Goal: Information Seeking & Learning: Learn about a topic

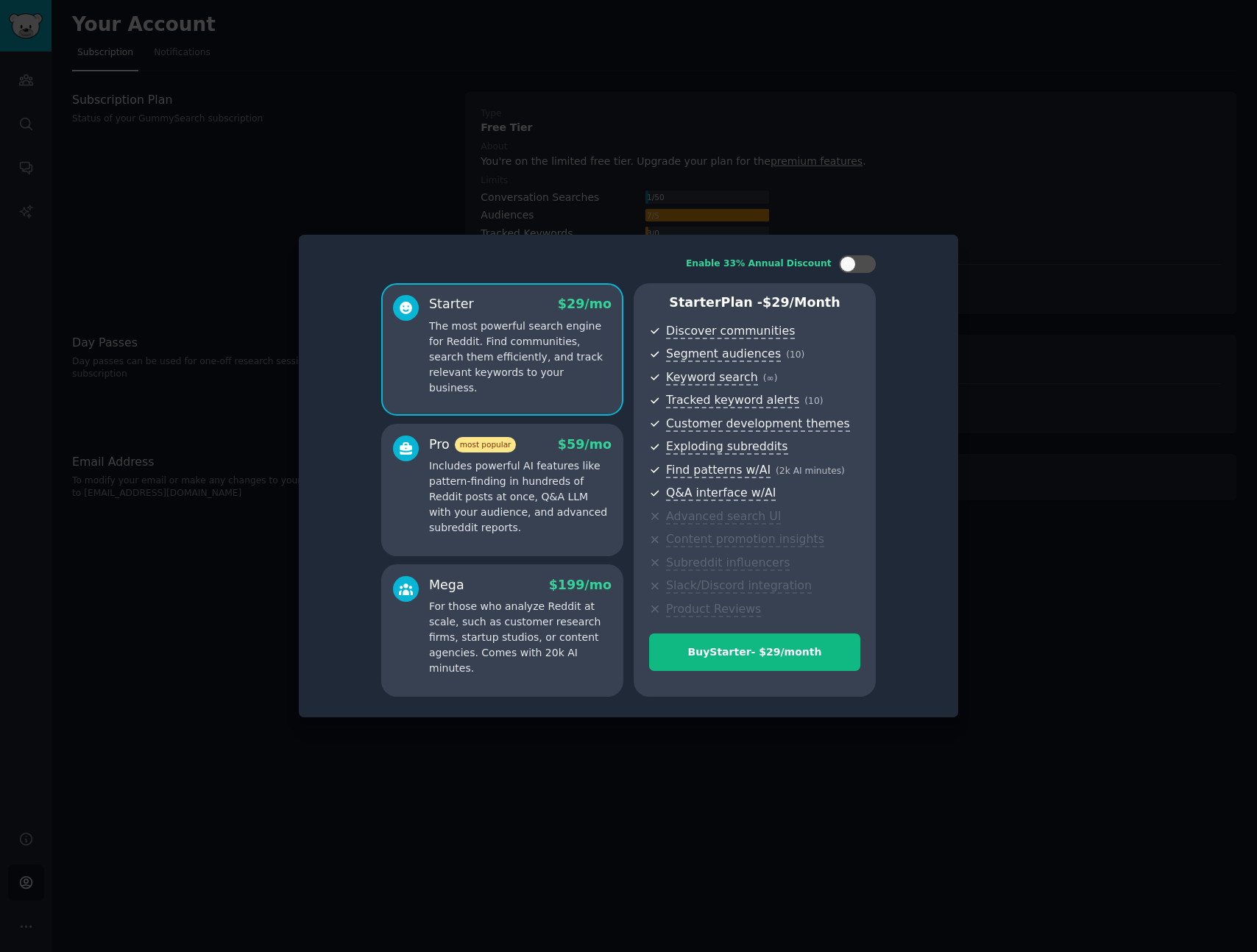
click at [951, 566] on div "Enable 33% Annual Discount Starter $ 29 /mo The most powerful search engine for…" at bounding box center [628, 476] width 659 height 483
click at [501, 484] on p "Includes powerful AI features like pattern-finding in hundreds of Reddit posts …" at bounding box center [520, 497] width 182 height 78
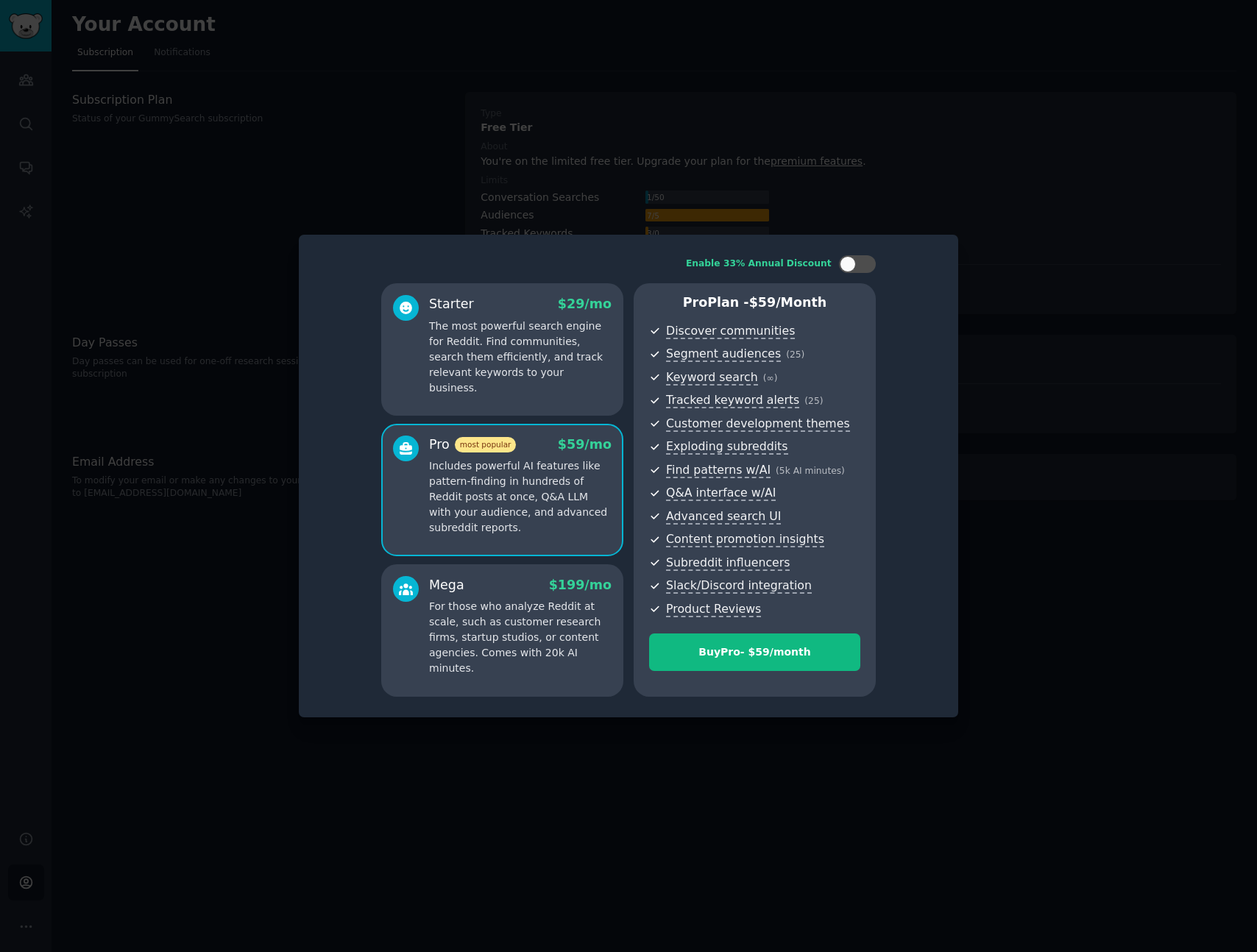
click at [508, 346] on p "The most powerful search engine for Reddit. Find communities, search them effic…" at bounding box center [520, 357] width 182 height 78
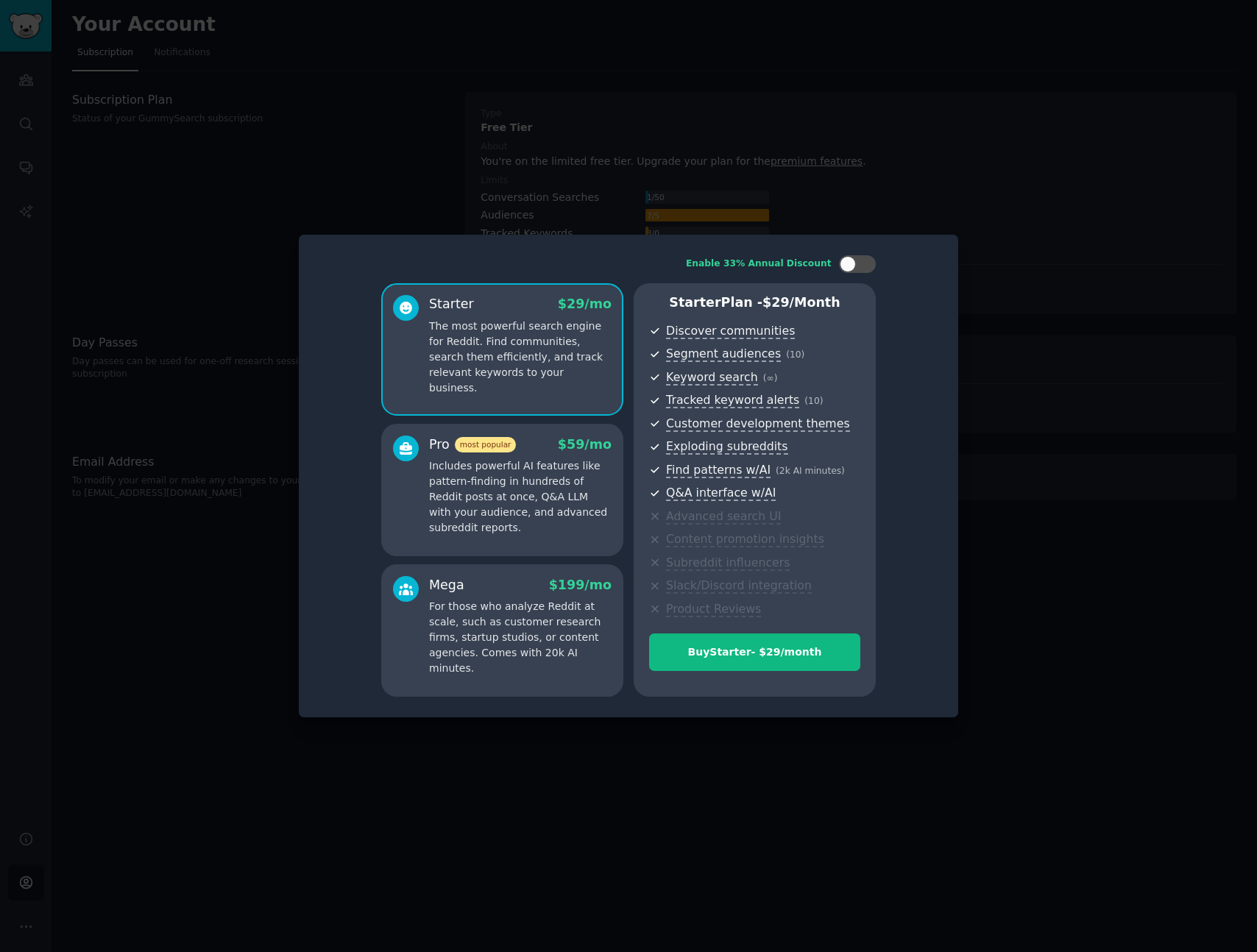
click at [540, 477] on p "Includes powerful AI features like pattern-finding in hundreds of Reddit posts …" at bounding box center [520, 497] width 182 height 78
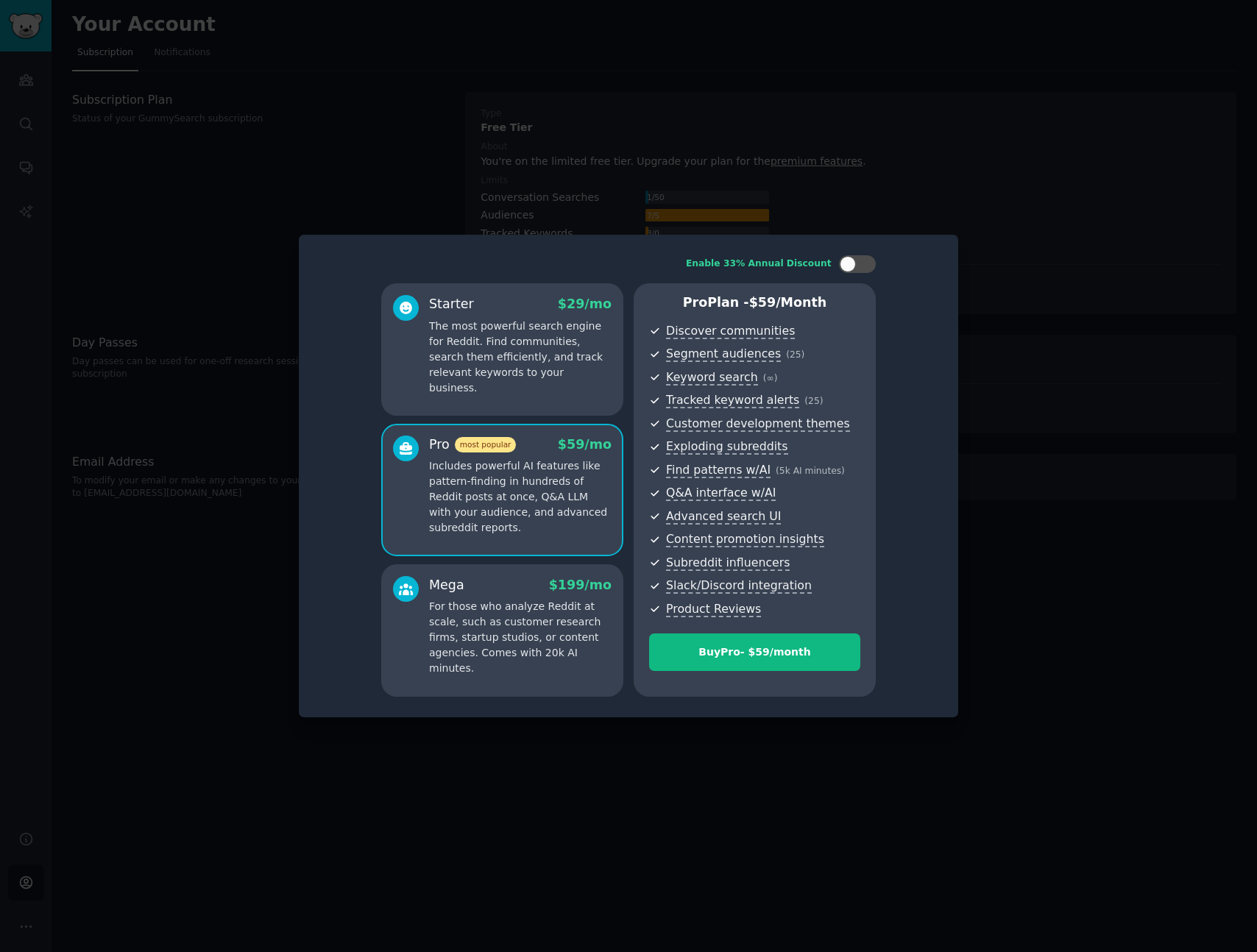
click at [512, 343] on p "The most powerful search engine for Reddit. Find communities, search them effic…" at bounding box center [520, 357] width 182 height 78
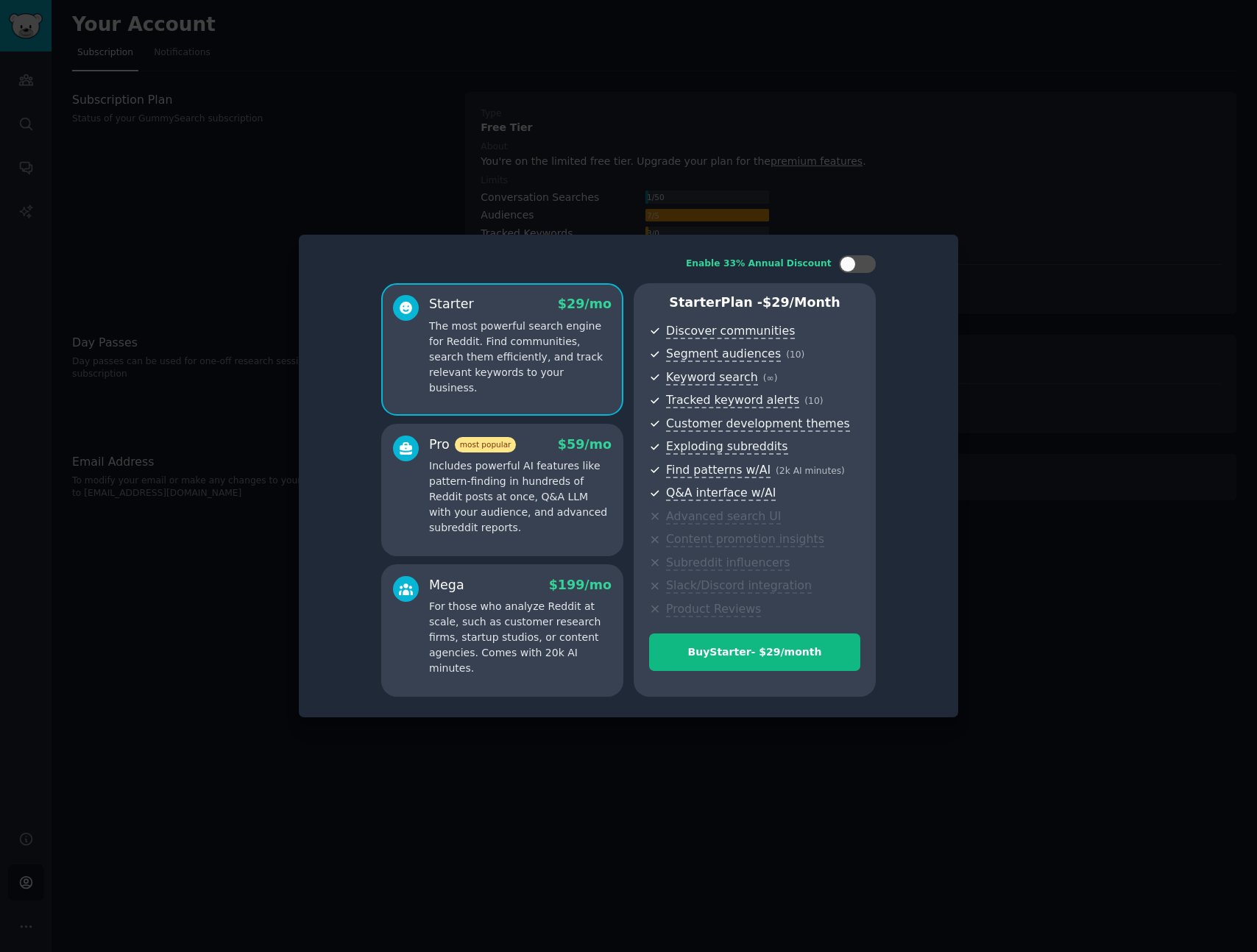
click at [580, 529] on p "Includes powerful AI features like pattern-finding in hundreds of Reddit posts …" at bounding box center [520, 497] width 182 height 78
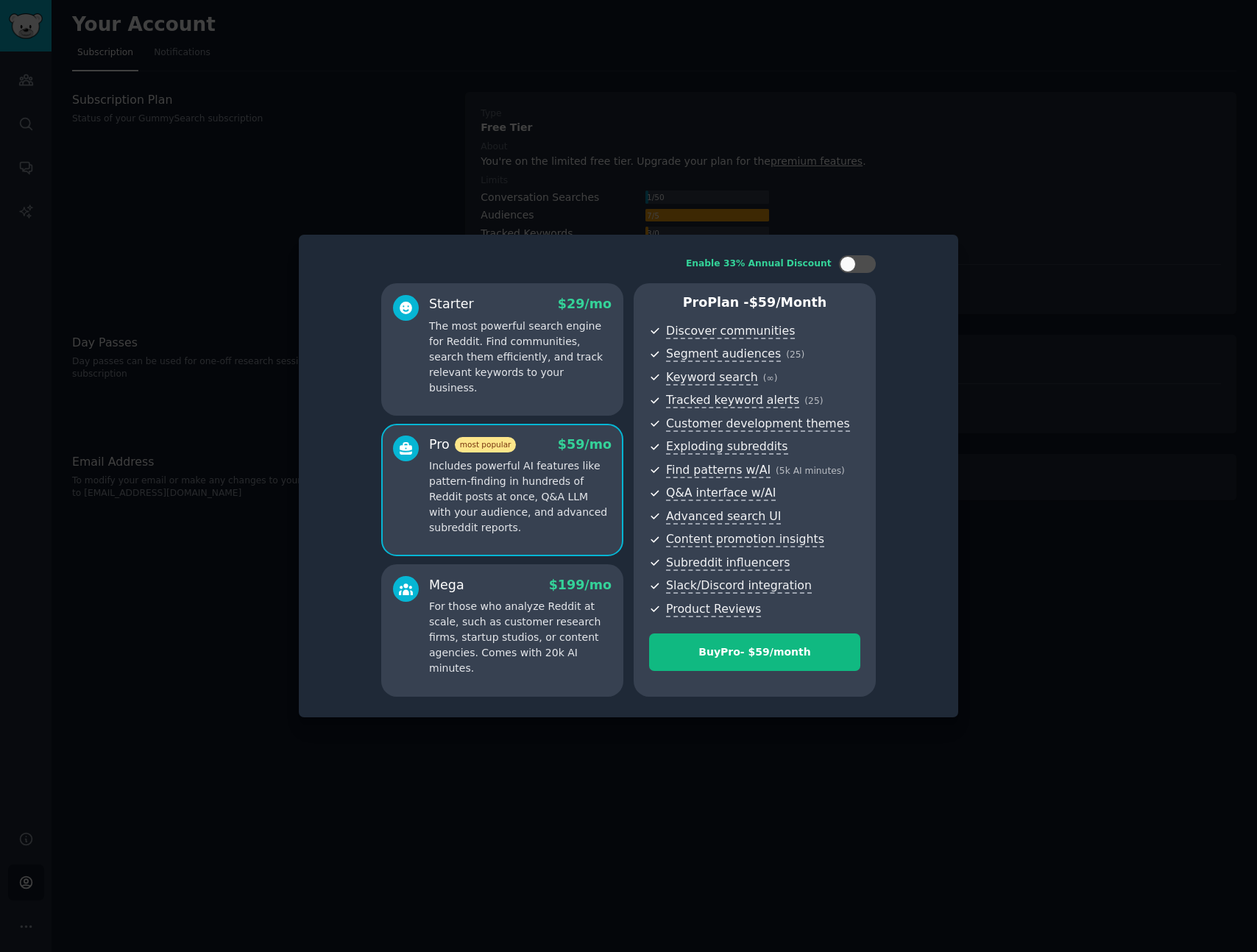
click at [535, 610] on p "For those who analyze Reddit at scale, such as customer research firms, startup…" at bounding box center [520, 638] width 182 height 78
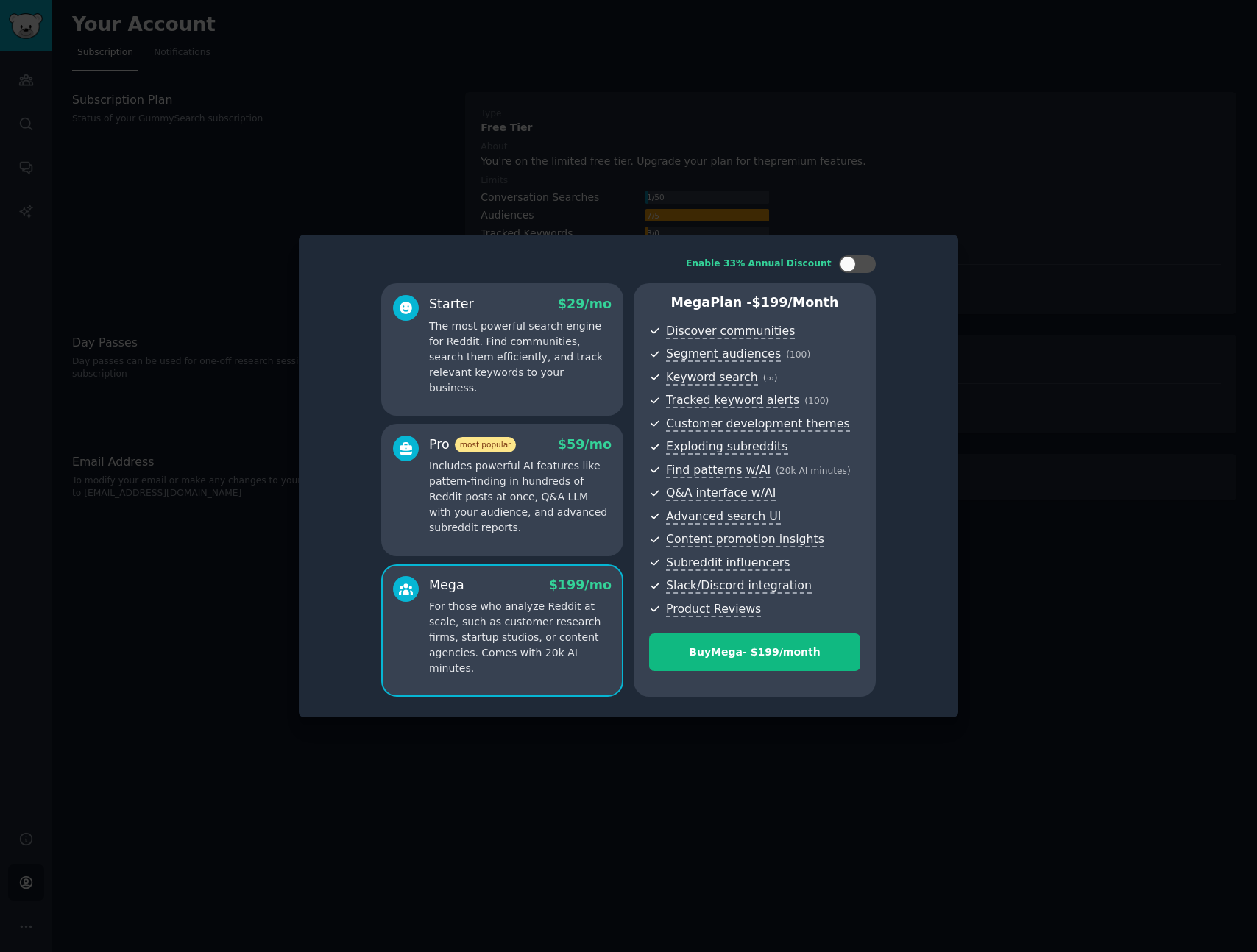
click at [544, 532] on p "Includes powerful AI features like pattern-finding in hundreds of Reddit posts …" at bounding box center [520, 497] width 182 height 78
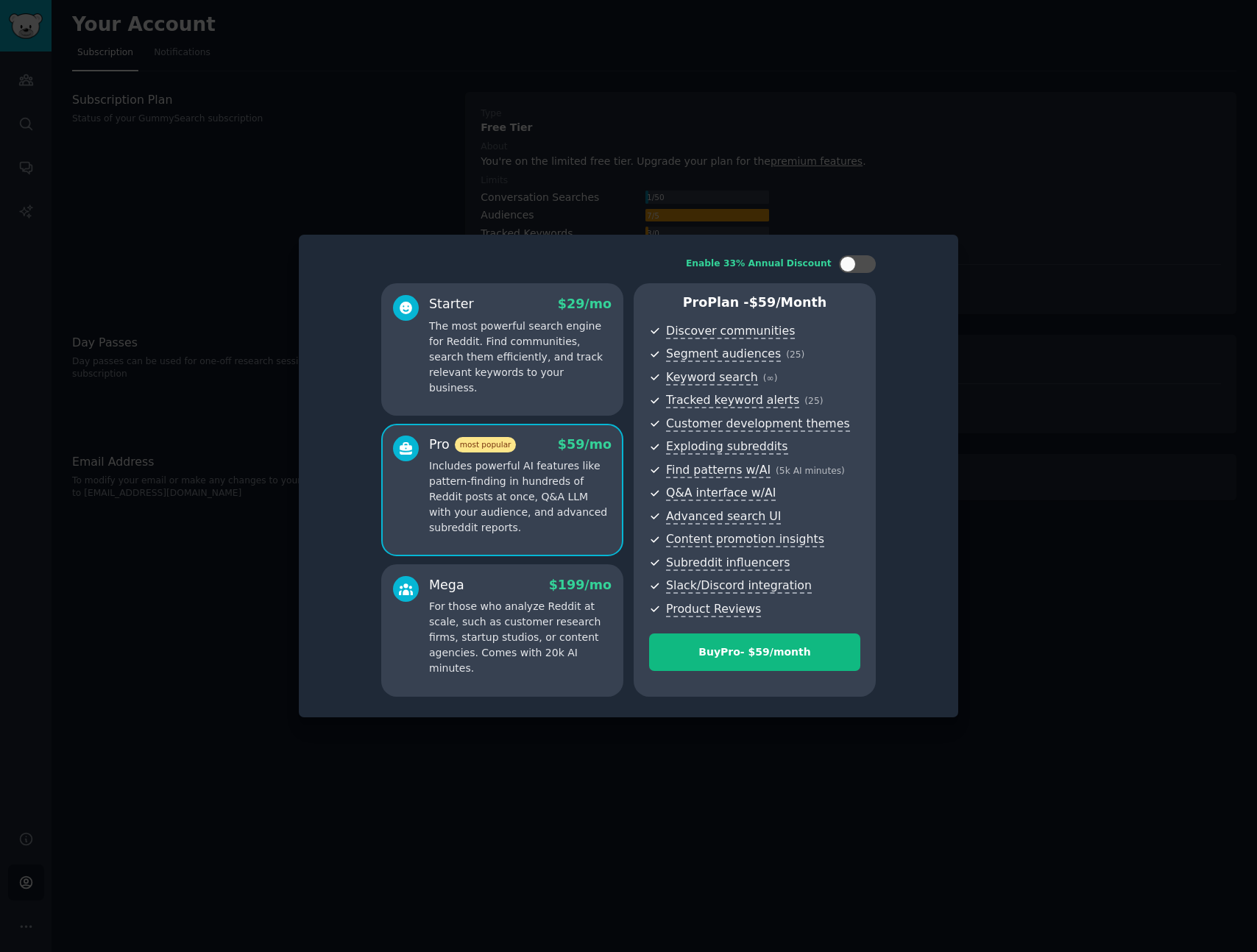
click at [320, 422] on div "Enable 33% Annual Discount Starter $ 29 /mo The most powerful search engine for…" at bounding box center [628, 476] width 639 height 462
click at [475, 393] on div "Starter $ 29 /mo The most powerful search engine for Reddit. Find communities, …" at bounding box center [502, 350] width 242 height 132
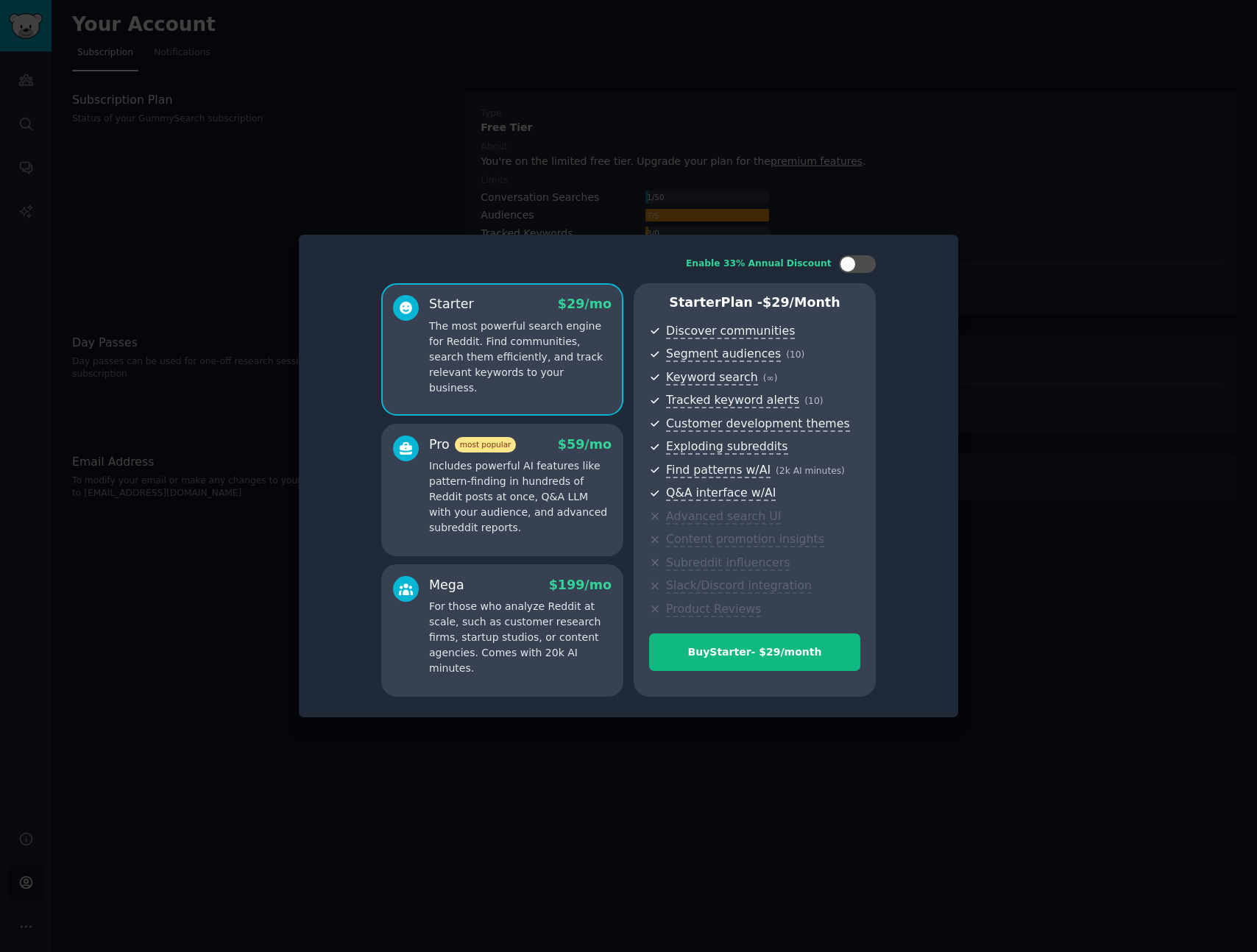
click at [529, 447] on div "Pro most popular $ 59 /mo" at bounding box center [520, 445] width 182 height 18
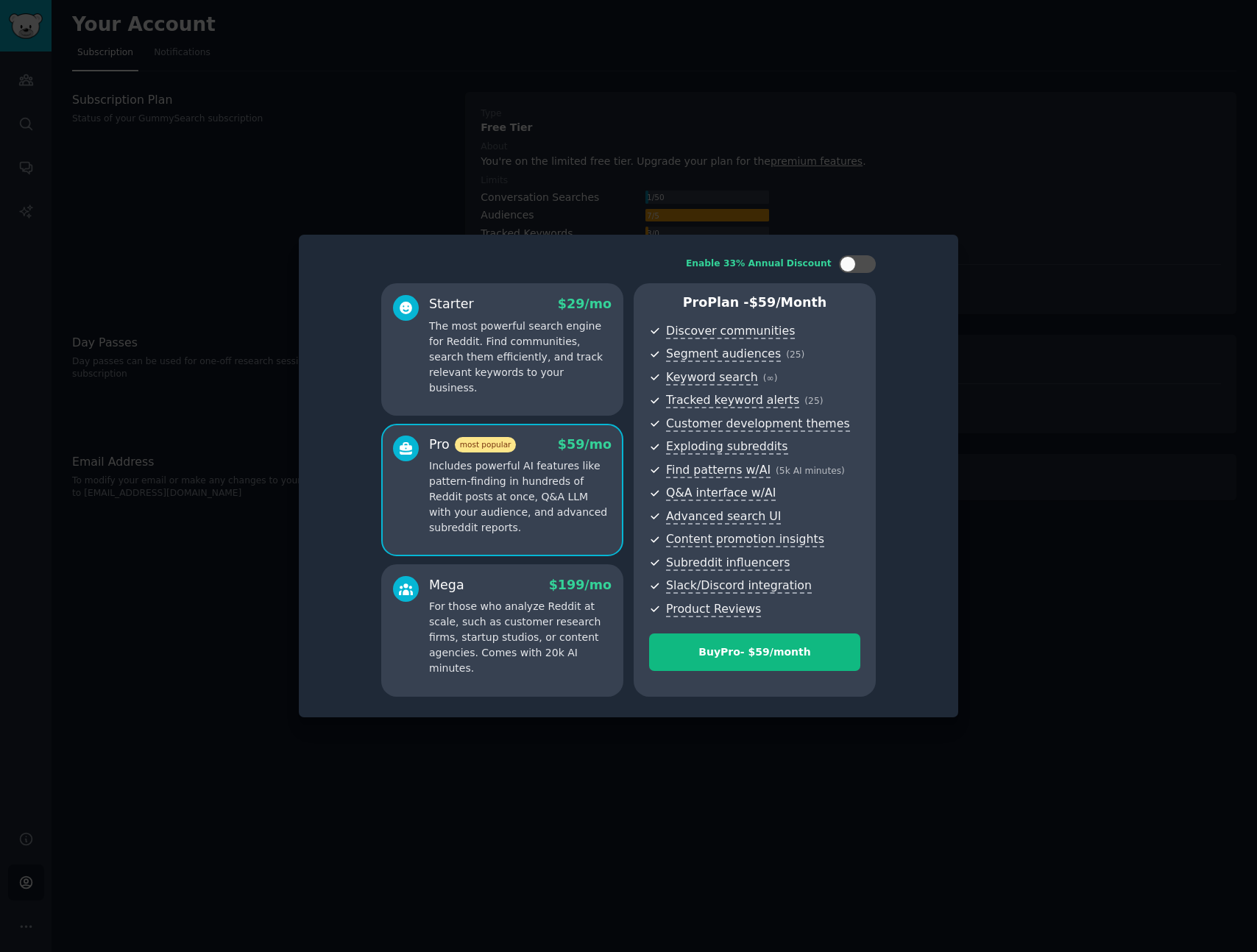
click at [504, 339] on p "The most powerful search engine for Reddit. Find communities, search them effic…" at bounding box center [520, 357] width 182 height 78
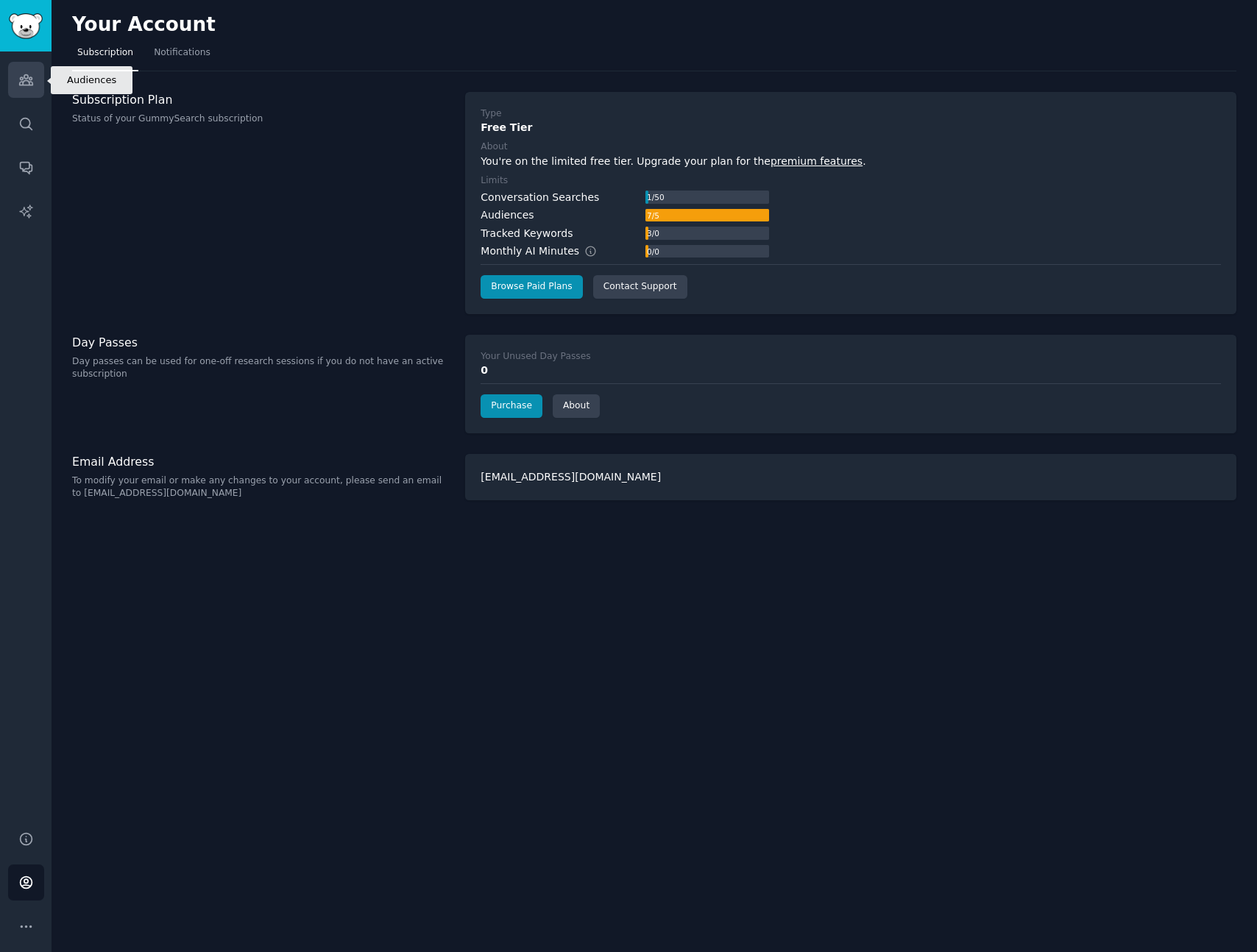
click at [21, 81] on icon "Sidebar" at bounding box center [25, 80] width 13 height 10
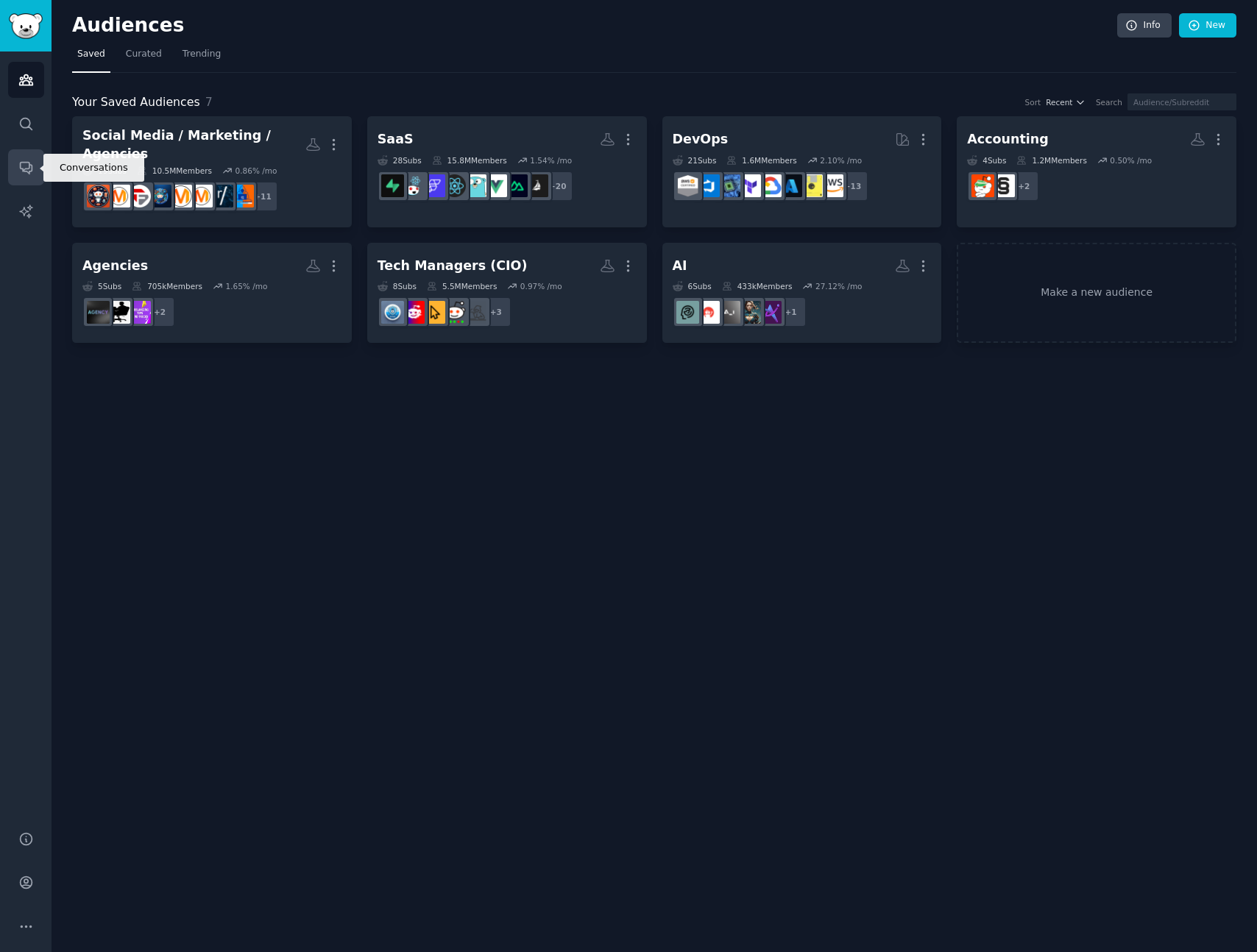
click at [33, 167] on icon "Sidebar" at bounding box center [26, 167] width 16 height 16
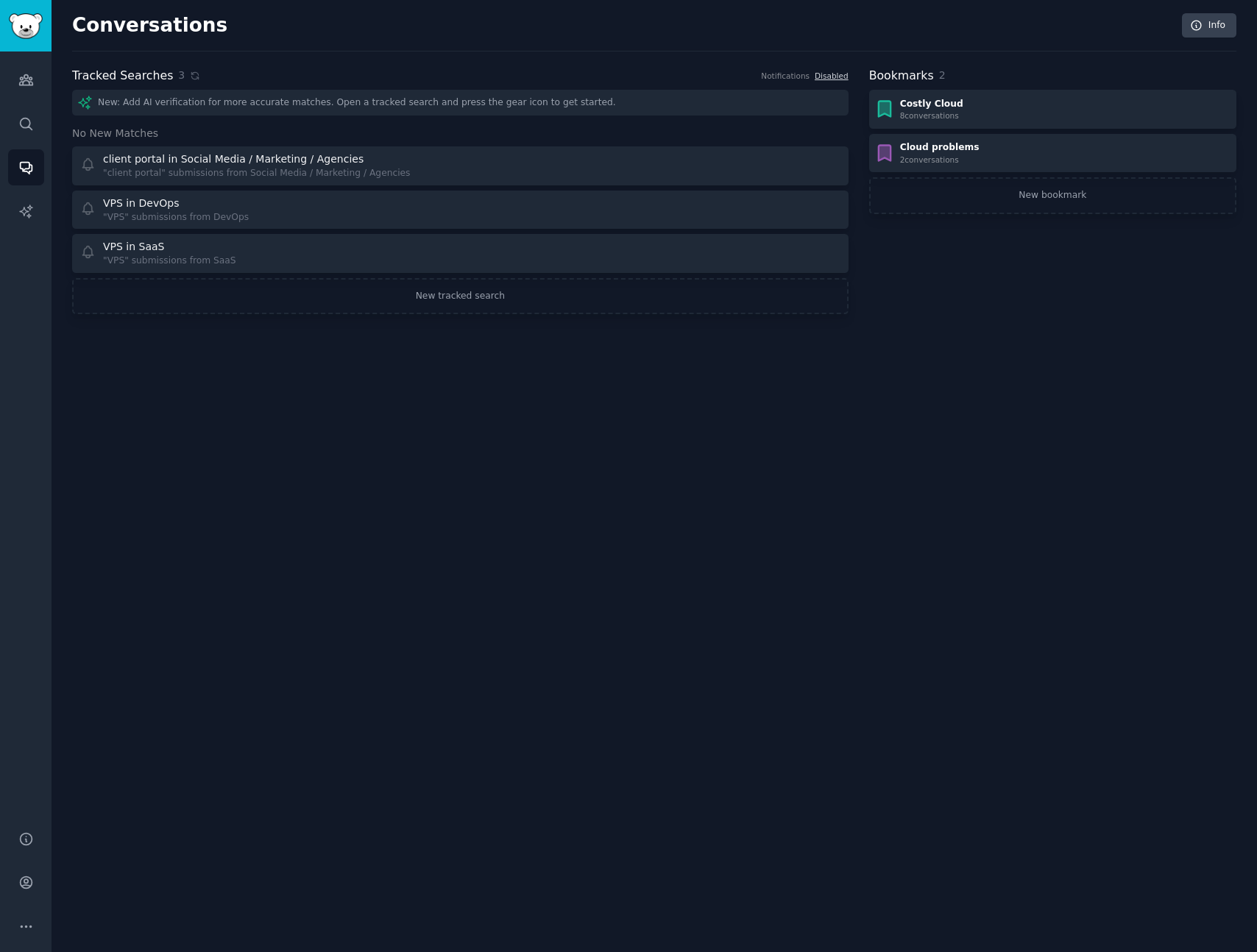
click at [178, 78] on span "3" at bounding box center [181, 76] width 7 height 16
click at [166, 78] on h2 "Tracked Searches" at bounding box center [122, 76] width 101 height 18
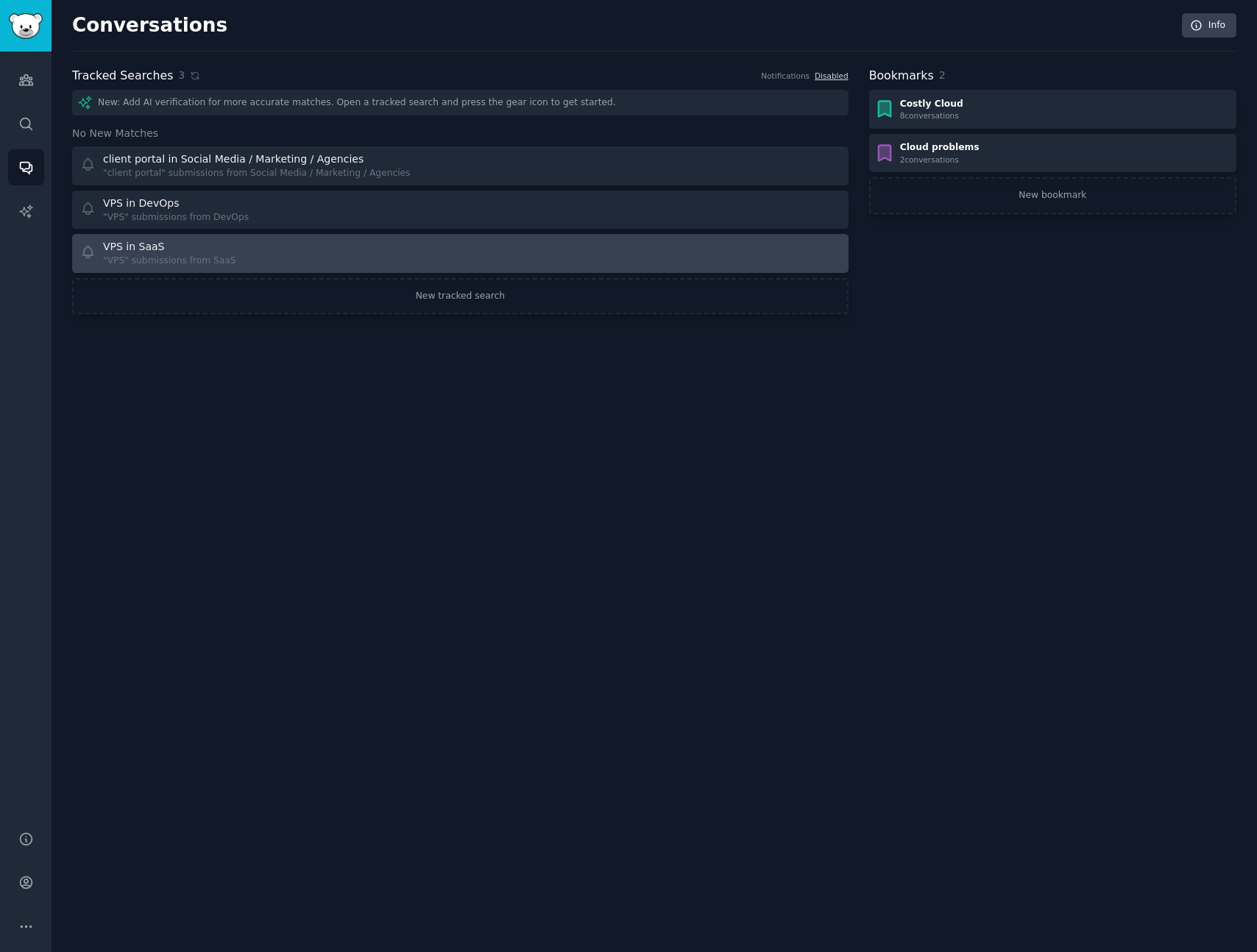
click at [568, 248] on div at bounding box center [655, 253] width 371 height 29
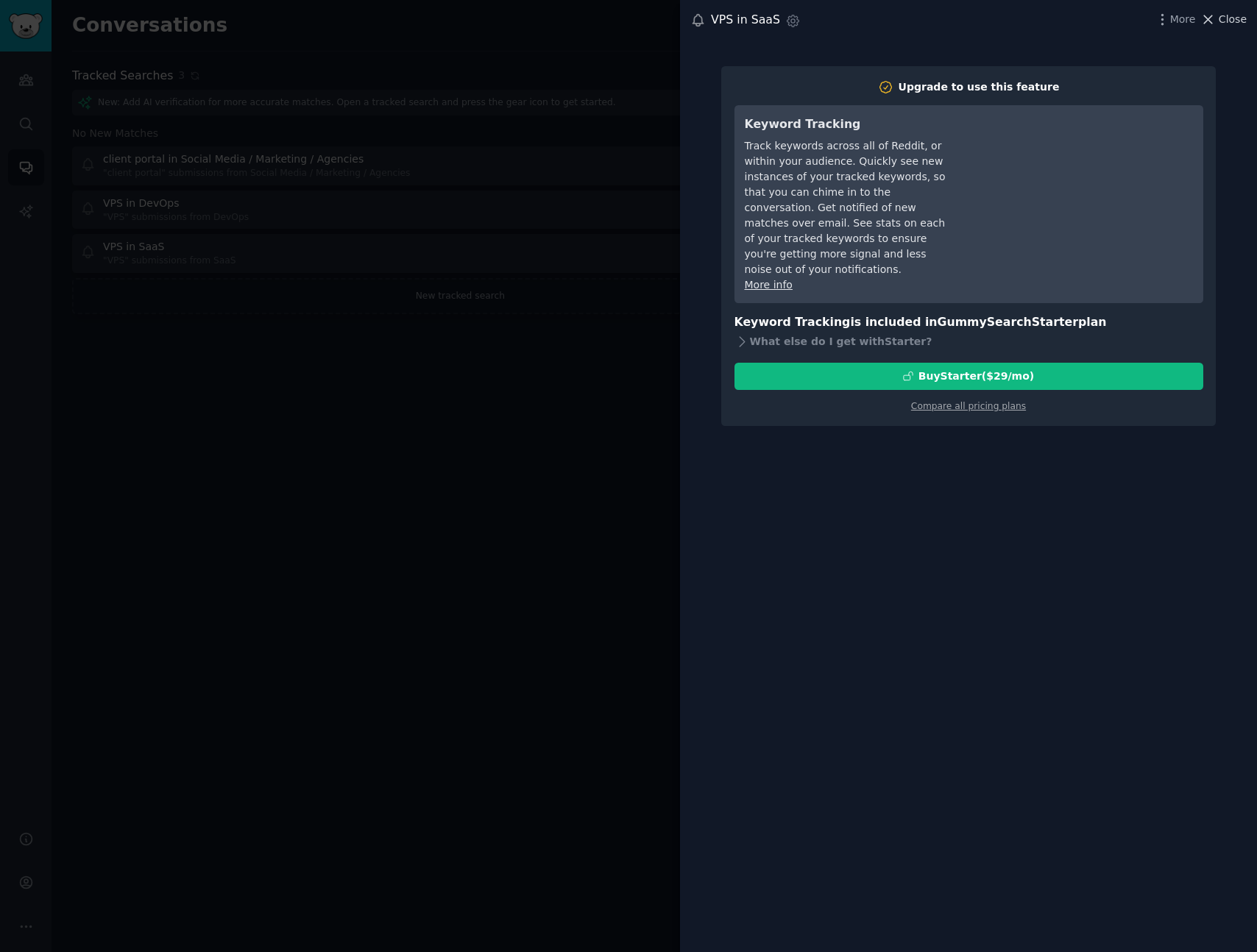
click at [1237, 21] on span "Close" at bounding box center [1233, 20] width 28 height 16
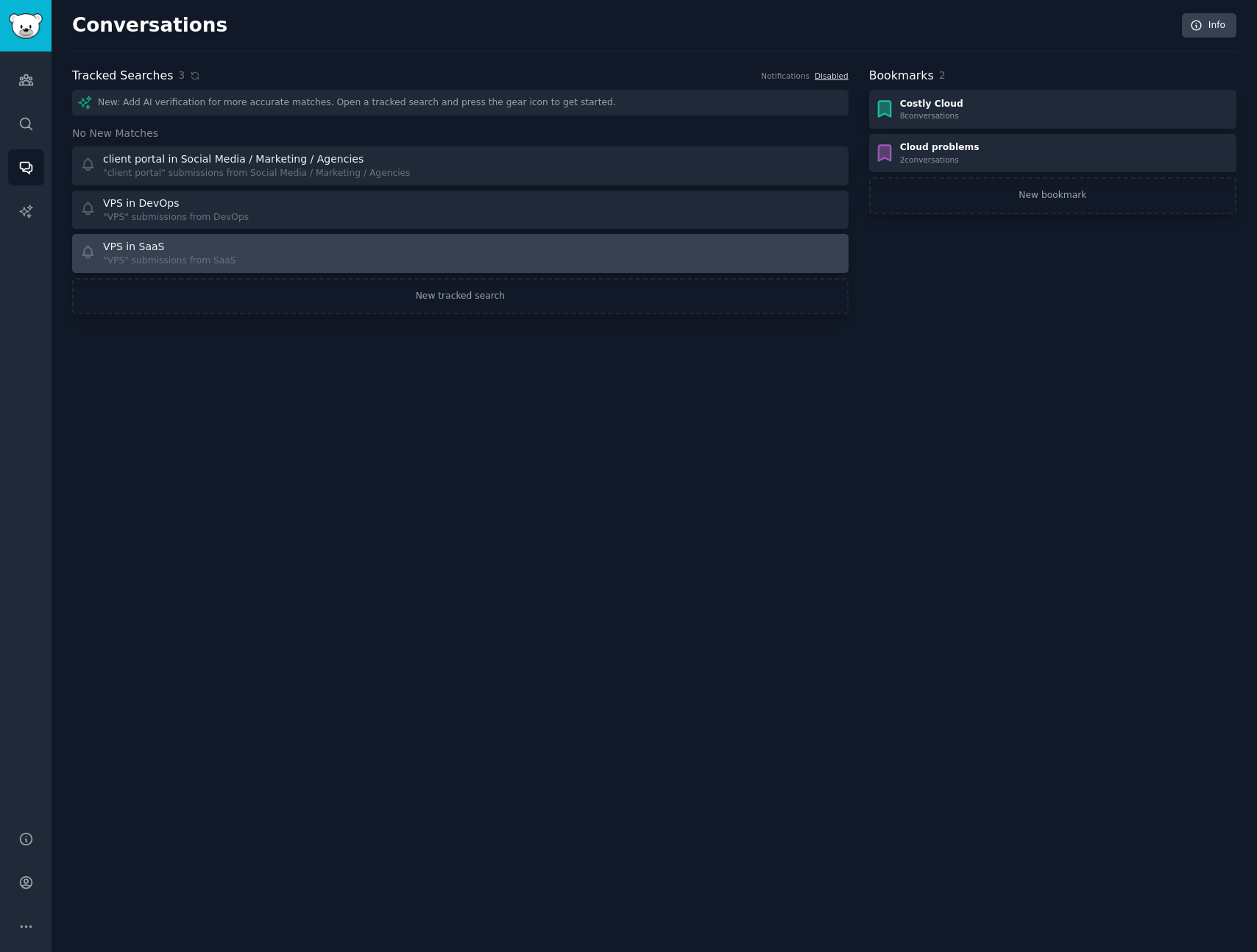
click at [534, 250] on div at bounding box center [655, 253] width 371 height 29
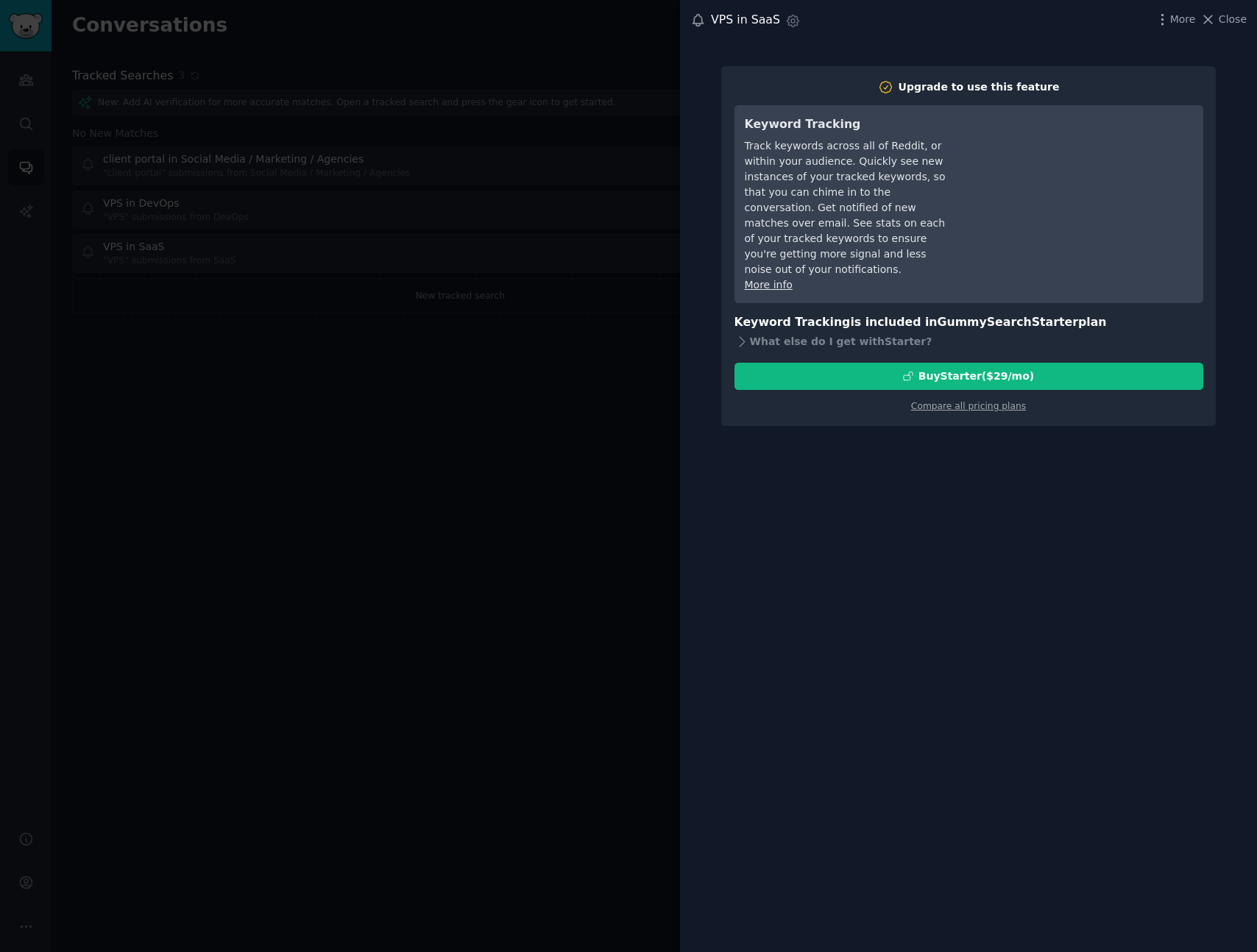
click at [1197, 21] on div "More Close" at bounding box center [1201, 19] width 92 height 18
click at [1186, 22] on span "More" at bounding box center [1183, 20] width 26 height 16
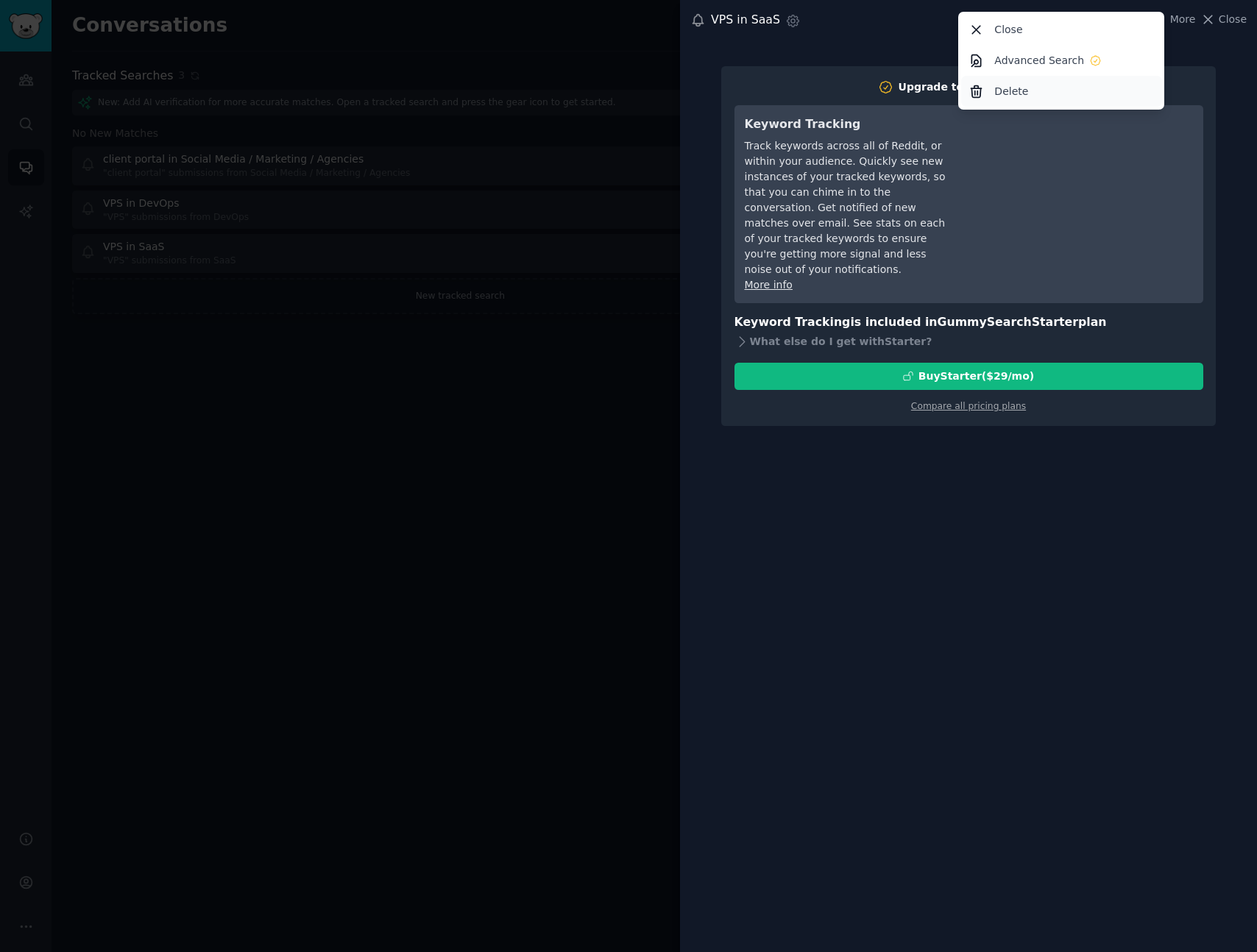
click at [1005, 98] on p "Delete" at bounding box center [1012, 92] width 34 height 16
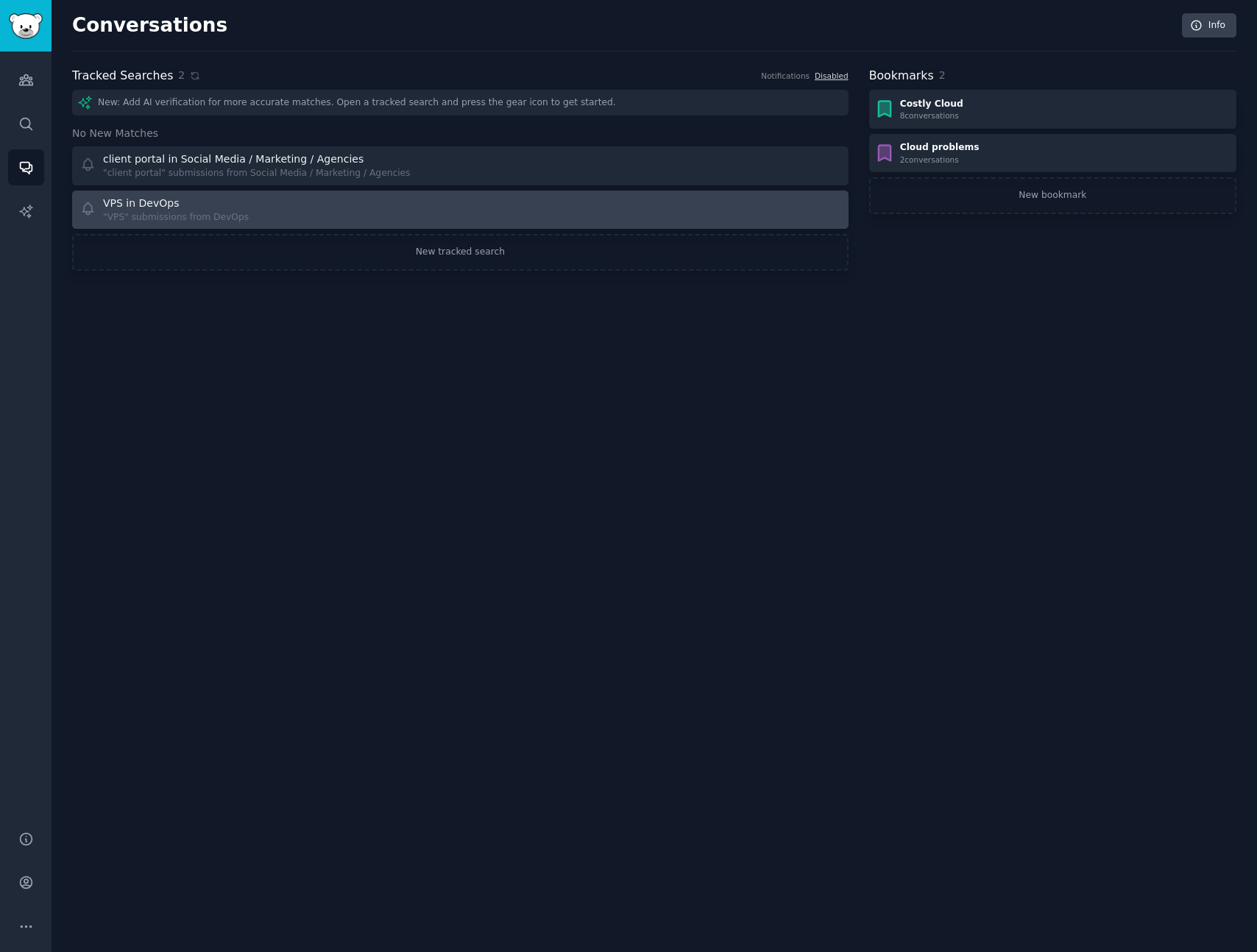
click at [346, 220] on div "VPS in DevOps "VPS" submissions from DevOps" at bounding box center [266, 210] width 371 height 29
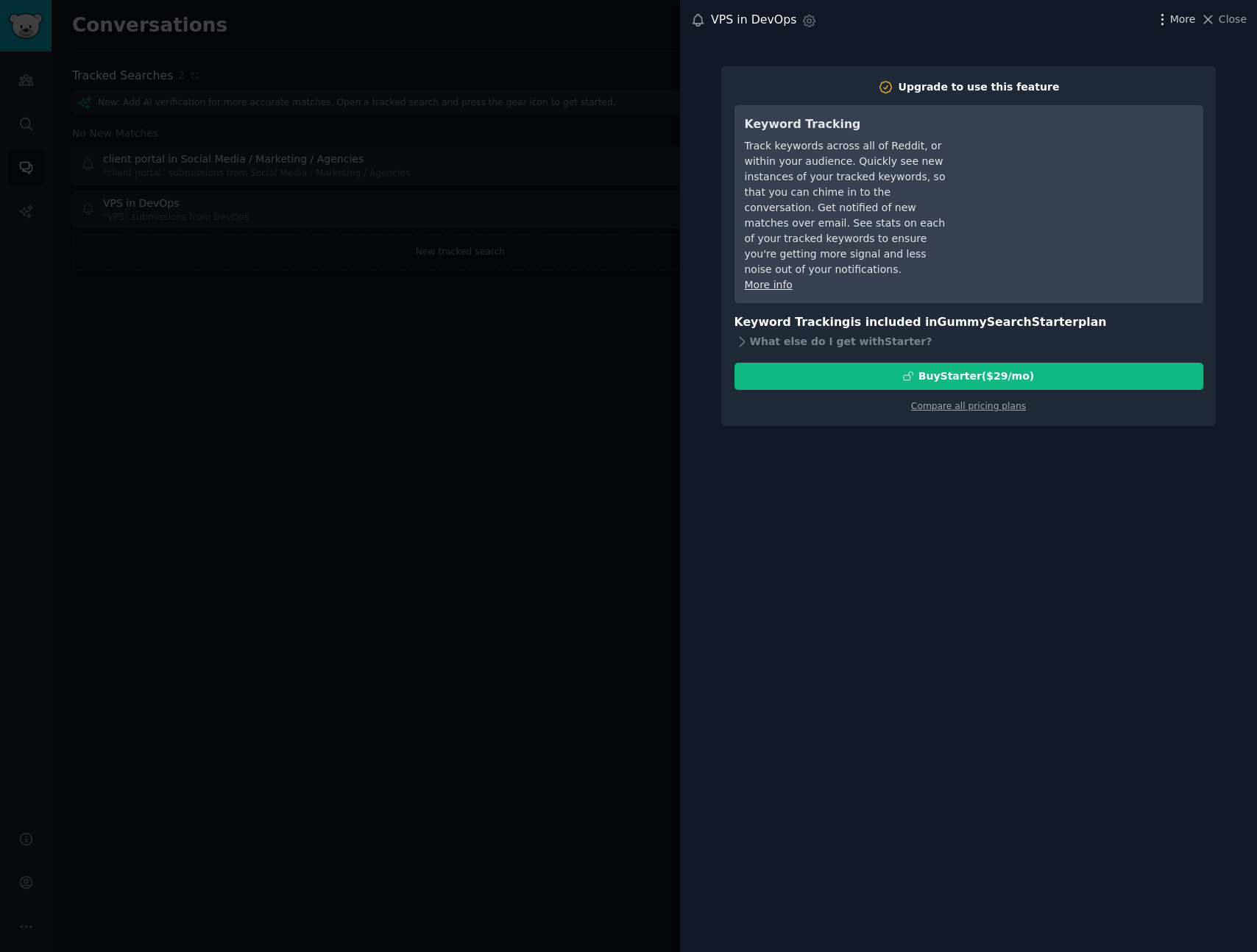
click at [1178, 17] on span "More" at bounding box center [1183, 20] width 26 height 16
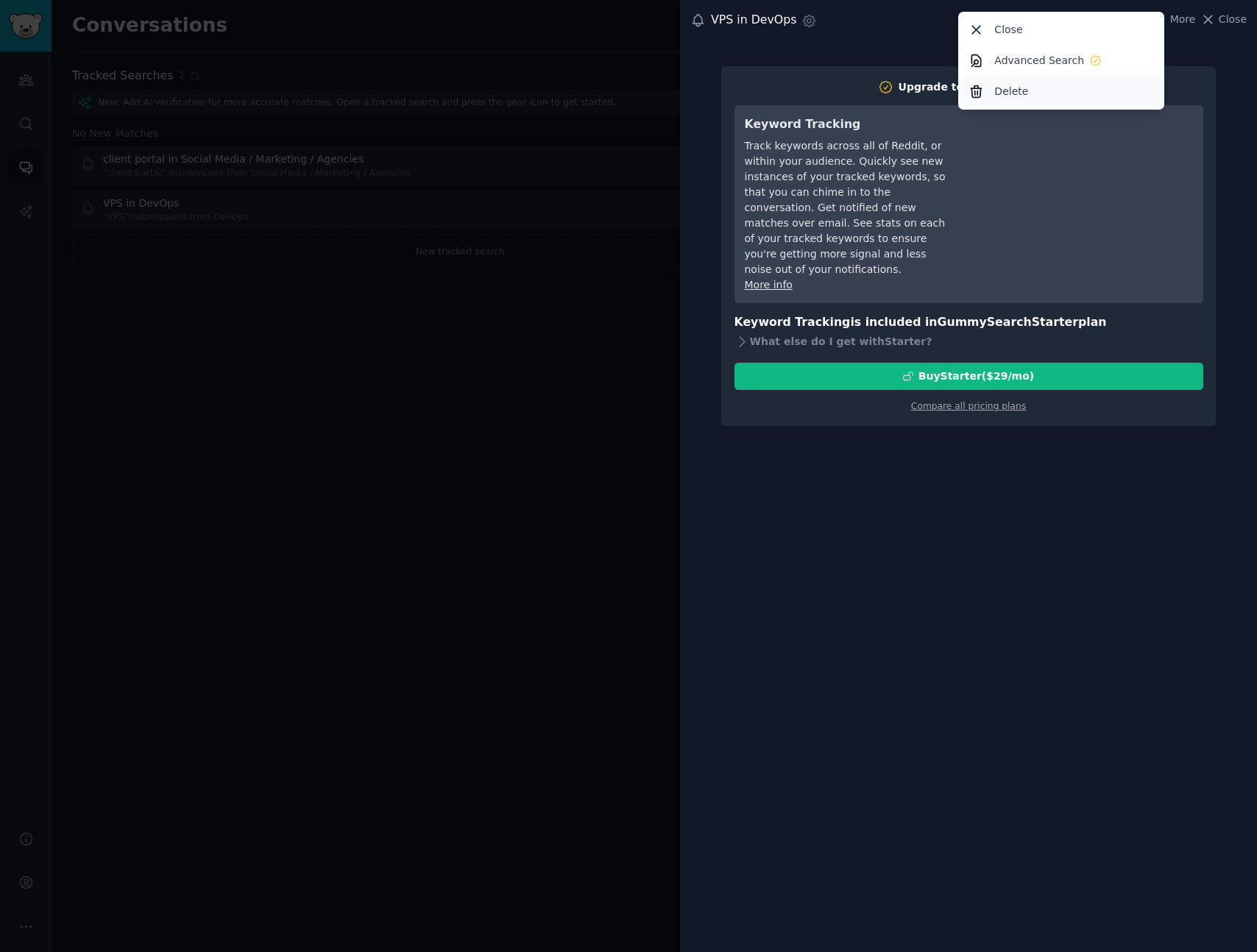
click at [989, 95] on div "Delete" at bounding box center [1062, 91] width 201 height 31
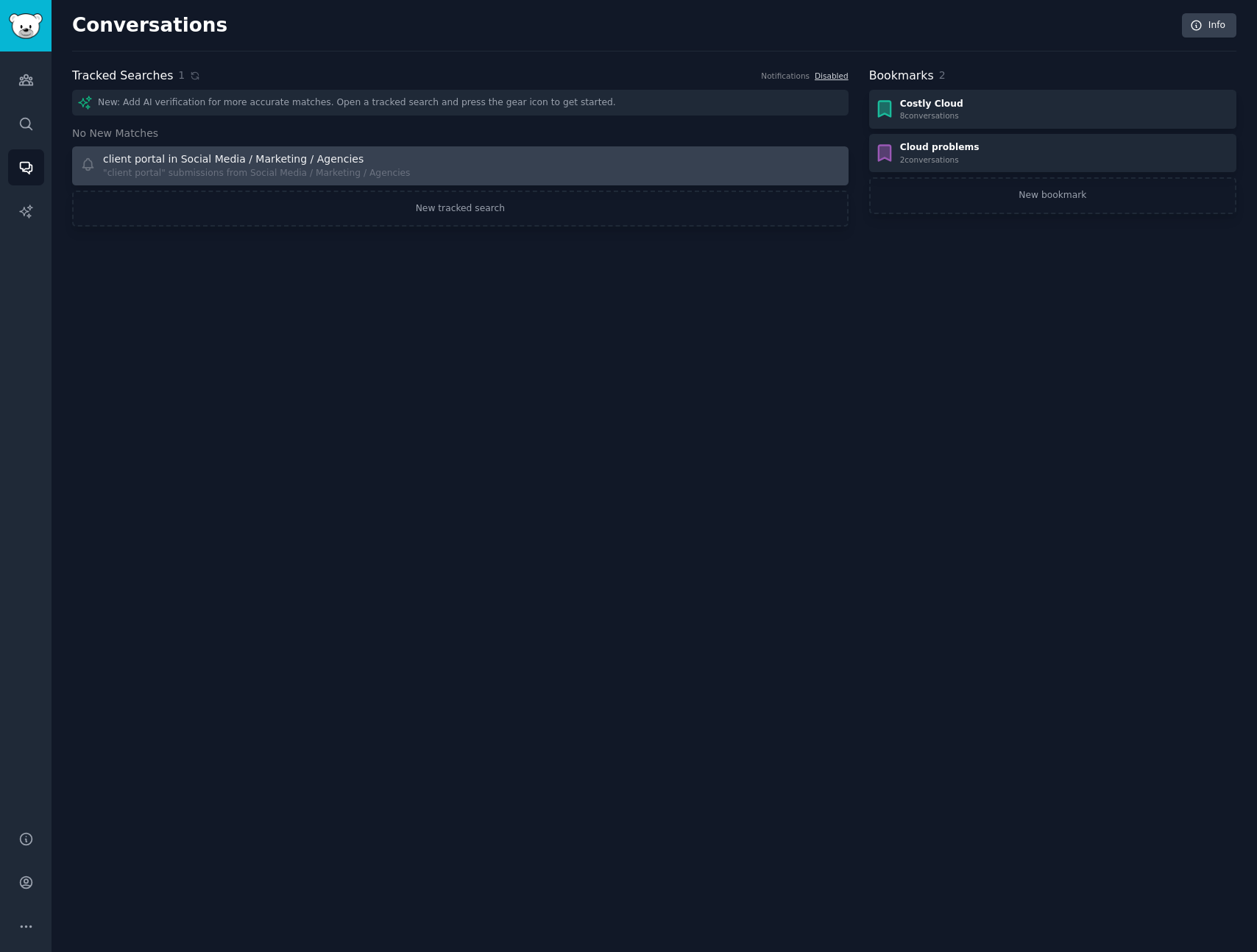
click at [250, 168] on div ""client portal" submissions from Social Media / Marketing / Agencies" at bounding box center [256, 173] width 308 height 13
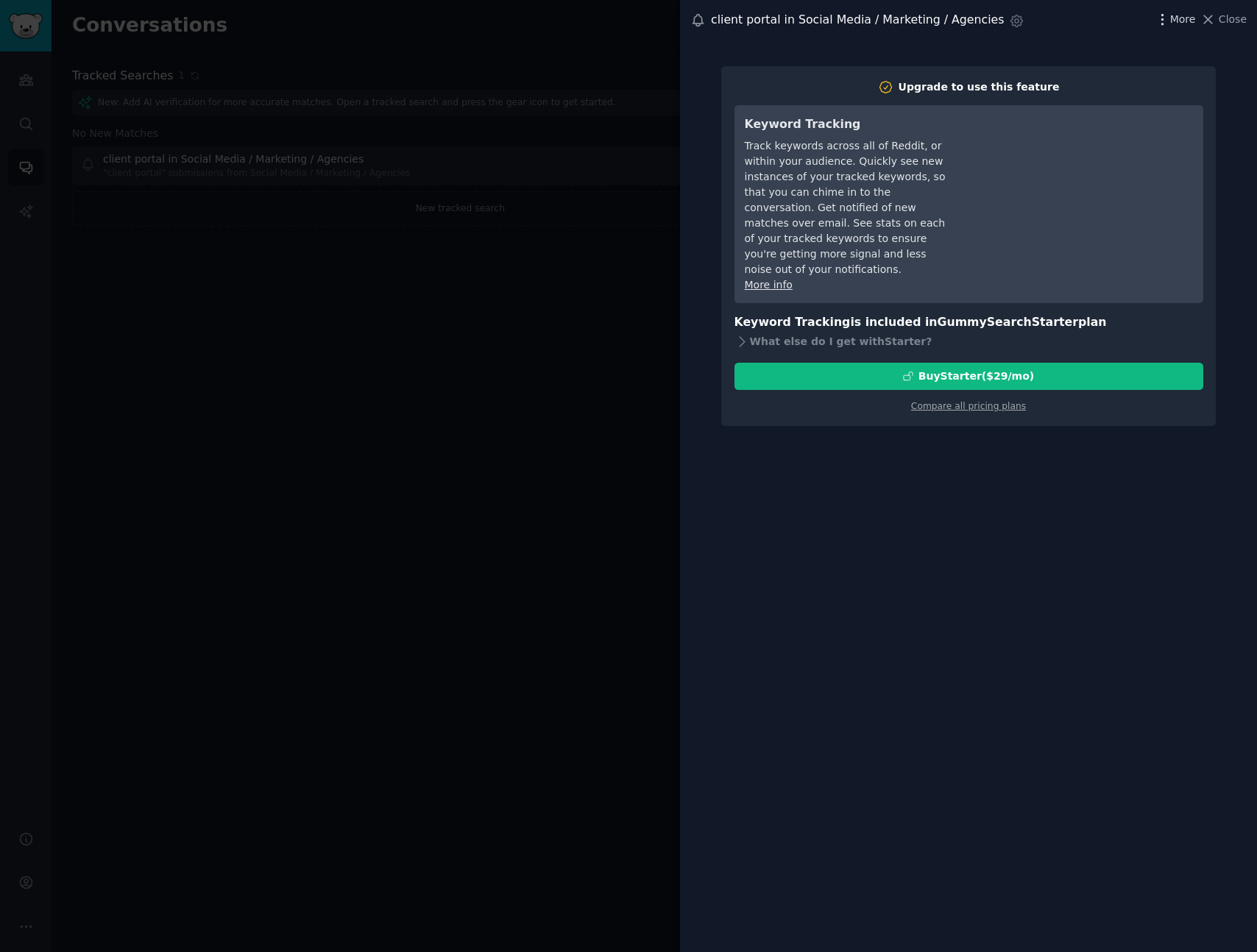
click at [1179, 16] on span "More" at bounding box center [1183, 20] width 26 height 16
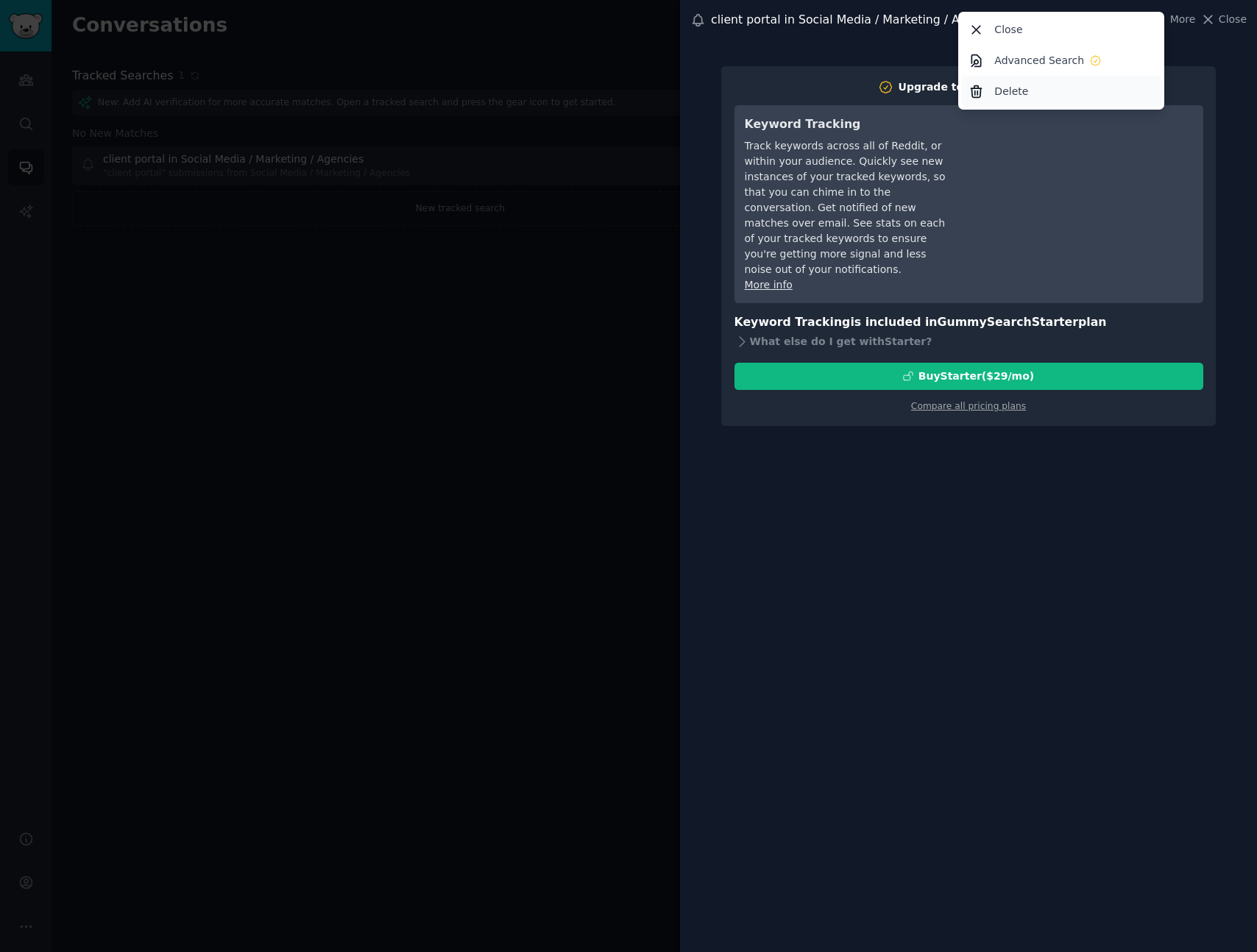
click at [990, 86] on div "Delete" at bounding box center [1062, 91] width 201 height 31
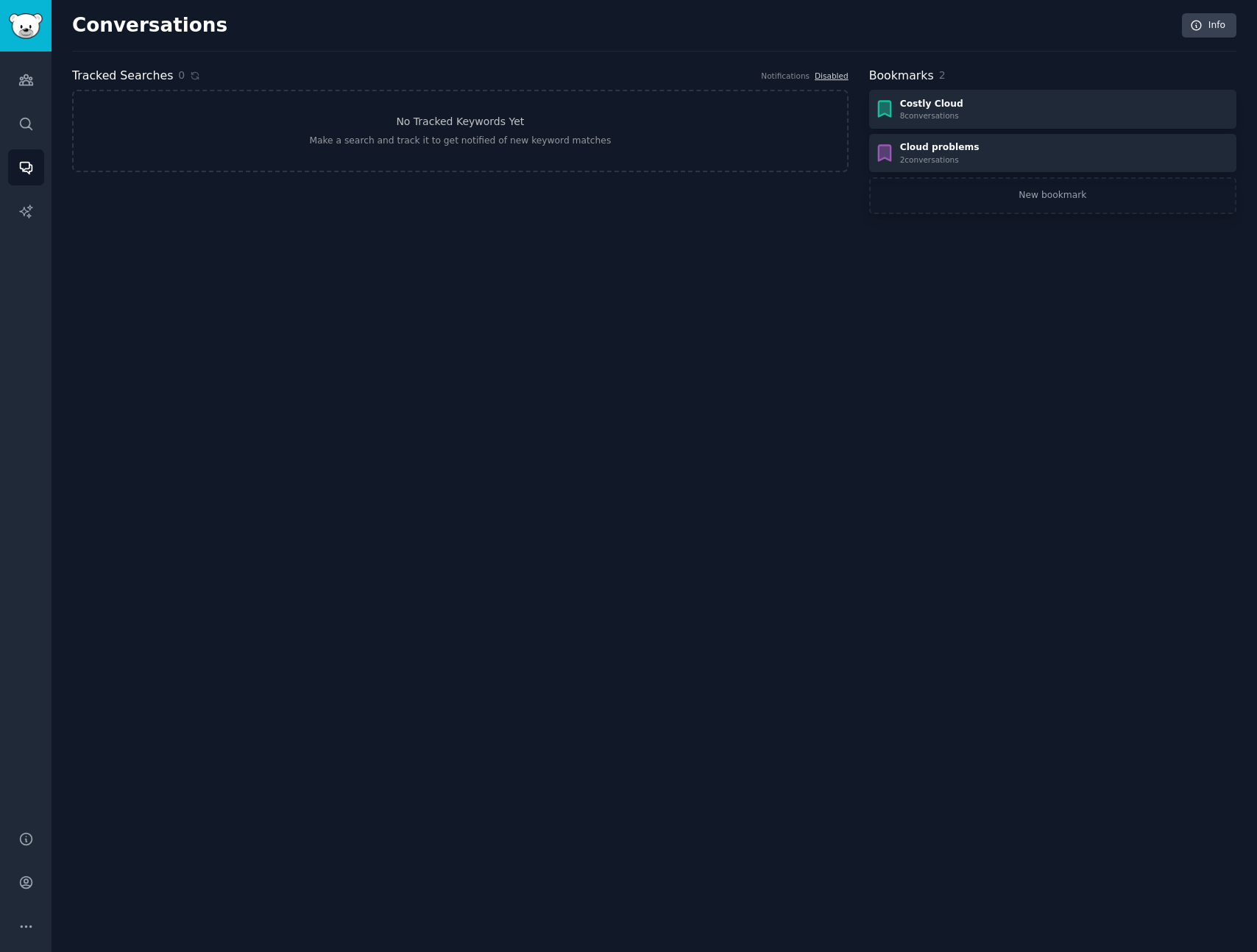
click at [385, 357] on div "Conversations Info Tracked Searches 0 Notifications Disabled No Tracked Keyword…" at bounding box center [654, 476] width 1206 height 952
click at [35, 88] on link "Audiences" at bounding box center [26, 80] width 36 height 36
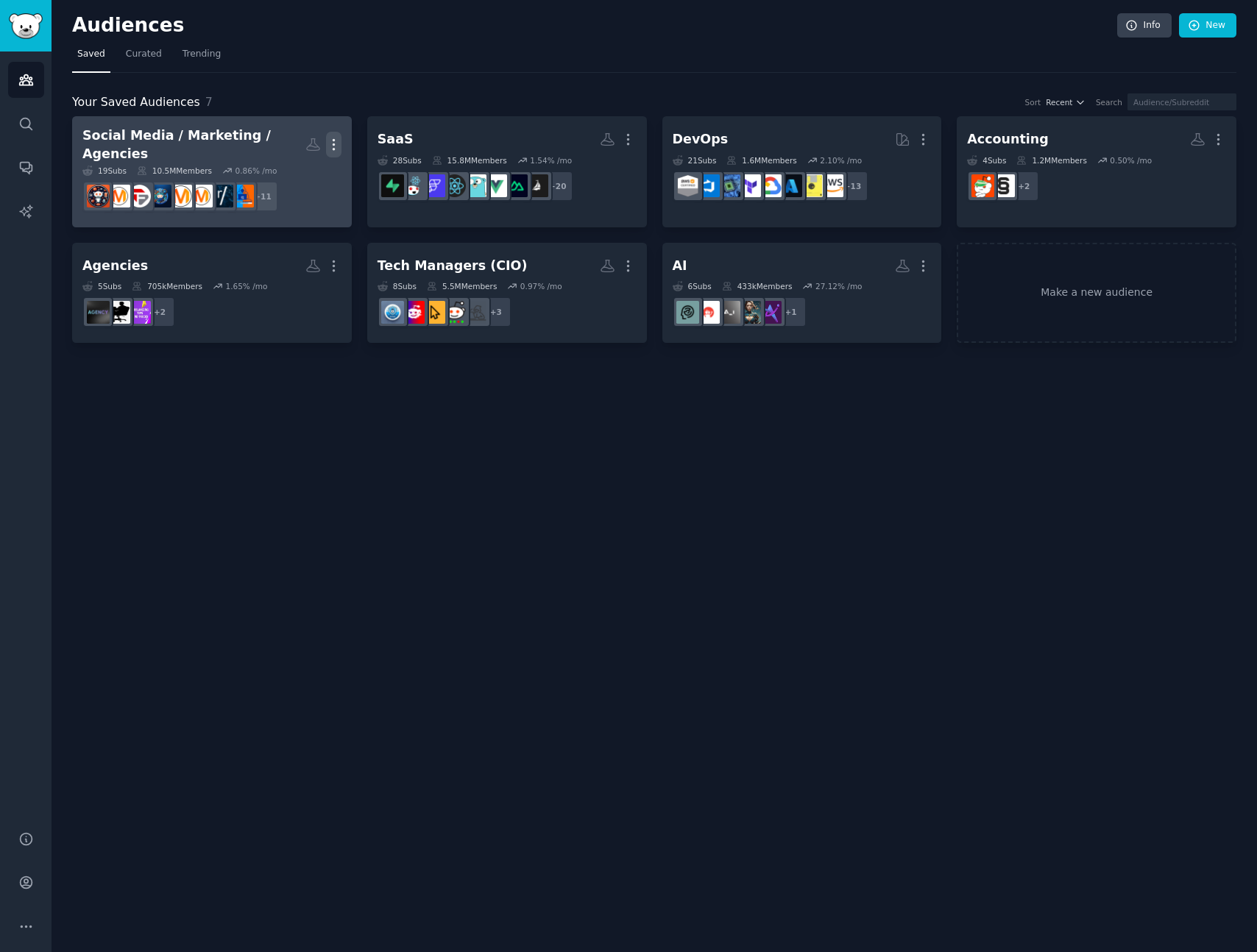
click at [337, 138] on icon "button" at bounding box center [334, 144] width 16 height 16
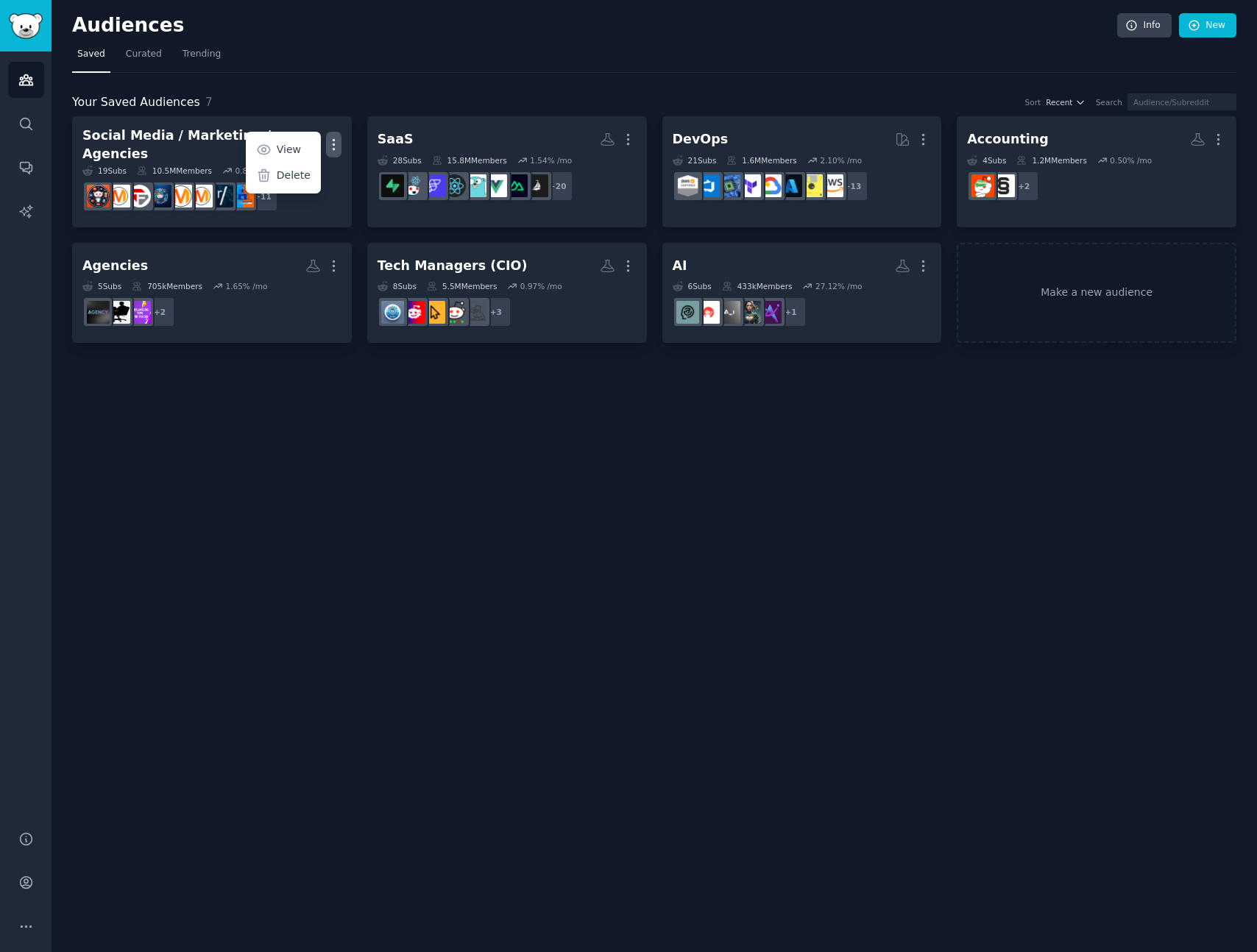
click at [199, 455] on div "Audiences Info New Saved Curated Trending Your Saved Audiences 7 Sort Recent Se…" at bounding box center [654, 476] width 1206 height 952
click at [27, 890] on icon "Sidebar" at bounding box center [26, 883] width 16 height 16
click at [26, 77] on icon "Sidebar" at bounding box center [26, 80] width 16 height 16
click at [462, 456] on div "Audiences Info New Saved Curated Trending Your Saved Audiences 7 Sort Recent Se…" at bounding box center [654, 476] width 1206 height 952
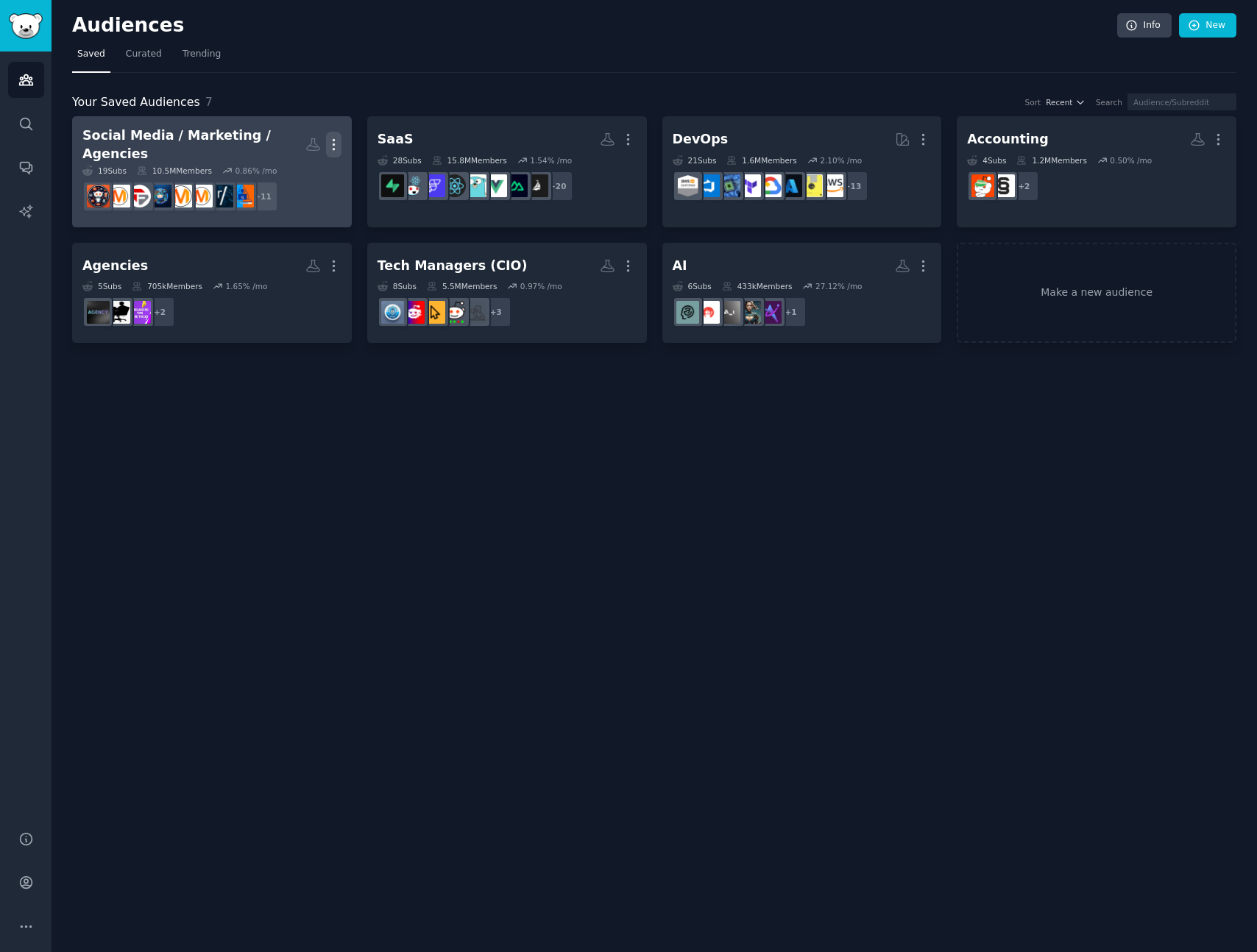
click at [339, 142] on icon "button" at bounding box center [334, 144] width 16 height 16
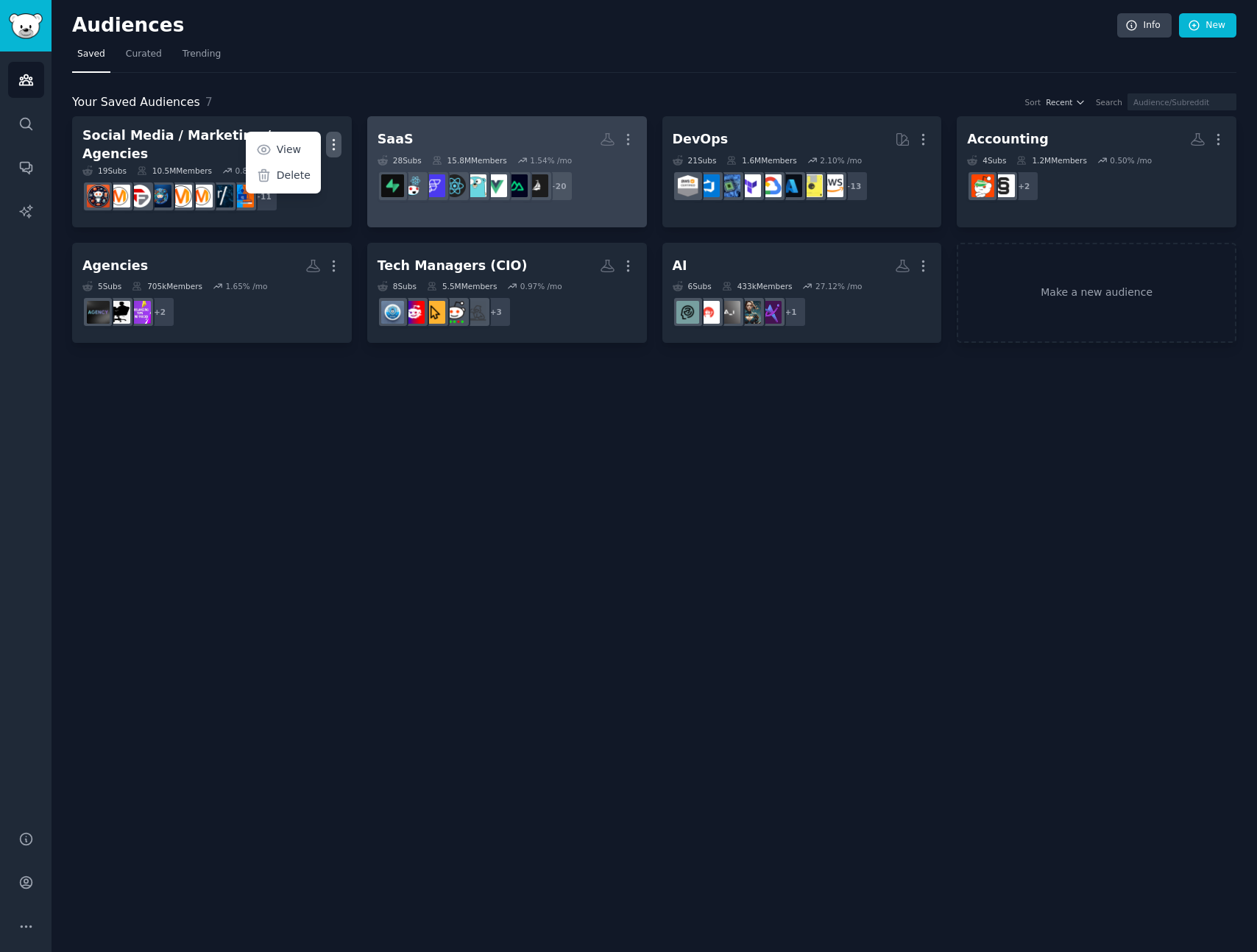
click at [468, 136] on h2 "SaaS Custom Audience More" at bounding box center [507, 139] width 259 height 26
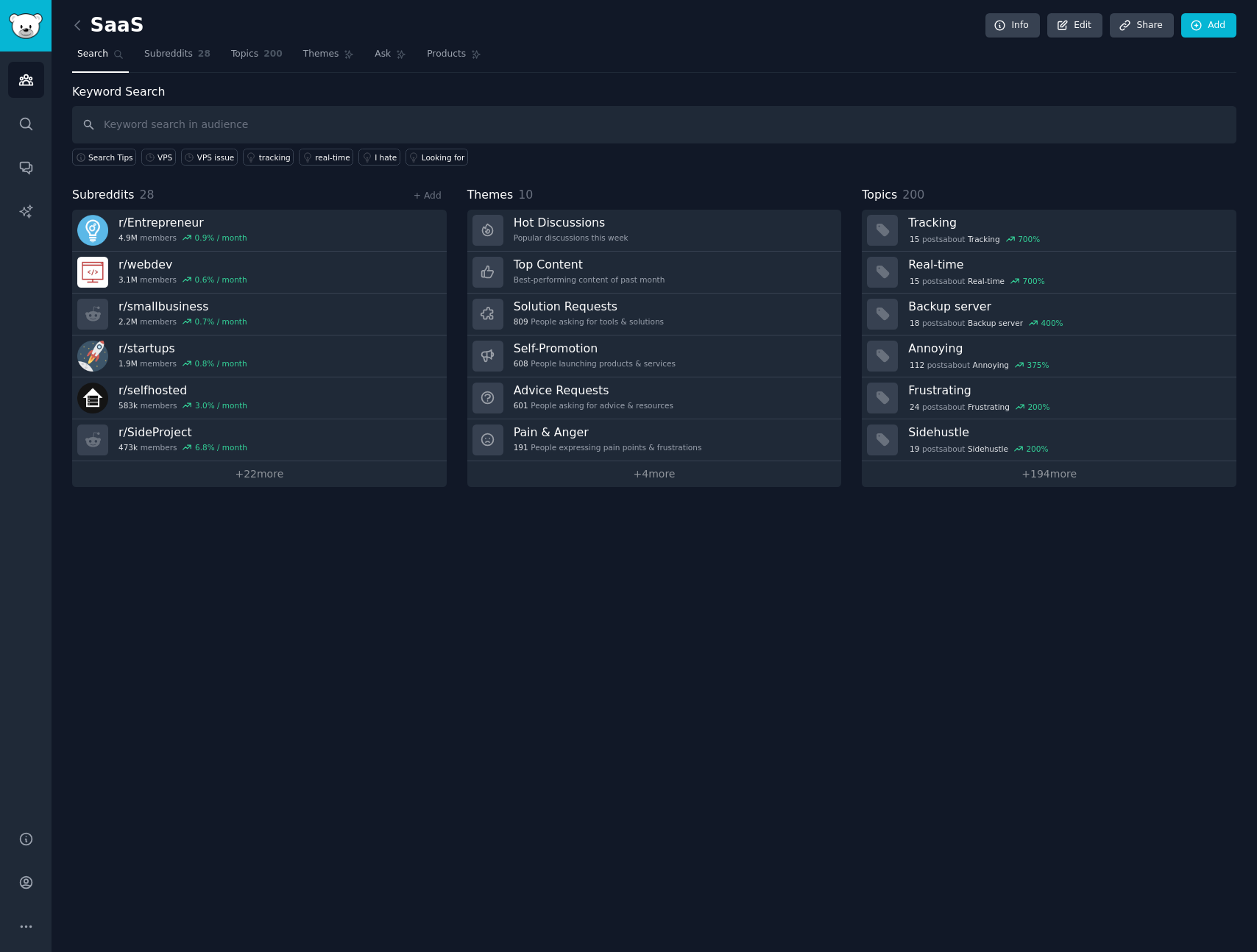
click at [495, 666] on div "SaaS Info Edit Share Add Search Subreddits 28 Topics 200 Themes Ask Products Ke…" at bounding box center [654, 476] width 1206 height 952
click at [1087, 482] on link "+ 194 more" at bounding box center [1049, 474] width 375 height 26
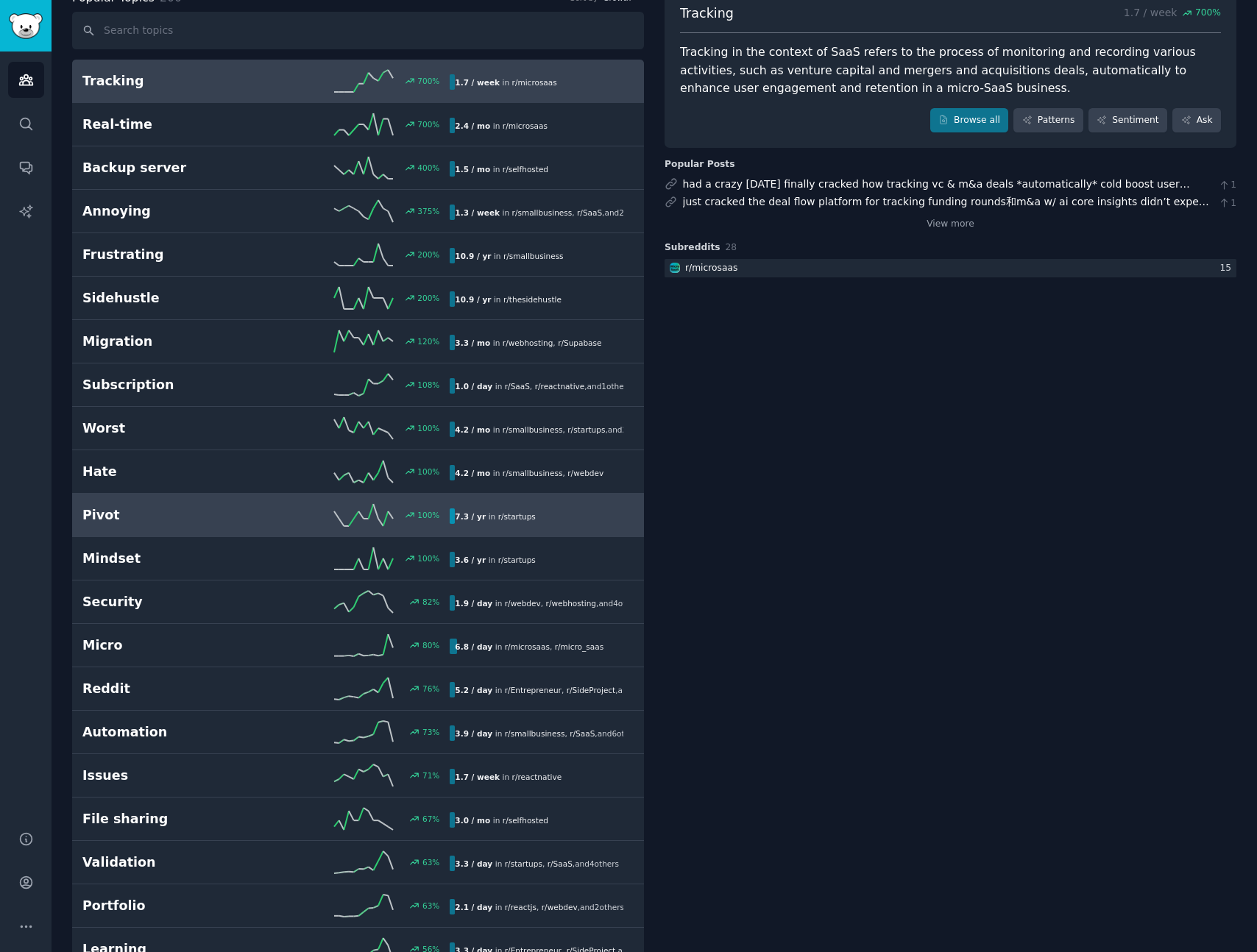
scroll to position [170, 0]
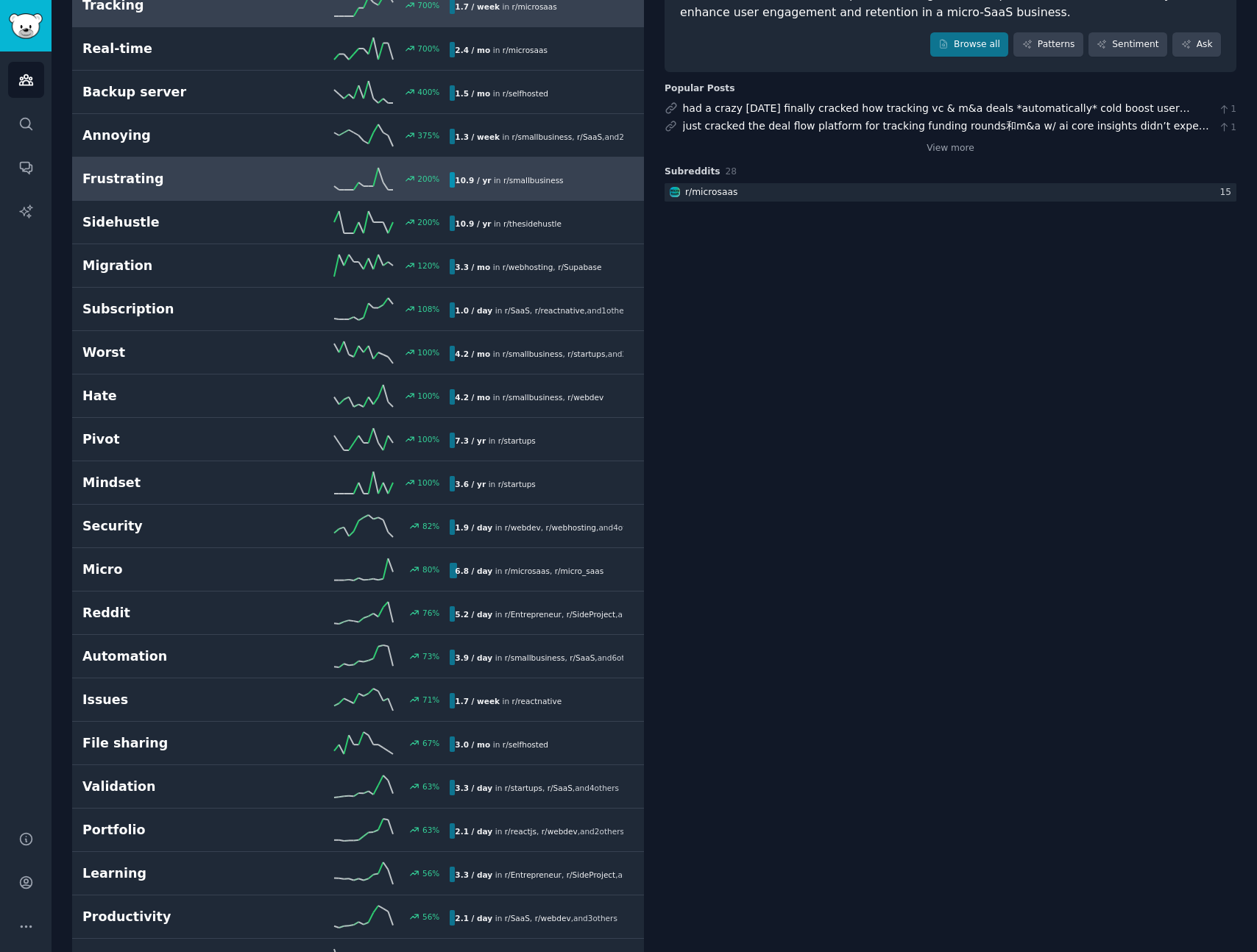
click at [228, 196] on link "Frustrating 200 % 10.9 / yr in r/ smallbusiness" at bounding box center [358, 179] width 572 height 44
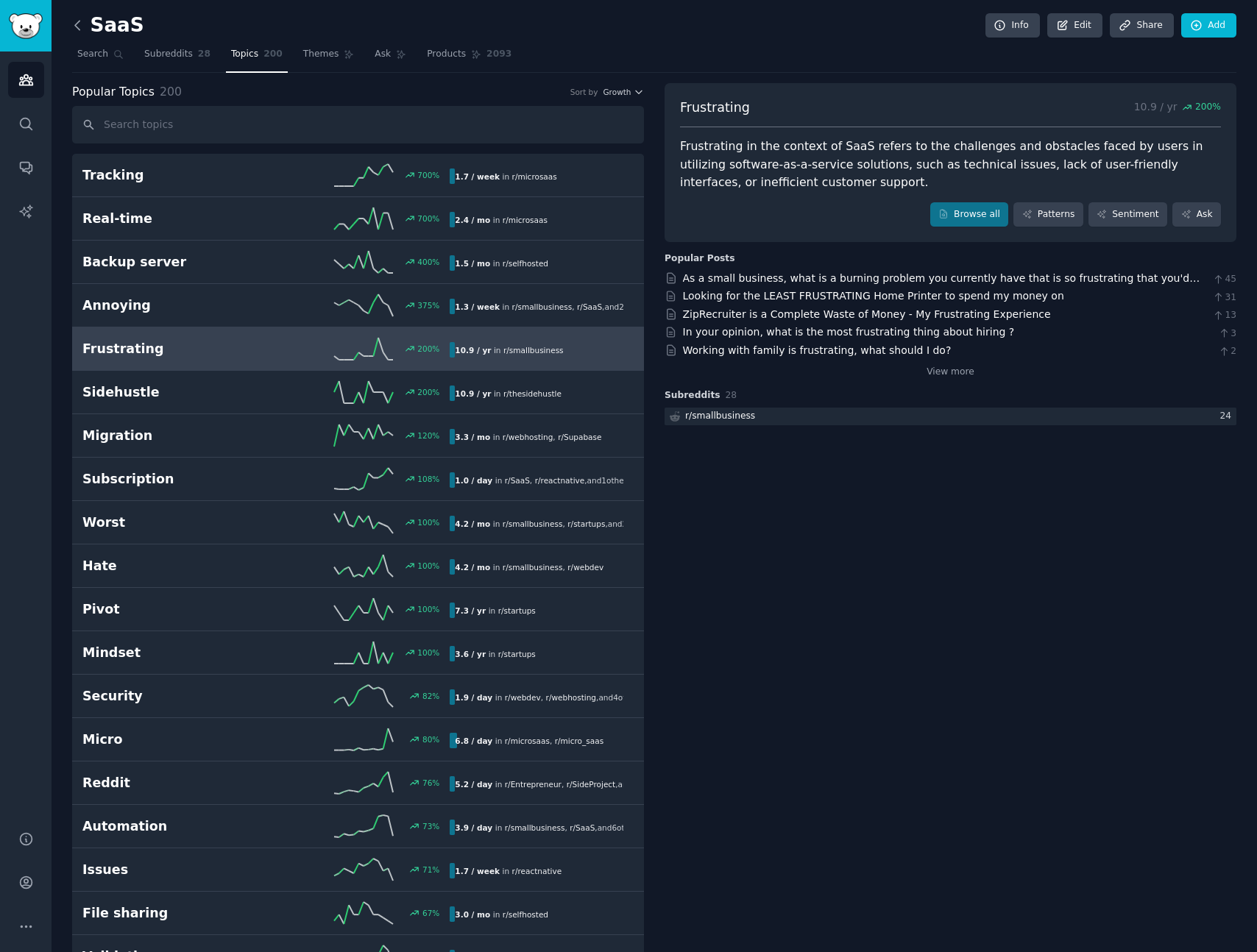
click at [74, 24] on icon at bounding box center [78, 26] width 16 height 16
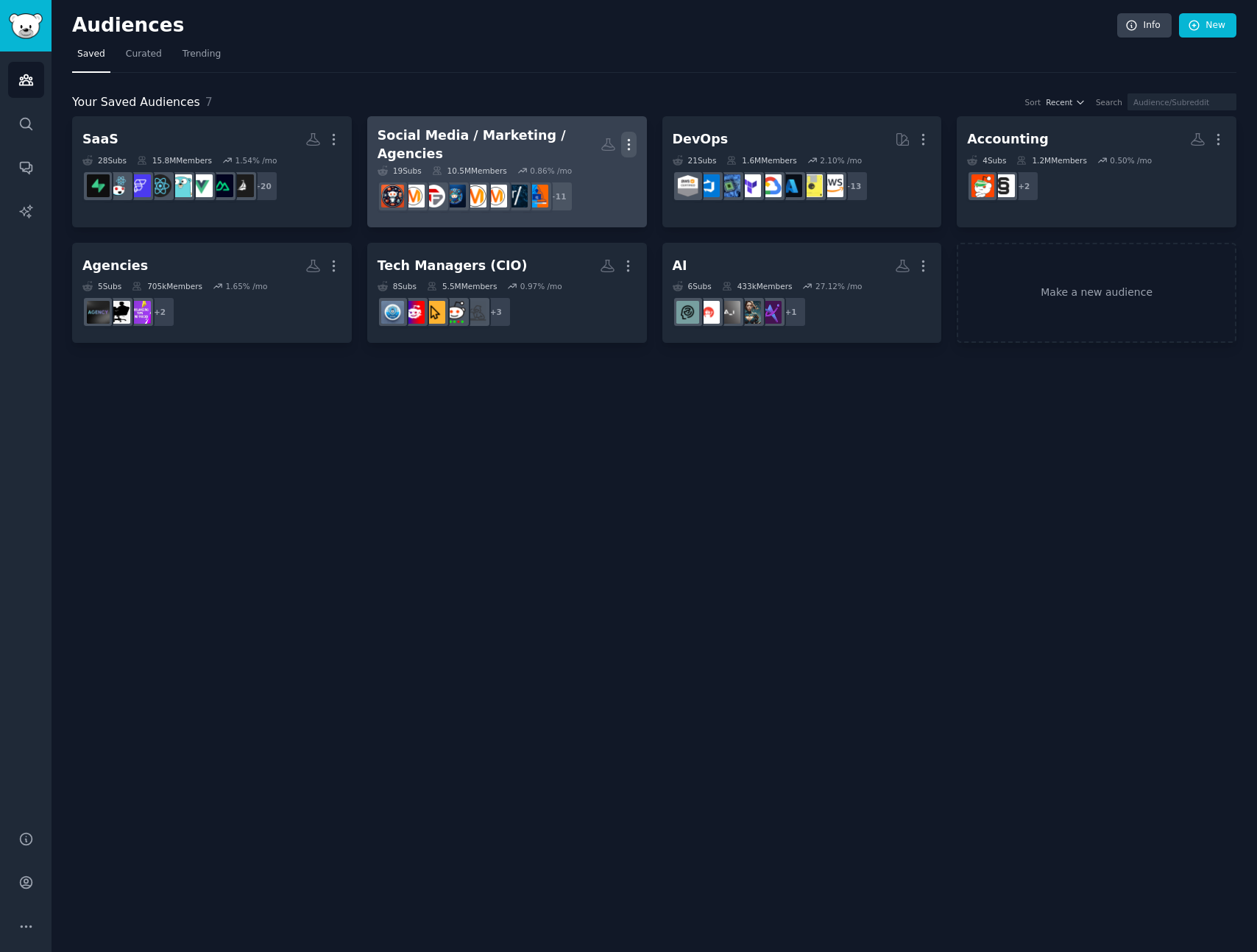
click at [628, 139] on icon "button" at bounding box center [628, 144] width 1 height 10
click at [567, 173] on icon at bounding box center [560, 176] width 16 height 16
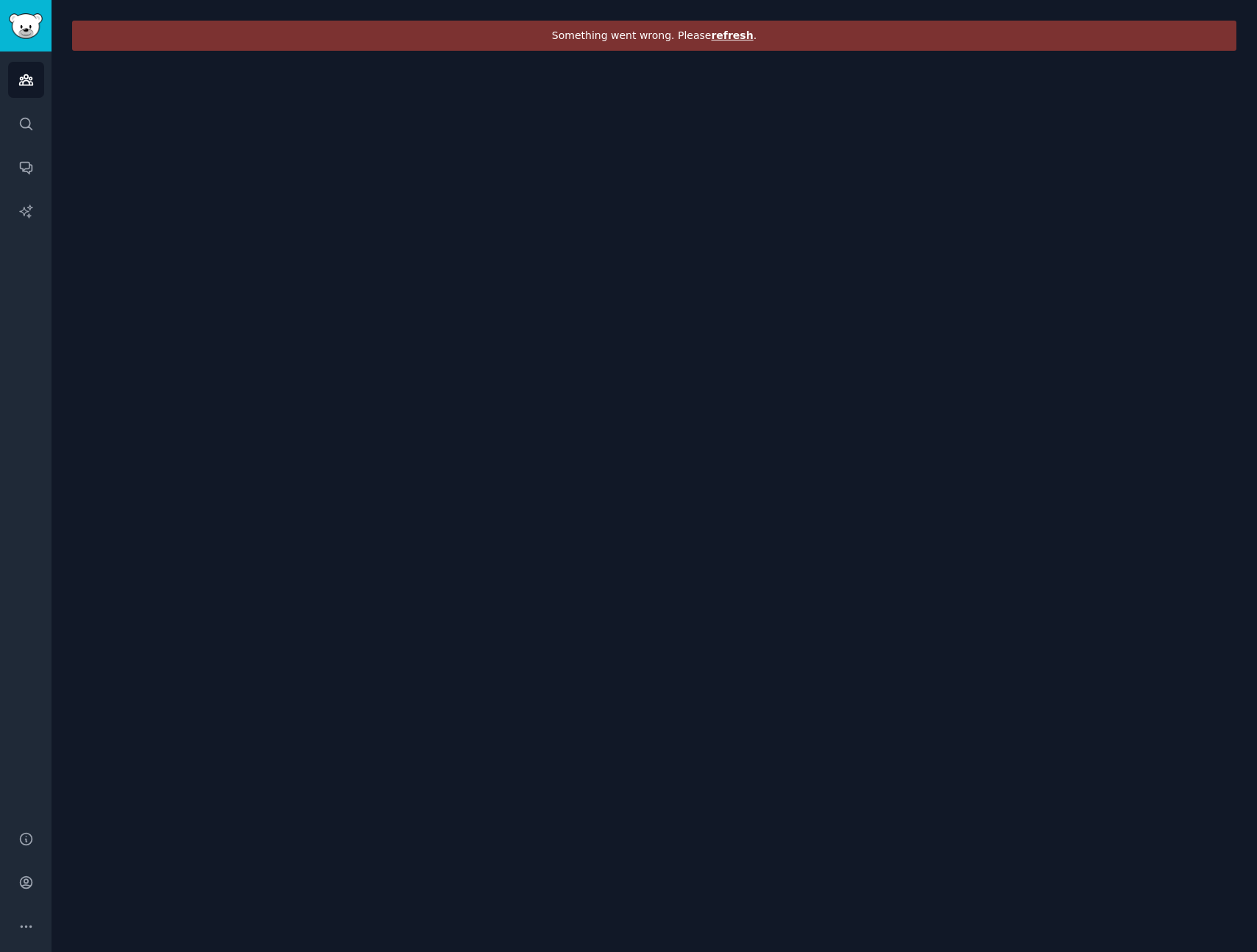
click at [763, 46] on div "Something went wrong. Please refresh ." at bounding box center [653, 36] width 1164 height 30
click at [732, 38] on span "refresh" at bounding box center [732, 36] width 42 height 12
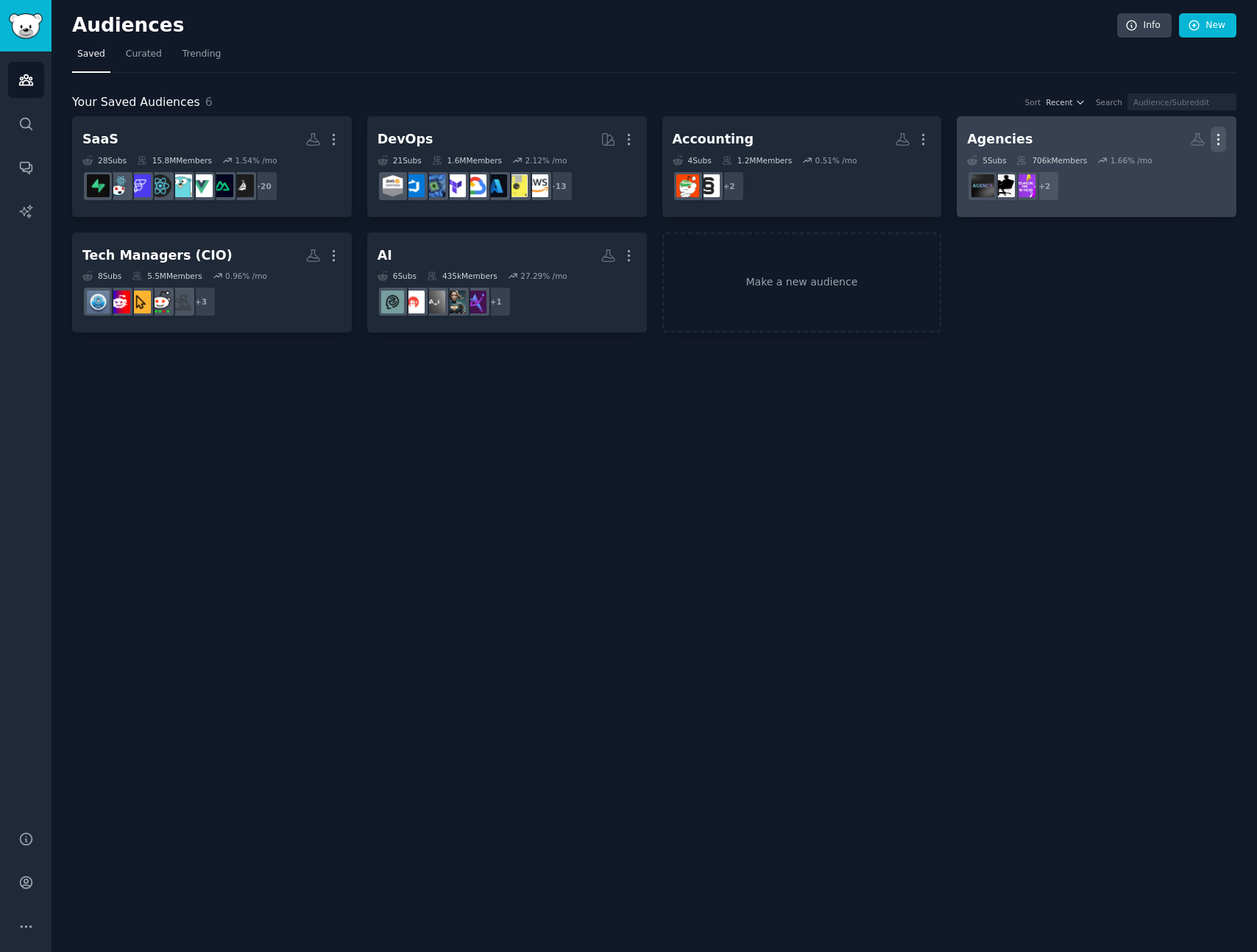
click at [1212, 139] on icon "button" at bounding box center [1219, 139] width 16 height 16
click at [1175, 171] on p "Delete" at bounding box center [1178, 170] width 34 height 16
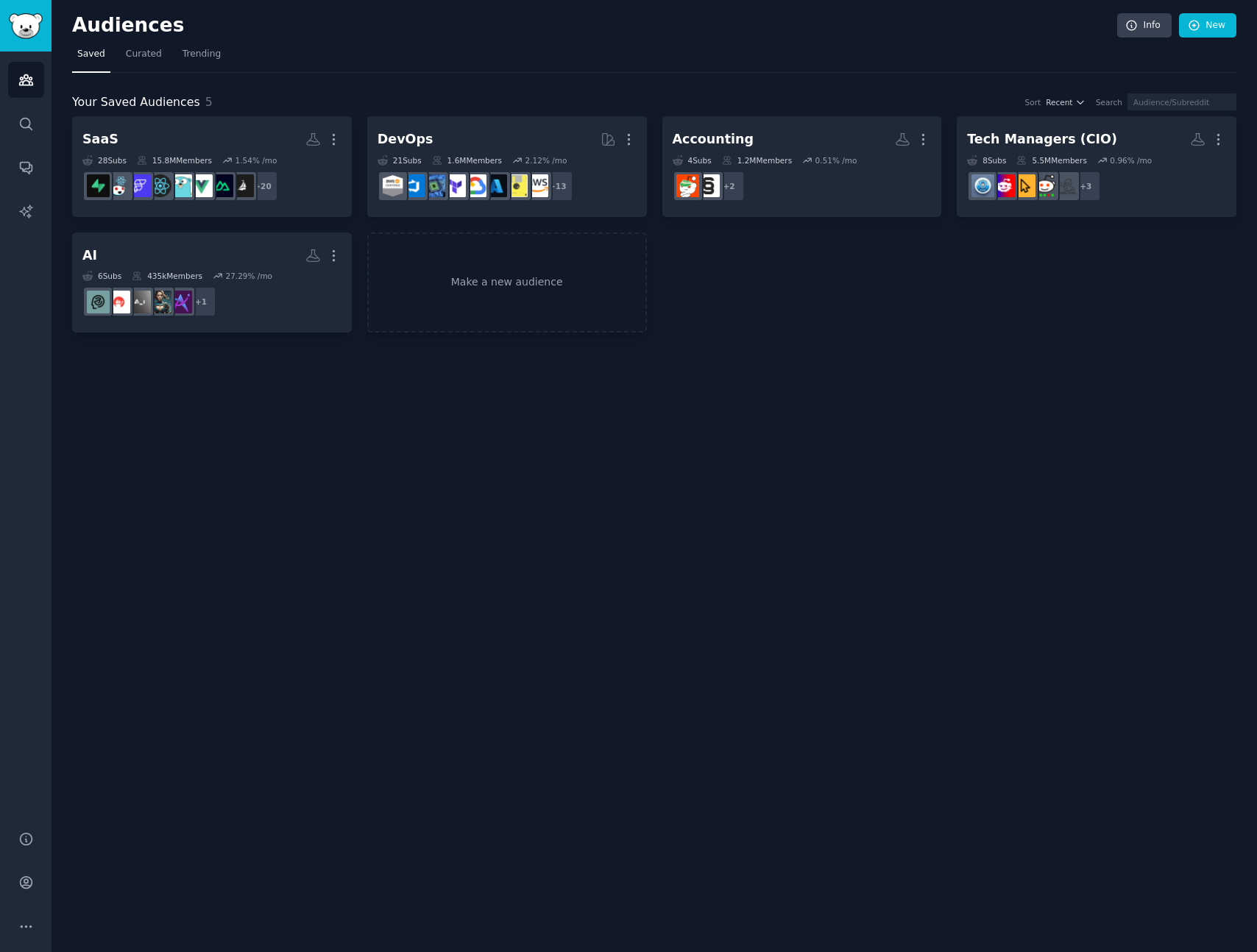
click at [749, 50] on nav "Saved Curated Trending" at bounding box center [653, 58] width 1164 height 30
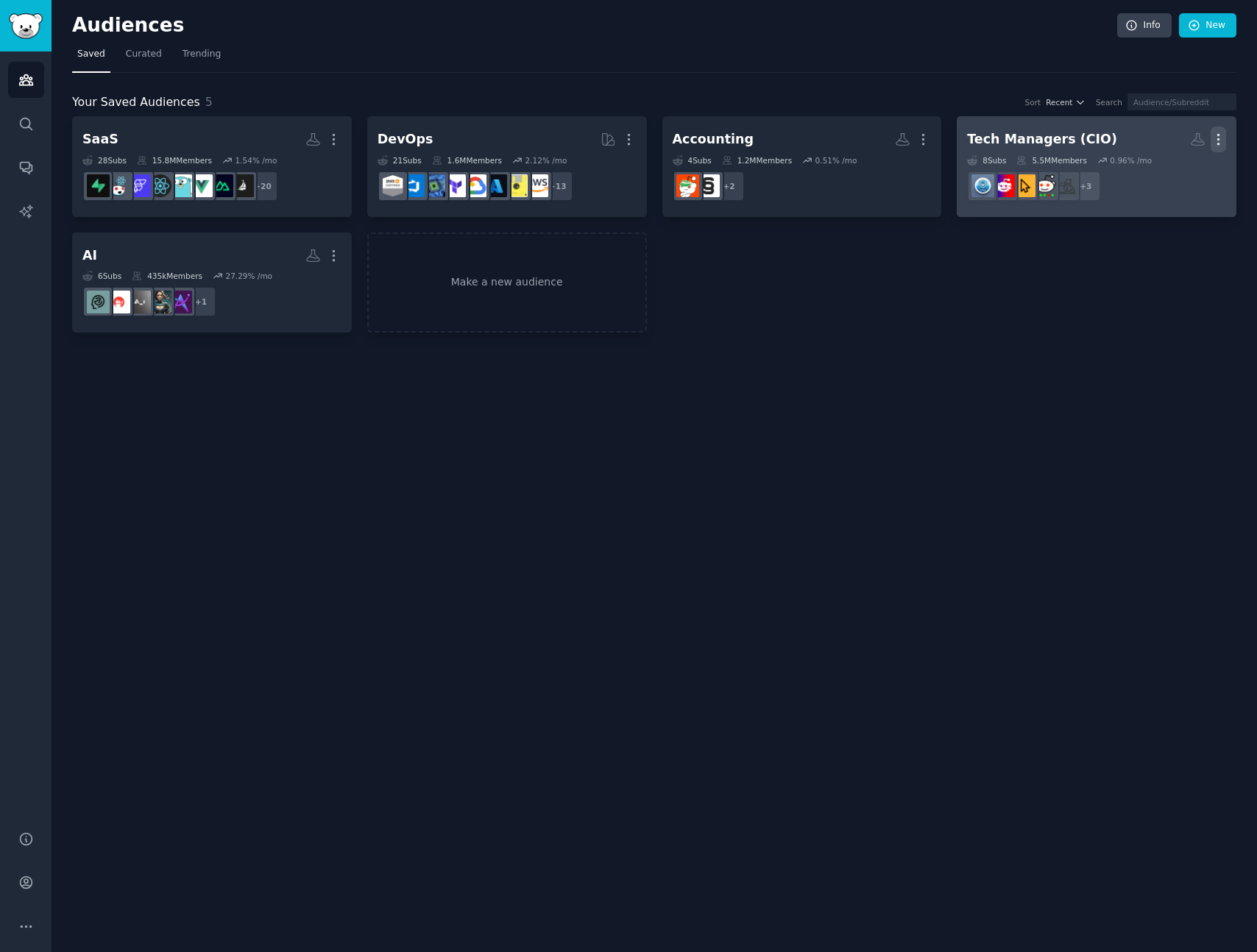
click at [1218, 138] on icon "button" at bounding box center [1218, 139] width 1 height 10
click at [1179, 167] on p "Delete" at bounding box center [1178, 170] width 34 height 16
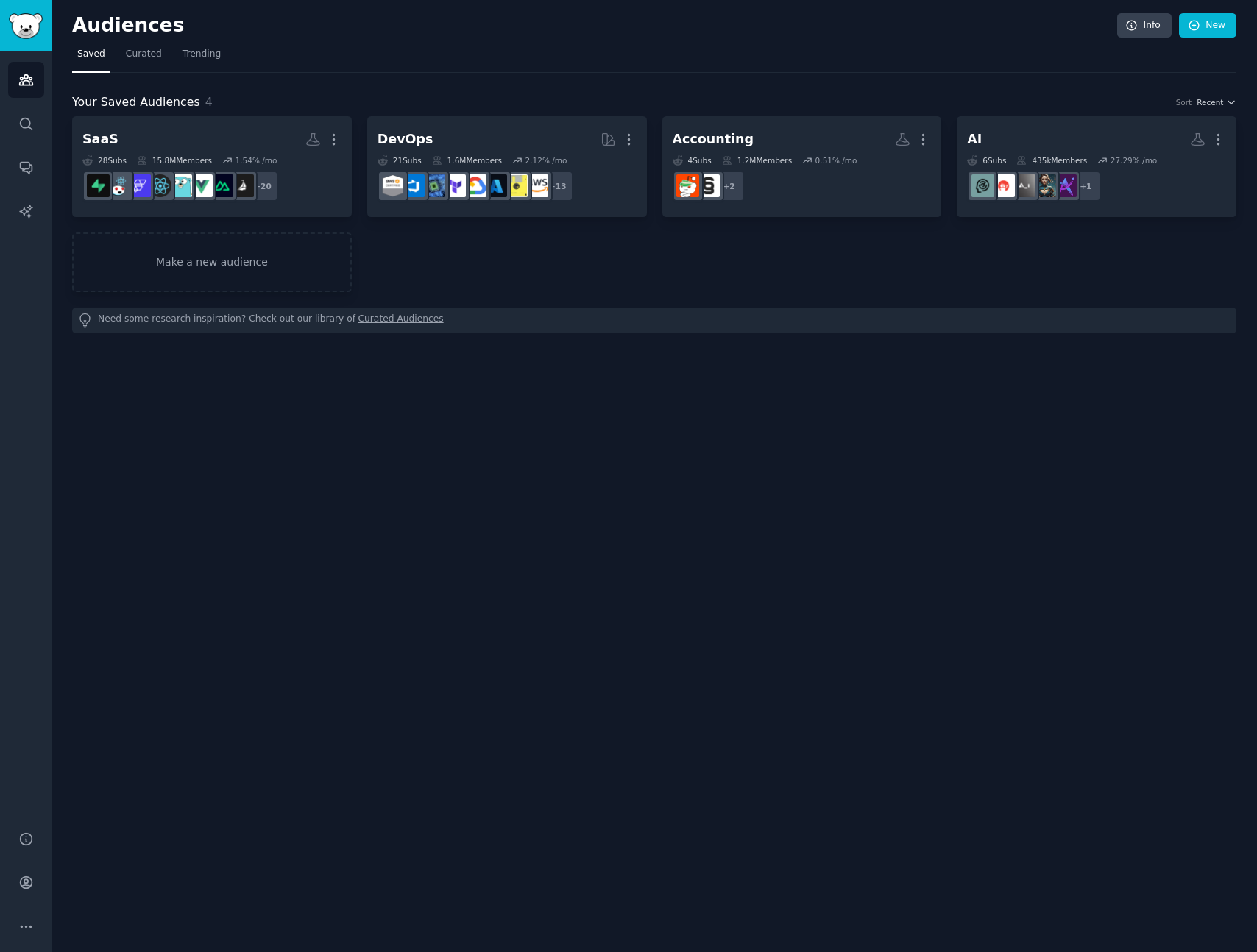
click at [712, 55] on nav "Saved Curated Trending" at bounding box center [653, 58] width 1164 height 30
click at [229, 256] on link "Make a new audience" at bounding box center [211, 263] width 280 height 60
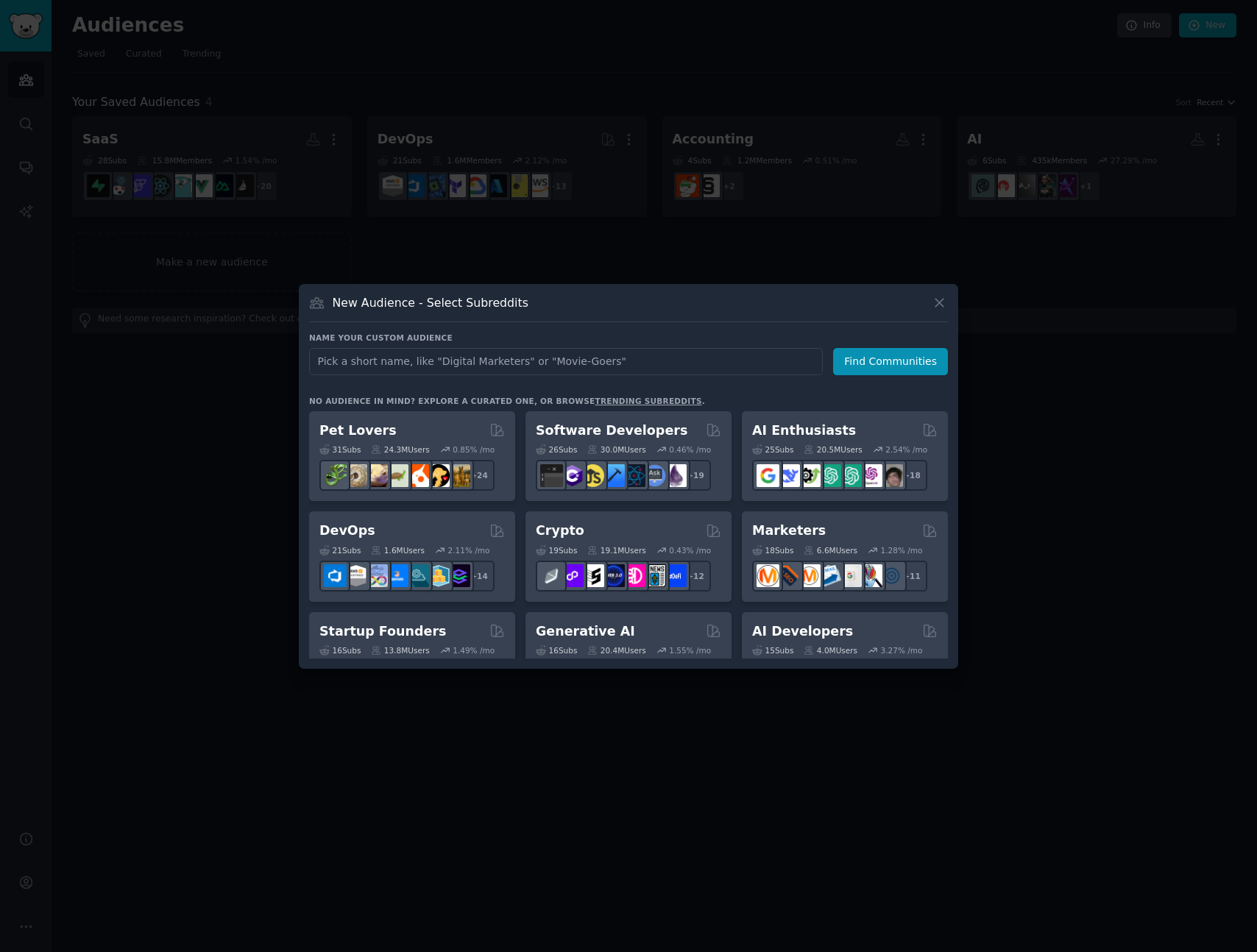
click at [410, 363] on input "text" at bounding box center [566, 361] width 514 height 27
type input "hosting"
click at [855, 361] on button "Find Communities" at bounding box center [890, 361] width 115 height 27
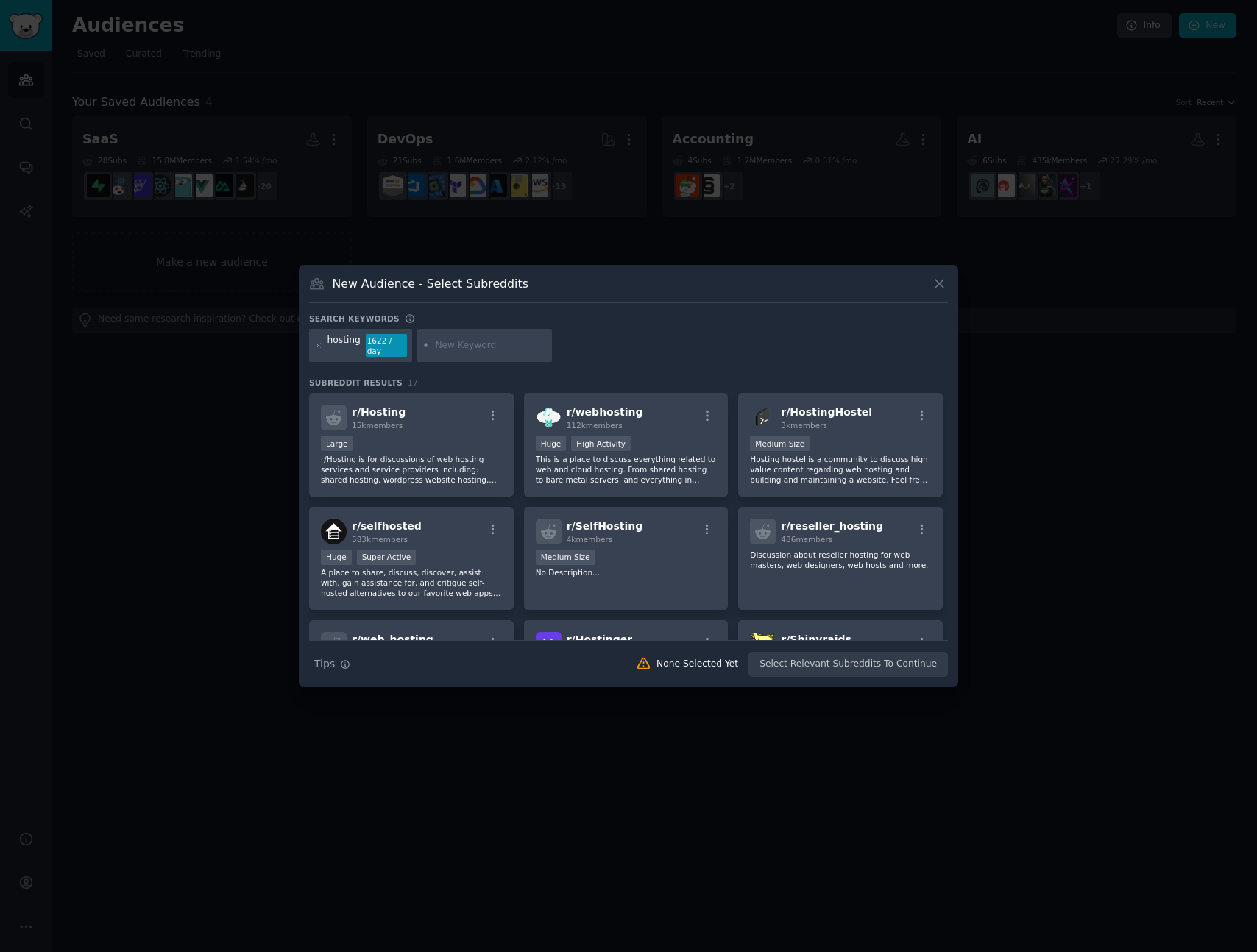
click at [701, 279] on div "New Audience - Select Subreddits Search keywords Try a 2-4 keywords your audien…" at bounding box center [628, 476] width 659 height 423
click at [631, 337] on div "hosting 1622 / day" at bounding box center [628, 348] width 639 height 39
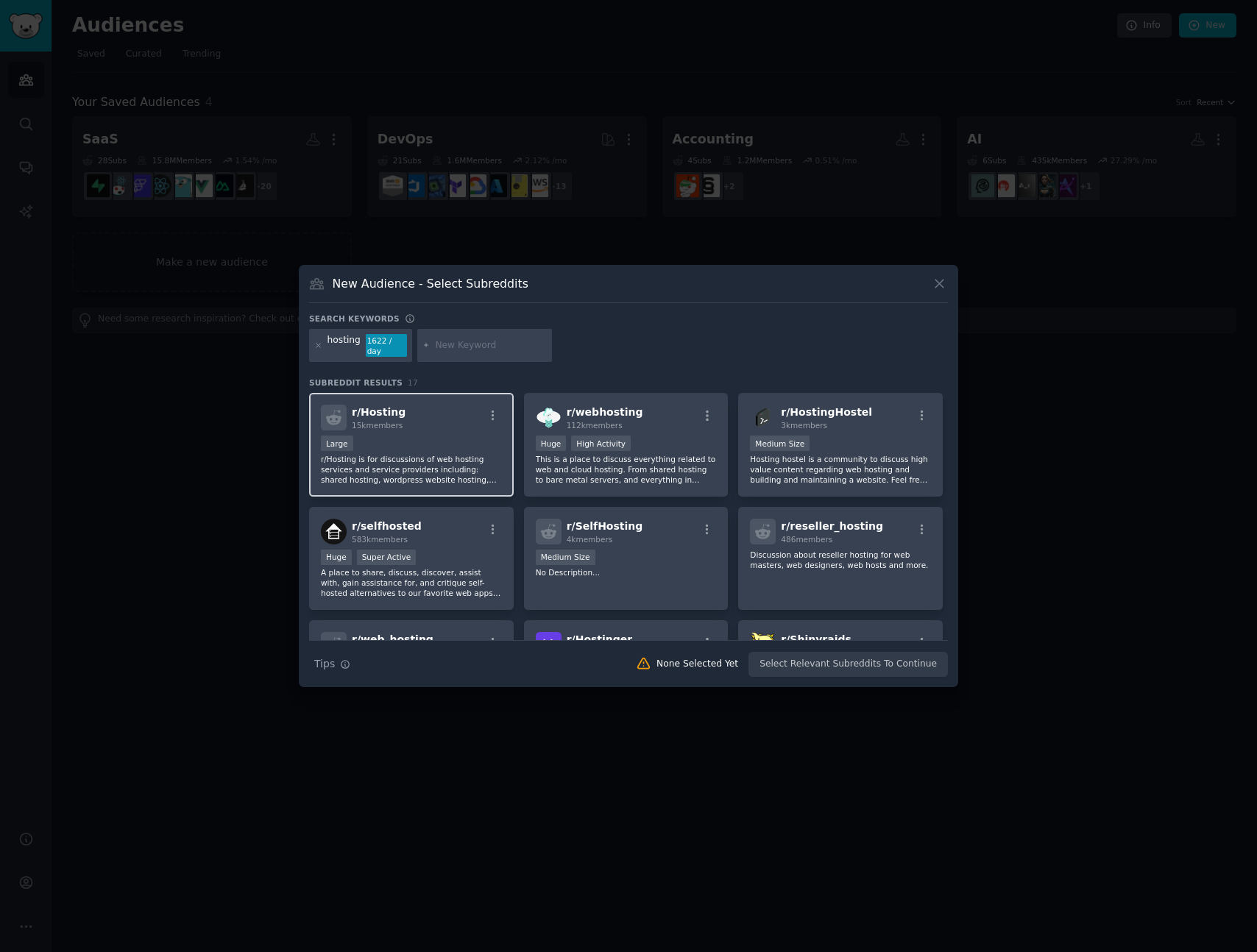
click at [427, 468] on p "r/Hosting is for discussions of web hosting services and service providers incl…" at bounding box center [411, 469] width 181 height 31
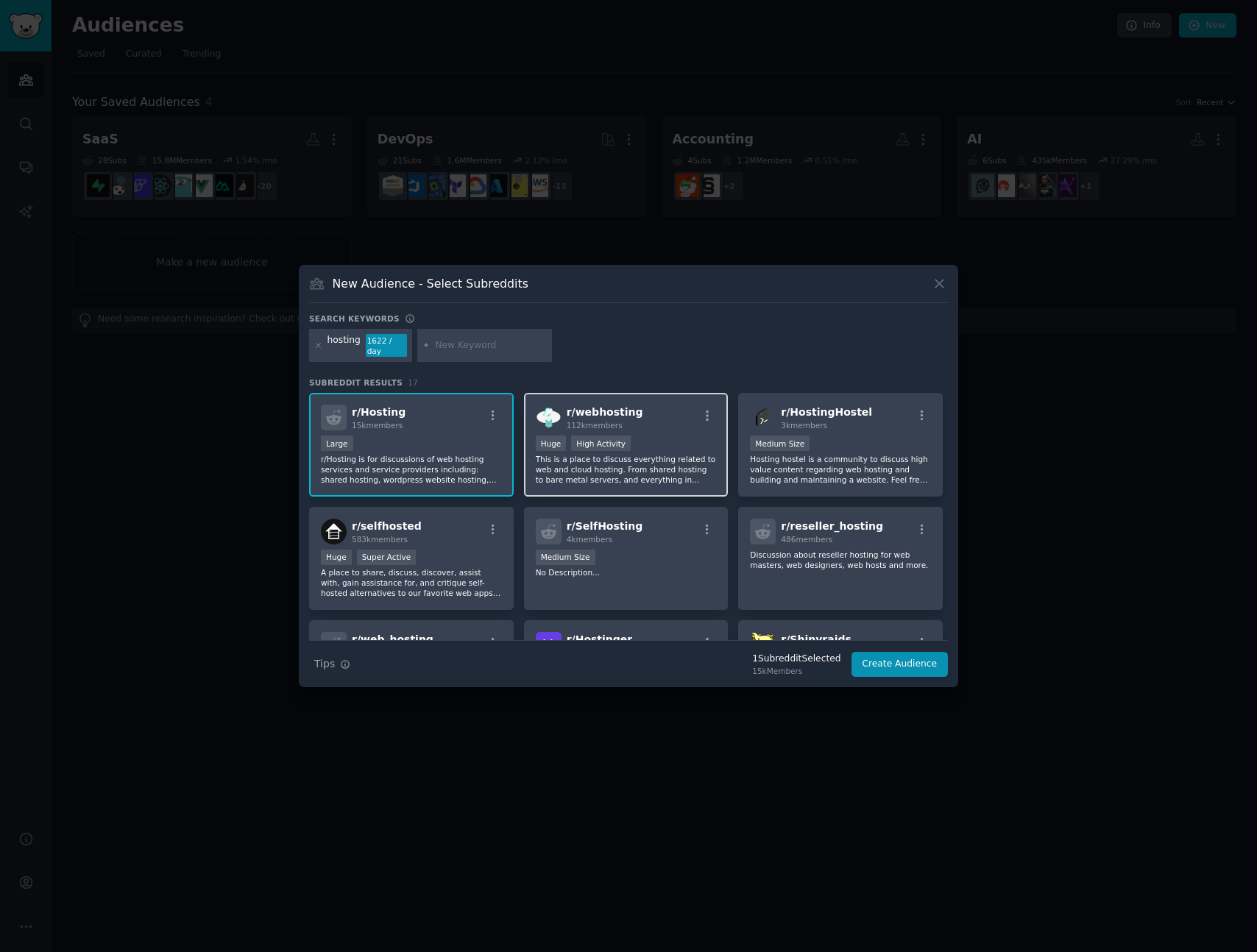
click at [681, 467] on p "This is a place to discuss everything related to web and cloud hosting. From sh…" at bounding box center [627, 469] width 181 height 31
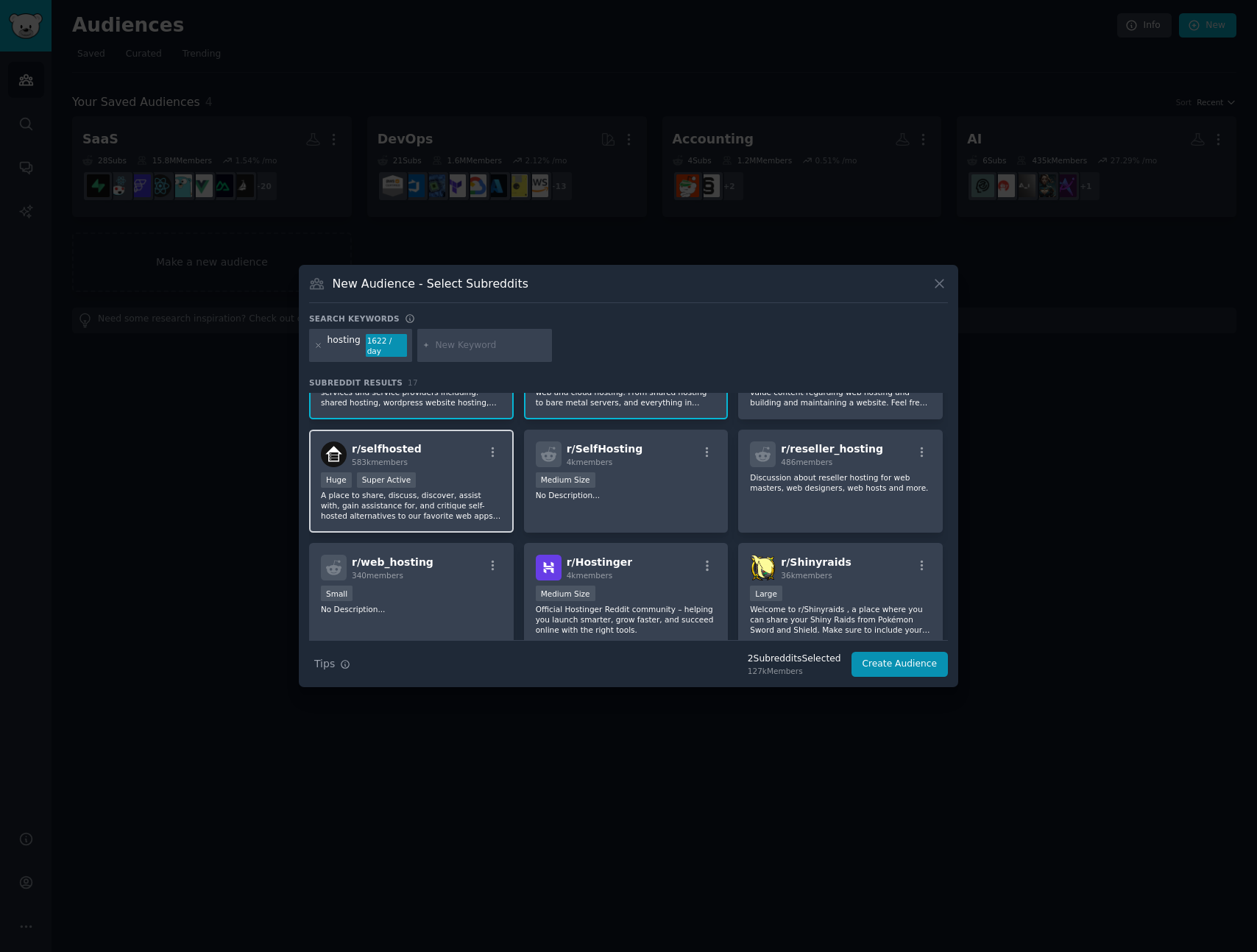
scroll to position [59, 0]
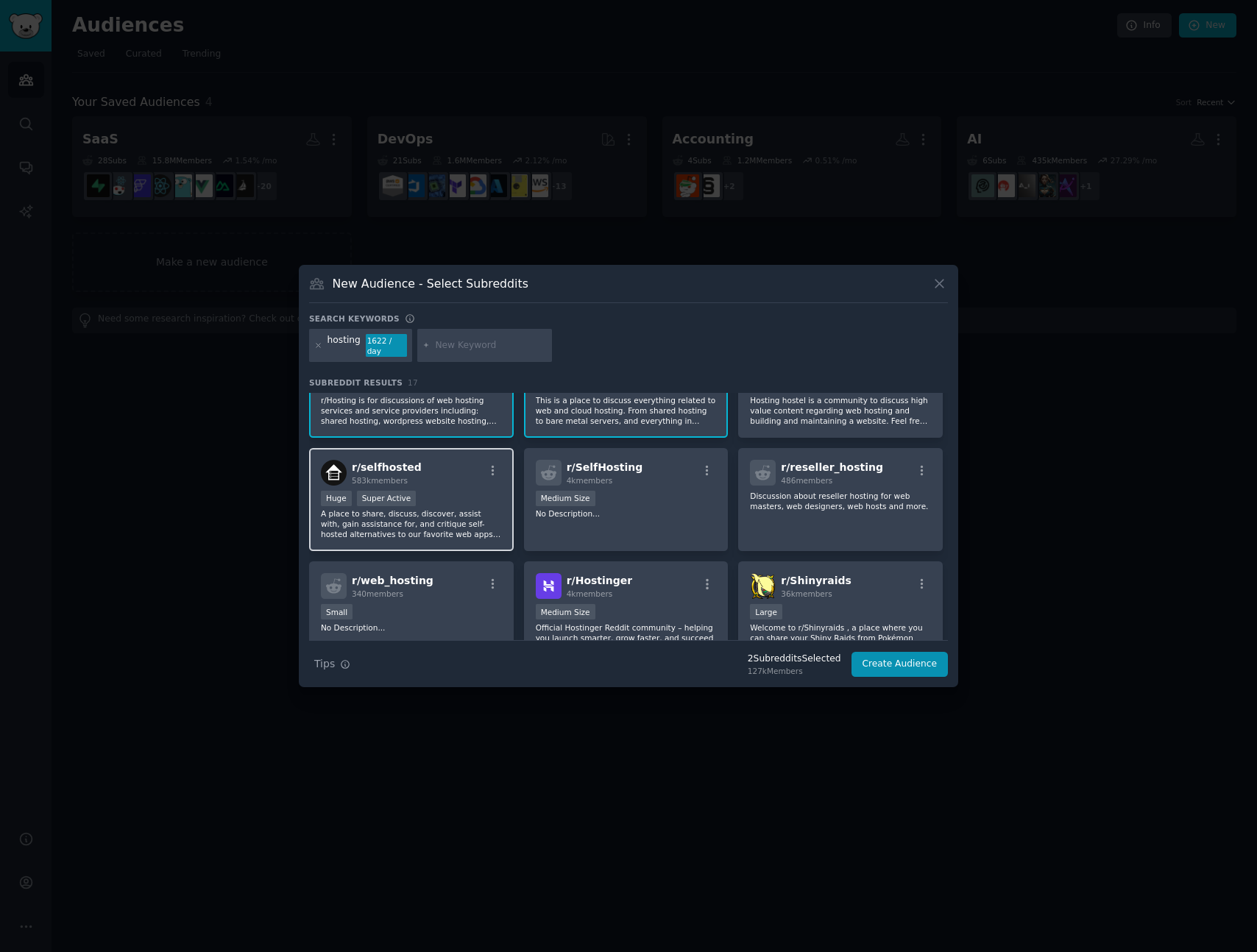
click at [465, 494] on div ">= 95th percentile for submissions / day Huge Super Active" at bounding box center [411, 500] width 181 height 18
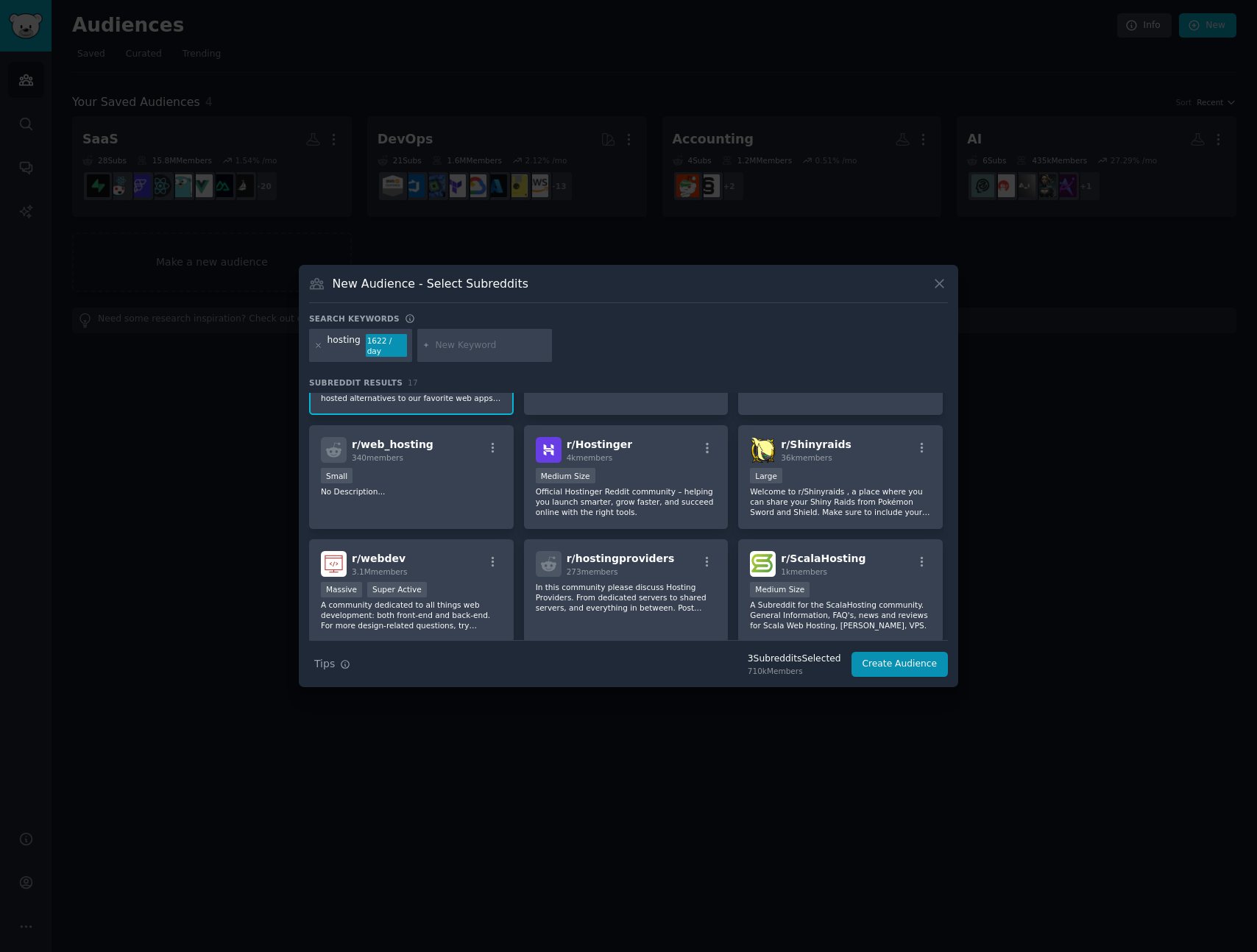
scroll to position [204, 0]
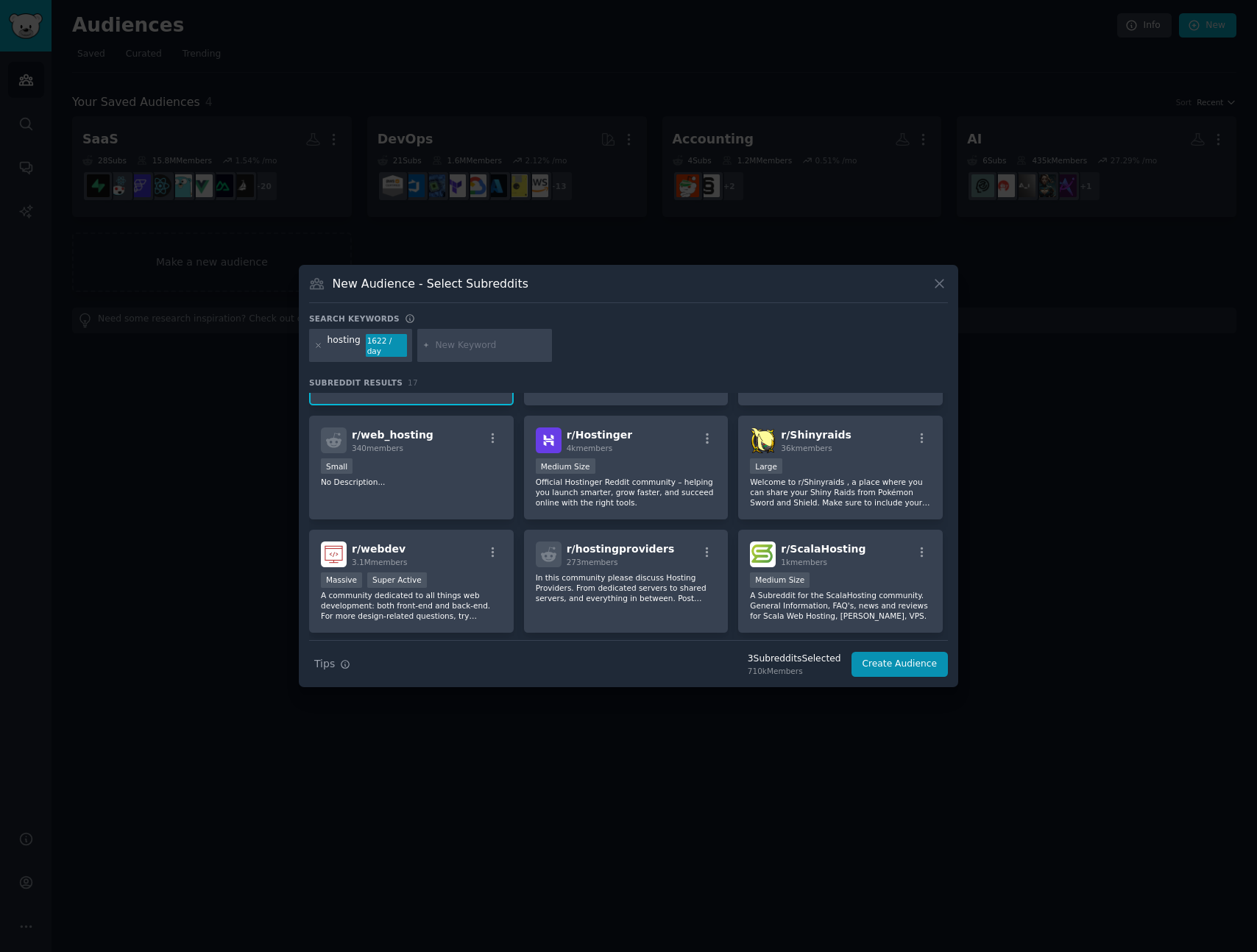
click at [732, 475] on div "r/ Hosting 15k members Large r/Hosting is for discussions of web hosting servic…" at bounding box center [628, 524] width 639 height 672
click at [674, 489] on p "Official Hostinger Reddit community – helping you launch smarter, grow faster, …" at bounding box center [627, 492] width 181 height 31
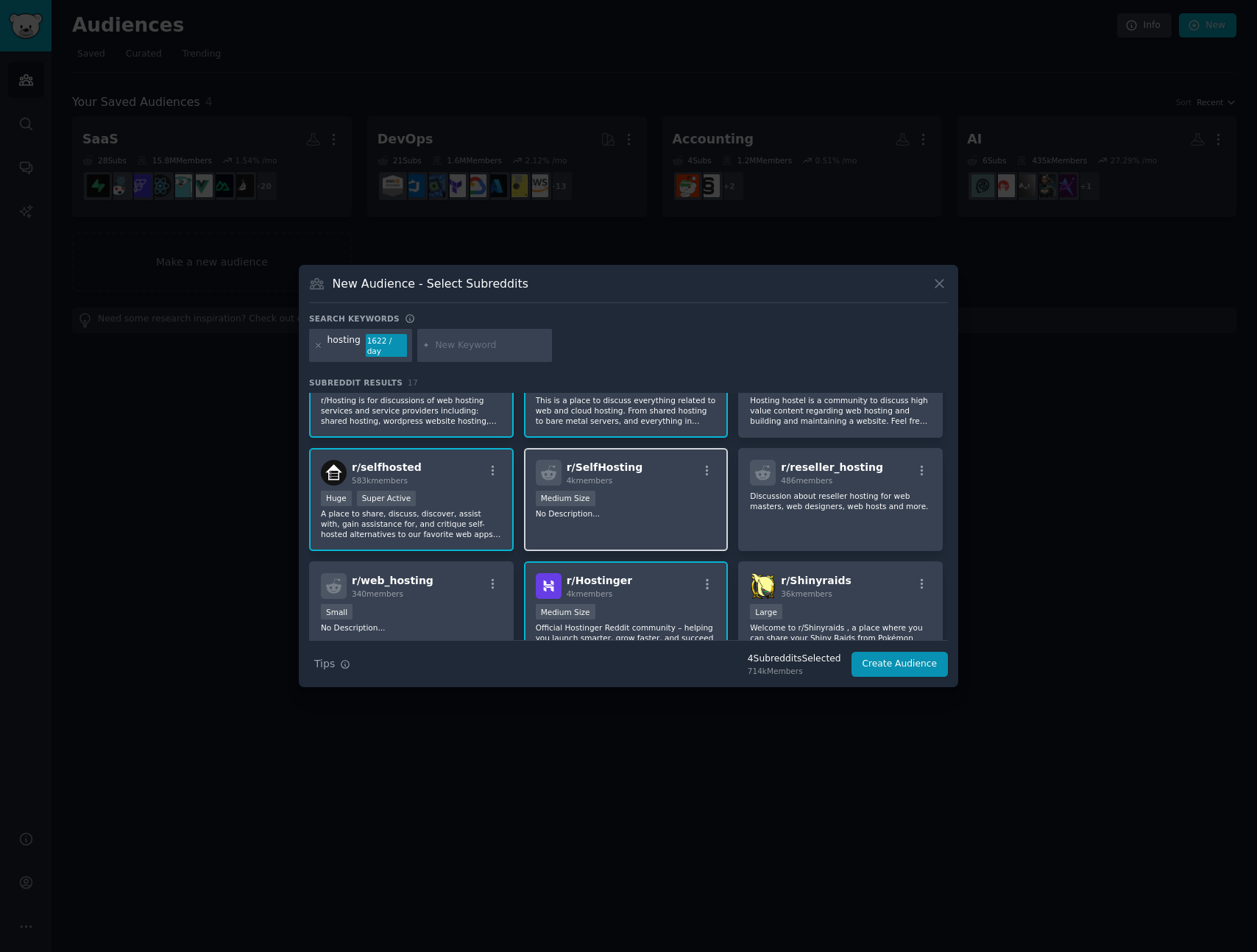
scroll to position [0, 0]
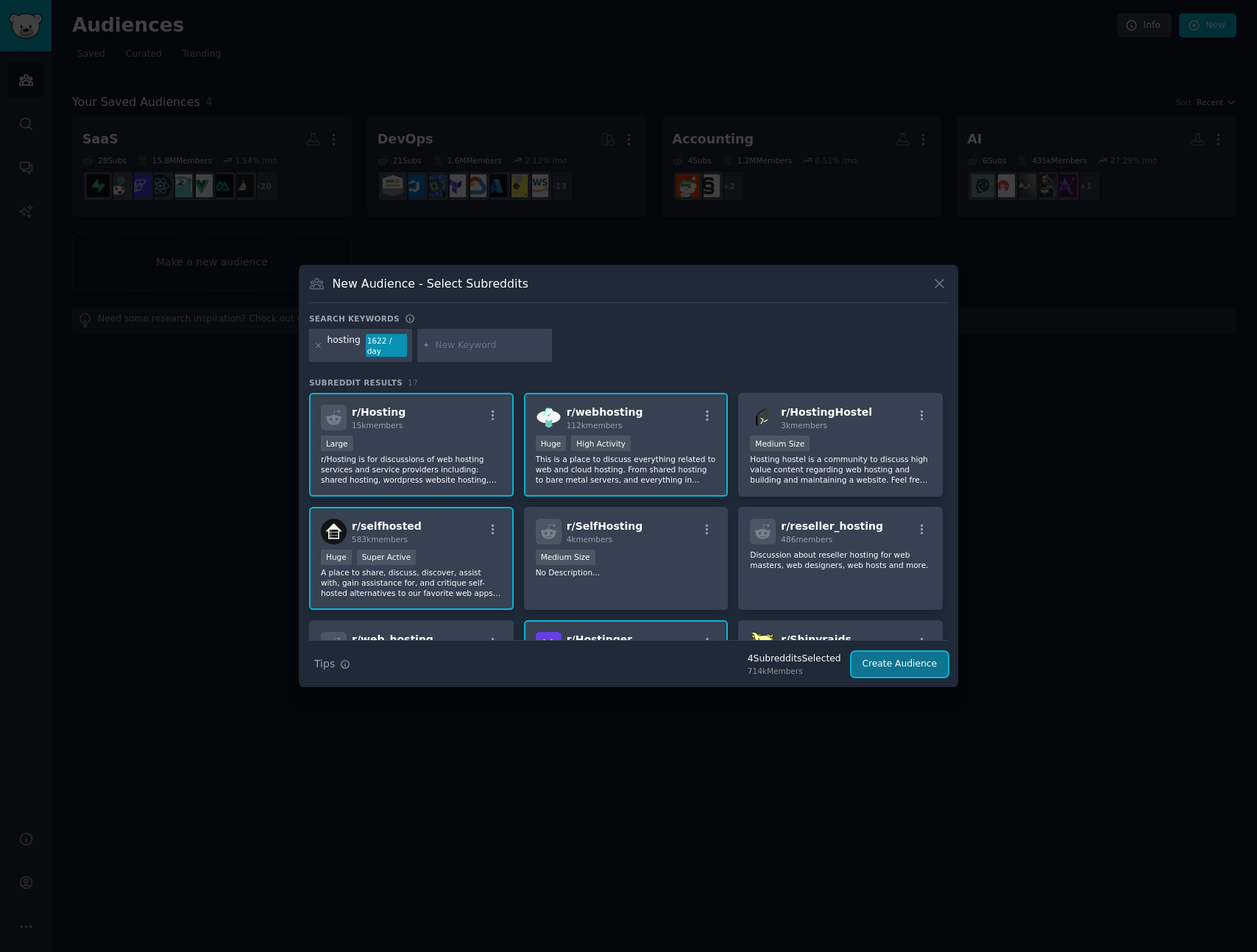
click at [892, 660] on button "Create Audience" at bounding box center [900, 664] width 98 height 25
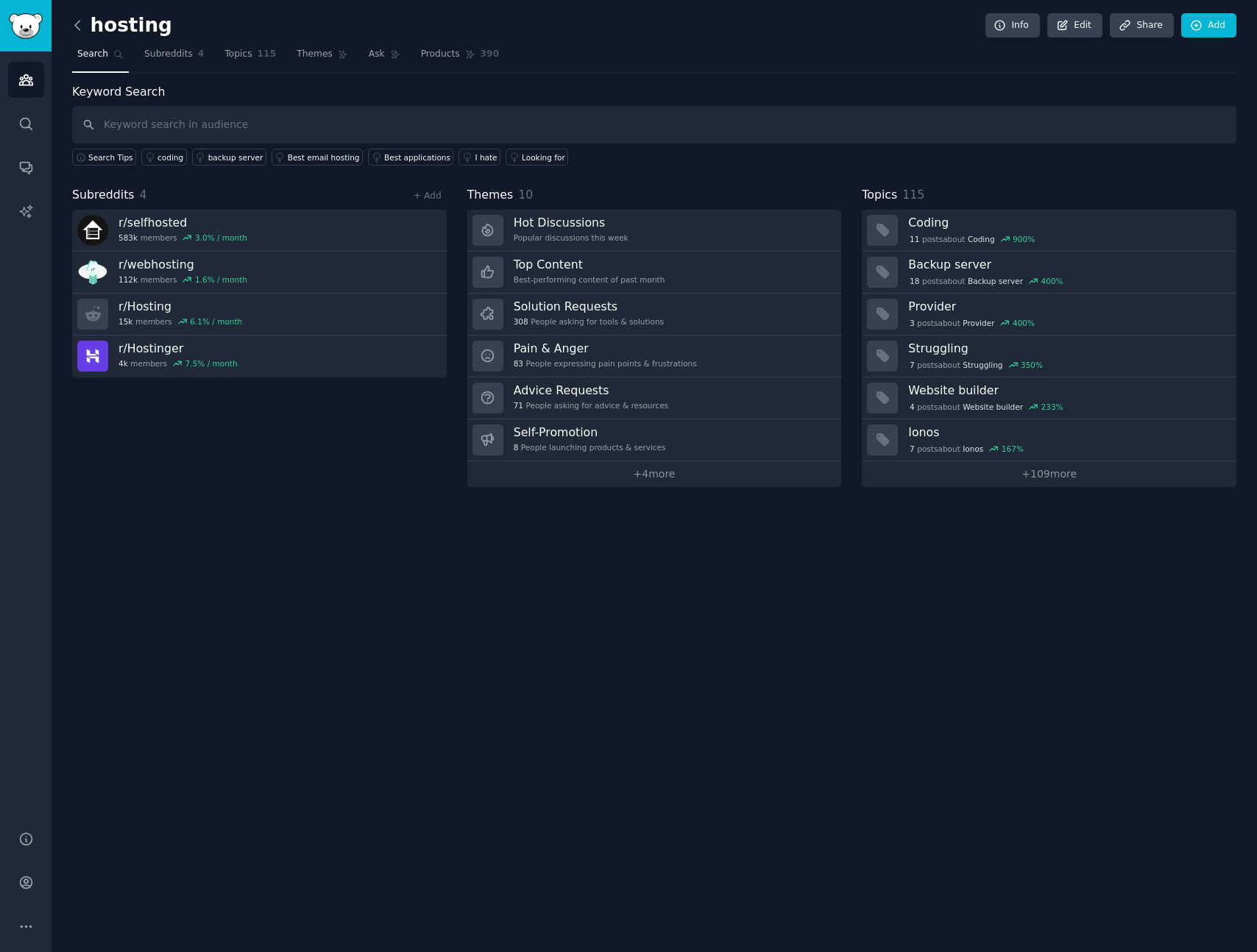
click at [80, 27] on icon at bounding box center [78, 26] width 16 height 16
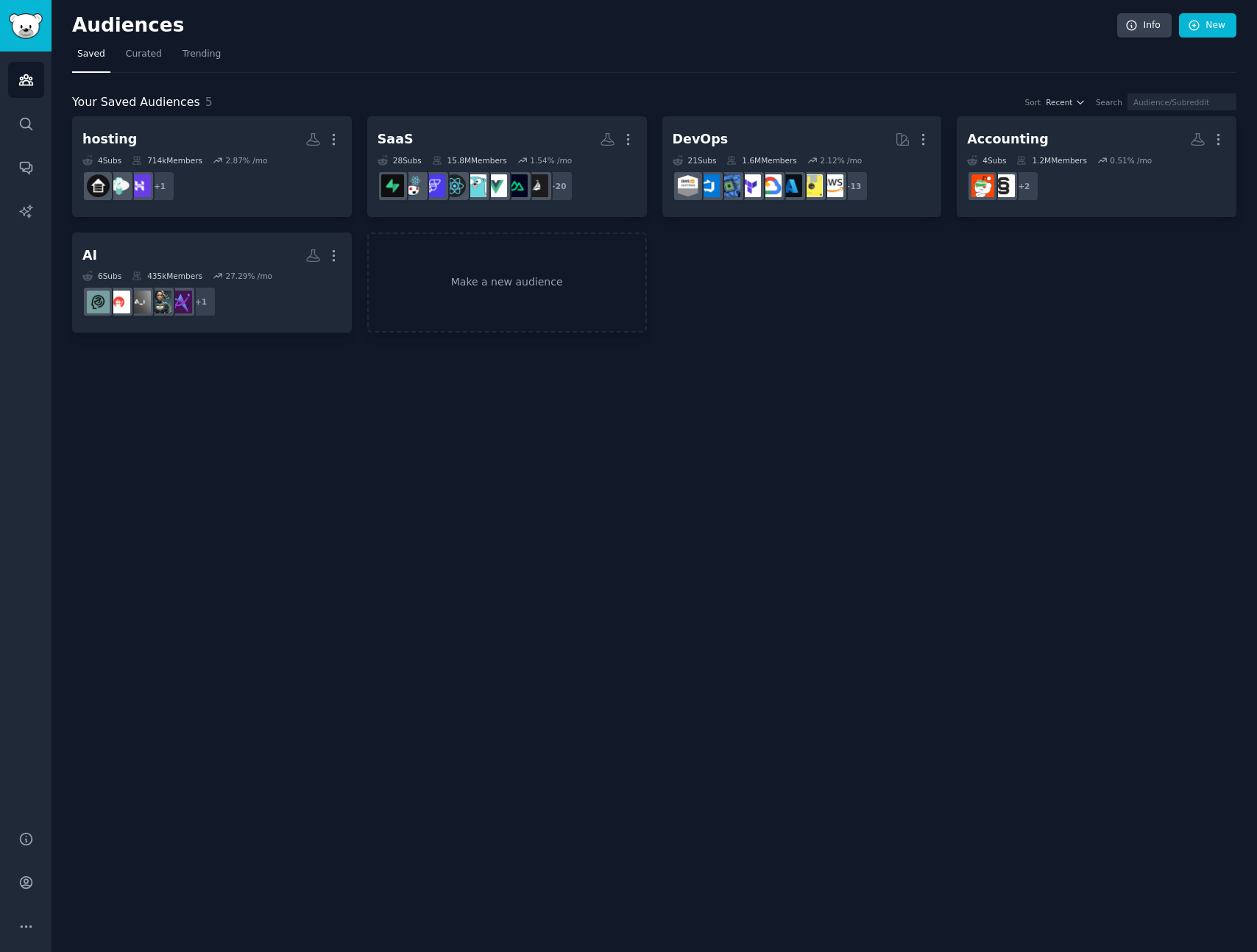
click at [872, 281] on div "hosting More 4 Sub s 714k Members 2.87 % /mo + 1 SaaS More 28 Sub s 15.8M Membe…" at bounding box center [653, 224] width 1164 height 216
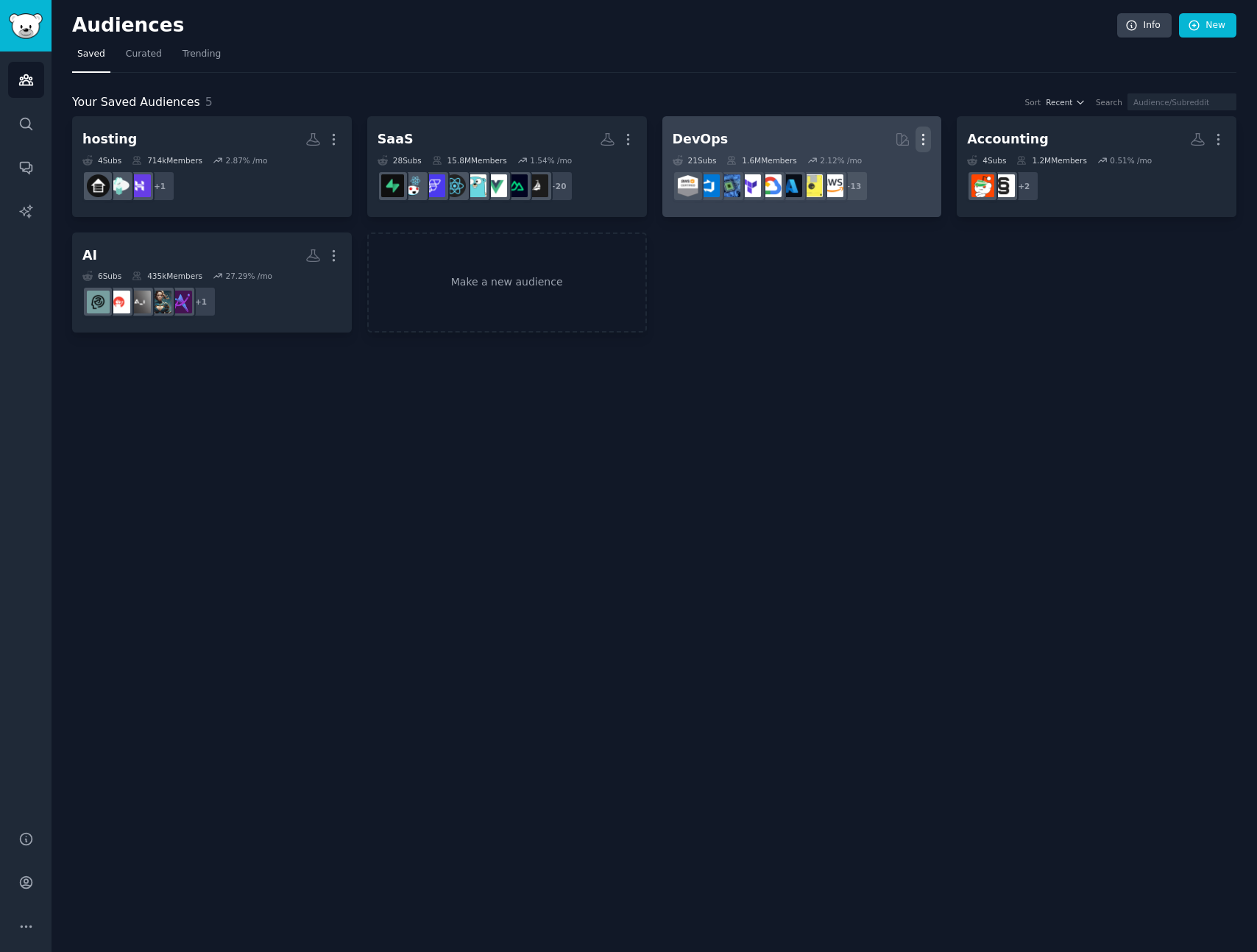
click at [924, 136] on icon "button" at bounding box center [923, 139] width 16 height 16
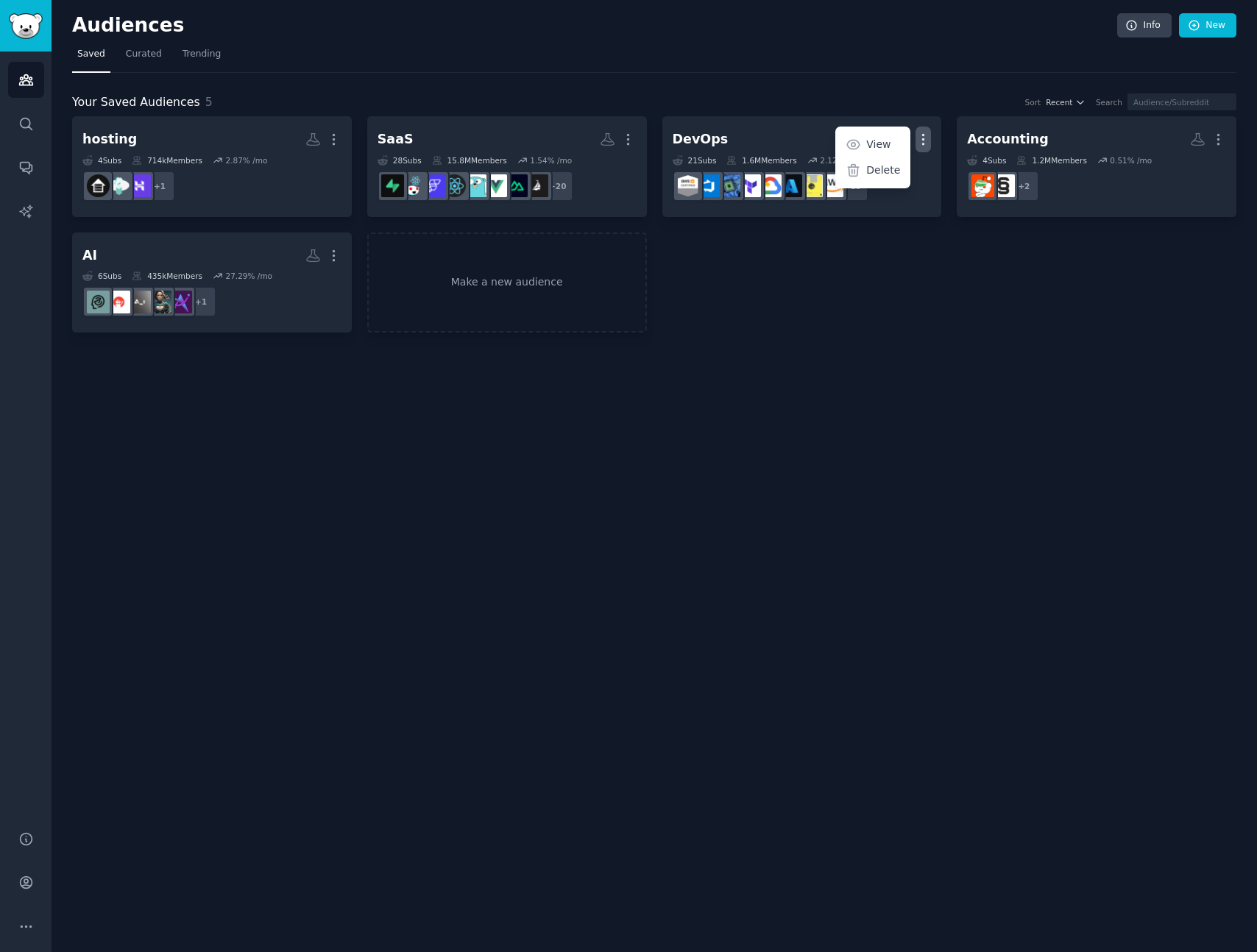
click at [848, 347] on div "Audiences Info New Saved Curated Trending Your Saved Audiences 5 Sort Recent Se…" at bounding box center [654, 476] width 1206 height 952
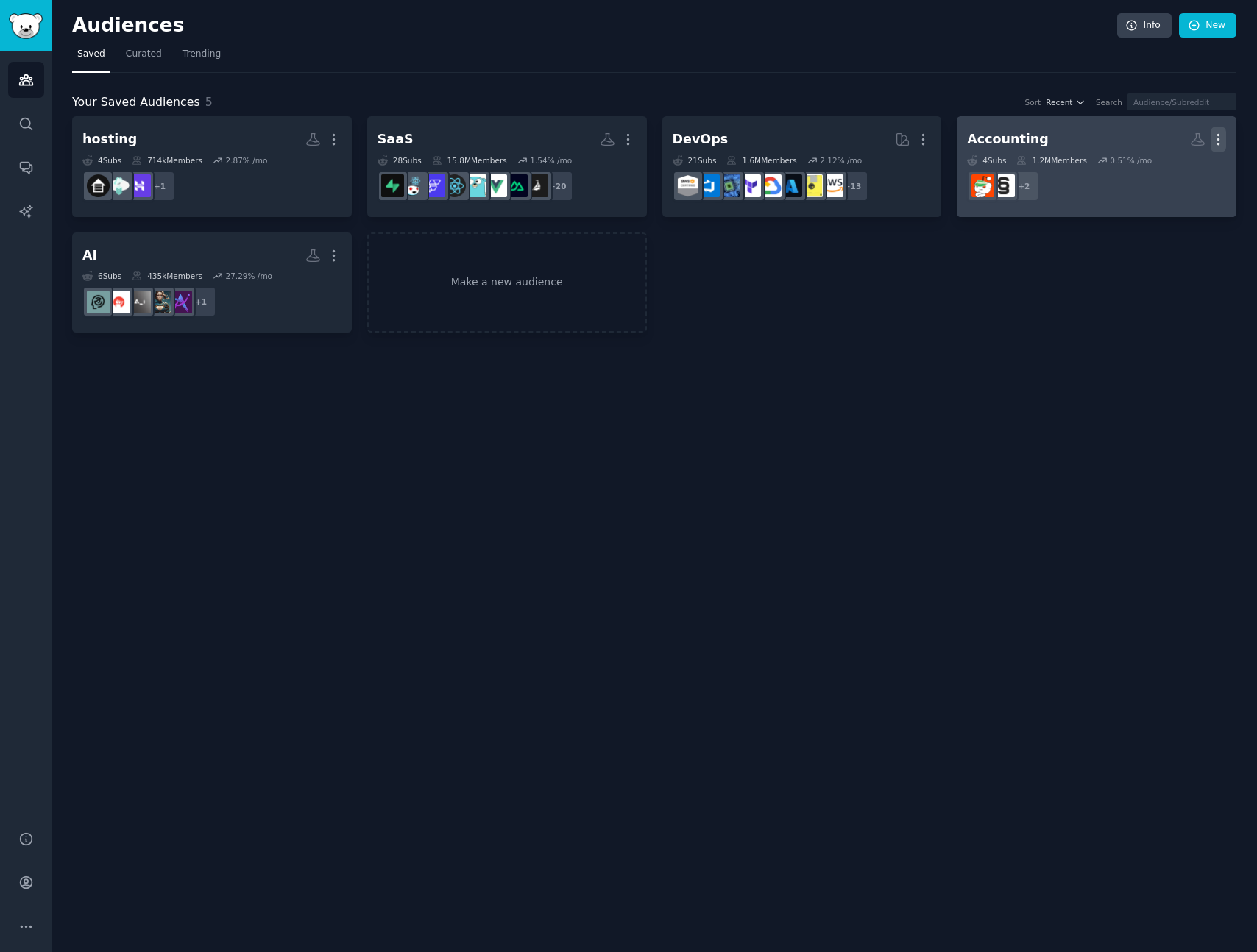
click at [1224, 136] on icon "button" at bounding box center [1219, 139] width 16 height 16
click at [1183, 171] on p "Delete" at bounding box center [1178, 170] width 34 height 16
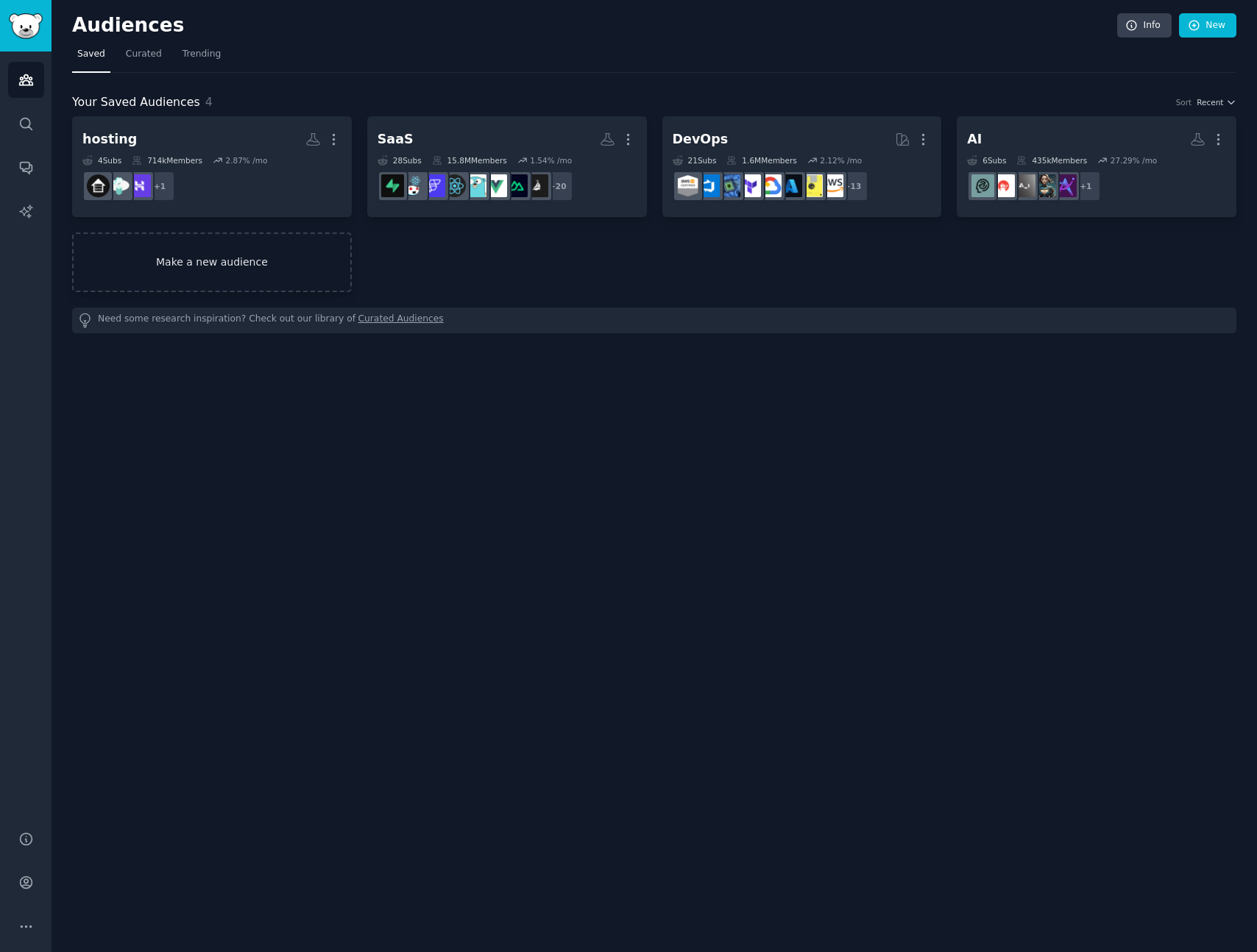
click at [216, 261] on link "Make a new audience" at bounding box center [211, 263] width 280 height 60
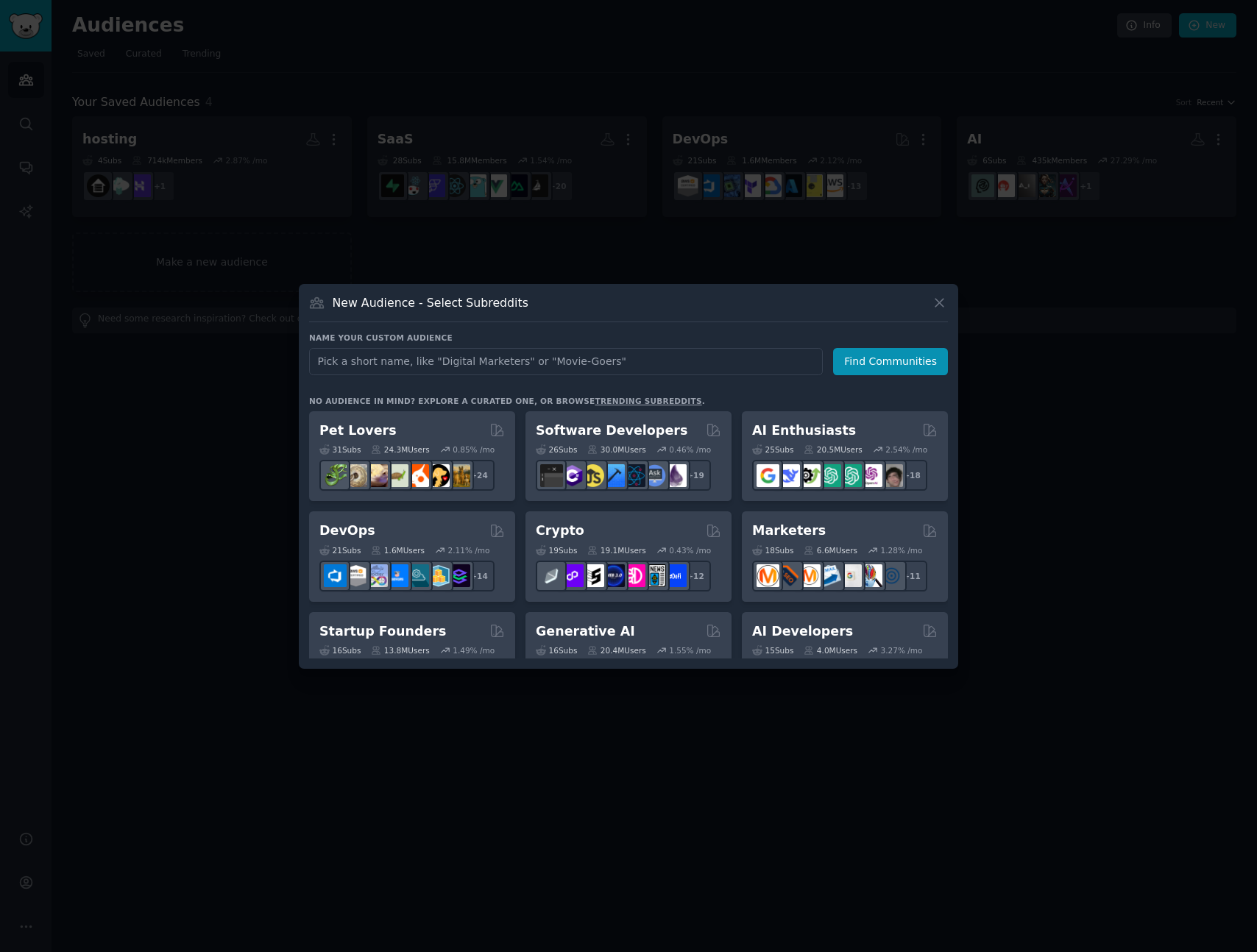
click at [521, 365] on input "text" at bounding box center [566, 361] width 514 height 27
type input "indiehacker"
click at [905, 362] on button "Find Communities" at bounding box center [890, 361] width 115 height 27
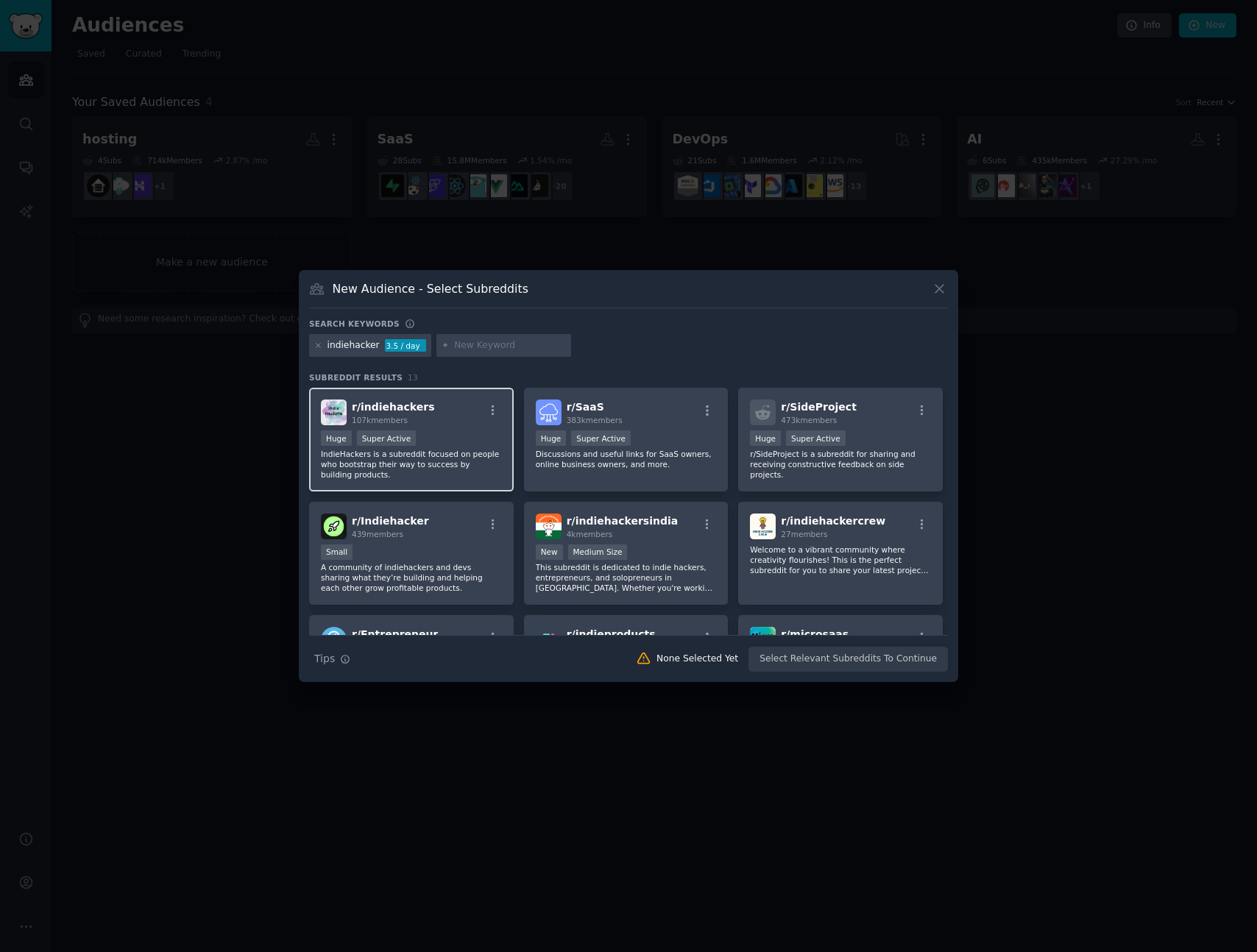
click at [451, 435] on div ">= 95th percentile for submissions / day Huge Super Active" at bounding box center [411, 439] width 181 height 18
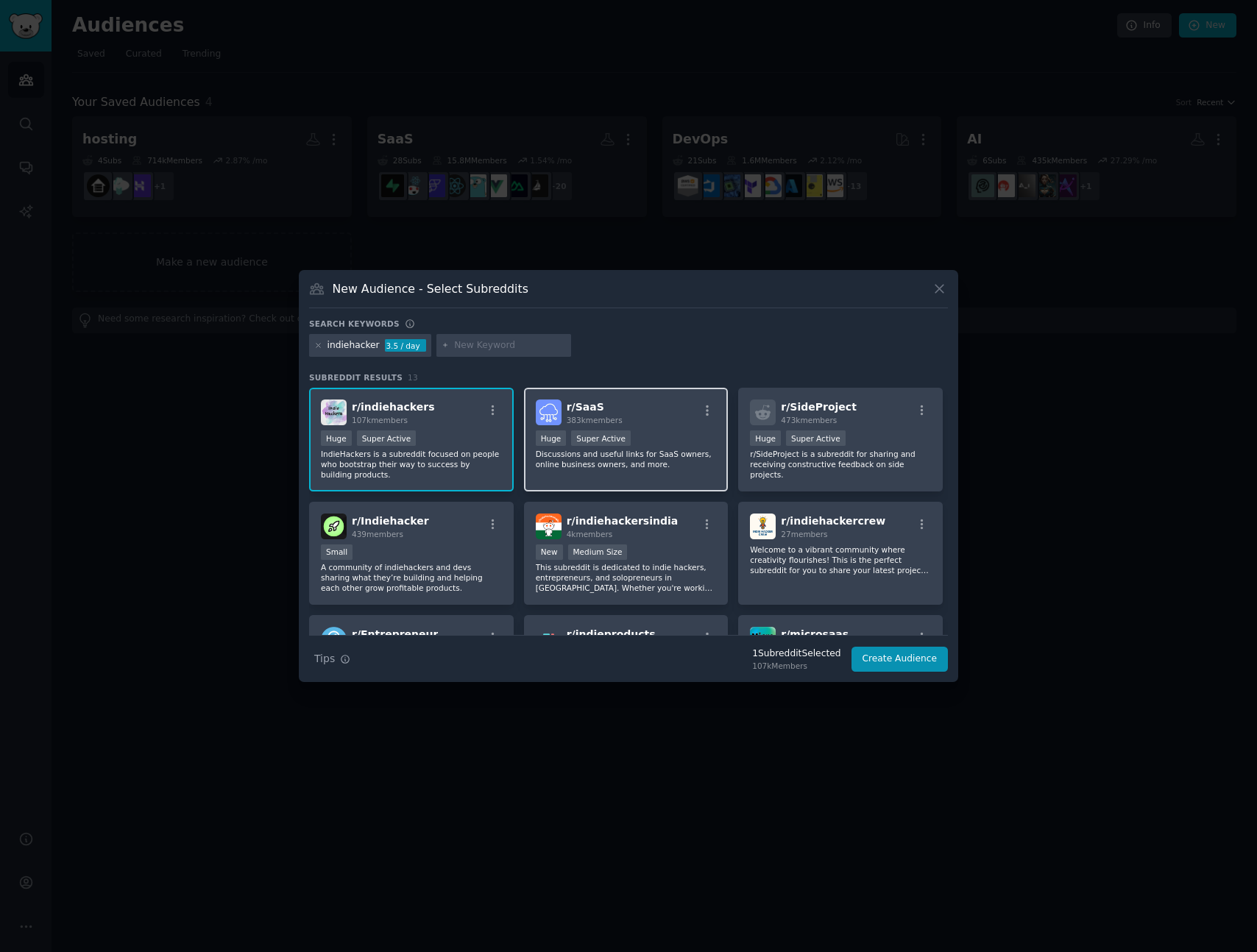
click at [609, 471] on div "r/ SaaS 383k members Huge Super Active Discussions and useful links for SaaS ow…" at bounding box center [626, 439] width 204 height 104
click at [859, 465] on p "r/SideProject is a subreddit for sharing and receiving constructive feedback on…" at bounding box center [841, 464] width 181 height 31
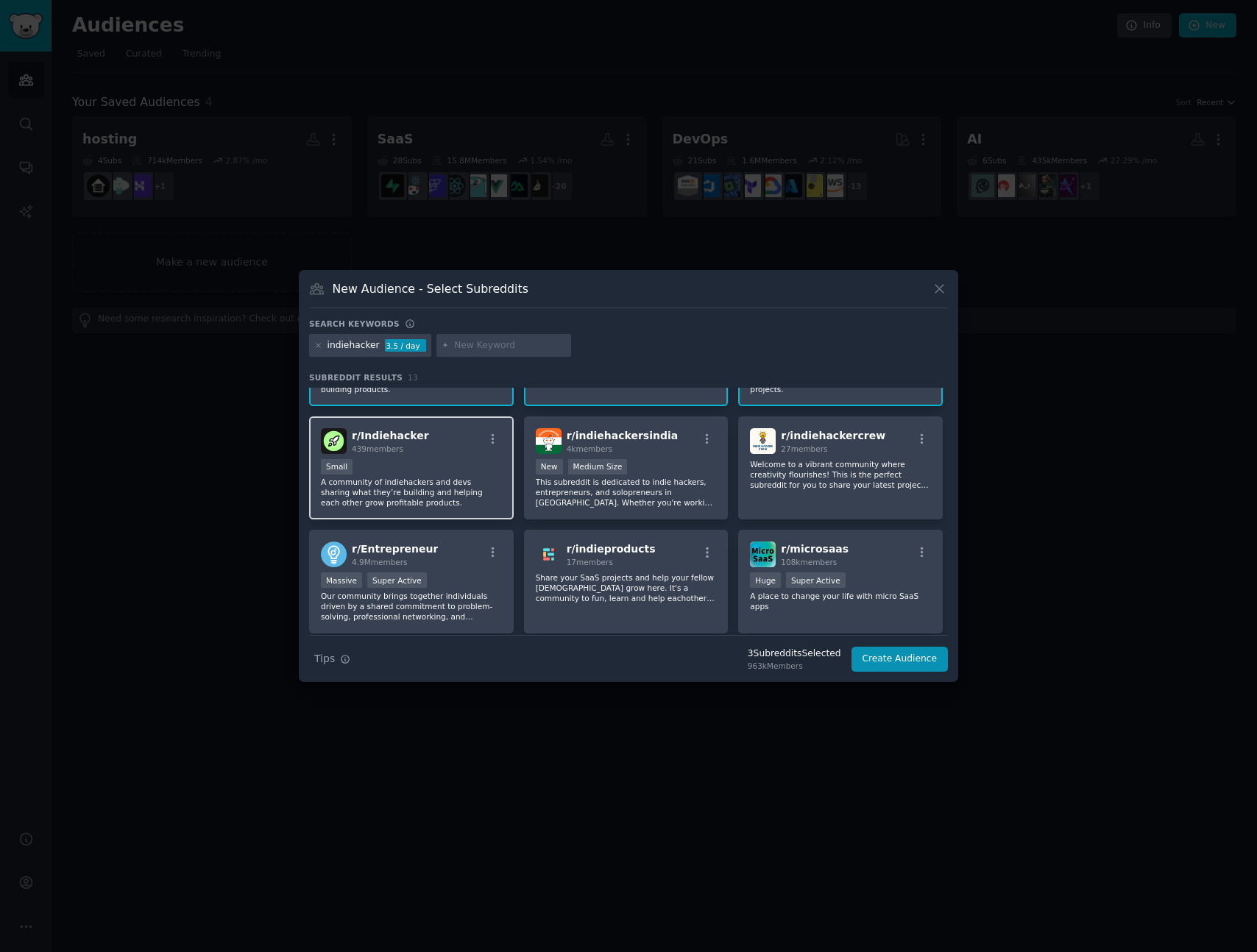
scroll to position [105, 0]
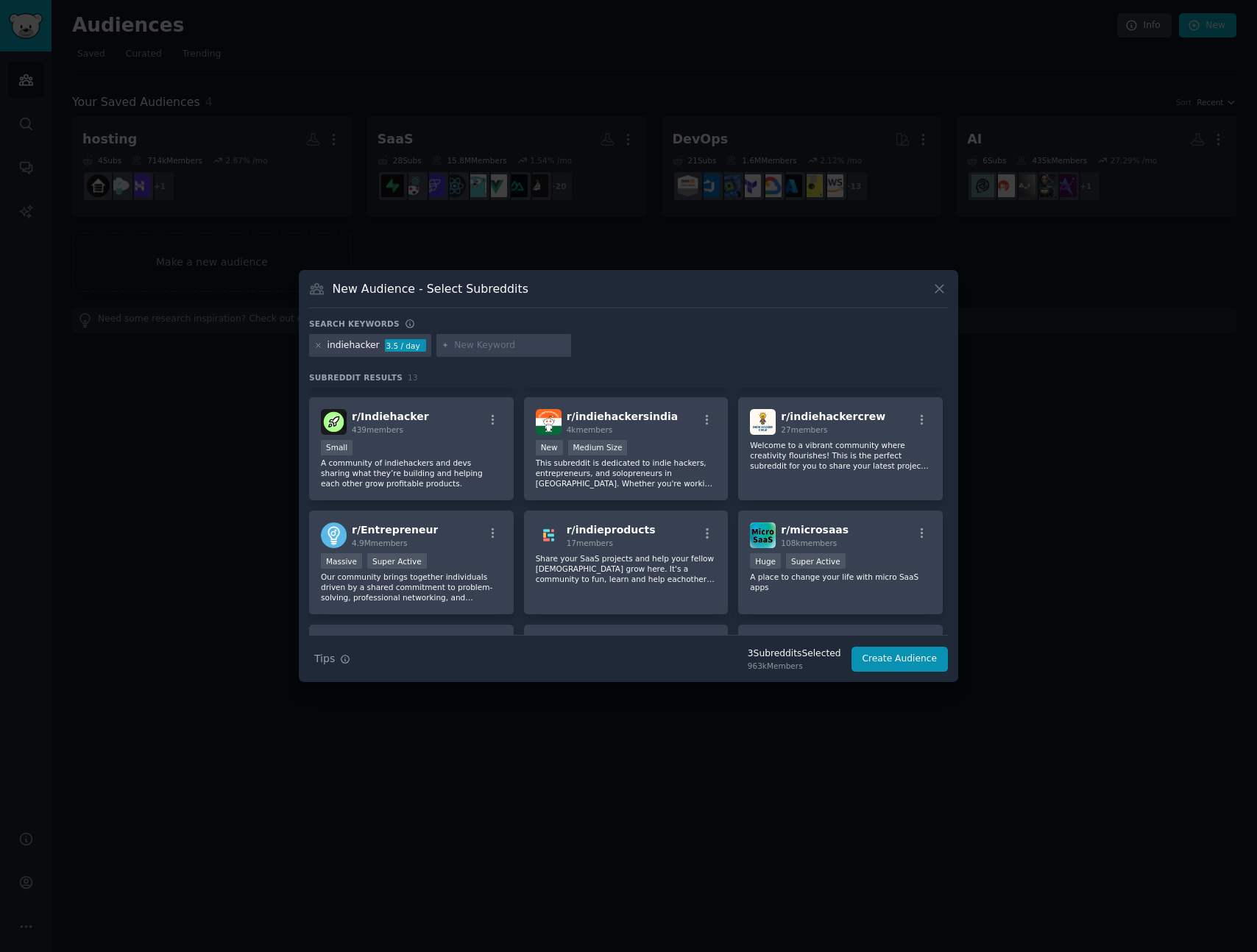
click at [519, 507] on div "r/ indiehackers 107k members >= 95th percentile for submissions / day Huge Supe…" at bounding box center [628, 563] width 639 height 559
click at [848, 521] on div "r/ microsaas 108k members Huge Super Active A place to change your life with mi…" at bounding box center [840, 563] width 204 height 104
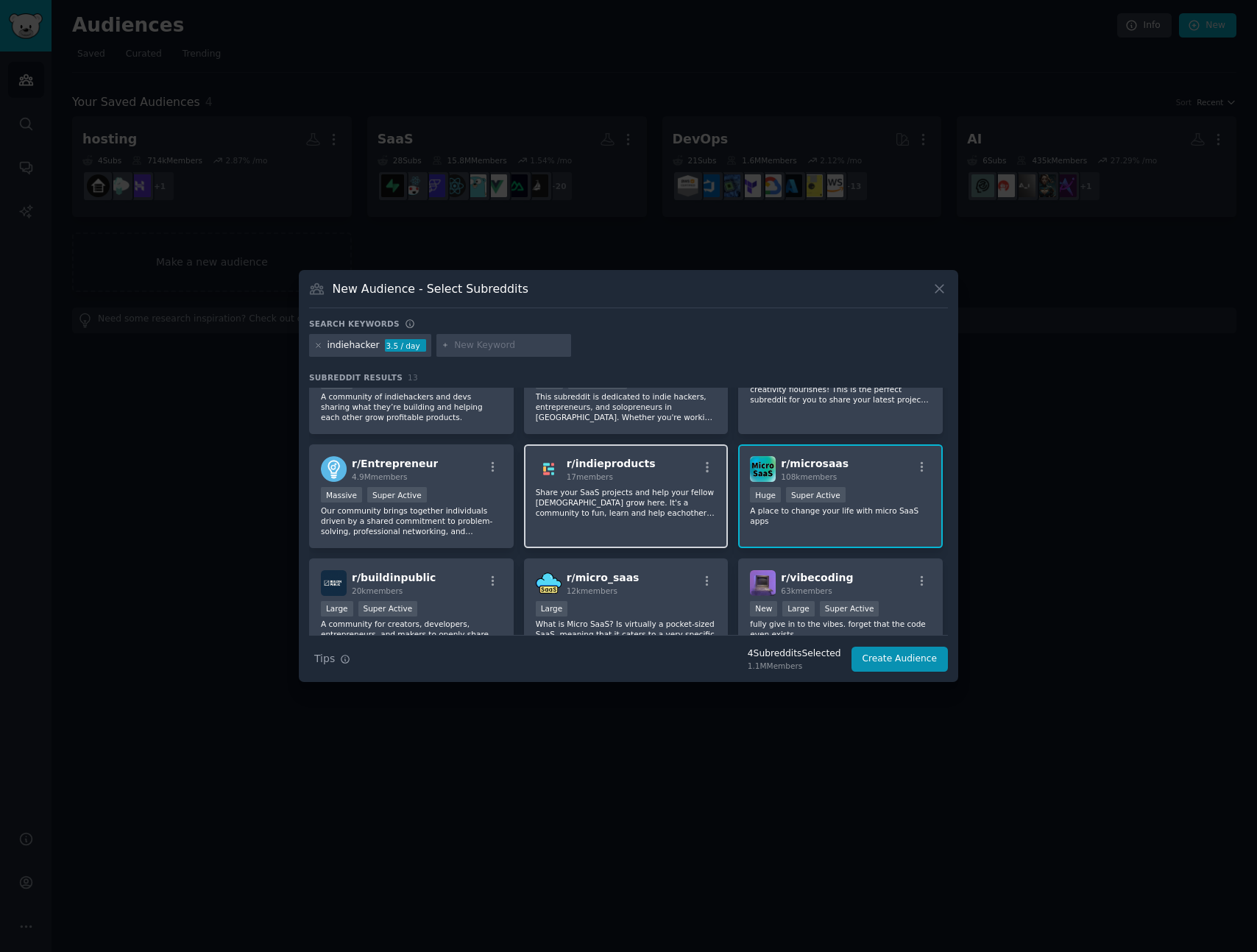
scroll to position [245, 0]
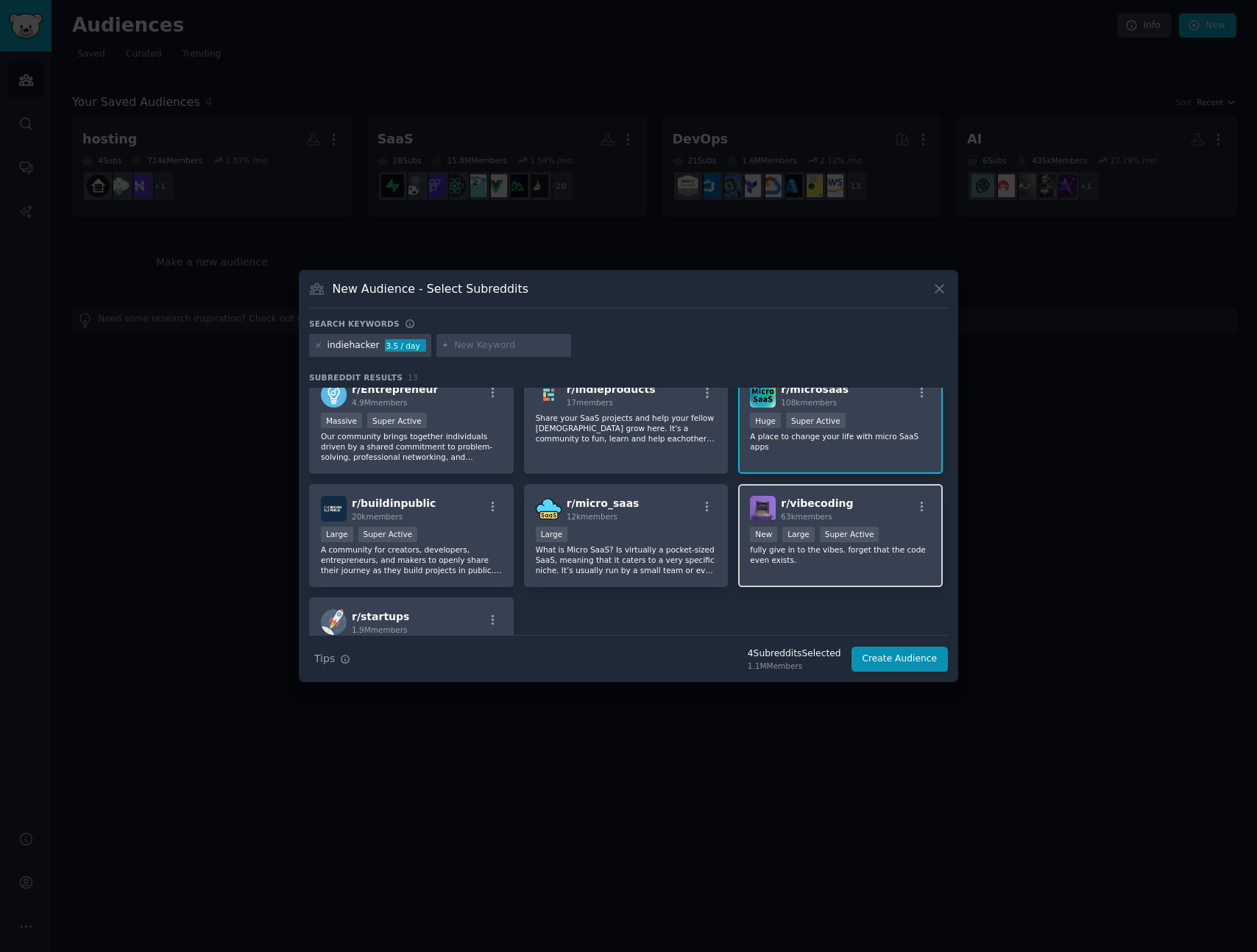
click at [856, 566] on div "r/ vibecoding 63k members >= 95th percentile for submissions / day New Large Su…" at bounding box center [840, 536] width 204 height 104
click at [621, 605] on div "r/ indiehackers 107k members >= 95th percentile for submissions / day Huge Supe…" at bounding box center [628, 421] width 639 height 559
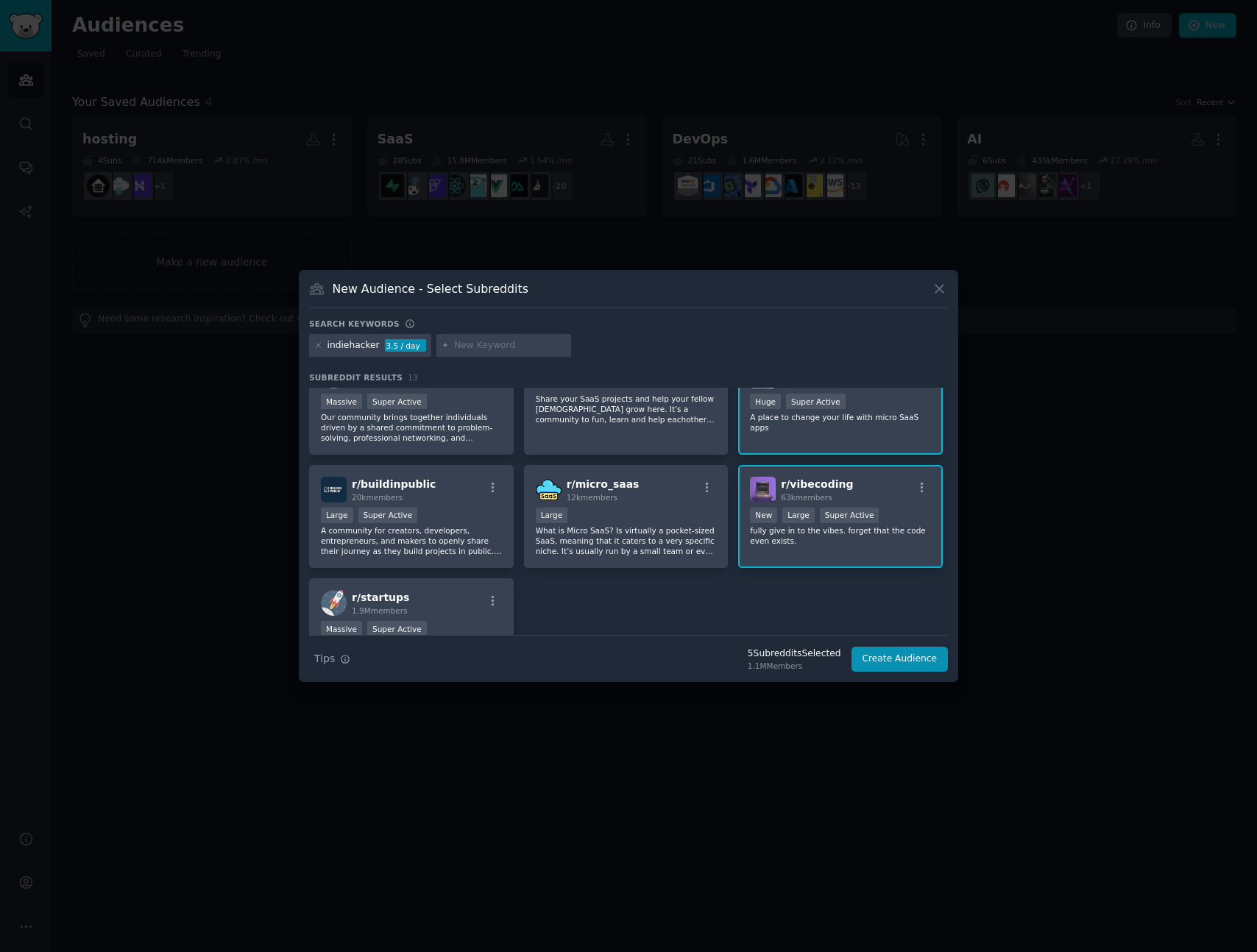
scroll to position [274, 0]
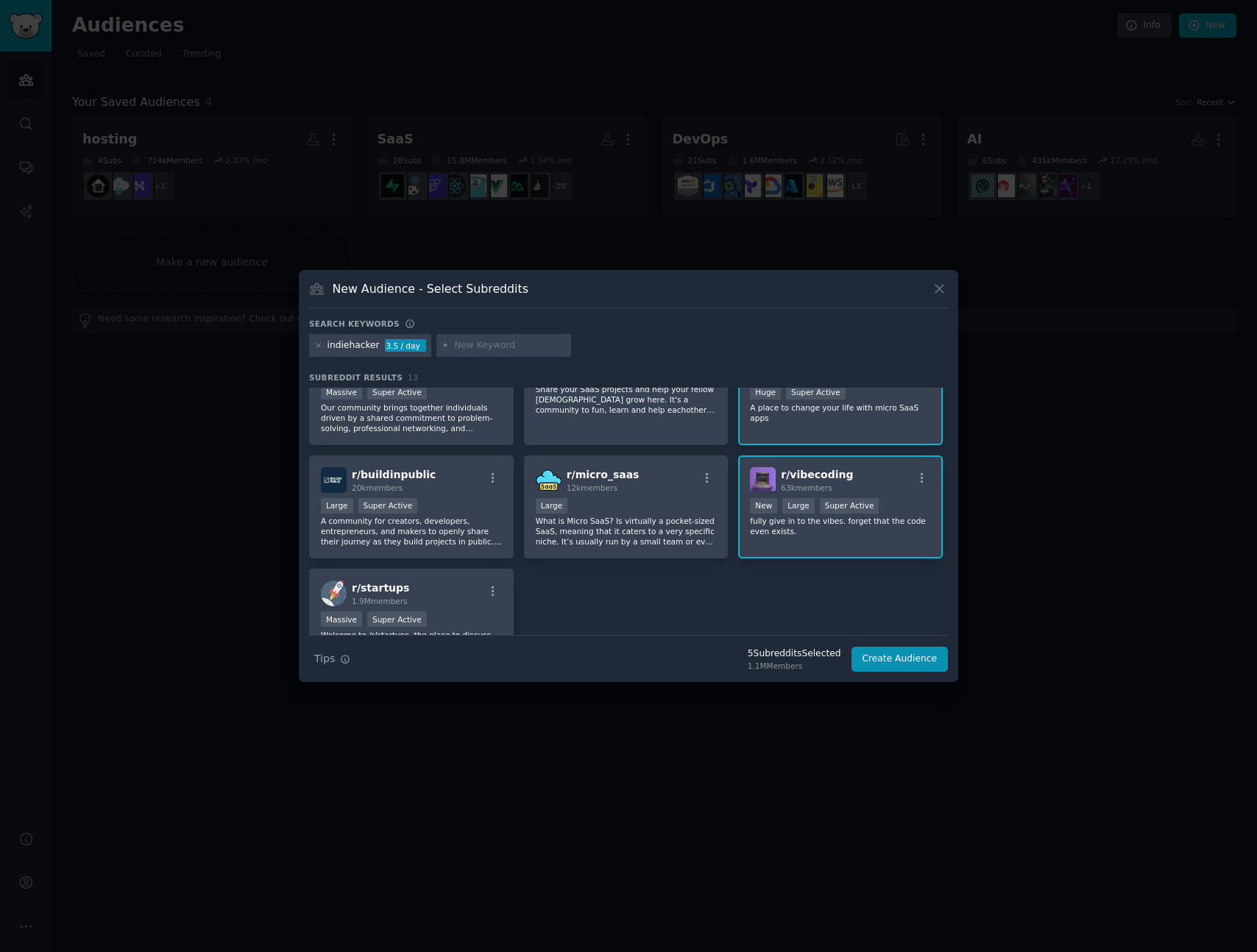
click at [621, 602] on div "r/ indiehackers 107k members >= 95th percentile for submissions / day Huge Supe…" at bounding box center [628, 393] width 639 height 559
click at [387, 538] on p "A community for creators, developers, entrepreneurs, and makers to openly share…" at bounding box center [411, 531] width 181 height 31
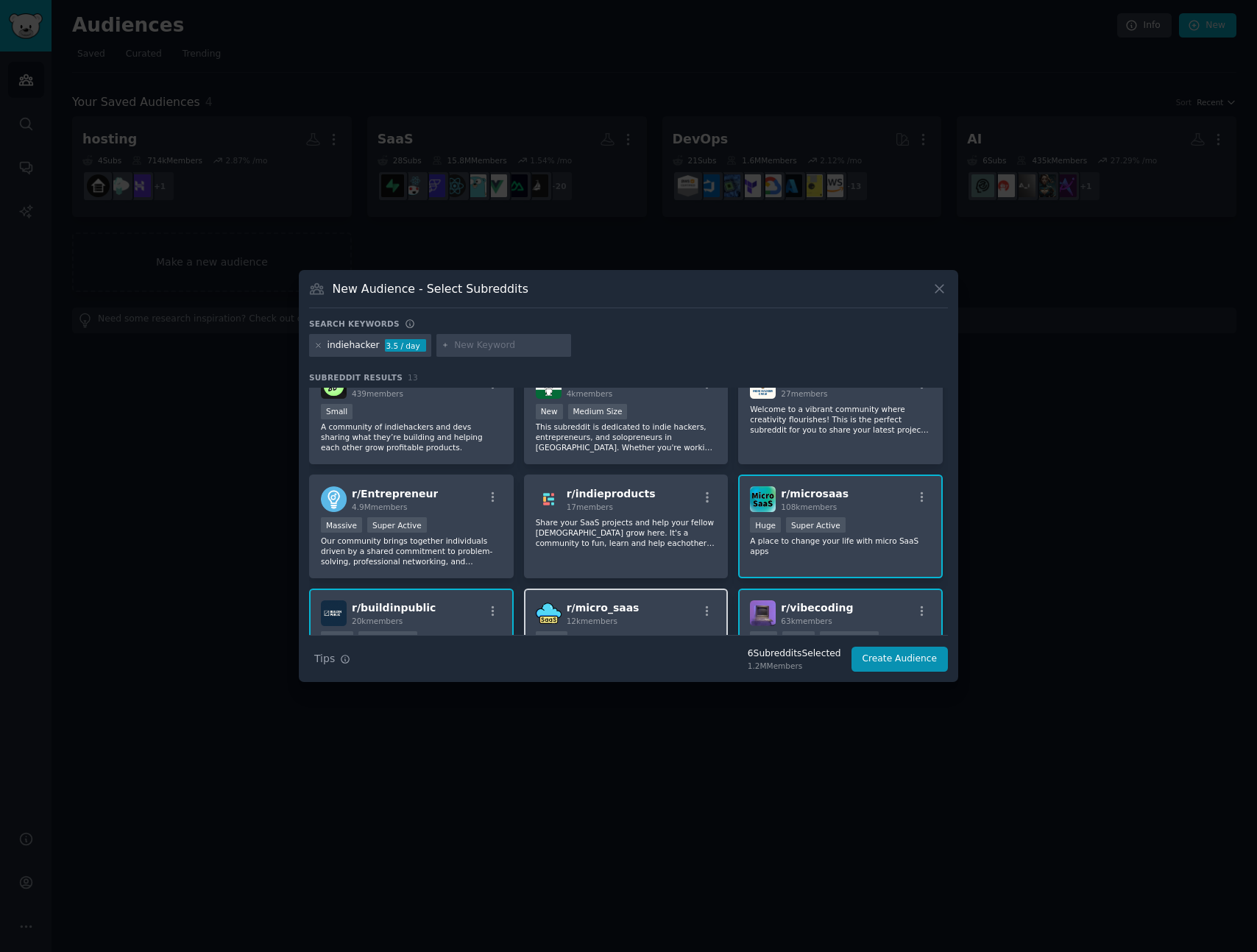
scroll to position [149, 0]
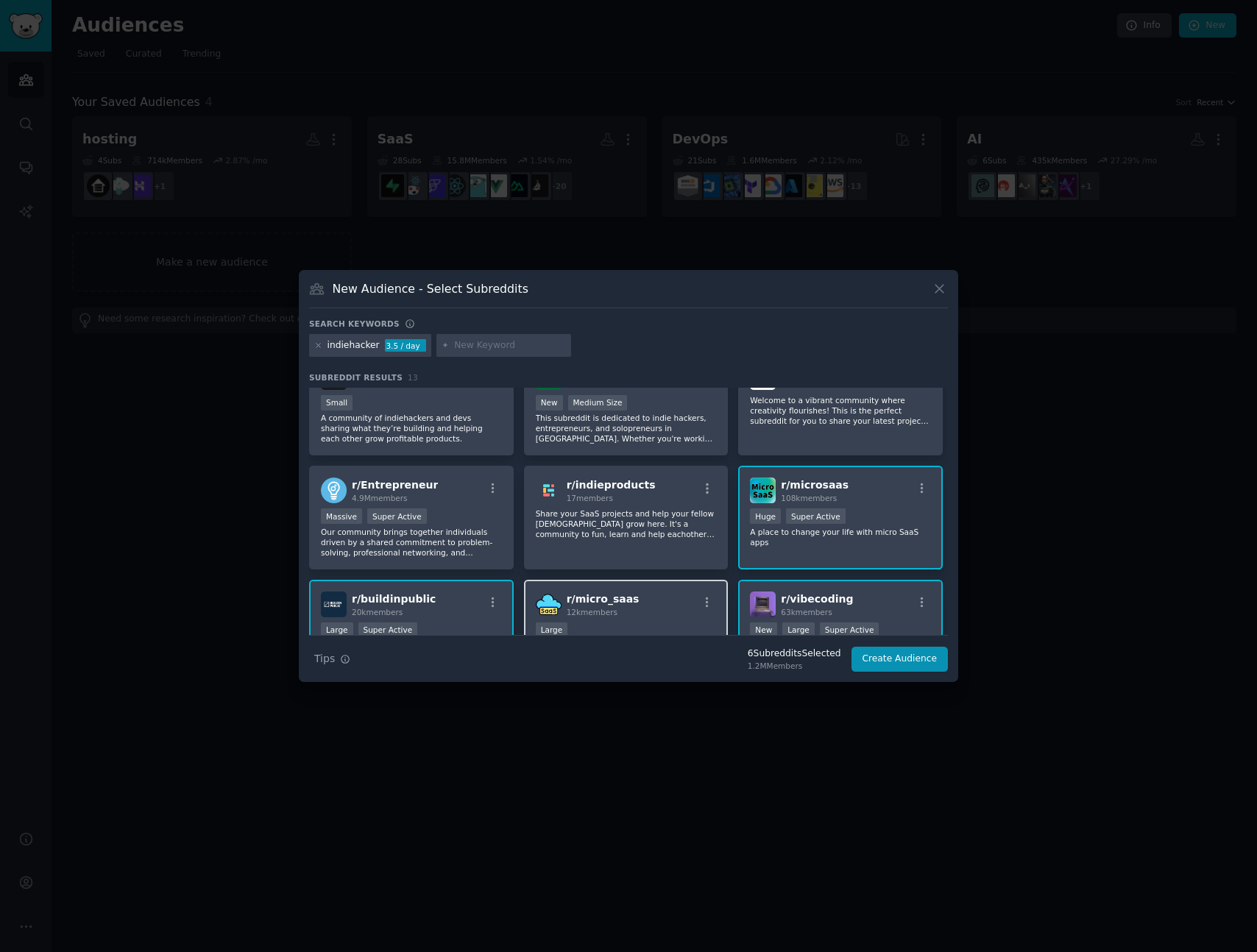
click at [664, 601] on div "r/ micro_saas 12k members" at bounding box center [627, 604] width 181 height 26
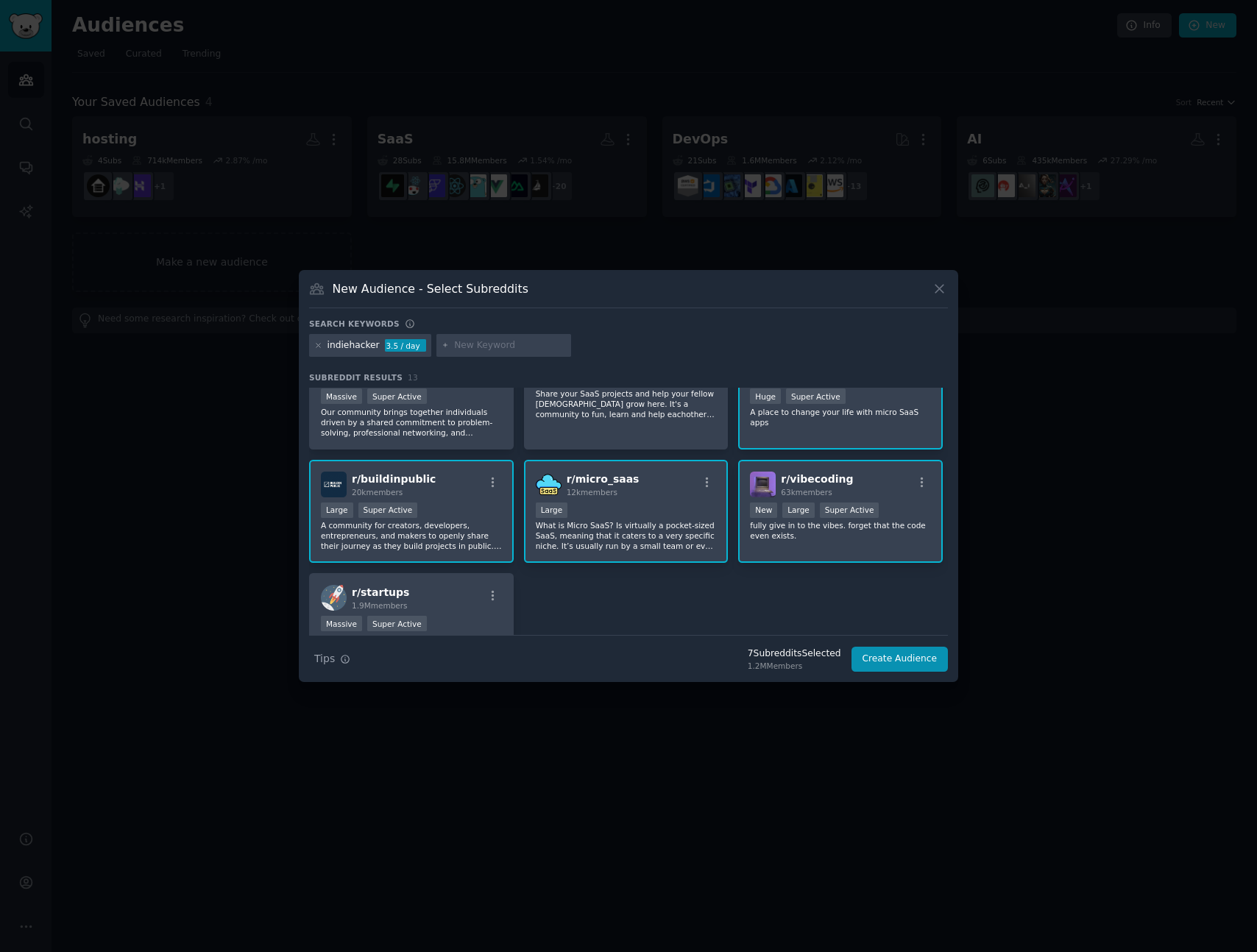
scroll to position [279, 0]
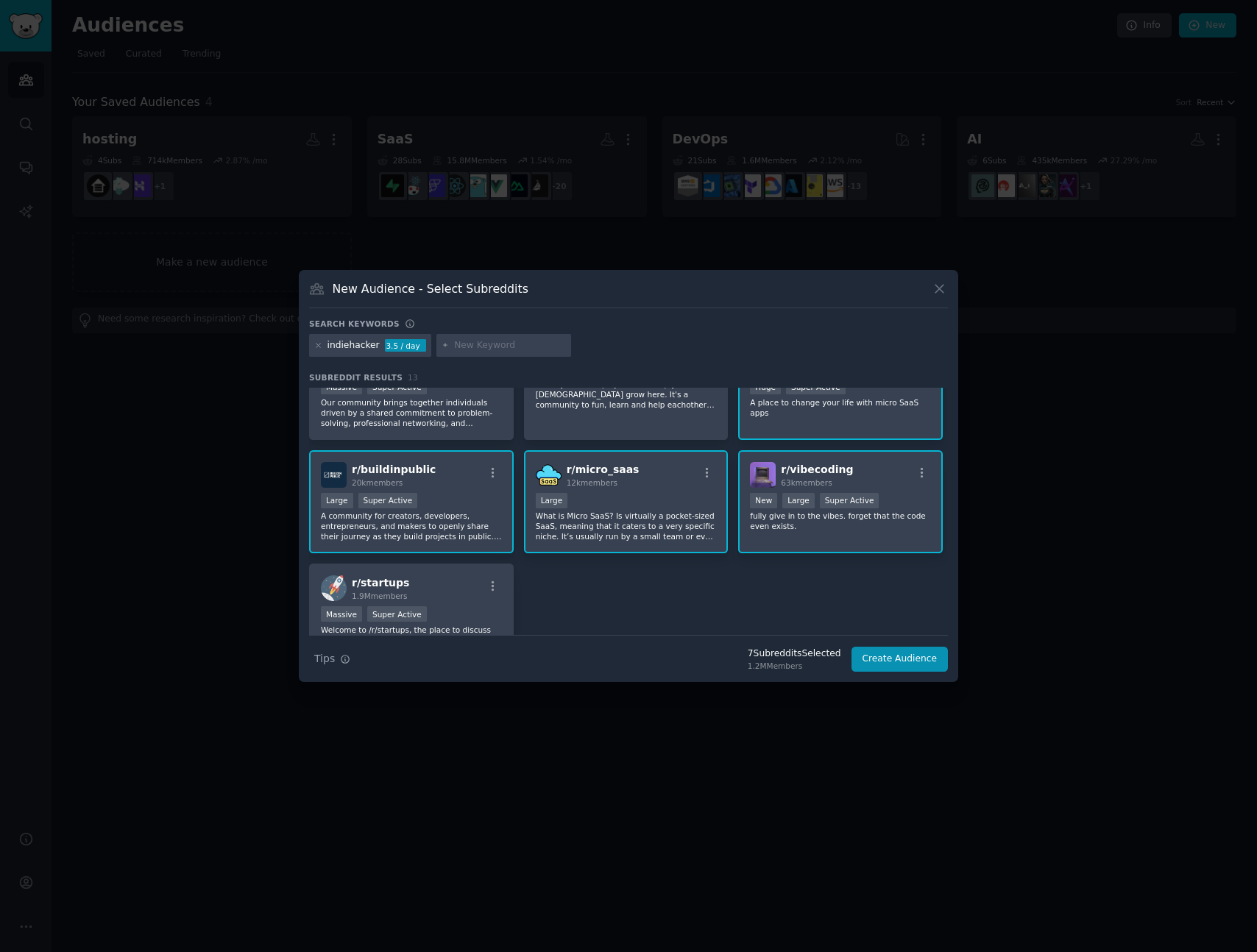
click at [633, 595] on div "r/ indiehackers 107k members >= 95th percentile for submissions / day Huge Supe…" at bounding box center [628, 387] width 639 height 559
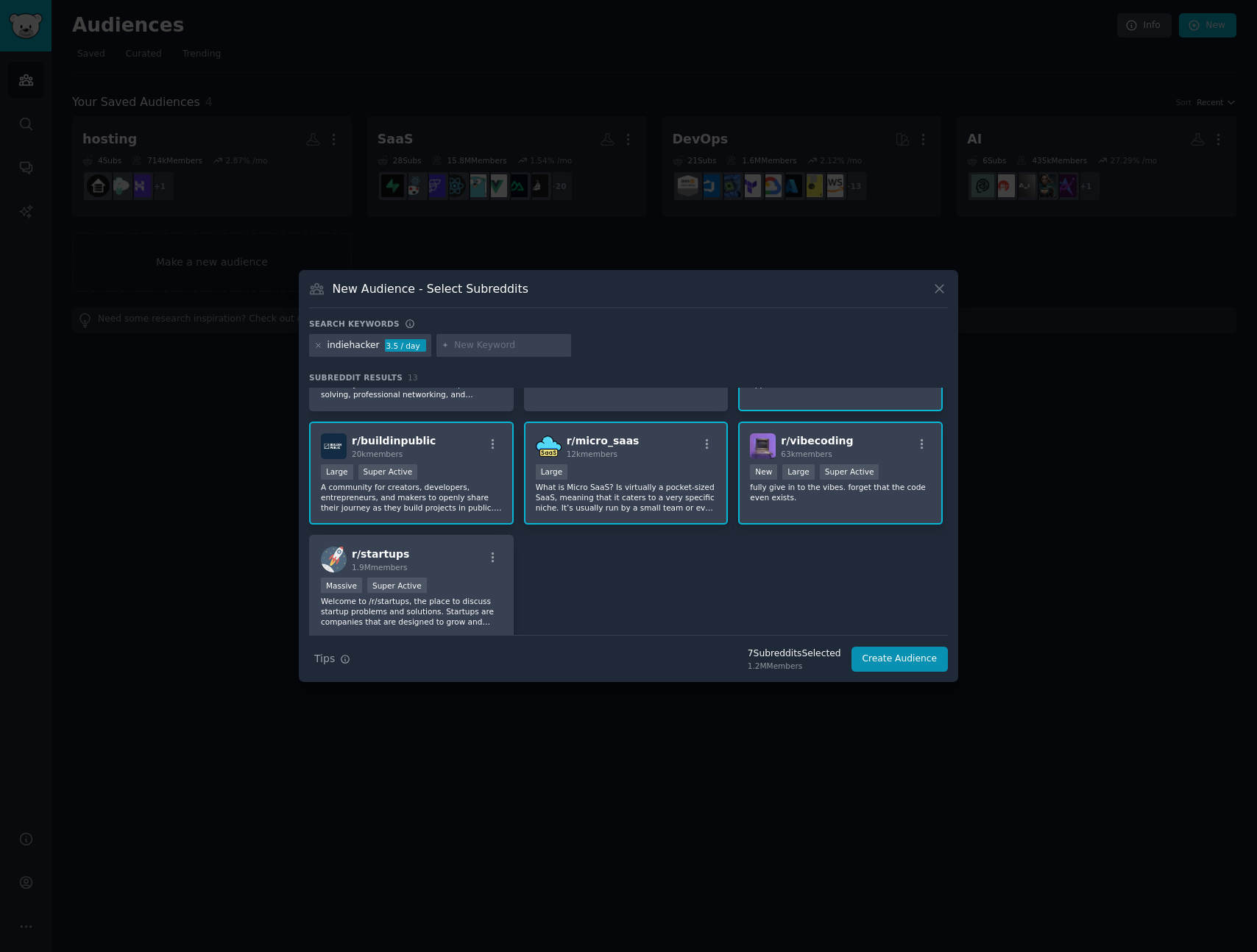
scroll to position [354, 0]
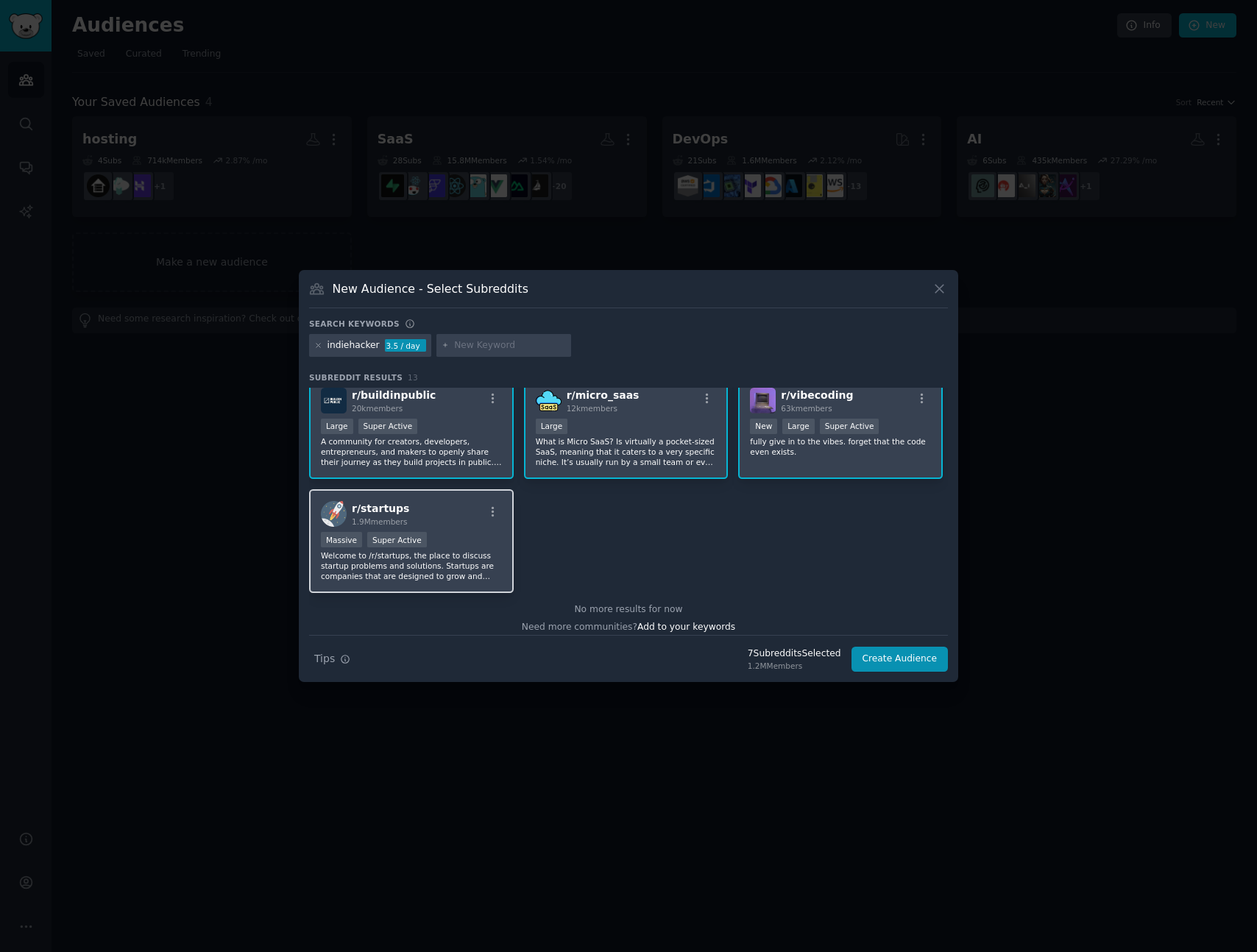
click at [391, 569] on p "Welcome to /r/startups, the place to discuss startup problems and solutions. St…" at bounding box center [411, 566] width 181 height 31
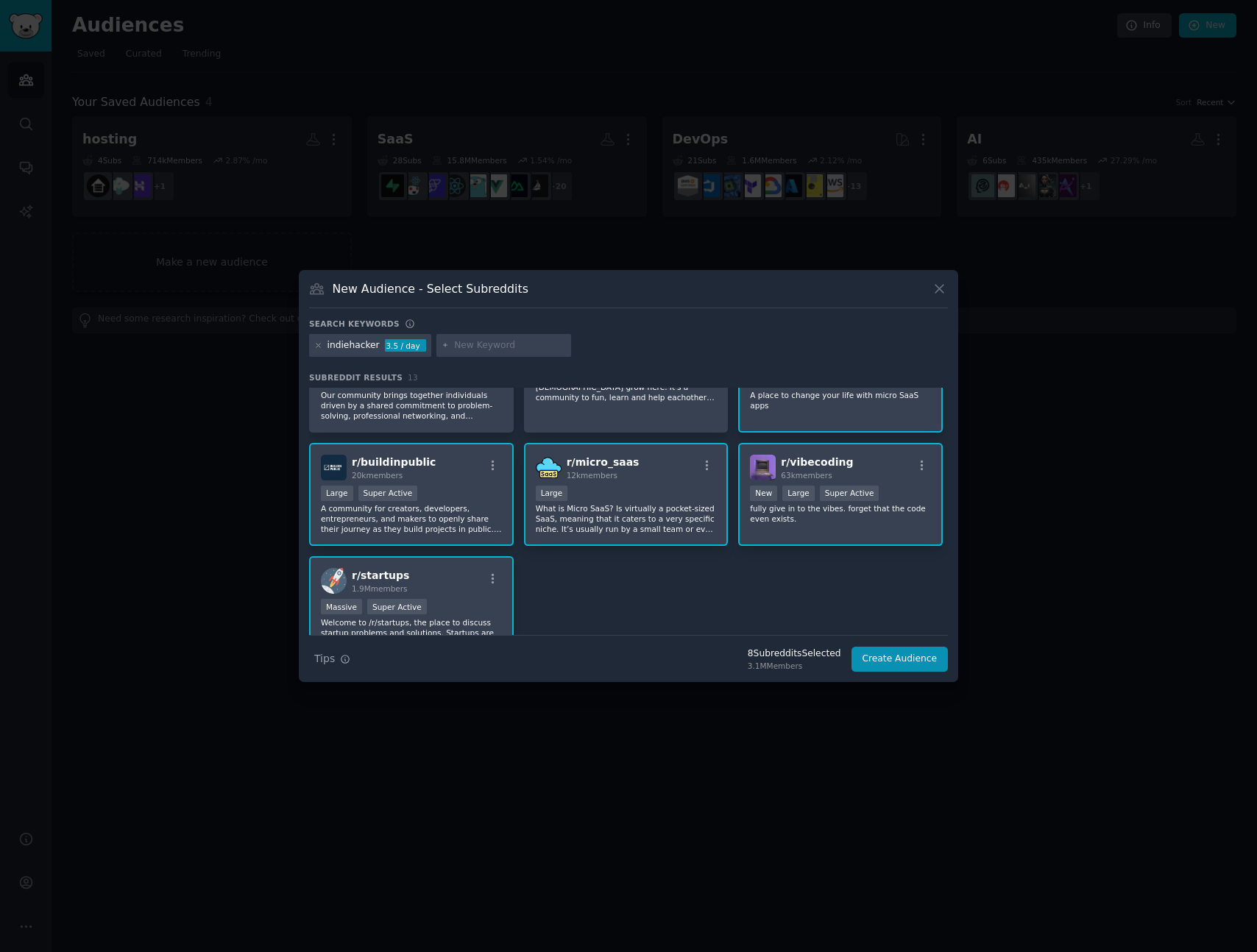
scroll to position [362, 0]
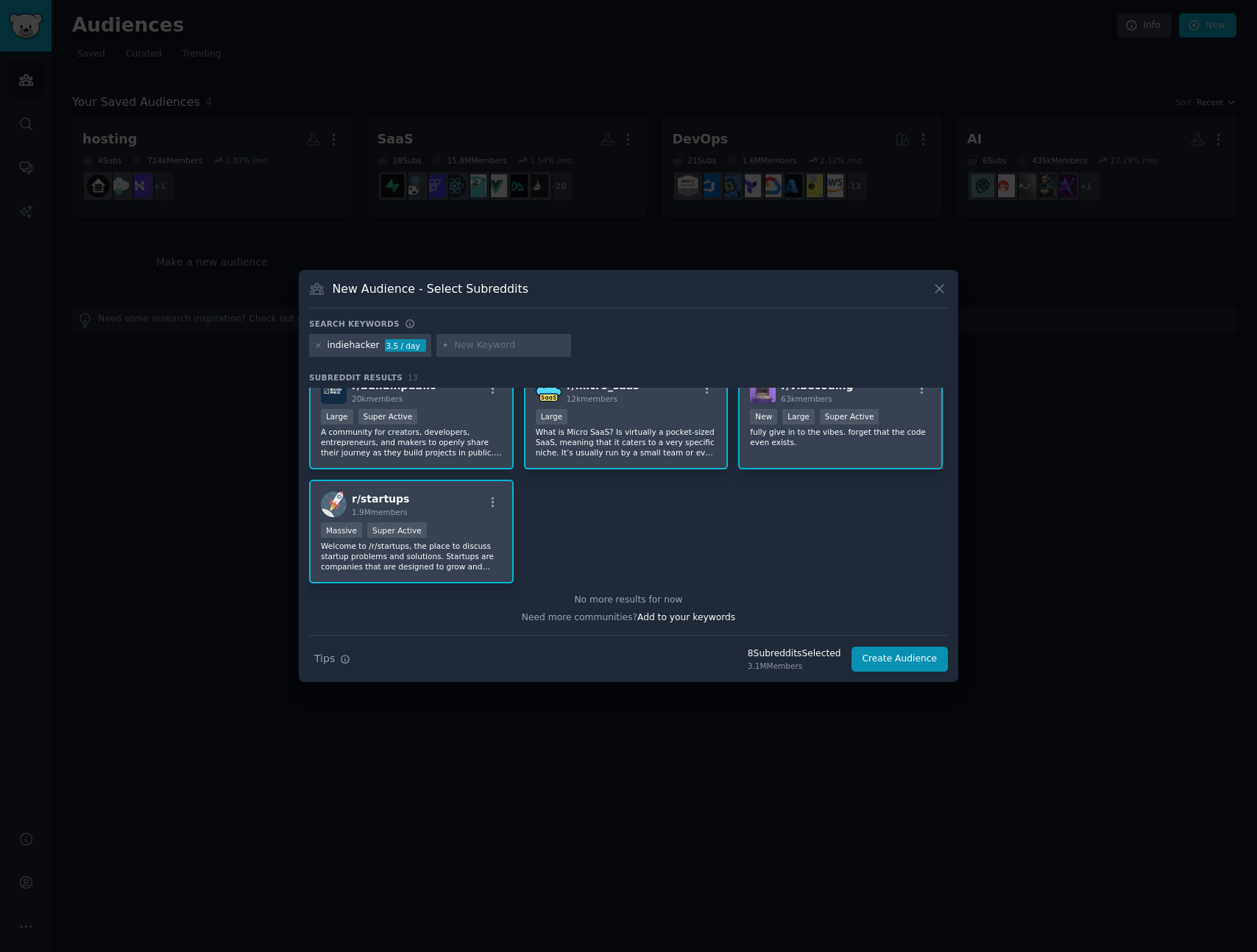
click at [430, 552] on p "Welcome to /r/startups, the place to discuss startup problems and solutions. St…" at bounding box center [411, 556] width 181 height 31
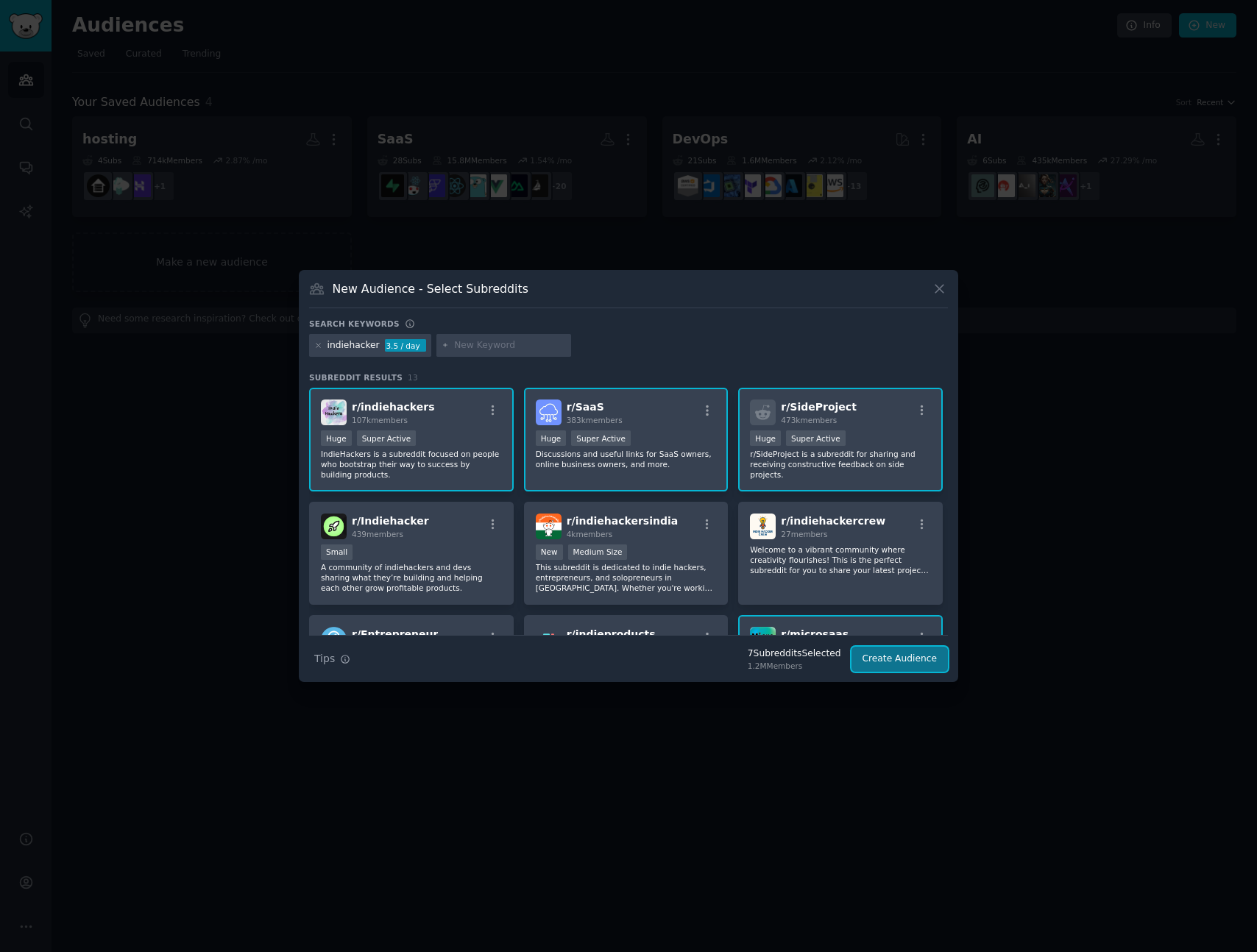
click at [890, 657] on button "Create Audience" at bounding box center [900, 659] width 98 height 25
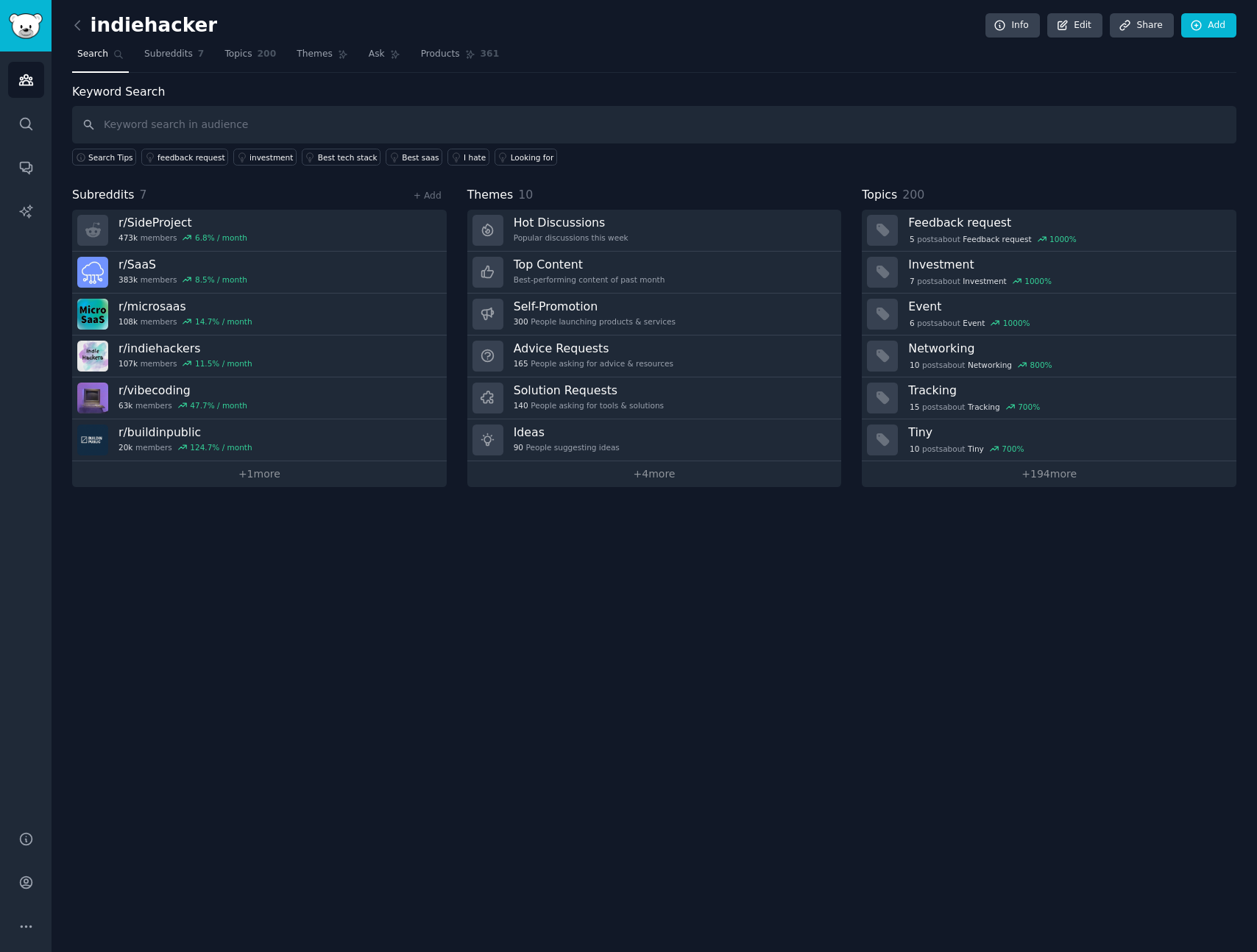
click at [508, 540] on div "indiehacker Info Edit Share Add Search Subreddits 7 Topics 200 Themes Ask Produ…" at bounding box center [654, 476] width 1206 height 952
click at [144, 118] on input "text" at bounding box center [653, 124] width 1164 height 38
type input "vercel"
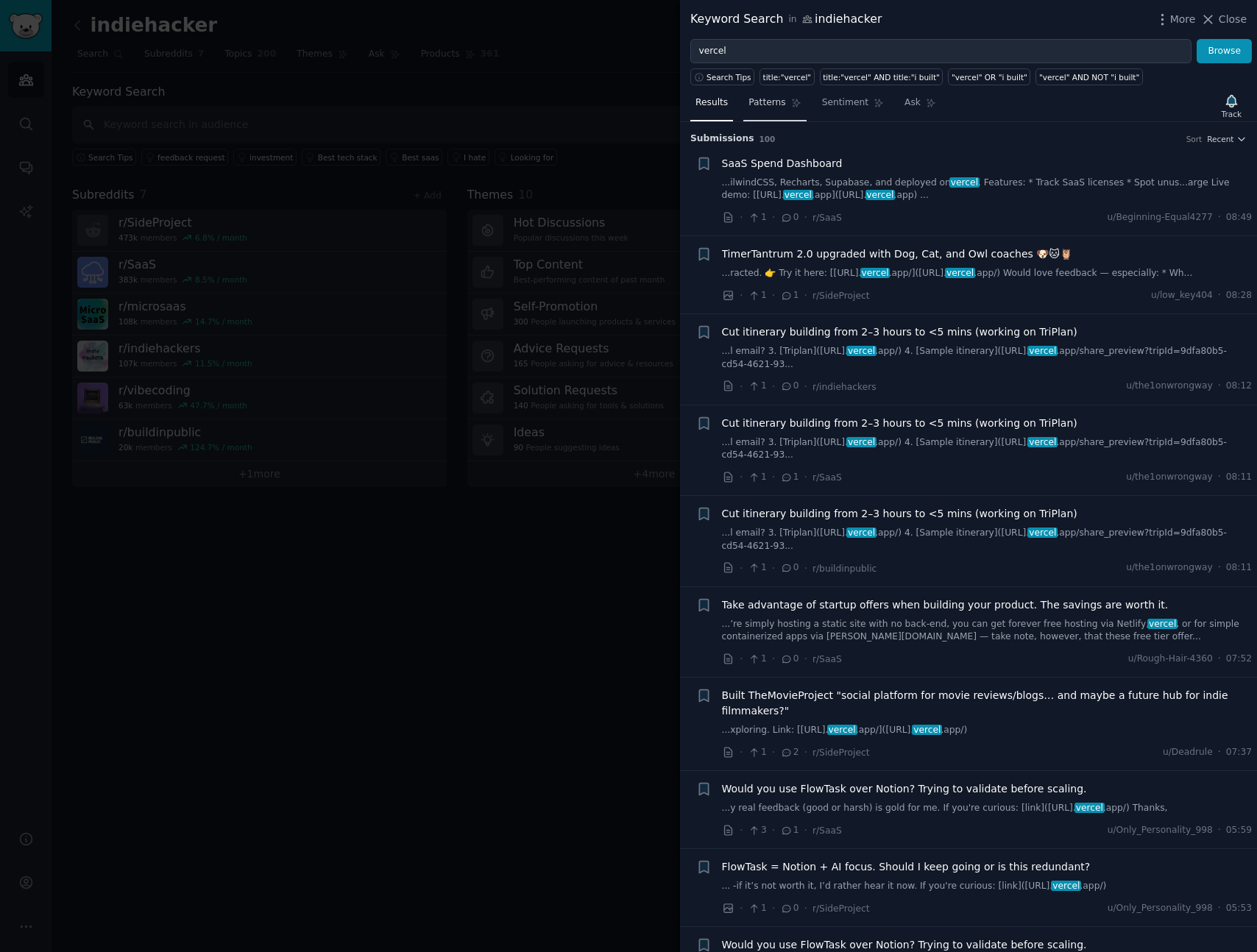
click at [770, 98] on span "Patterns" at bounding box center [767, 103] width 37 height 13
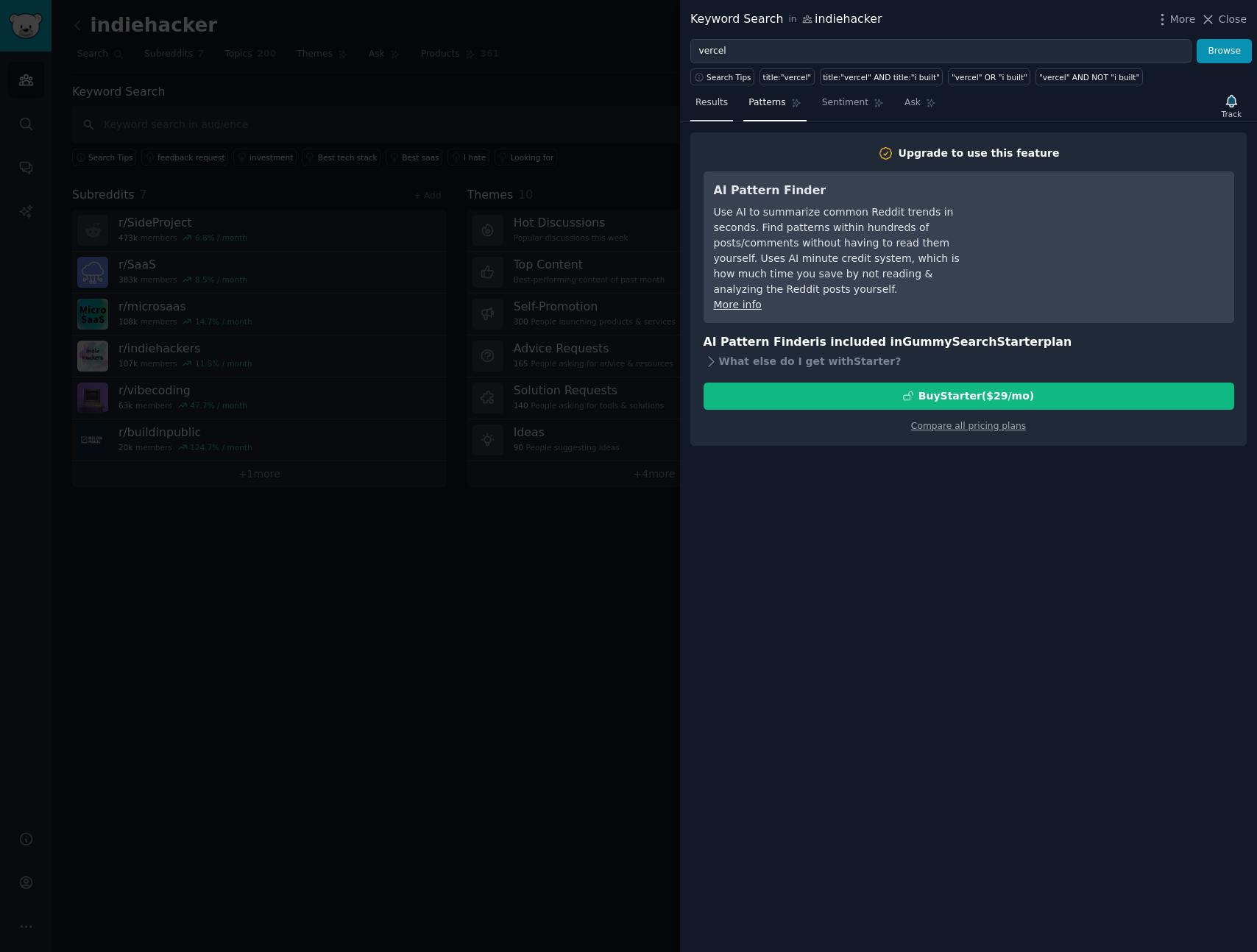
click at [707, 98] on span "Results" at bounding box center [711, 103] width 33 height 13
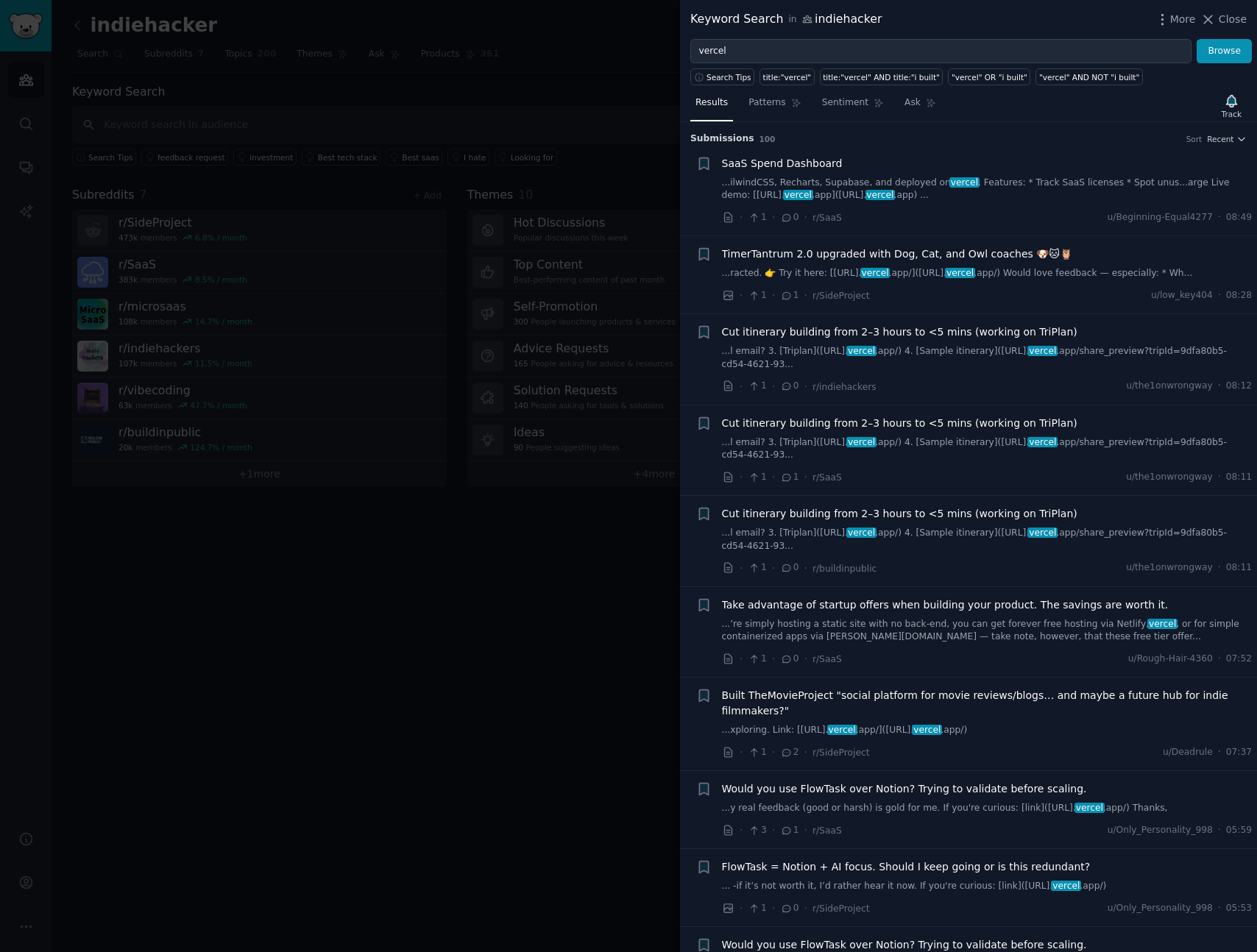
click at [492, 577] on div at bounding box center [628, 476] width 1257 height 952
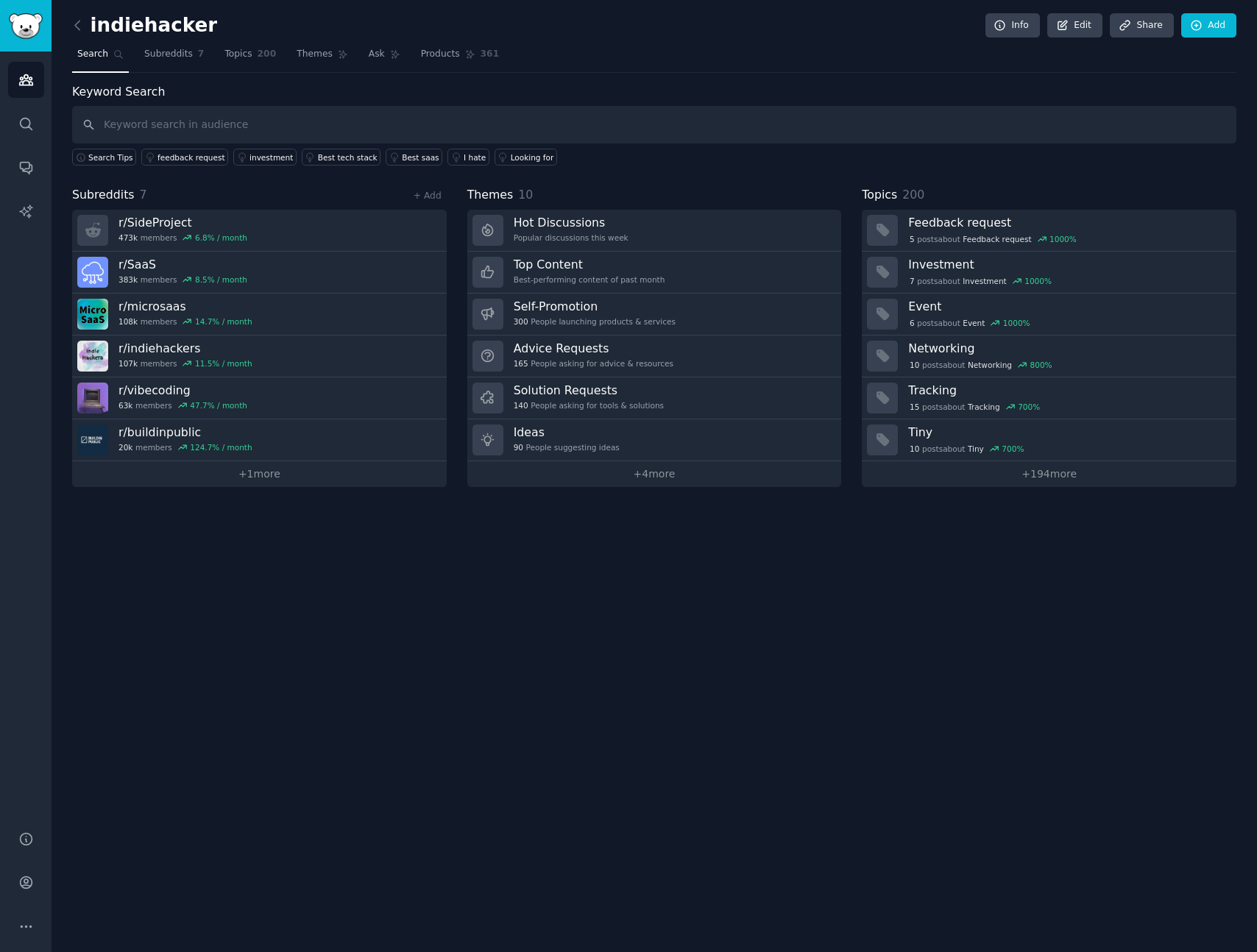
click at [1034, 529] on div "indiehacker Info Edit Share Add Search Subreddits 7 Topics 200 Themes Ask Produ…" at bounding box center [654, 476] width 1206 height 952
click at [1050, 476] on link "+ 194 more" at bounding box center [1049, 474] width 375 height 26
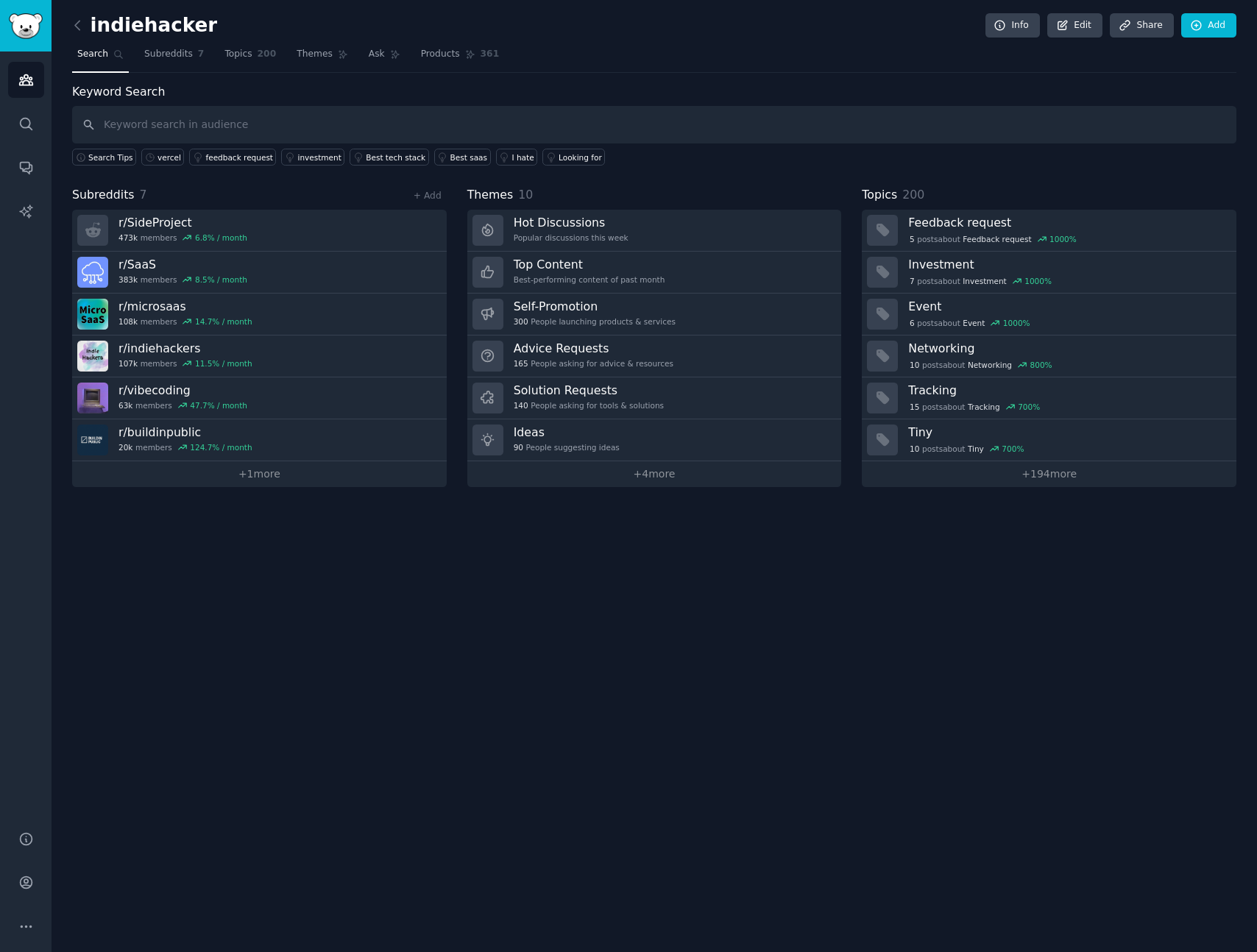
click at [263, 191] on div "Subreddits 7 + Add" at bounding box center [259, 195] width 375 height 18
click at [595, 525] on div "indiehacker Info Edit Share Add Search Subreddits 7 Topics 200 Themes Ask Produ…" at bounding box center [654, 476] width 1206 height 952
click at [594, 523] on div "indiehacker Info Edit Share Add Search Subreddits 7 Topics 200 Themes Ask Produ…" at bounding box center [654, 476] width 1206 height 952
click at [231, 116] on input "text" at bounding box center [653, 124] width 1164 height 38
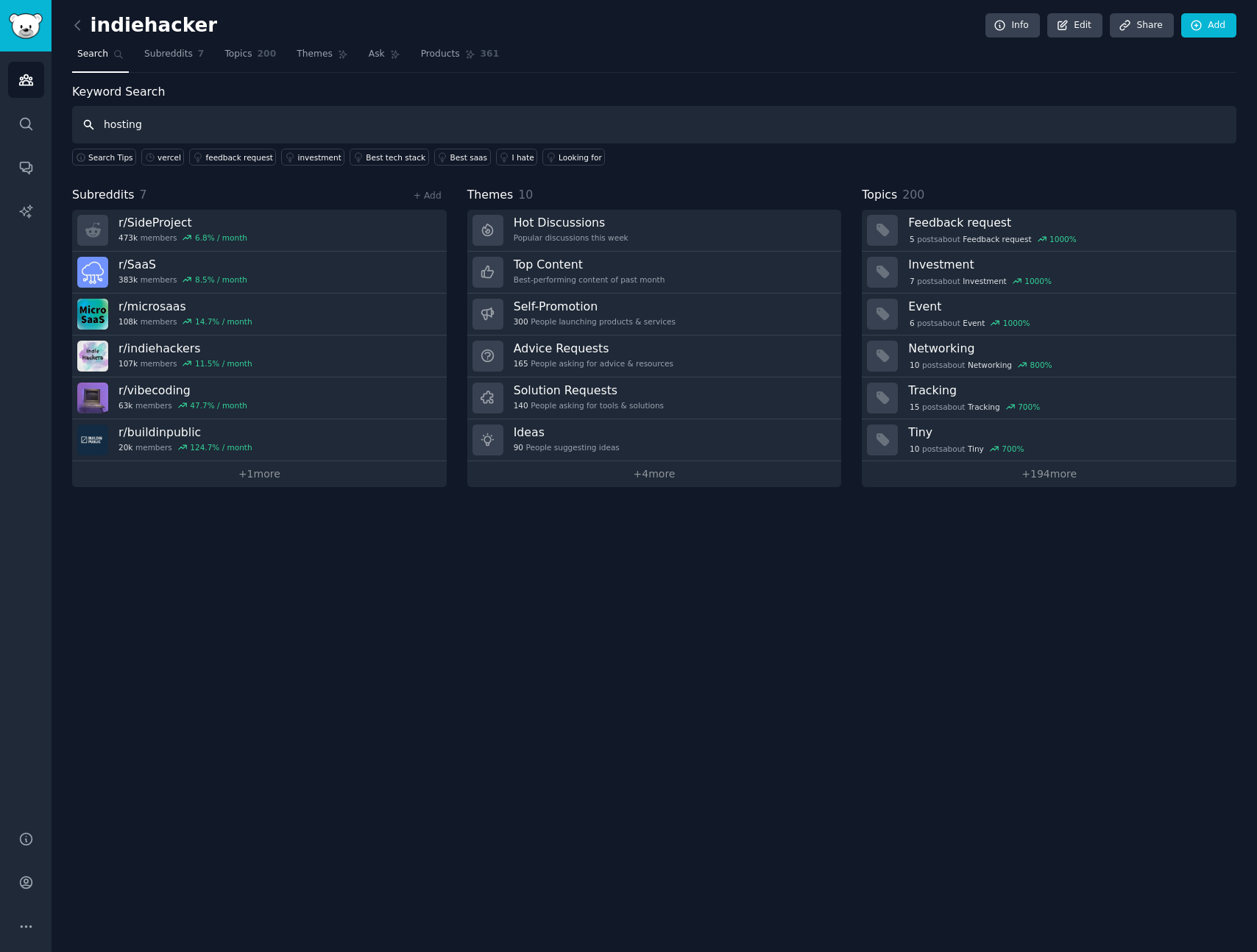
type input "hosting"
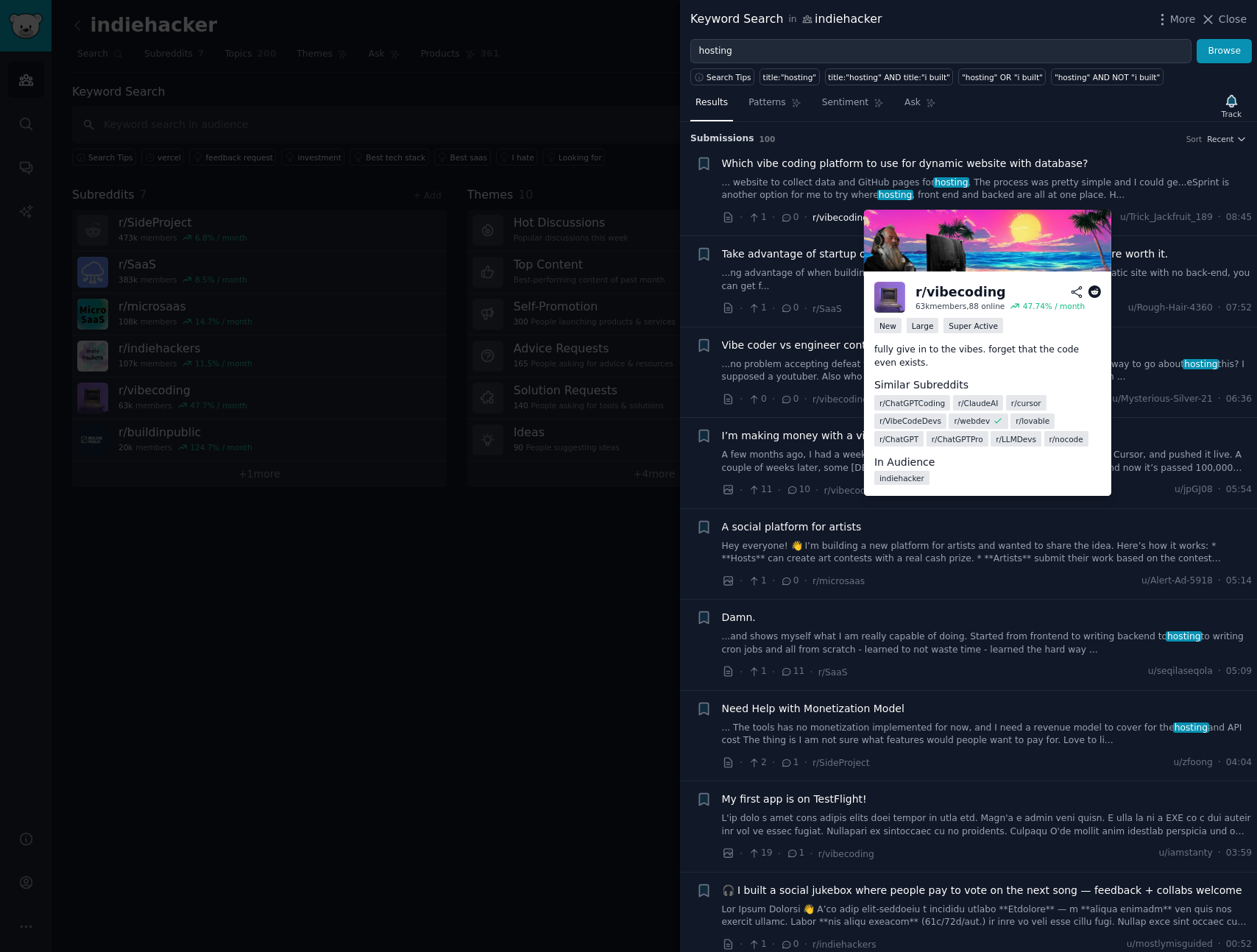
click at [828, 219] on span "r/vibecoding" at bounding box center [841, 218] width 56 height 10
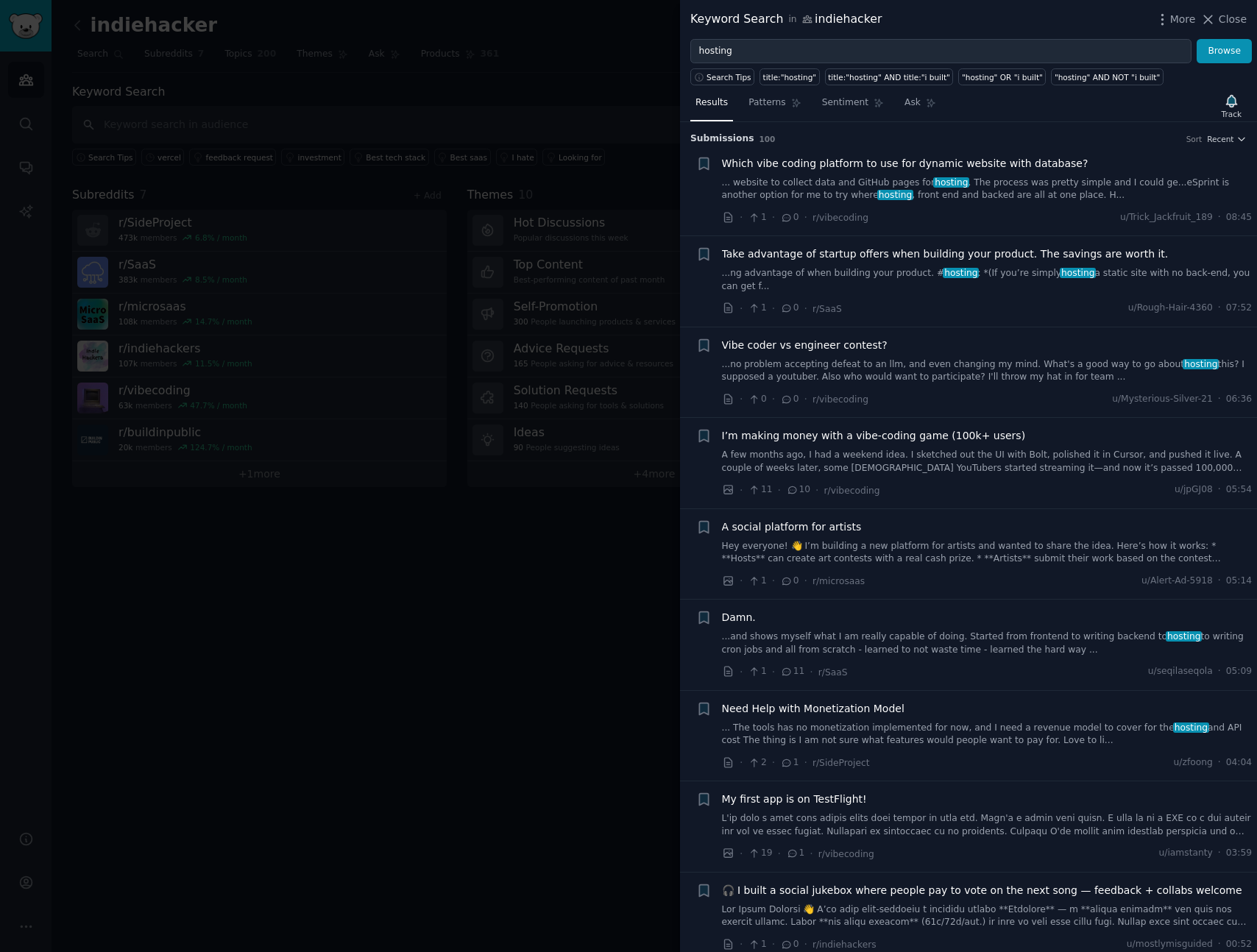
click at [837, 158] on span "Which vibe coding platform to use for dynamic website with database?" at bounding box center [905, 164] width 367 height 16
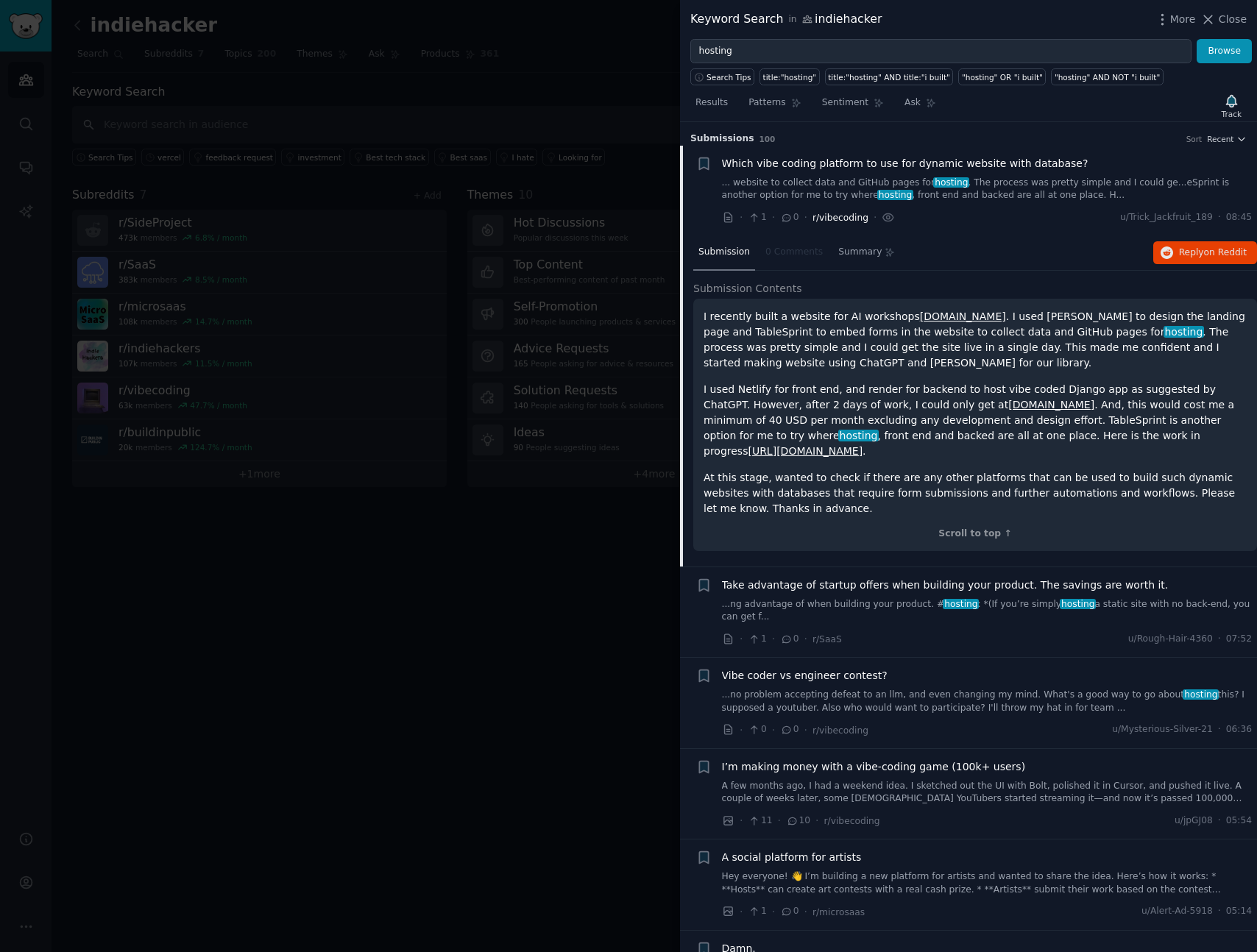
scroll to position [24, 0]
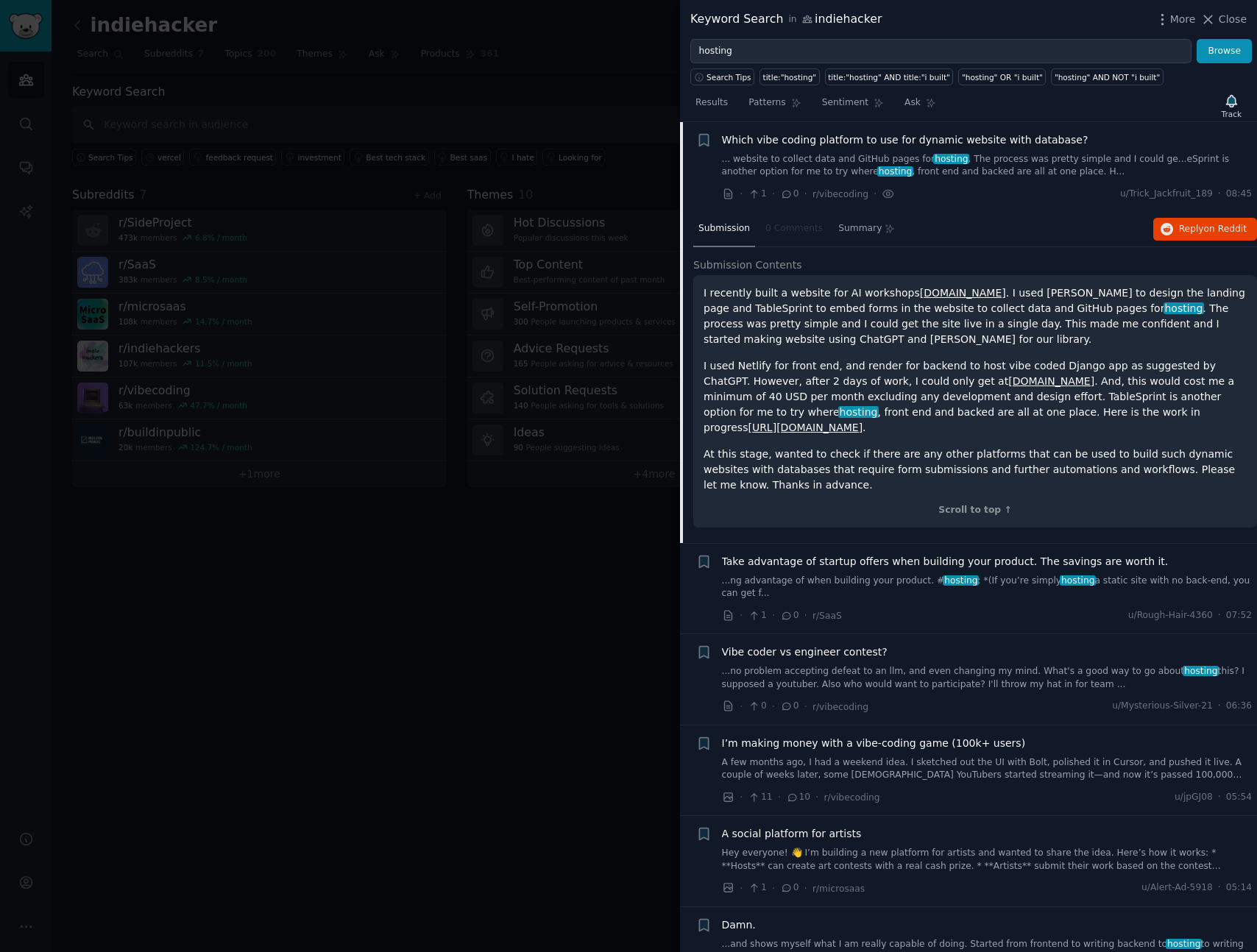
click at [936, 351] on div "I recently built a website for AI workshops [DOMAIN_NAME] . I used [PERSON_NAME…" at bounding box center [975, 389] width 543 height 207
click at [936, 346] on p "I recently built a website for AI workshops [DOMAIN_NAME] . I used [PERSON_NAME…" at bounding box center [975, 317] width 543 height 62
click at [939, 346] on p "I recently built a website for AI workshops [DOMAIN_NAME] . I used [PERSON_NAME…" at bounding box center [975, 317] width 543 height 62
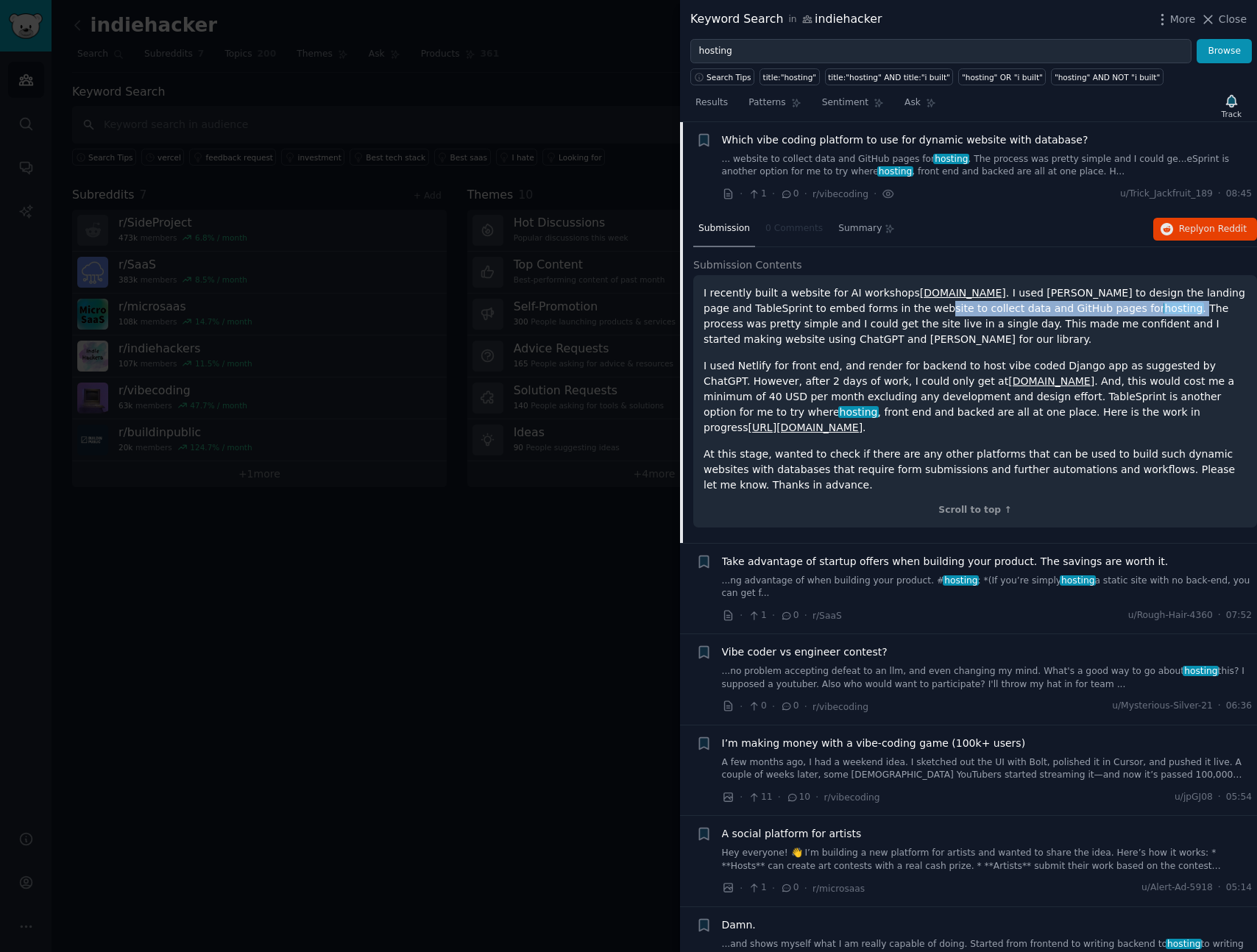
drag, startPoint x: 914, startPoint y: 308, endPoint x: 1125, endPoint y: 311, distance: 211.0
click at [1125, 311] on p "I recently built a website for AI workshops [DOMAIN_NAME] . I used [PERSON_NAME…" at bounding box center [975, 317] width 543 height 62
click at [882, 345] on p "I recently built a website for AI workshops [DOMAIN_NAME] . I used [PERSON_NAME…" at bounding box center [975, 317] width 543 height 62
click at [950, 344] on p "I recently built a website for AI workshops [DOMAIN_NAME] . I used [PERSON_NAME…" at bounding box center [975, 317] width 543 height 62
click at [1213, 229] on span "on Reddit" at bounding box center [1225, 229] width 43 height 10
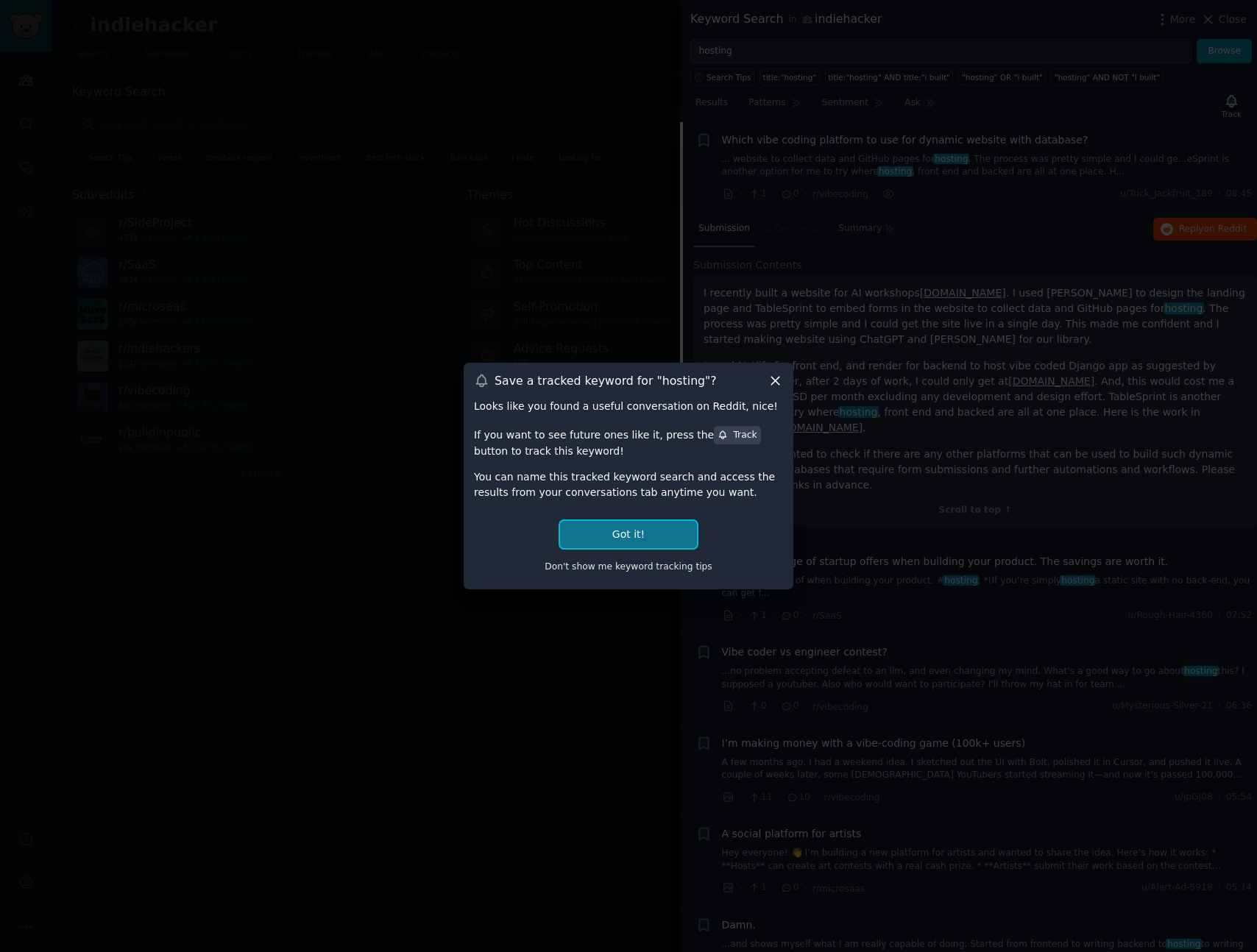
click at [626, 533] on button "Got it!" at bounding box center [628, 534] width 136 height 27
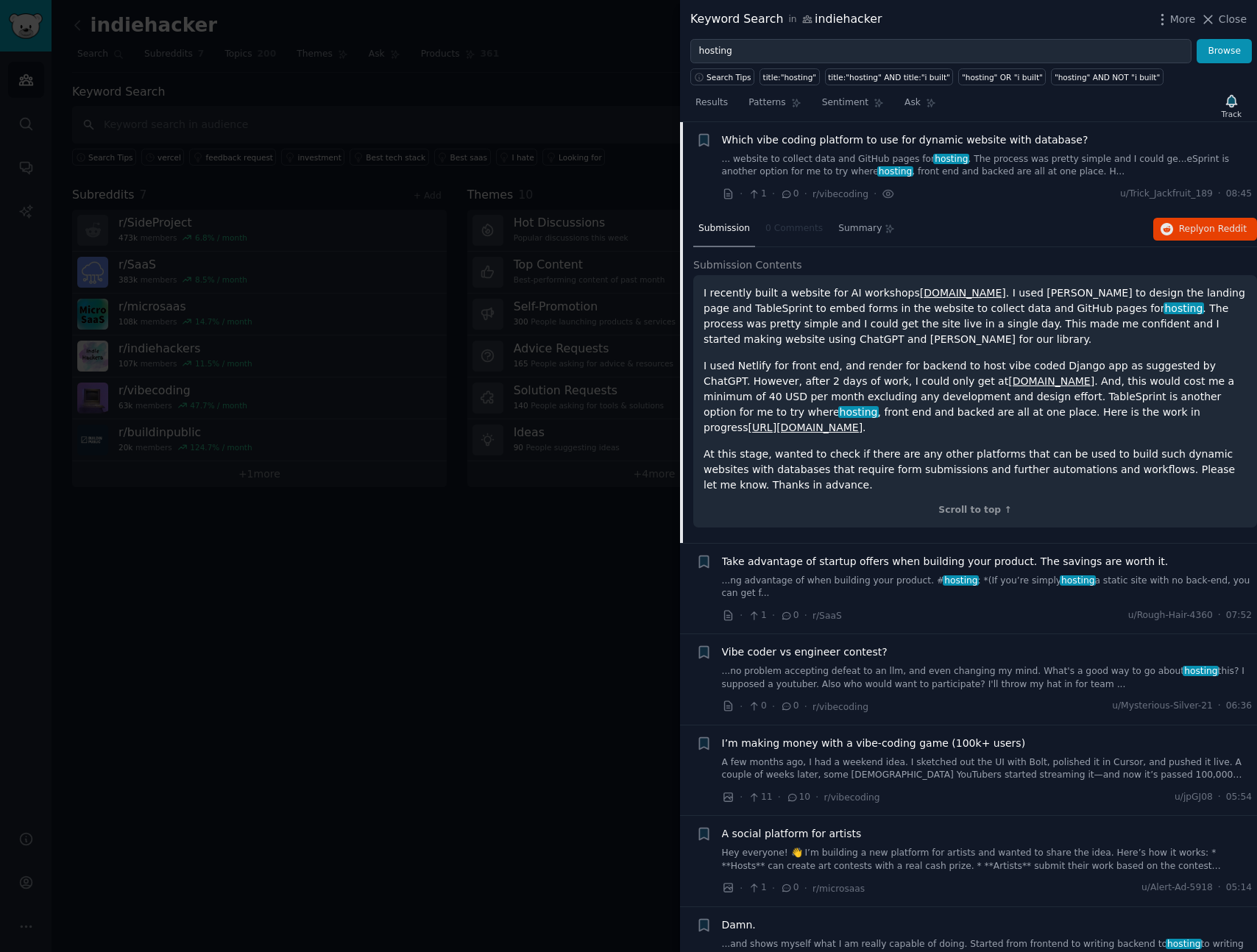
click at [1209, 102] on div "Results Patterns Sentiment Ask Track" at bounding box center [968, 107] width 577 height 32
click at [1239, 107] on div "Track" at bounding box center [1232, 106] width 30 height 31
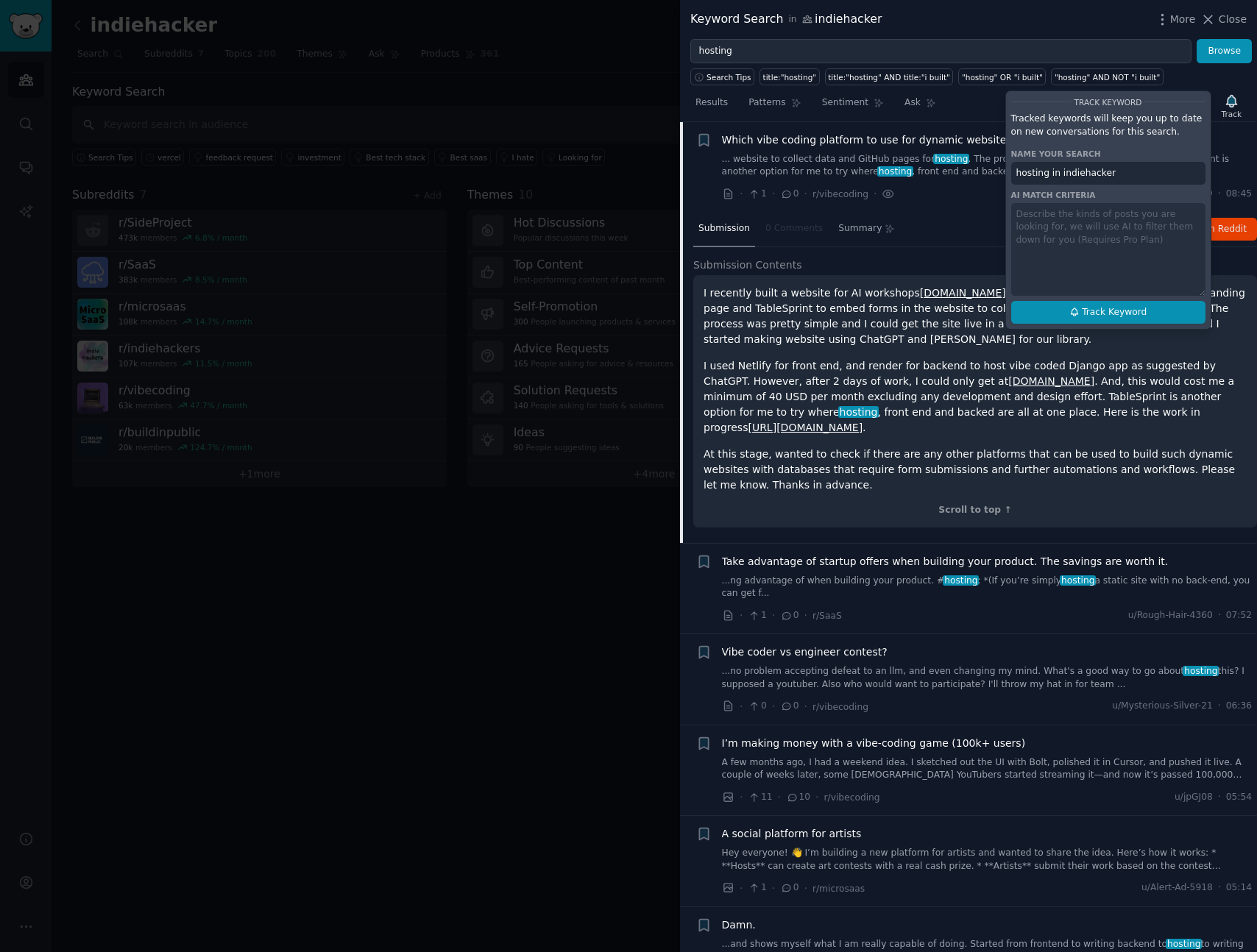
click at [1079, 316] on icon at bounding box center [1075, 312] width 10 height 10
type input "hosting in indiehacker"
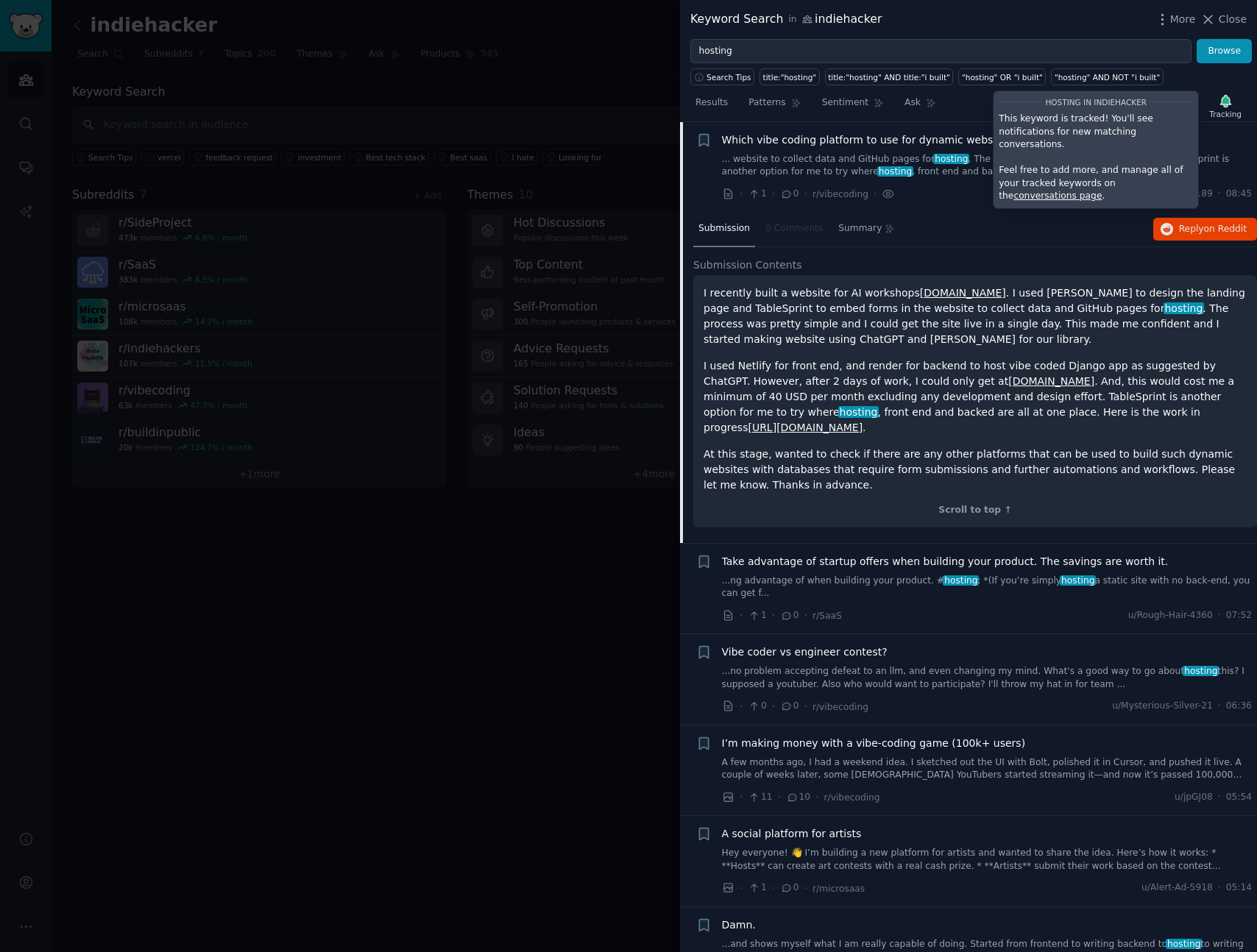
click at [1051, 246] on div "Submission 0 Comments Summary Reply on Reddit" at bounding box center [975, 229] width 564 height 35
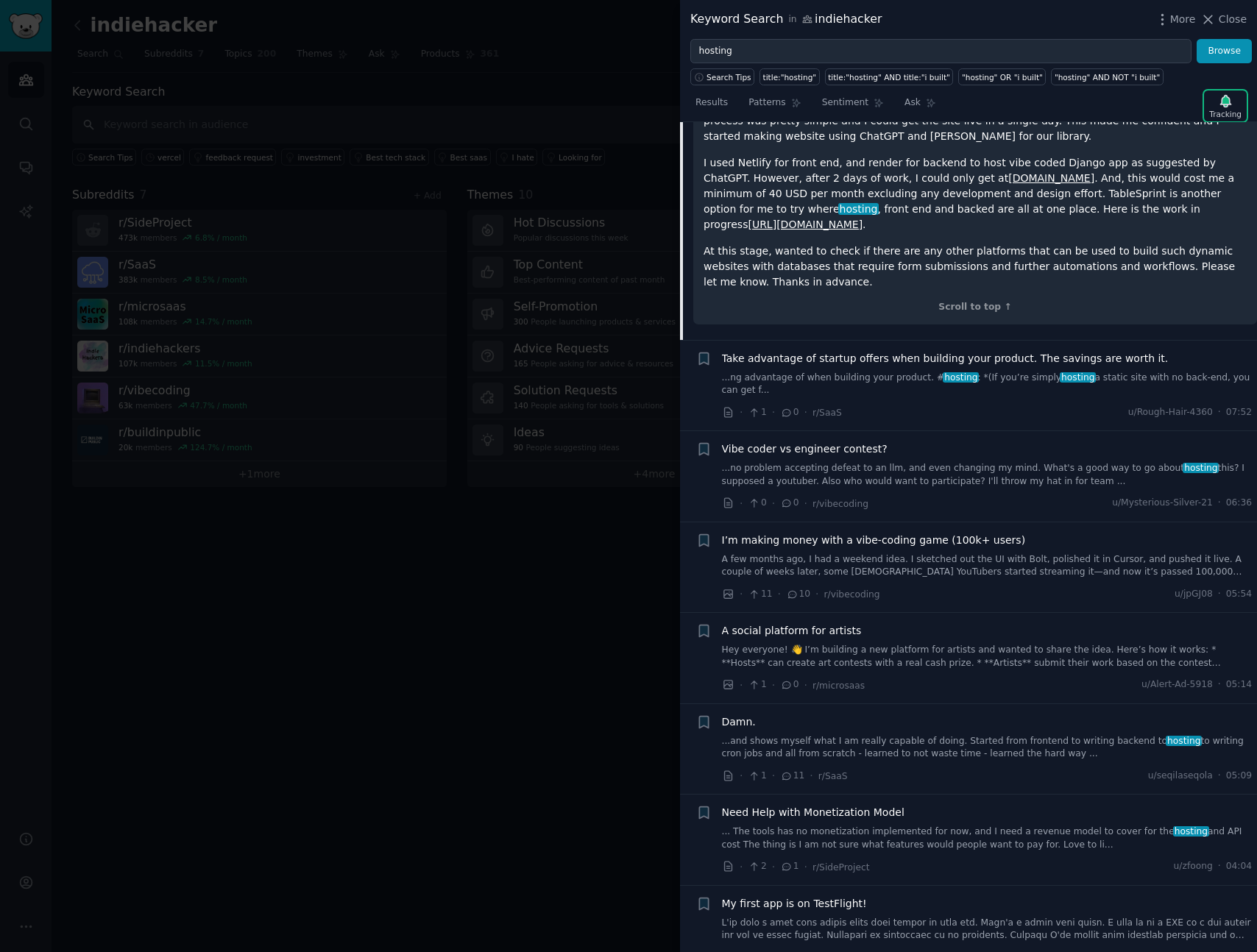
scroll to position [303, 0]
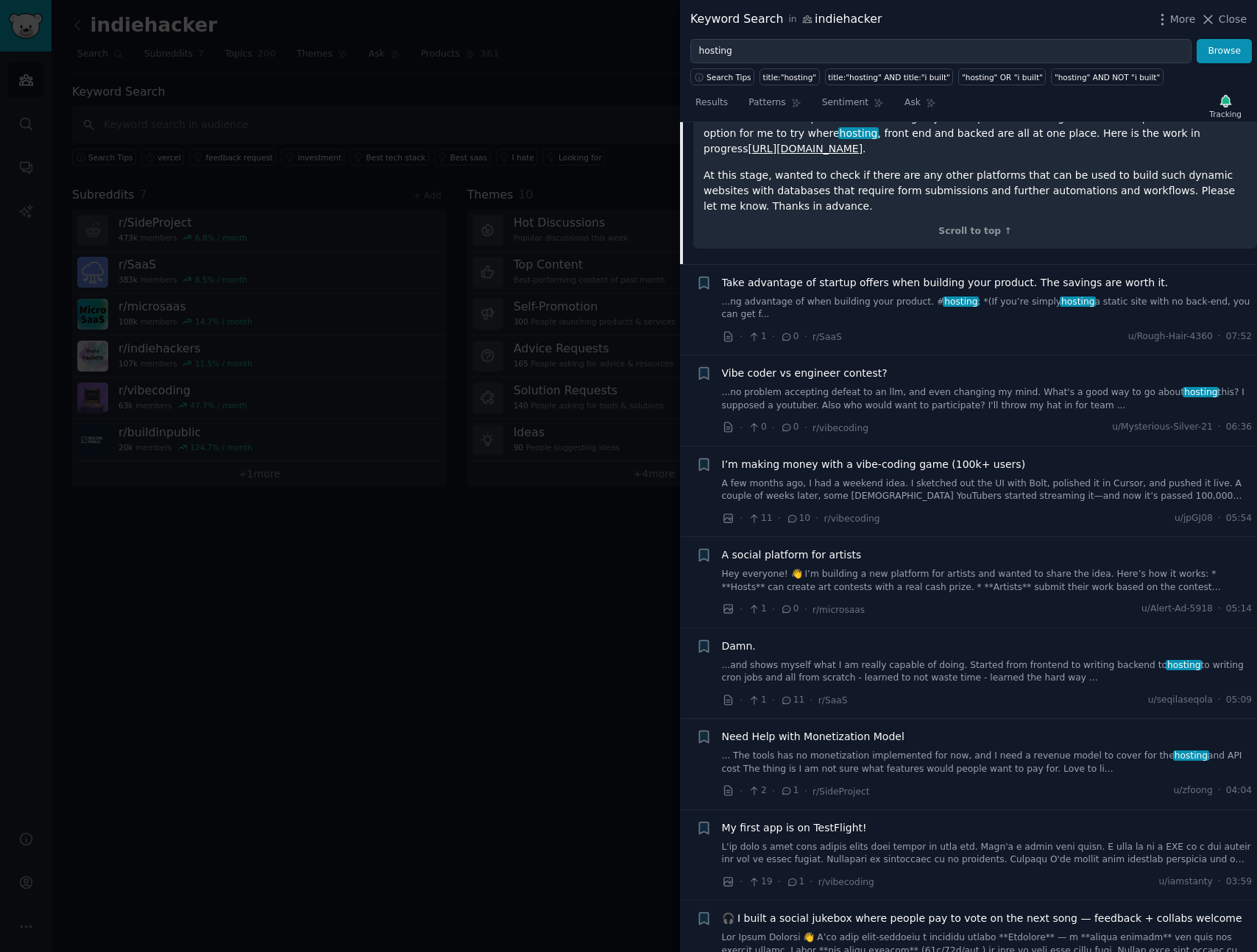
click at [1125, 291] on span "Take advantage of startup offers when building your product. The savings are wo…" at bounding box center [945, 283] width 447 height 16
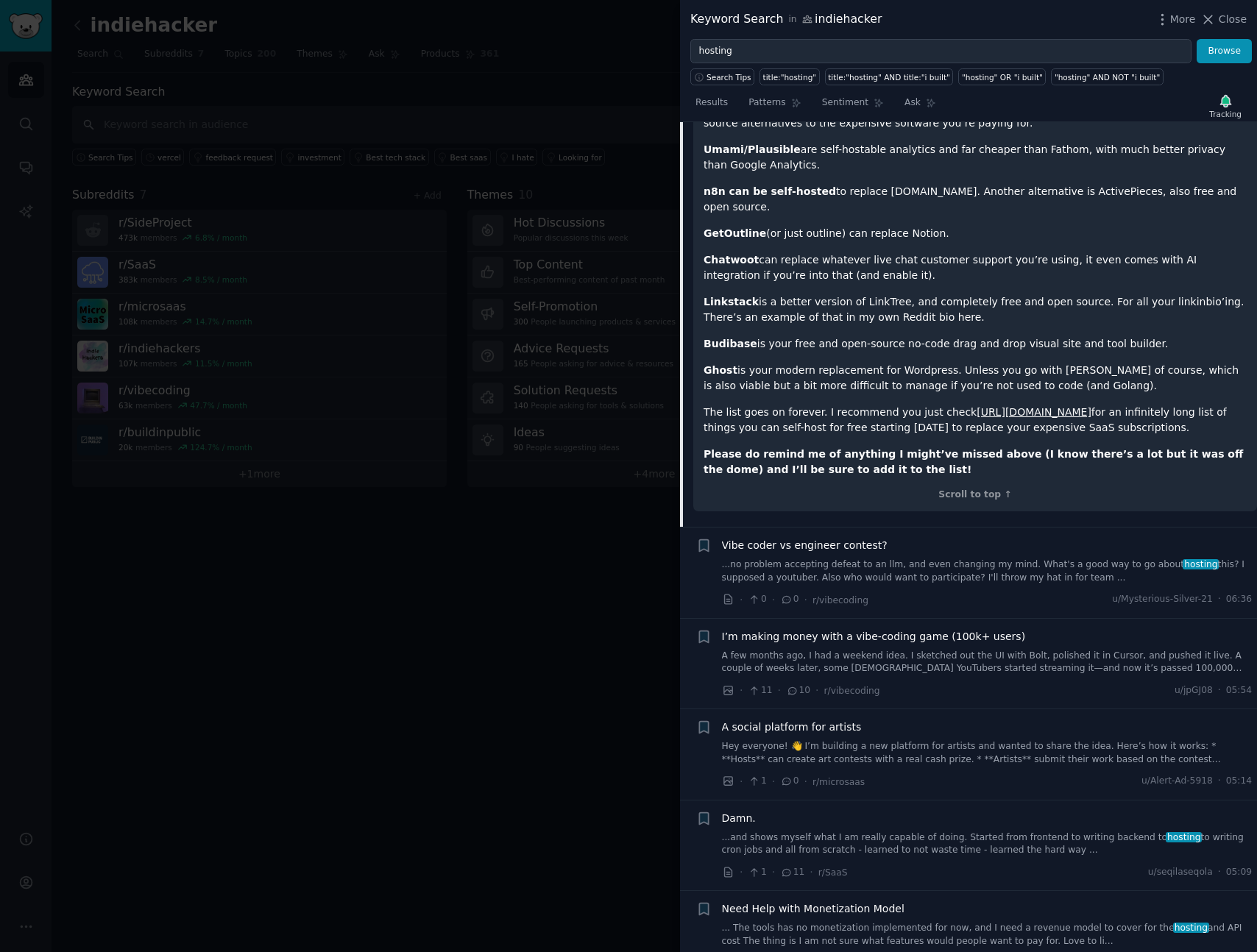
scroll to position [1423, 0]
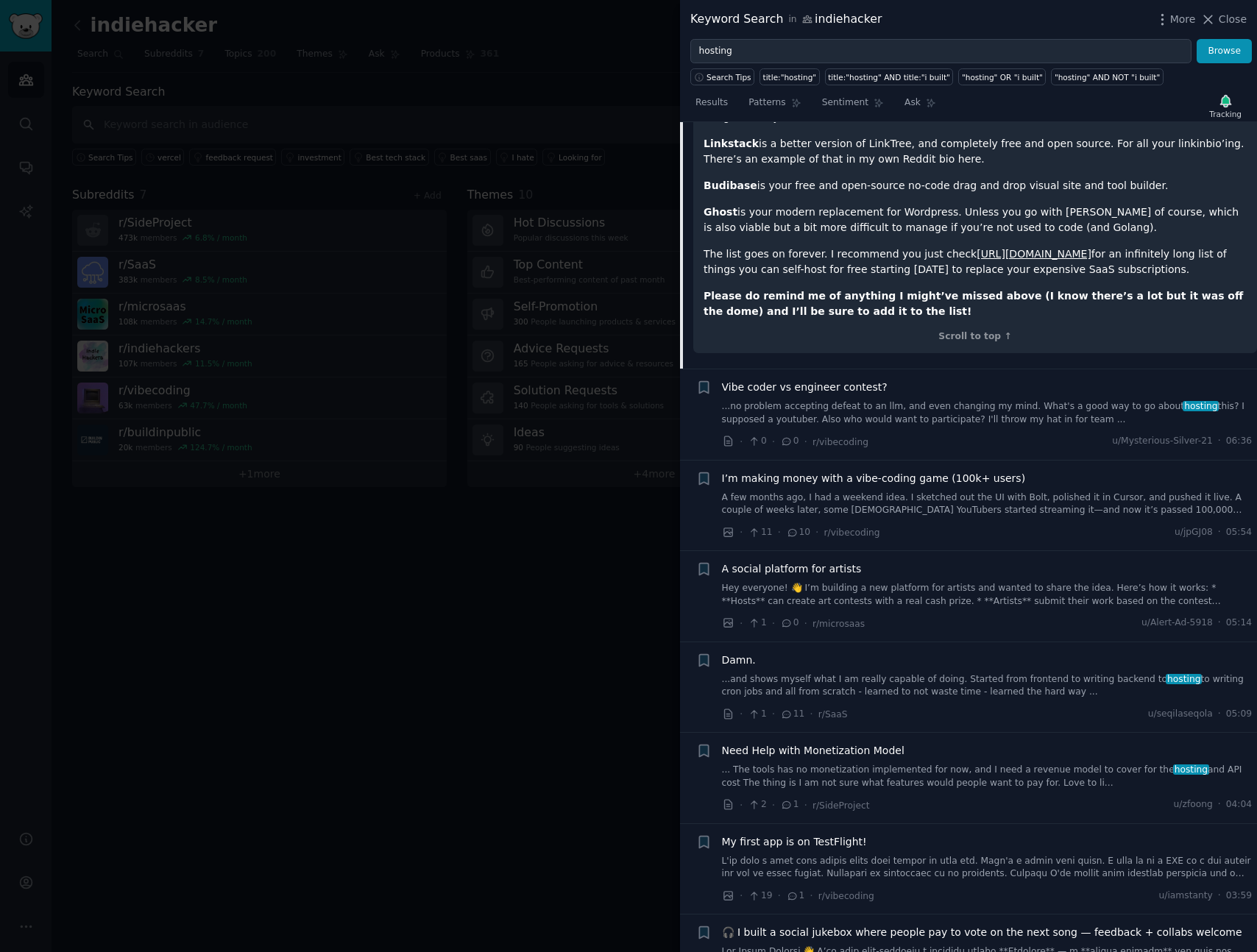
click at [995, 379] on div "Vibe coder vs engineer contest? ...no problem accepting defeat to an llm, and e…" at bounding box center [987, 414] width 531 height 70
click at [1136, 400] on link "...no problem accepting defeat to an llm, and even changing my mind. What's a g…" at bounding box center [987, 413] width 531 height 26
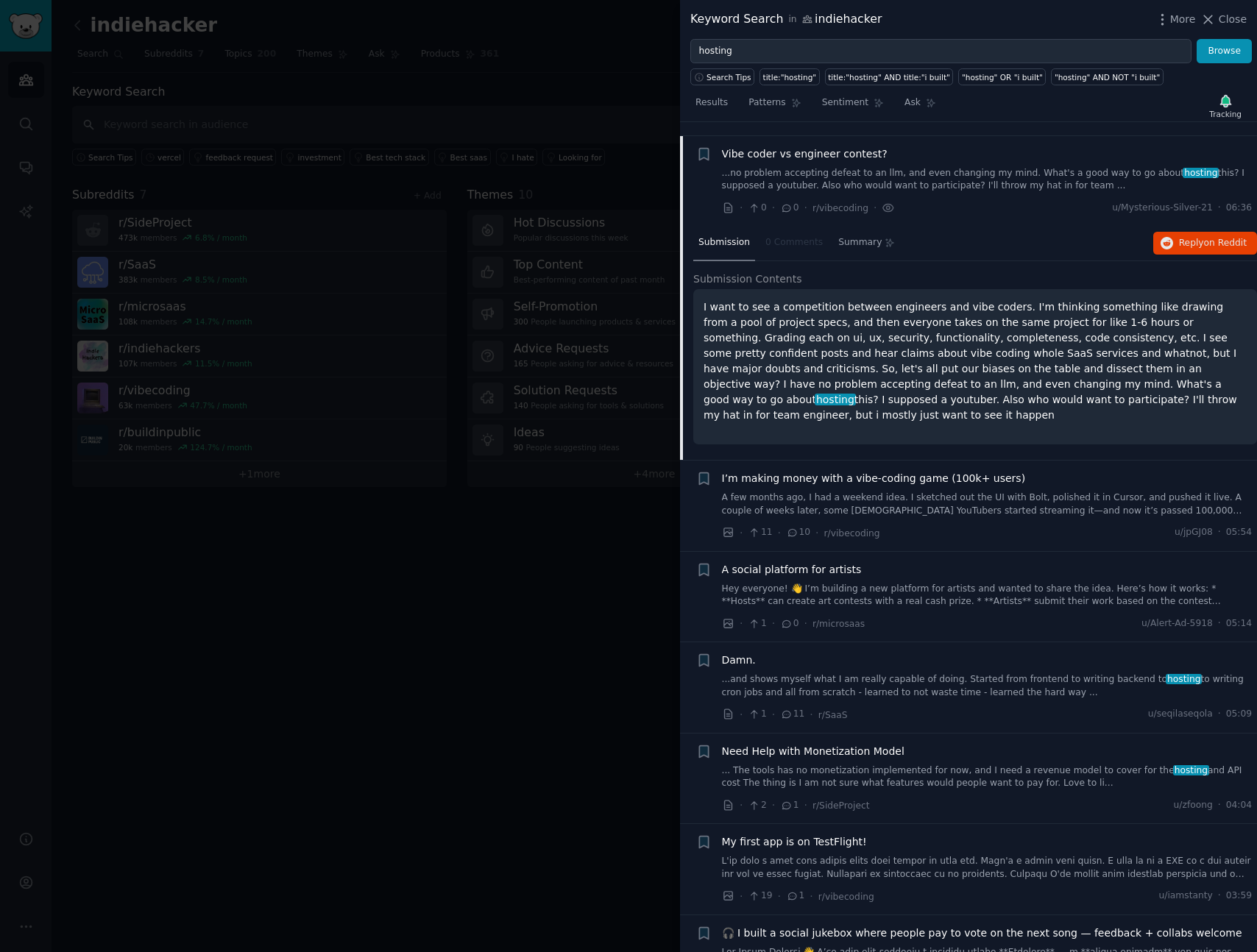
scroll to position [201, 0]
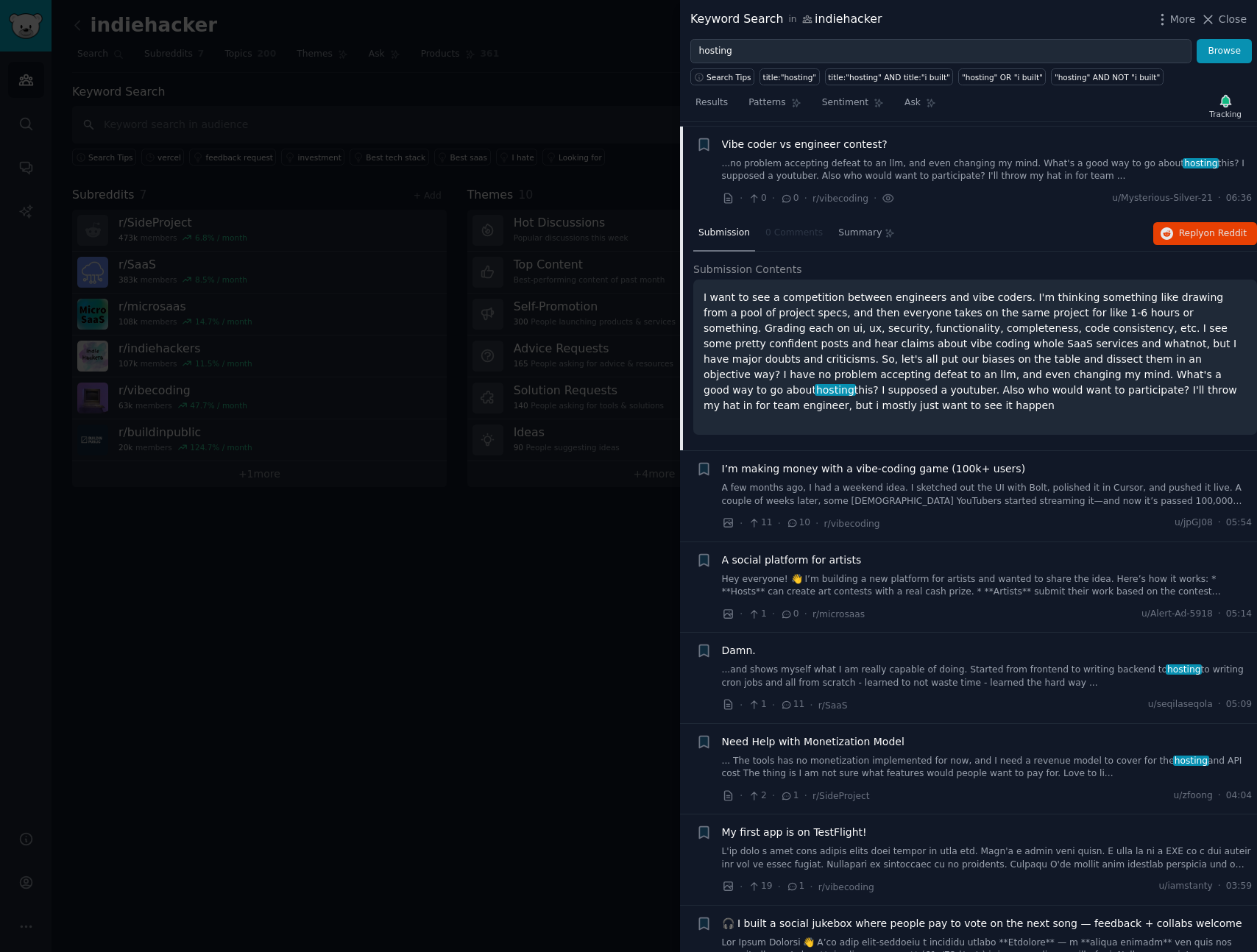
click at [1024, 350] on p "I want to see a competition between engineers and vibe coders. I'm thinking som…" at bounding box center [975, 352] width 543 height 123
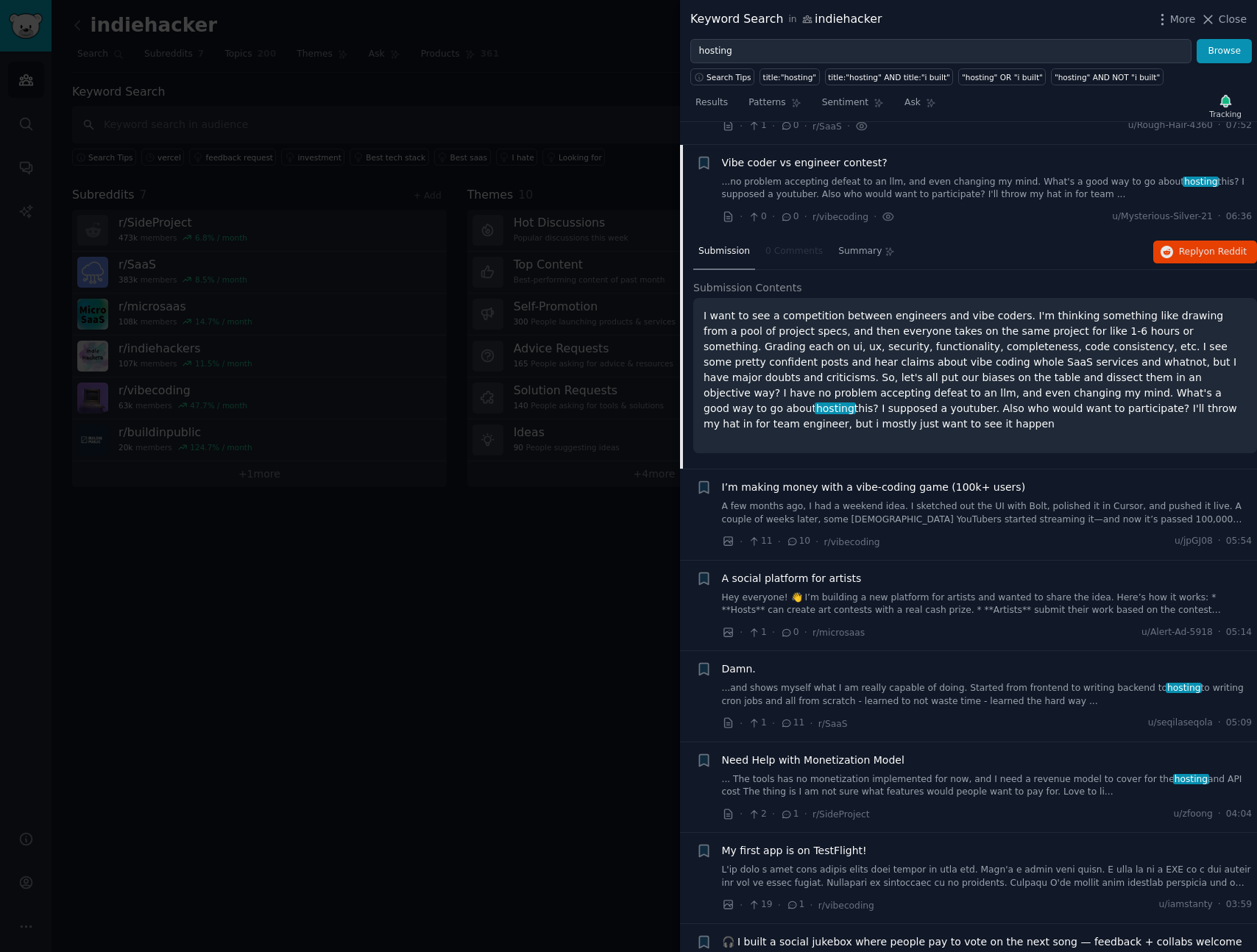
click at [969, 310] on p "I want to see a competition between engineers and vibe coders. I'm thinking som…" at bounding box center [975, 370] width 543 height 123
click at [1176, 242] on button "Reply on Reddit" at bounding box center [1205, 253] width 104 height 24
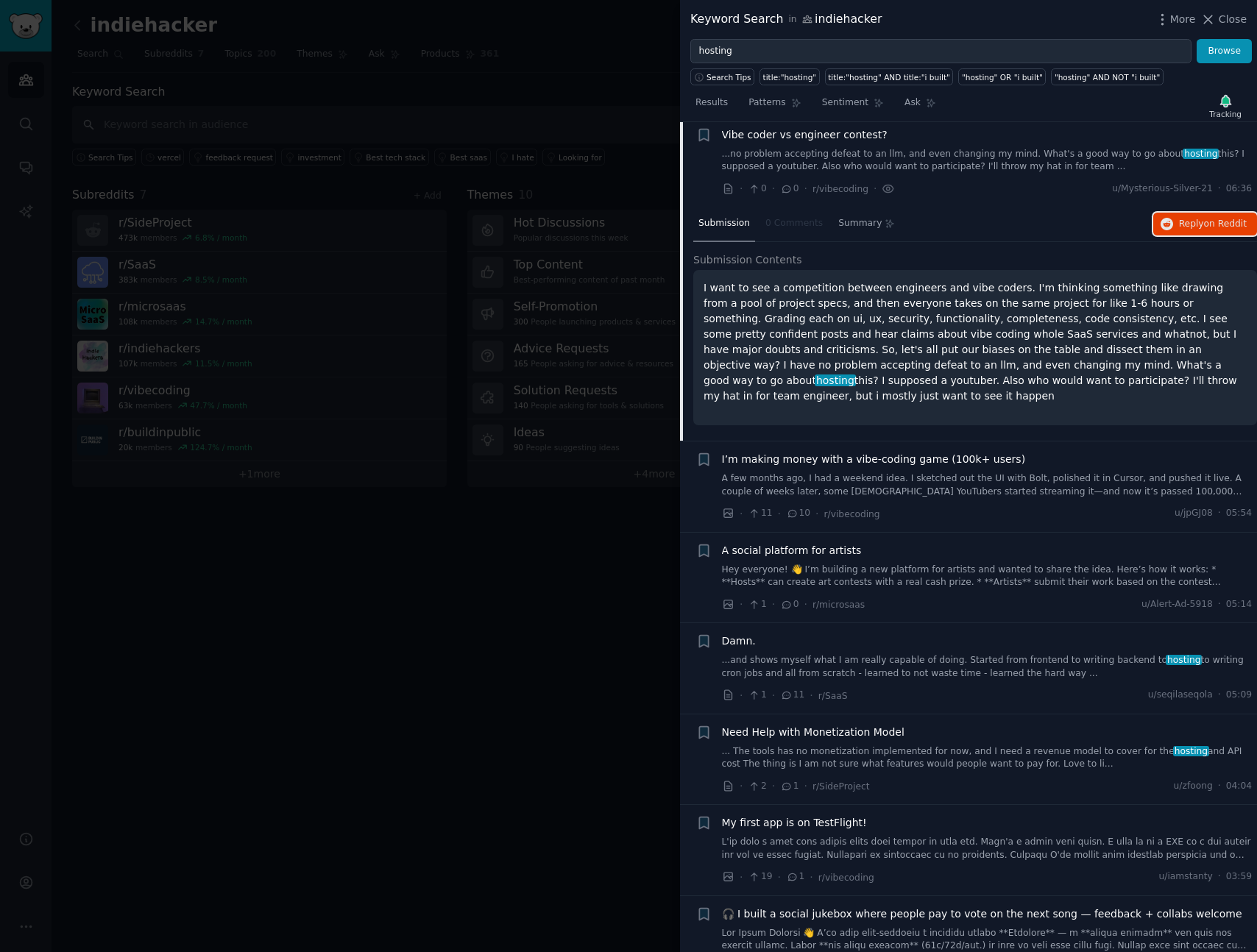
scroll to position [269, 0]
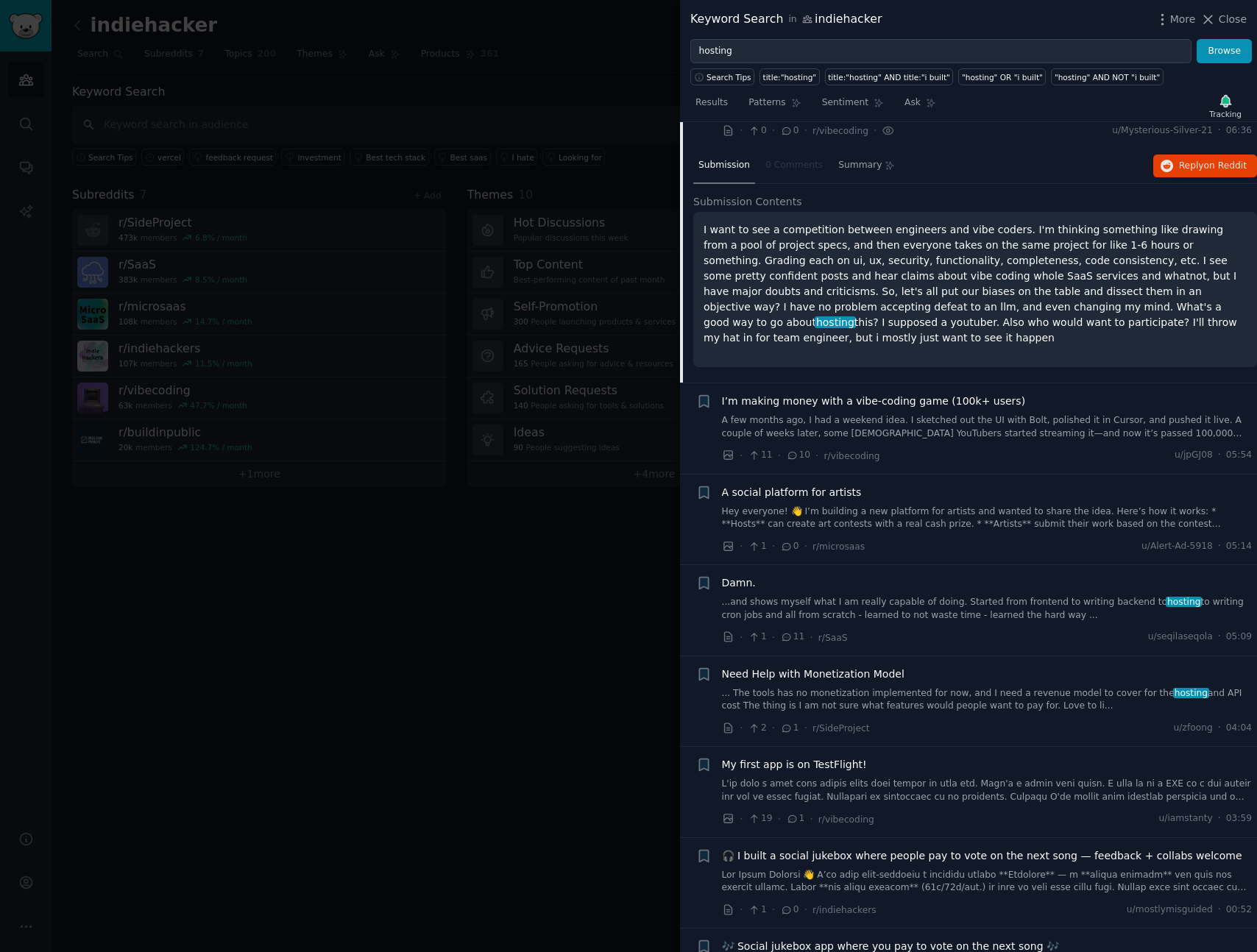
click at [955, 448] on div "· 11 · 10 · r/vibecoding u/jpGJ08 · 05:54" at bounding box center [987, 456] width 531 height 16
click at [971, 414] on link "A few months ago, I had a weekend idea. I sketched out the UI with Bolt, polish…" at bounding box center [987, 427] width 531 height 26
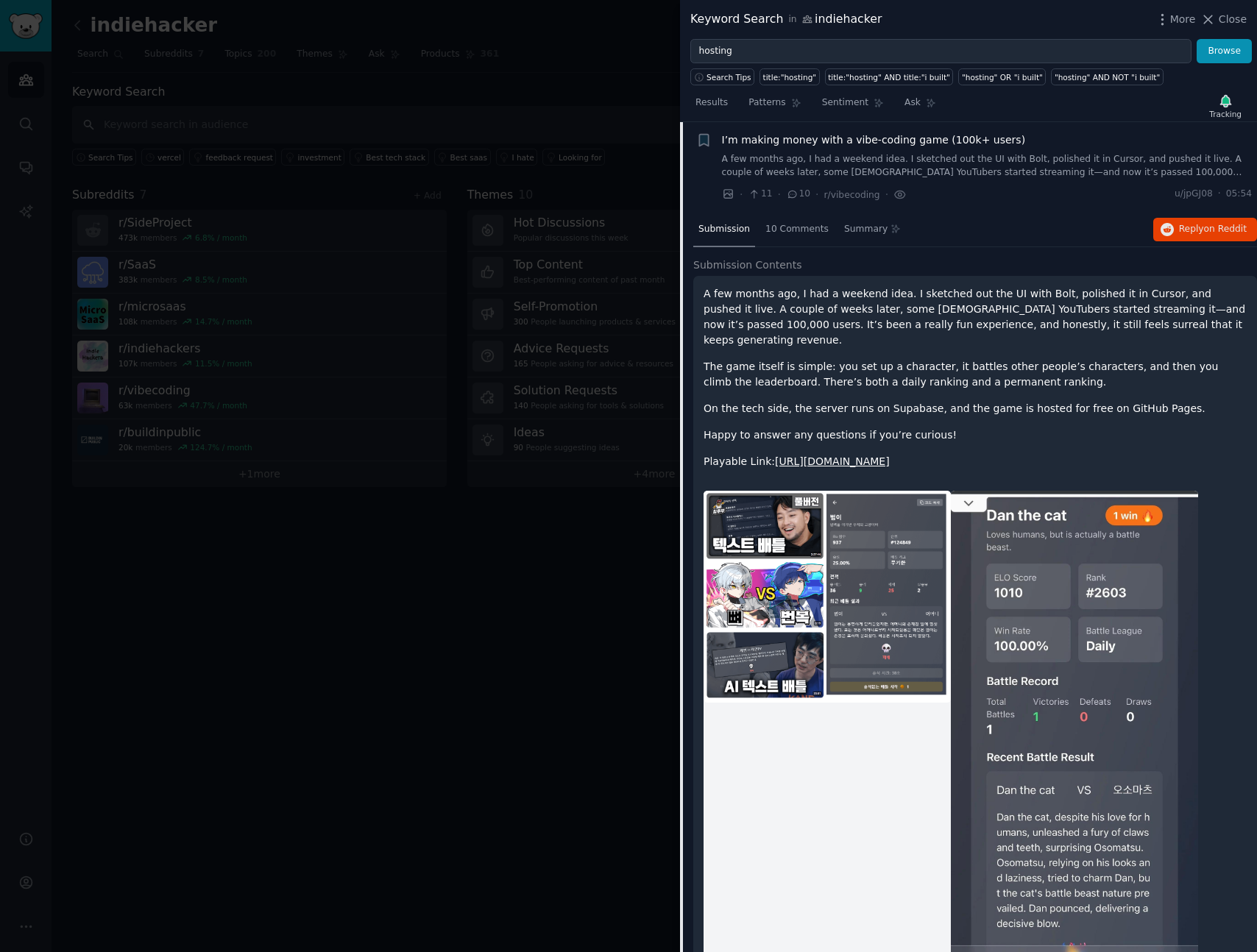
scroll to position [306, 0]
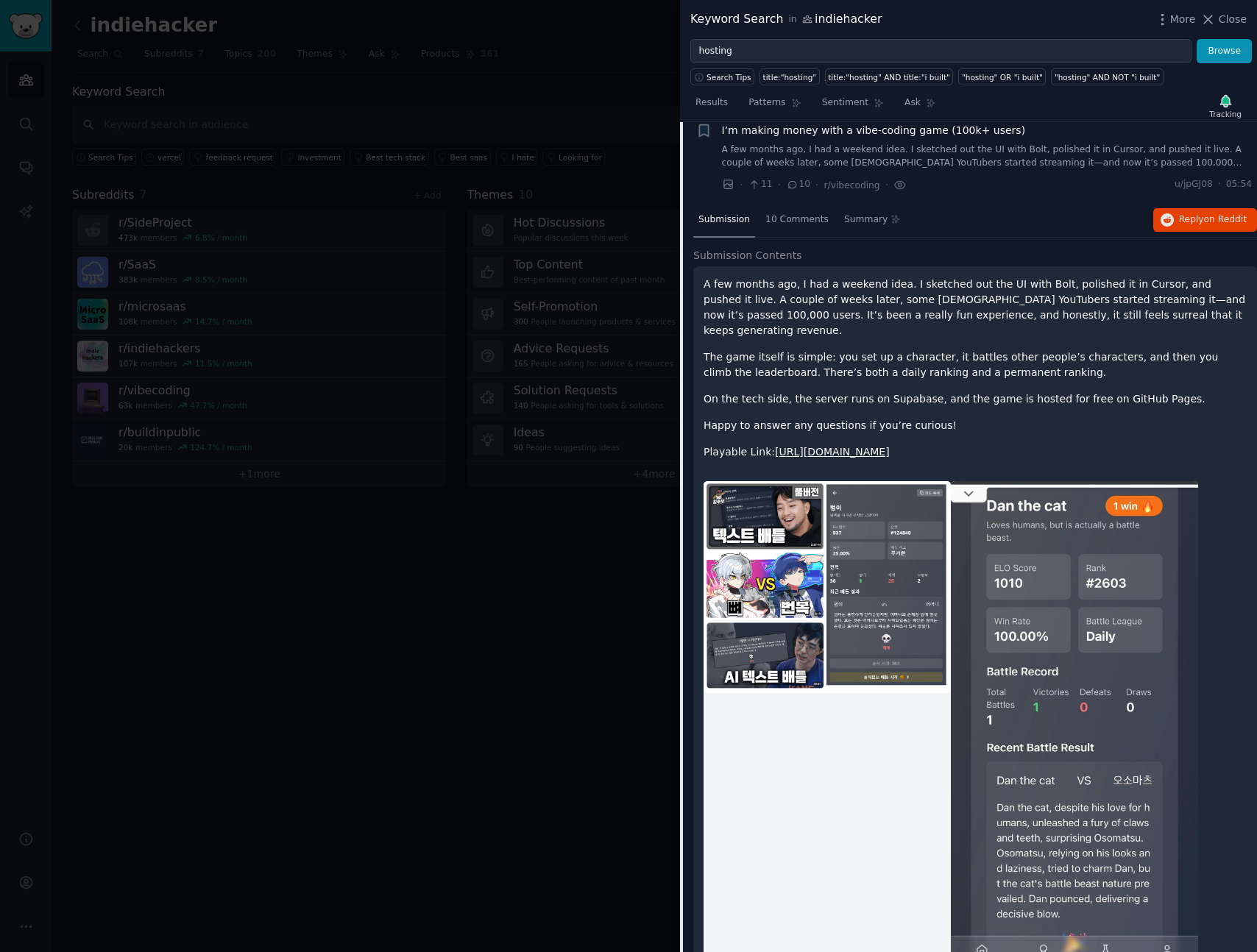
click at [1132, 368] on div "A few months ago, I had a weekend idea. I sketched out the UI with Bolt, polish…" at bounding box center [975, 368] width 543 height 183
click at [805, 446] on link "[URL][DOMAIN_NAME]" at bounding box center [832, 452] width 115 height 12
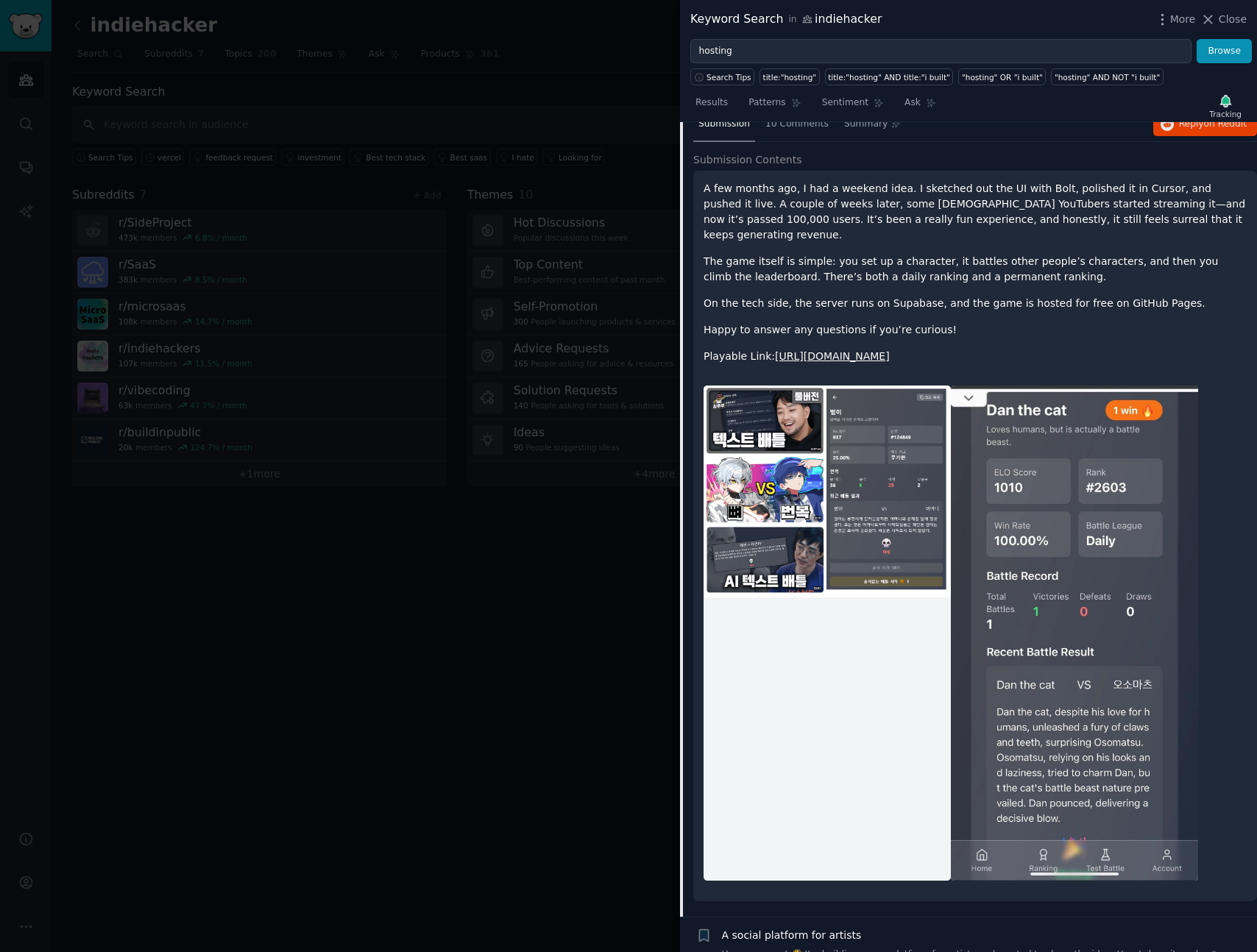
scroll to position [342, 0]
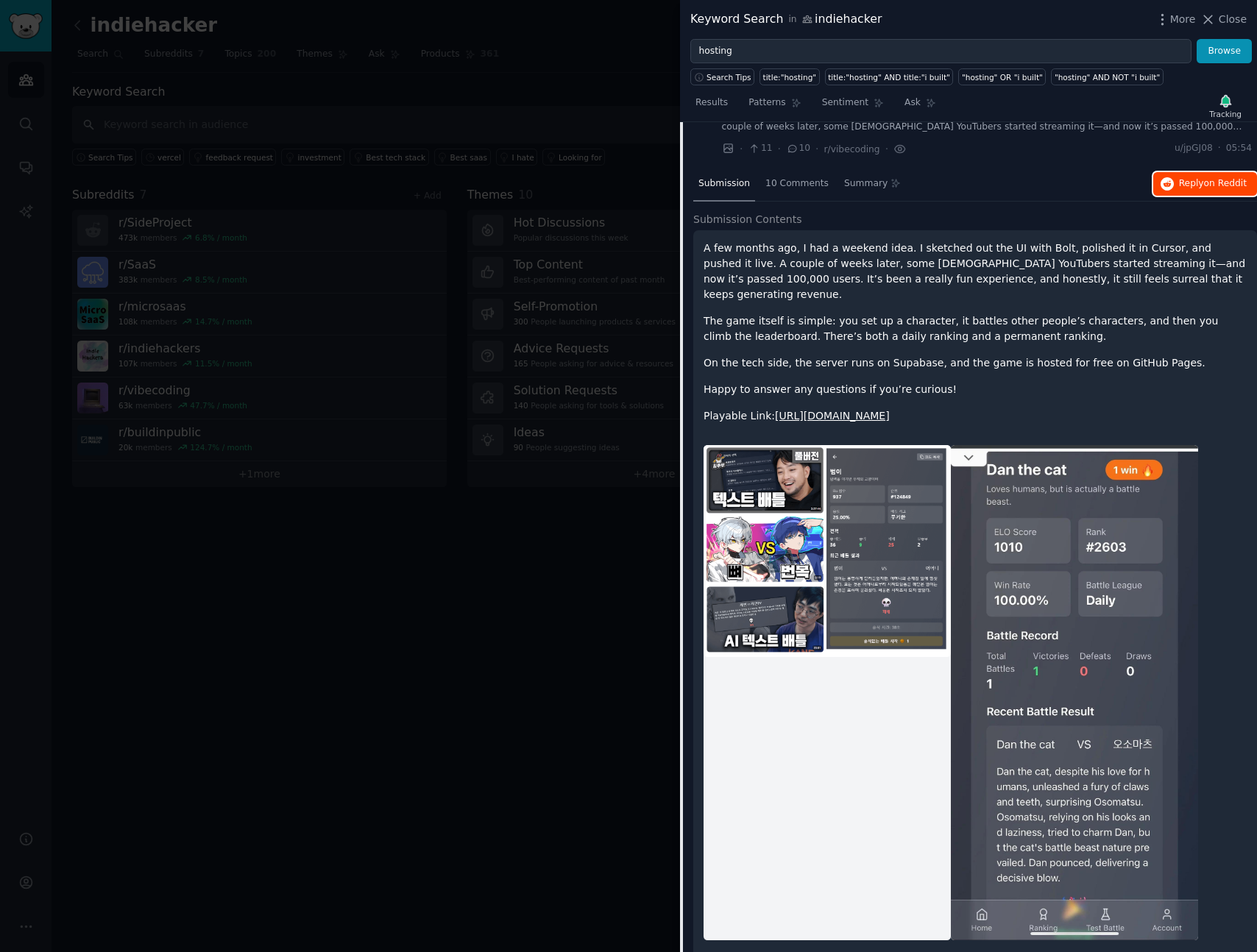
click at [1167, 184] on icon "button" at bounding box center [1167, 183] width 13 height 13
click at [877, 224] on h2 "Submission Contents" at bounding box center [975, 220] width 564 height 16
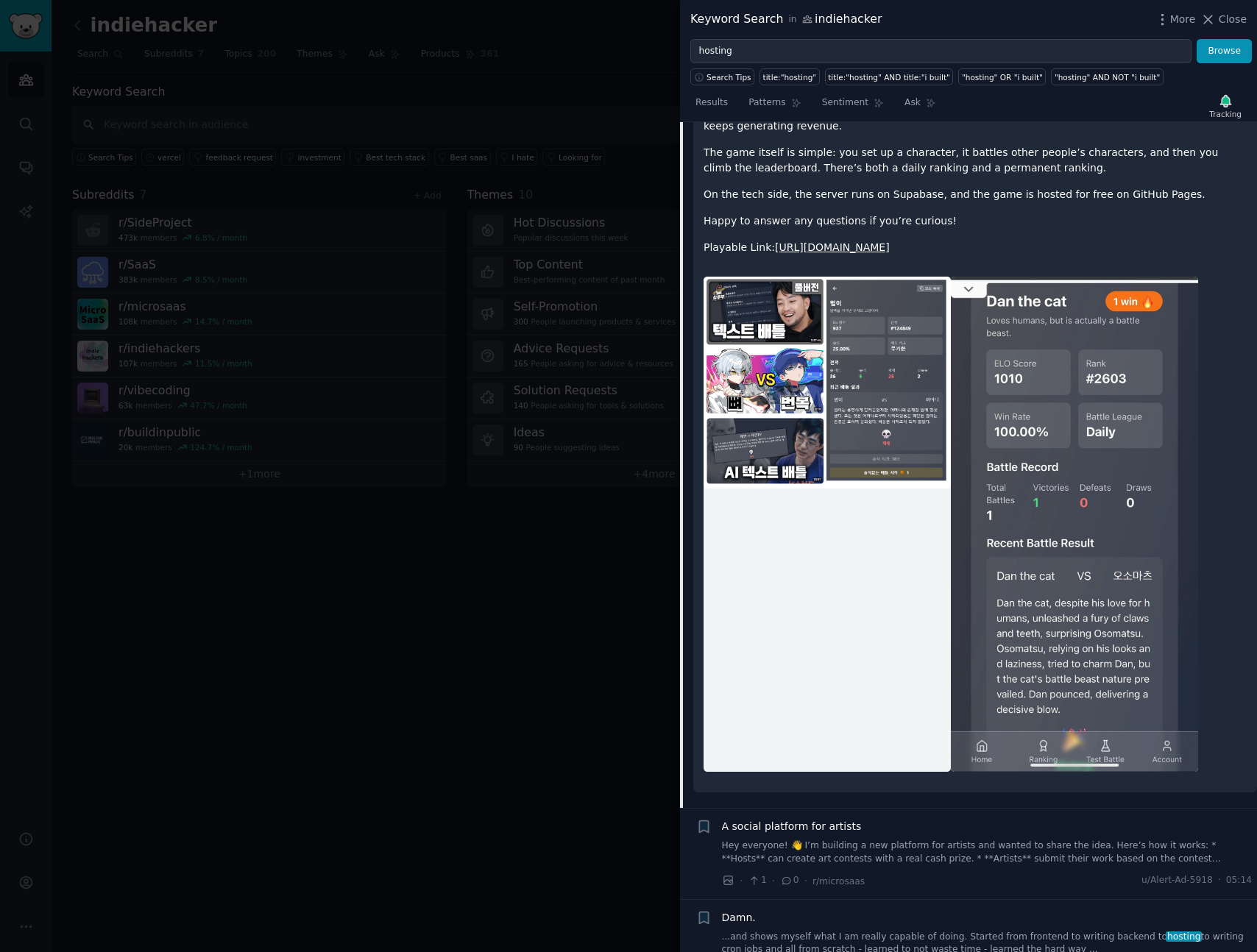
scroll to position [132, 0]
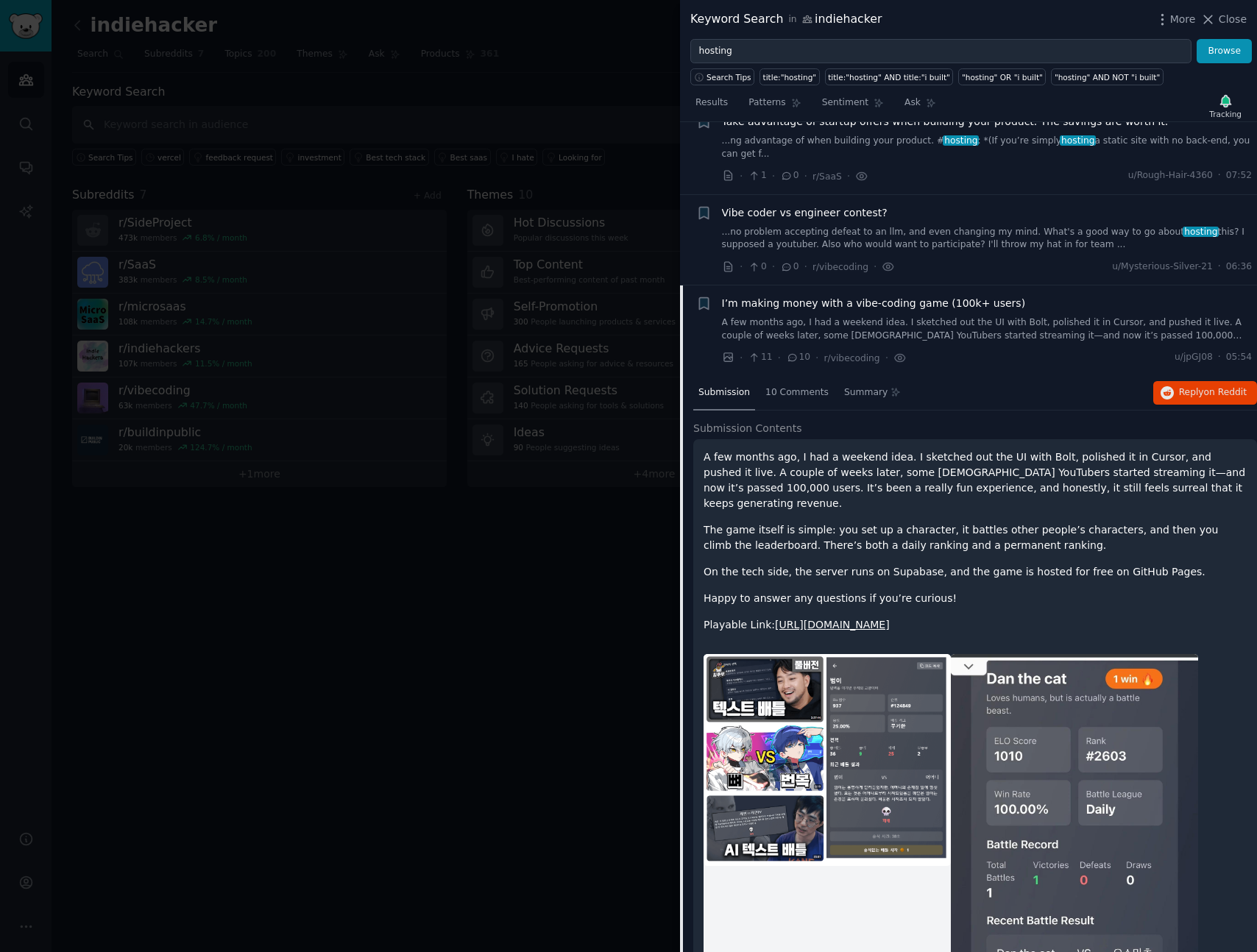
click at [1023, 354] on div "· 11 · 10 · r/vibecoding · u/jpGJ08 · 05:54" at bounding box center [987, 358] width 531 height 16
click at [1009, 338] on link "A few months ago, I had a weekend idea. I sketched out the UI with Bolt, polish…" at bounding box center [987, 330] width 531 height 26
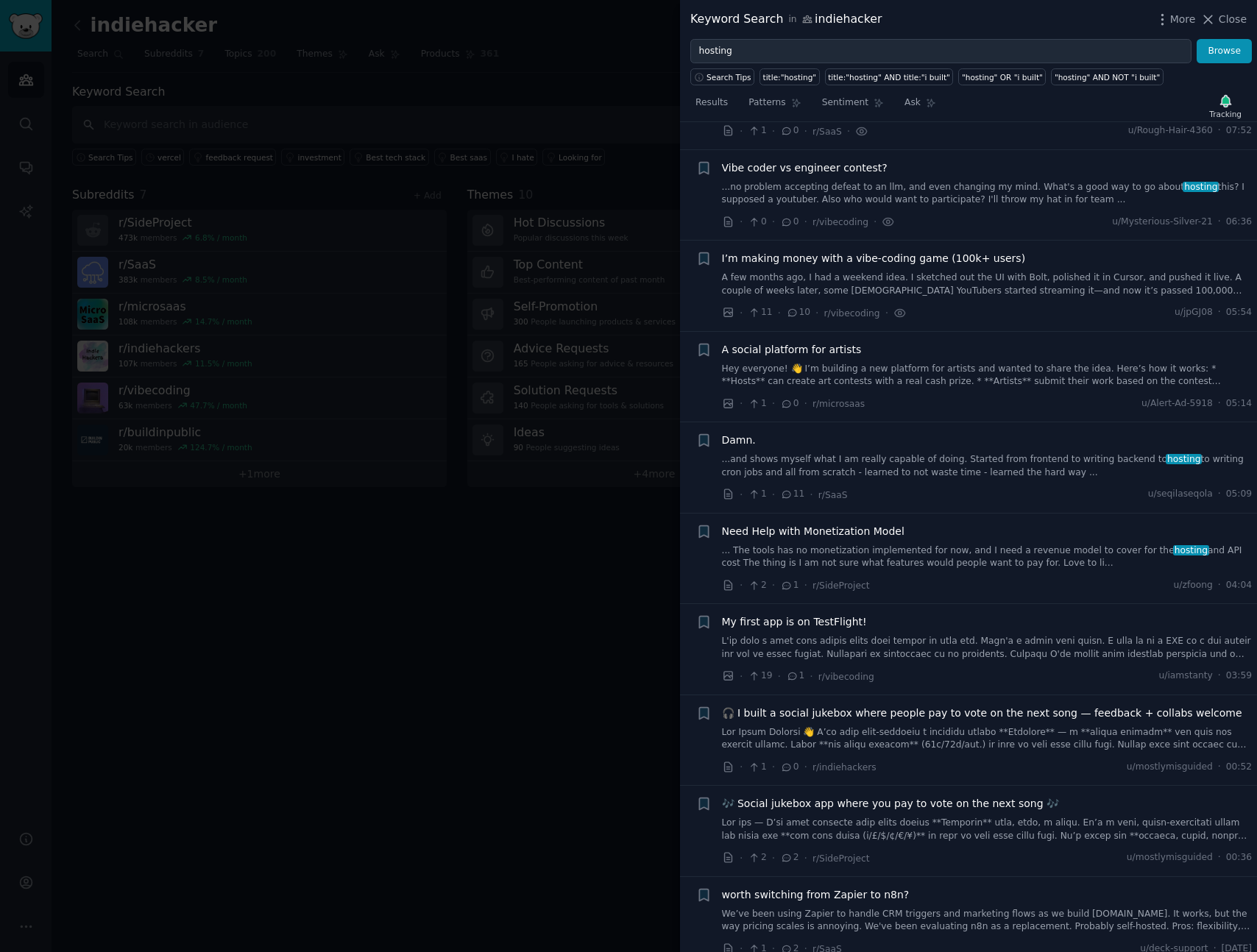
scroll to position [296, 0]
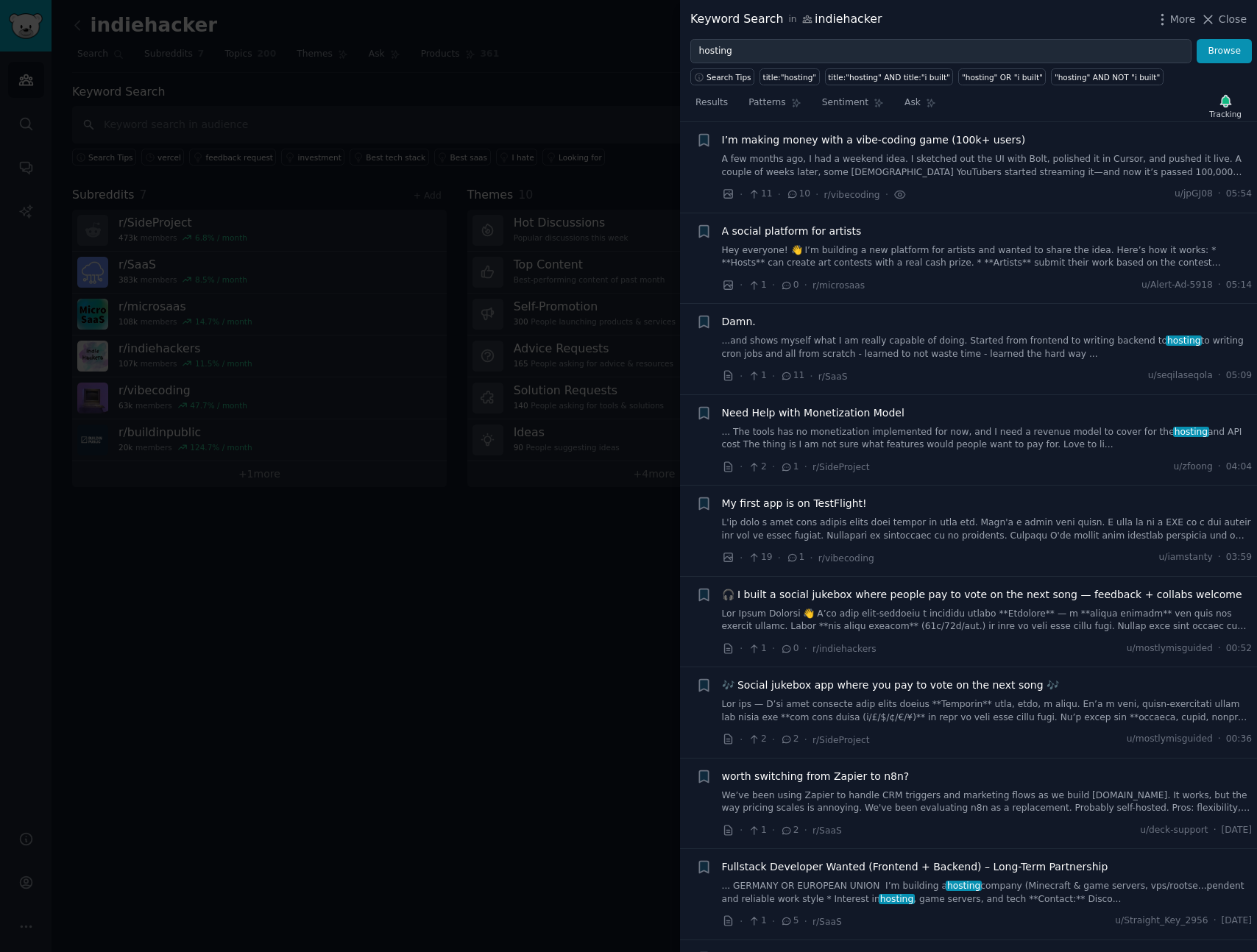
click at [959, 340] on link "...and shows myself what I am really capable of doing. Started from frontend to…" at bounding box center [987, 348] width 531 height 26
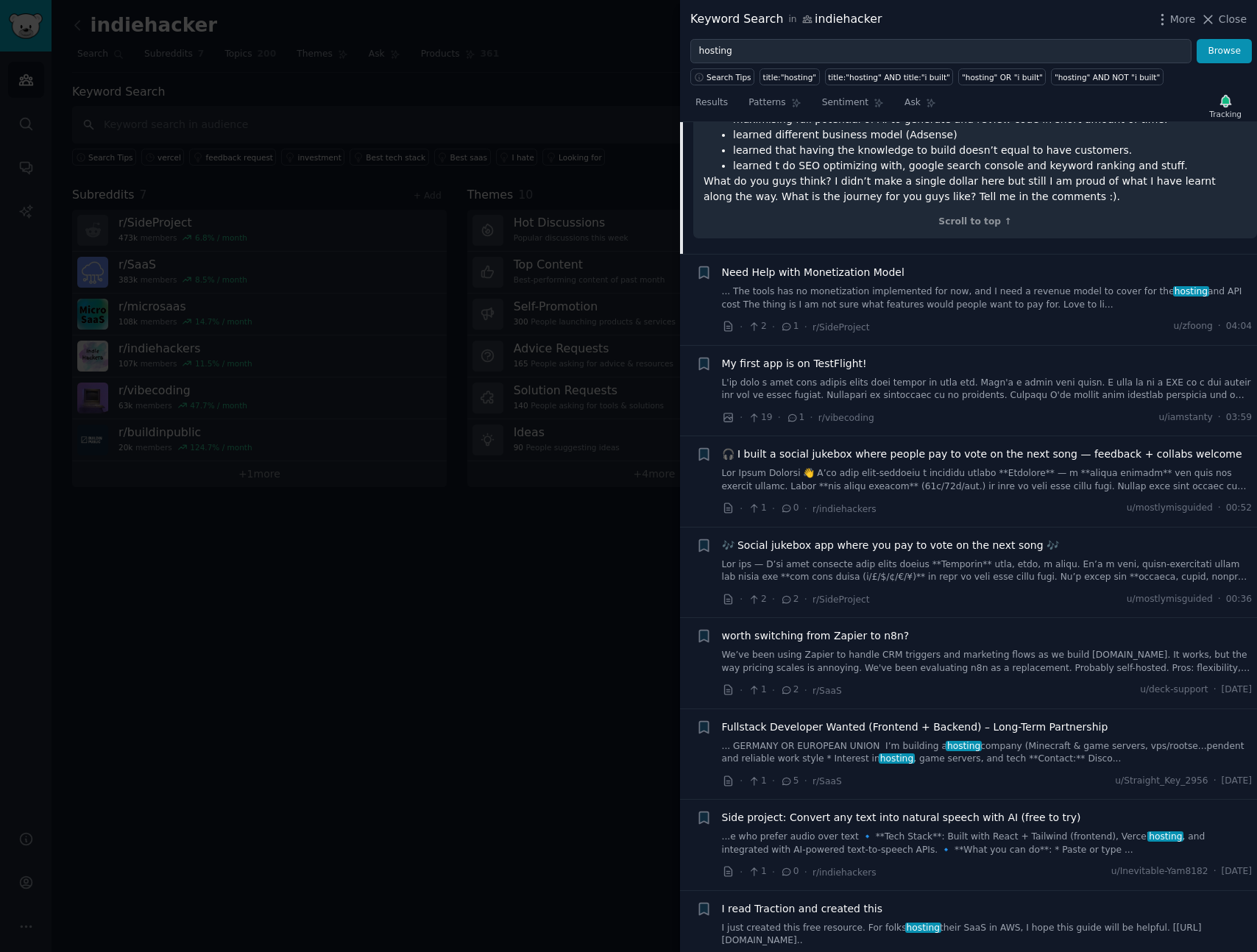
scroll to position [1267, 0]
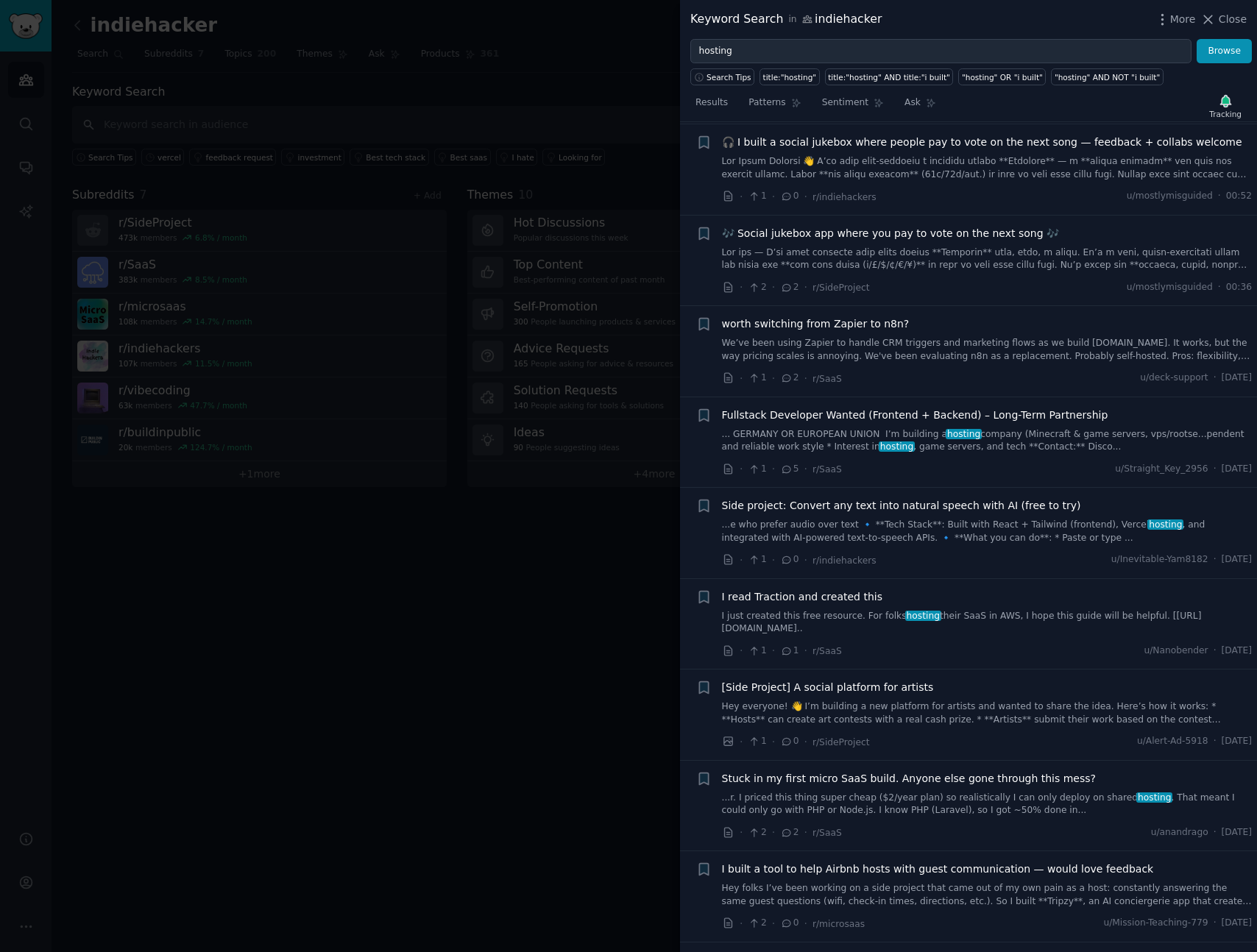
click at [974, 428] on link "... GERMANY OR EUROPEAN UNION I’m building a hosting company (Minecraft & game …" at bounding box center [987, 441] width 531 height 26
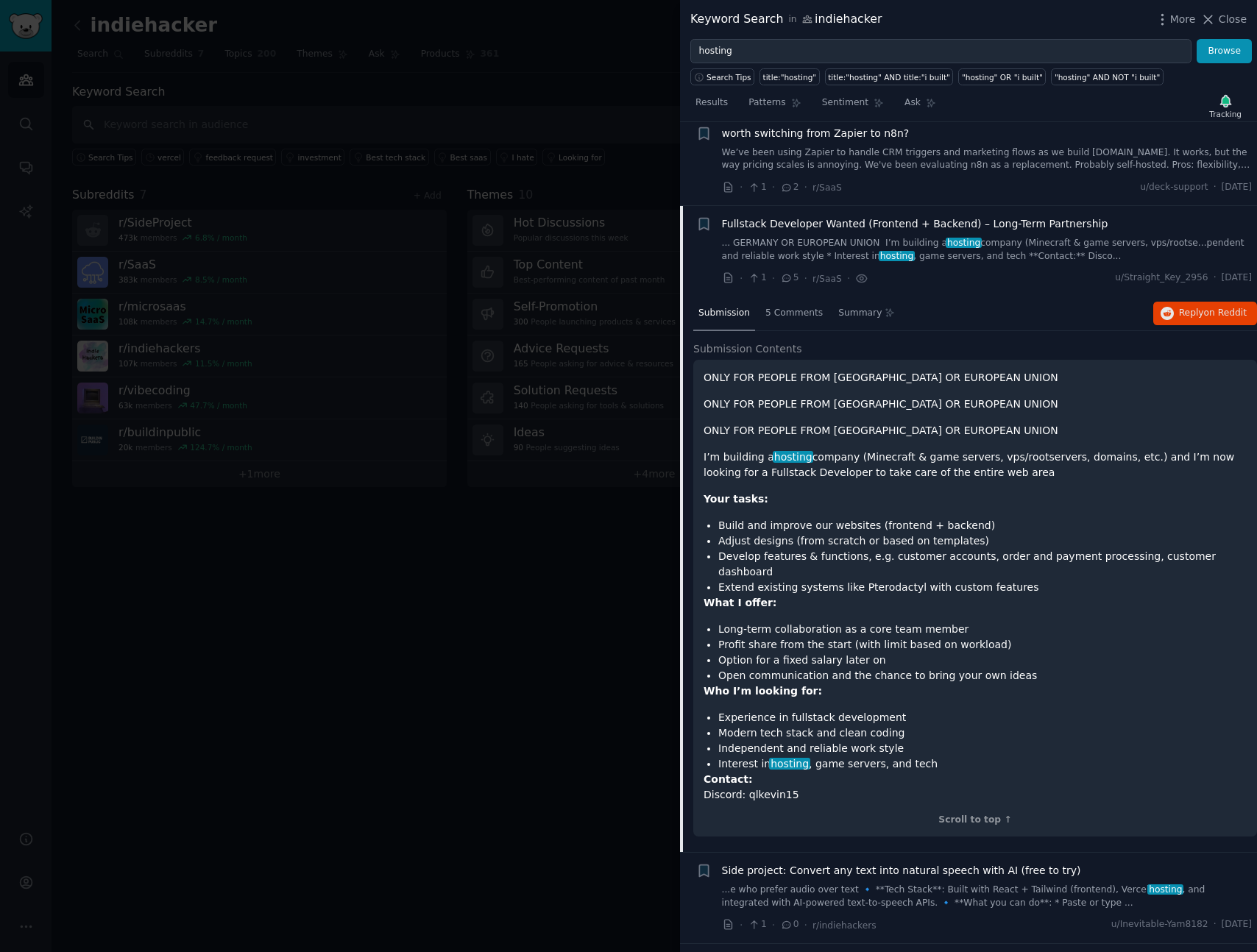
scroll to position [1023, 0]
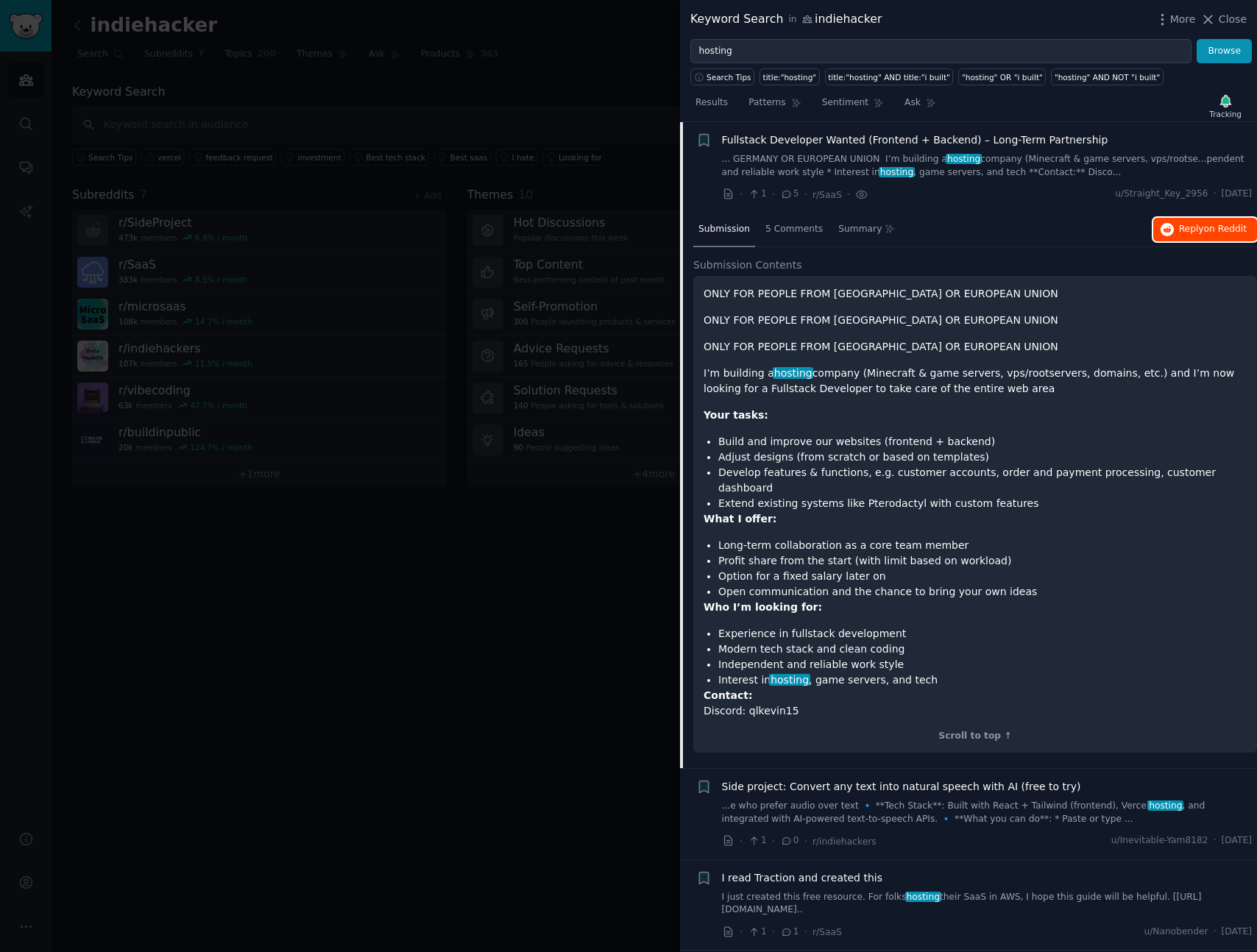
click at [1206, 233] on span "on Reddit" at bounding box center [1225, 229] width 43 height 10
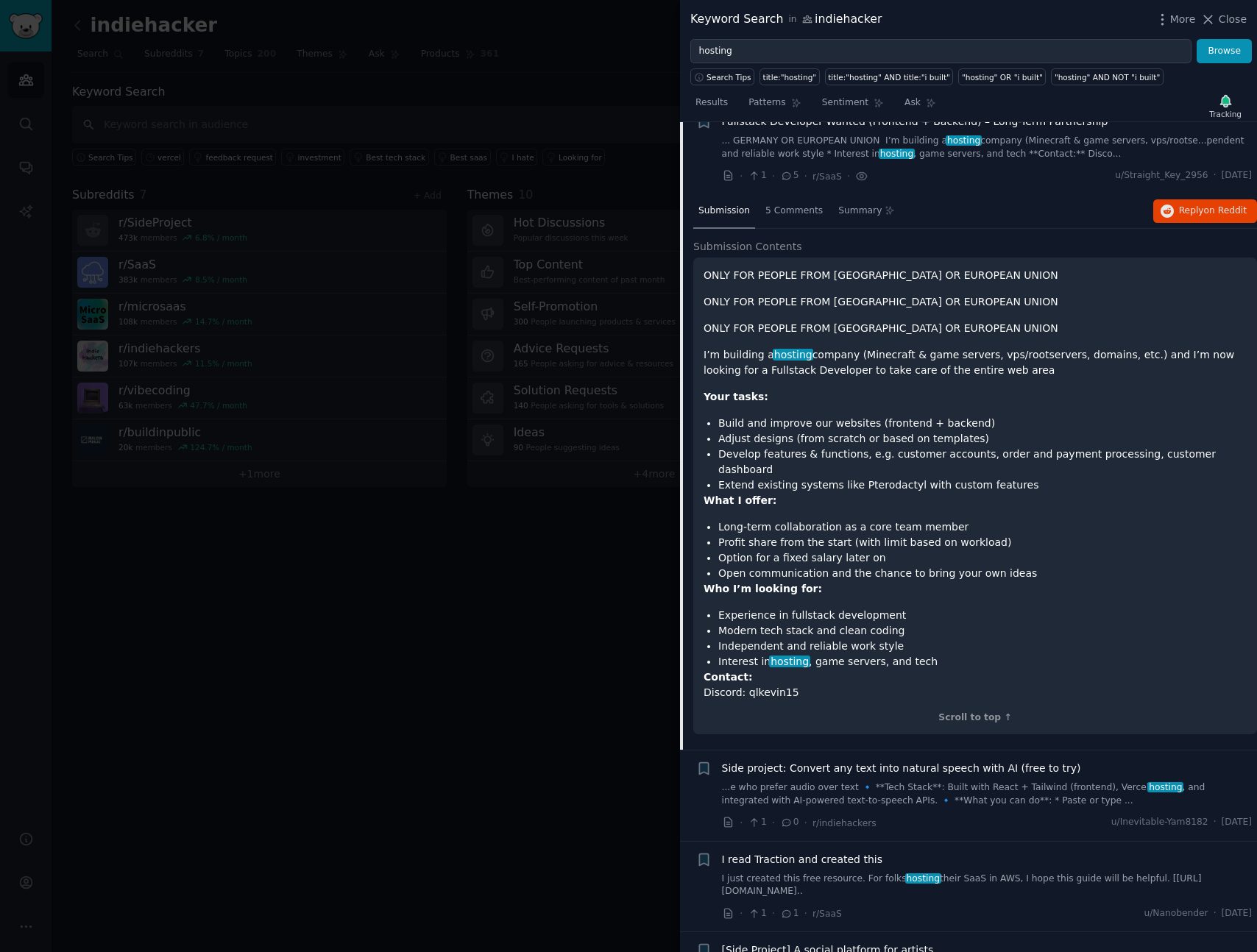
click at [997, 385] on div "ONLY FOR PEOPLE FROM [GEOGRAPHIC_DATA] OR EUROPEAN UNION ONLY FOR PEOPLE FROM […" at bounding box center [975, 484] width 543 height 433
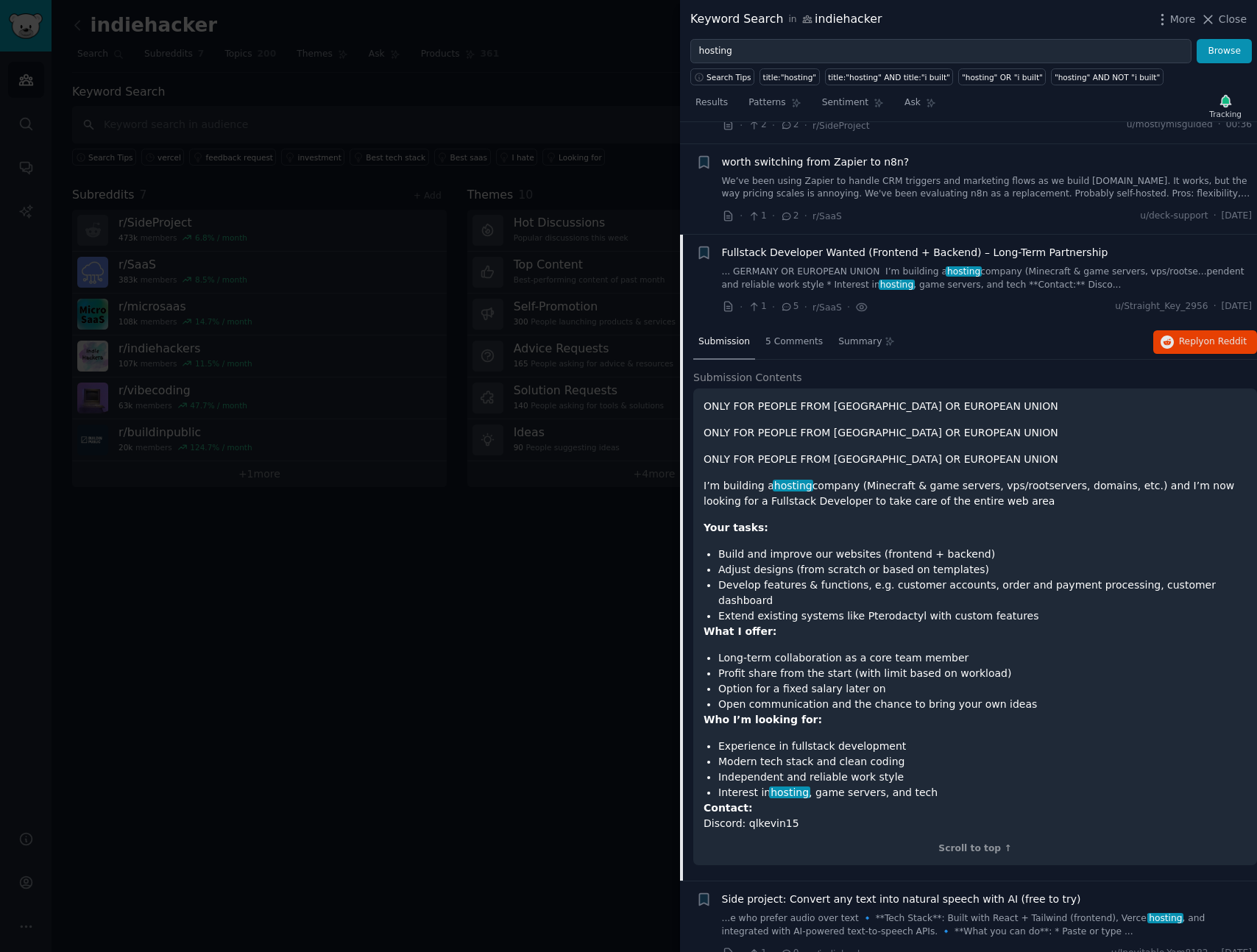
click at [1034, 332] on div "Submission 5 Comments Summary Reply on Reddit" at bounding box center [975, 343] width 564 height 35
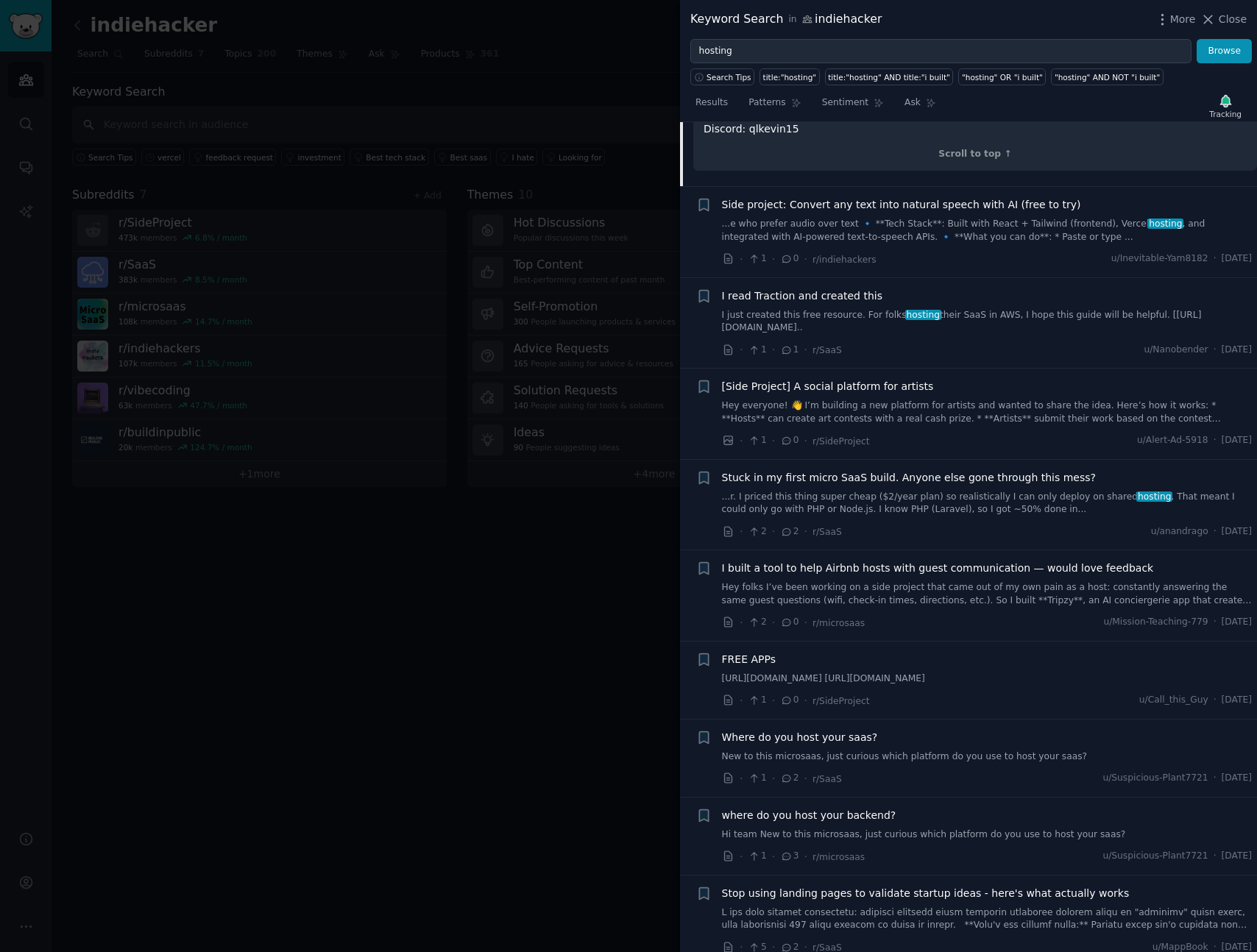
scroll to position [1500, 0]
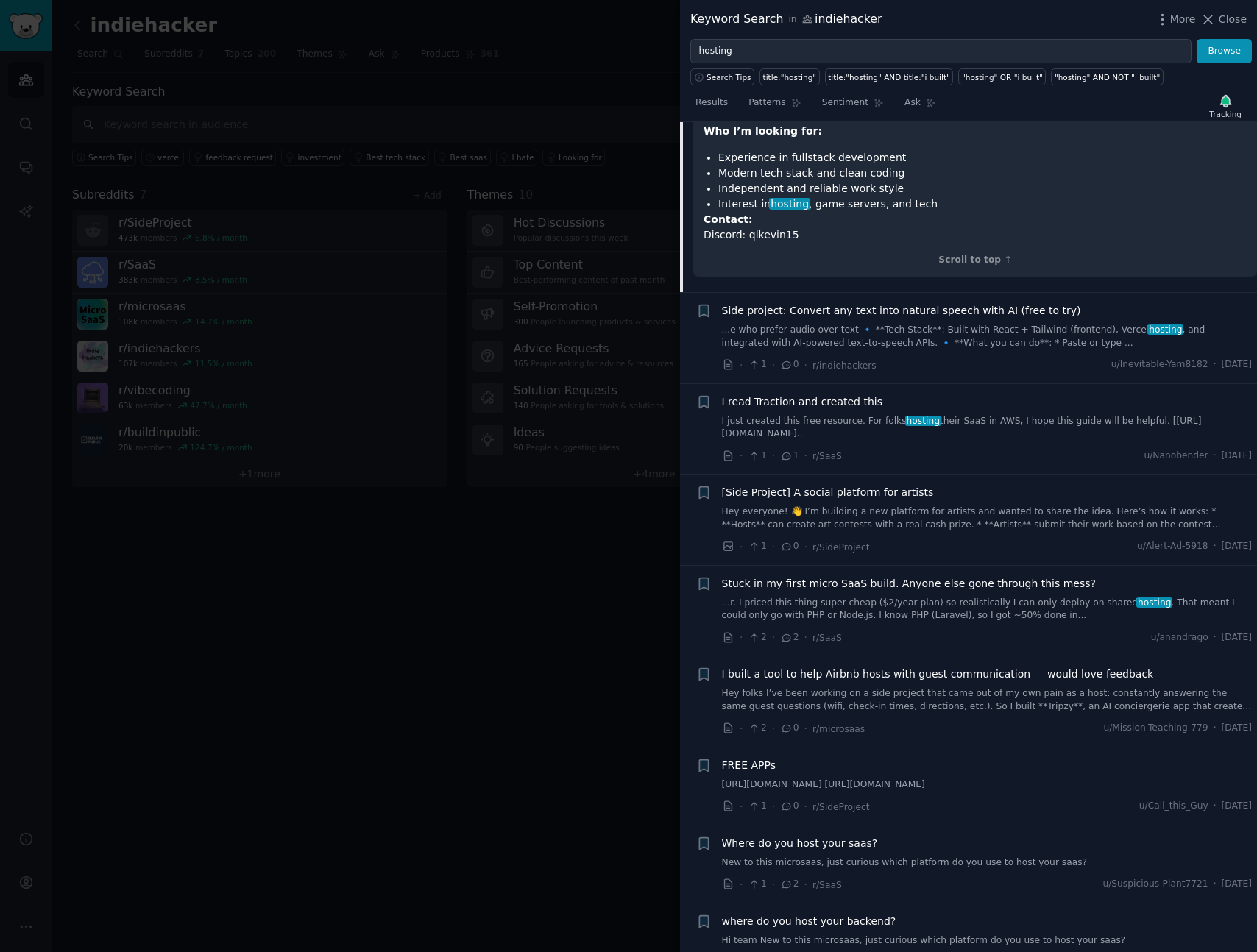
click at [1054, 324] on link "...e who prefer audio over text 🔹 **Tech Stack**: Built with React + Tailwind (…" at bounding box center [987, 337] width 531 height 26
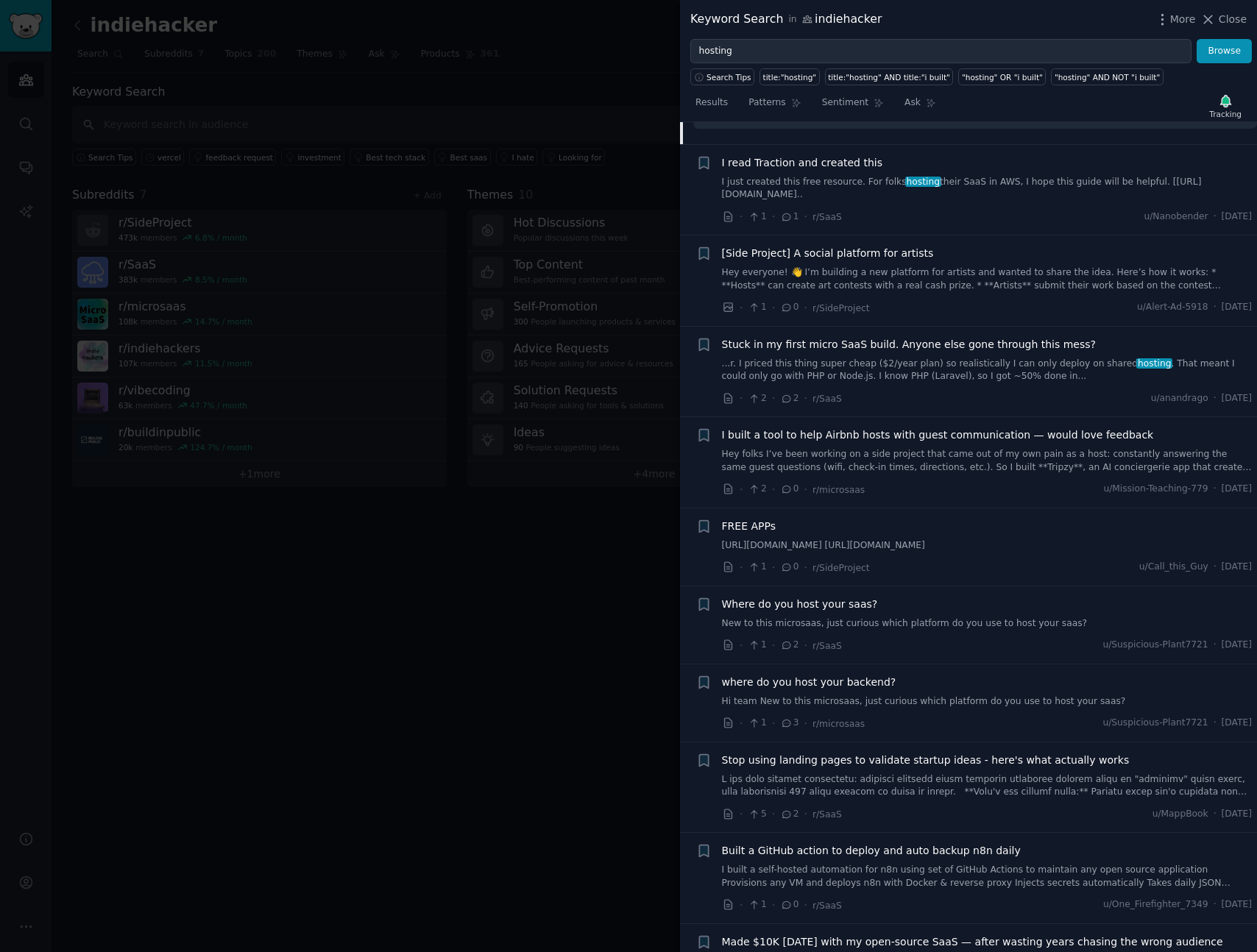
scroll to position [1711, 0]
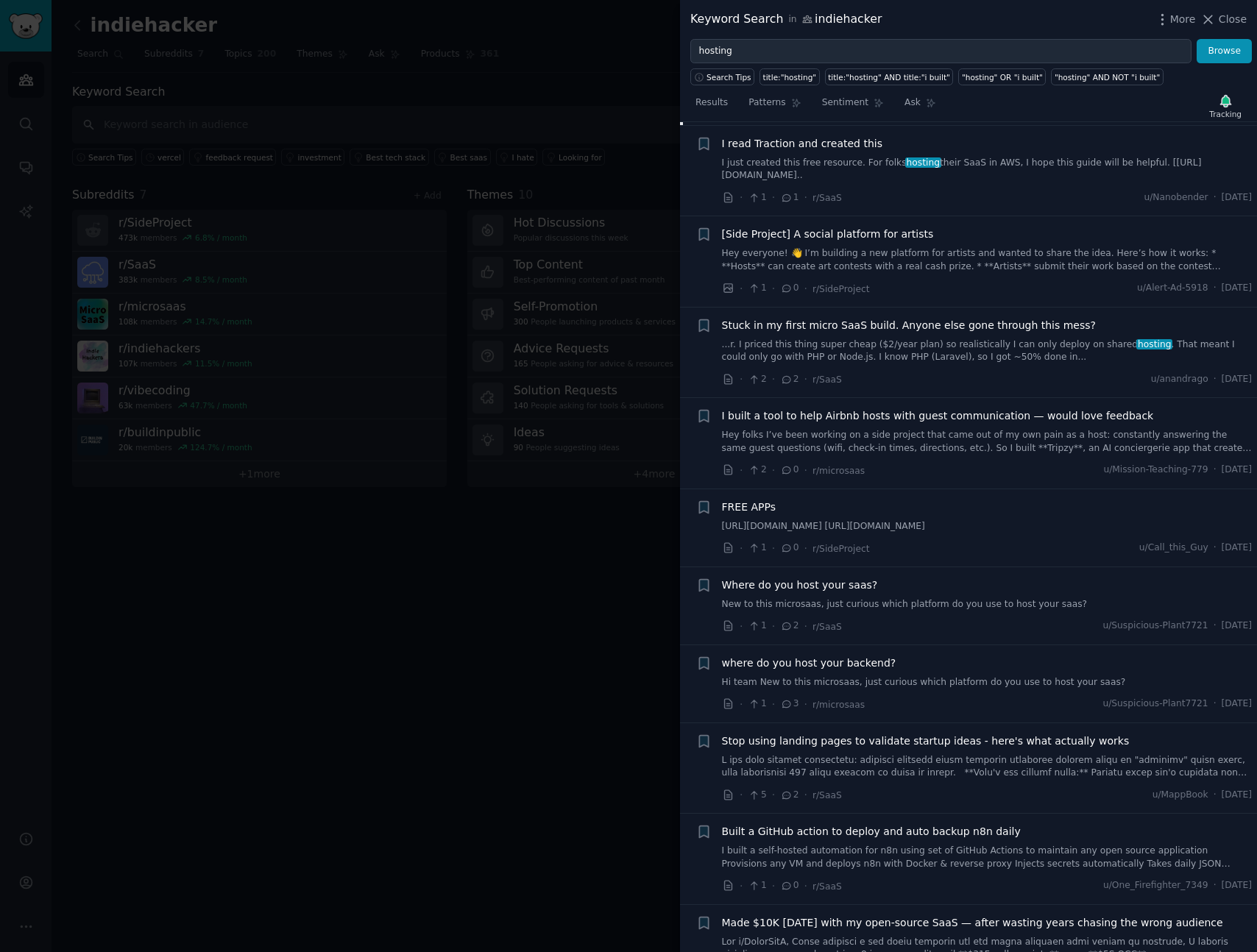
click at [1043, 357] on link "...r. I priced this thing super cheap ($2/year plan) so realistically I can onl…" at bounding box center [987, 352] width 531 height 26
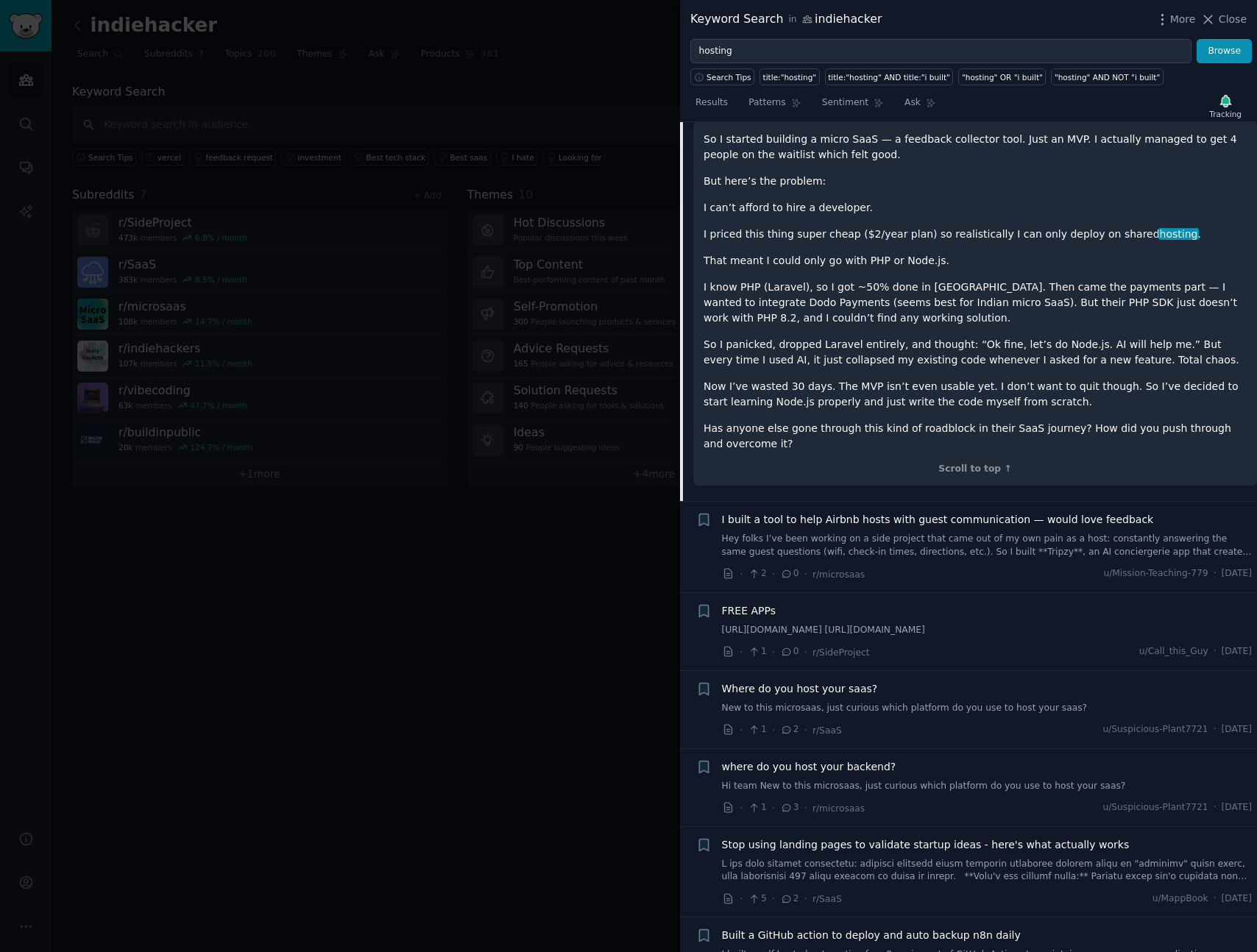
scroll to position [1386, 0]
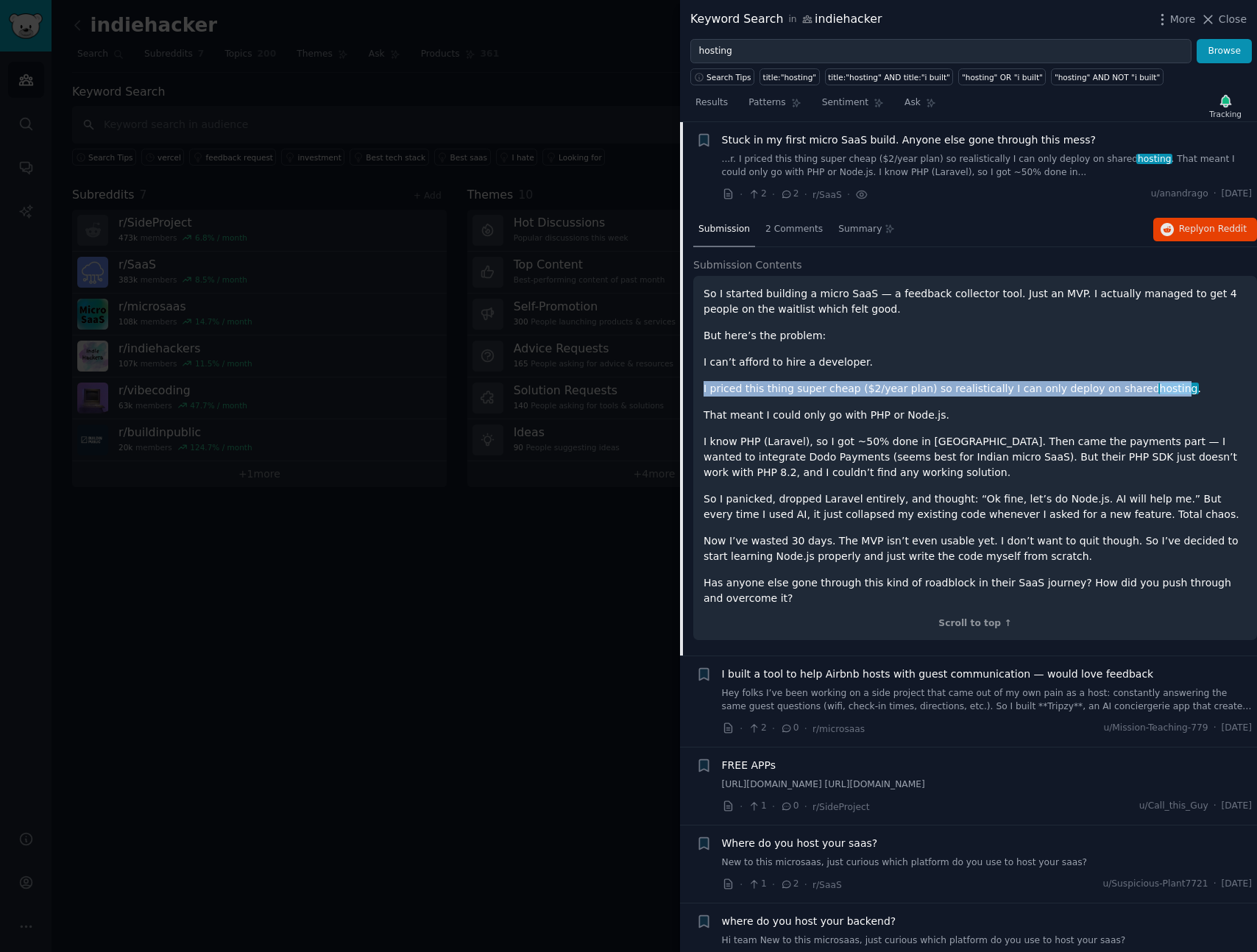
drag, startPoint x: 1154, startPoint y: 387, endPoint x: 685, endPoint y: 388, distance: 469.0
click at [685, 388] on div "Submission 2 Comments Summary Reply on Reddit Submission Contents So I started …" at bounding box center [968, 435] width 577 height 444
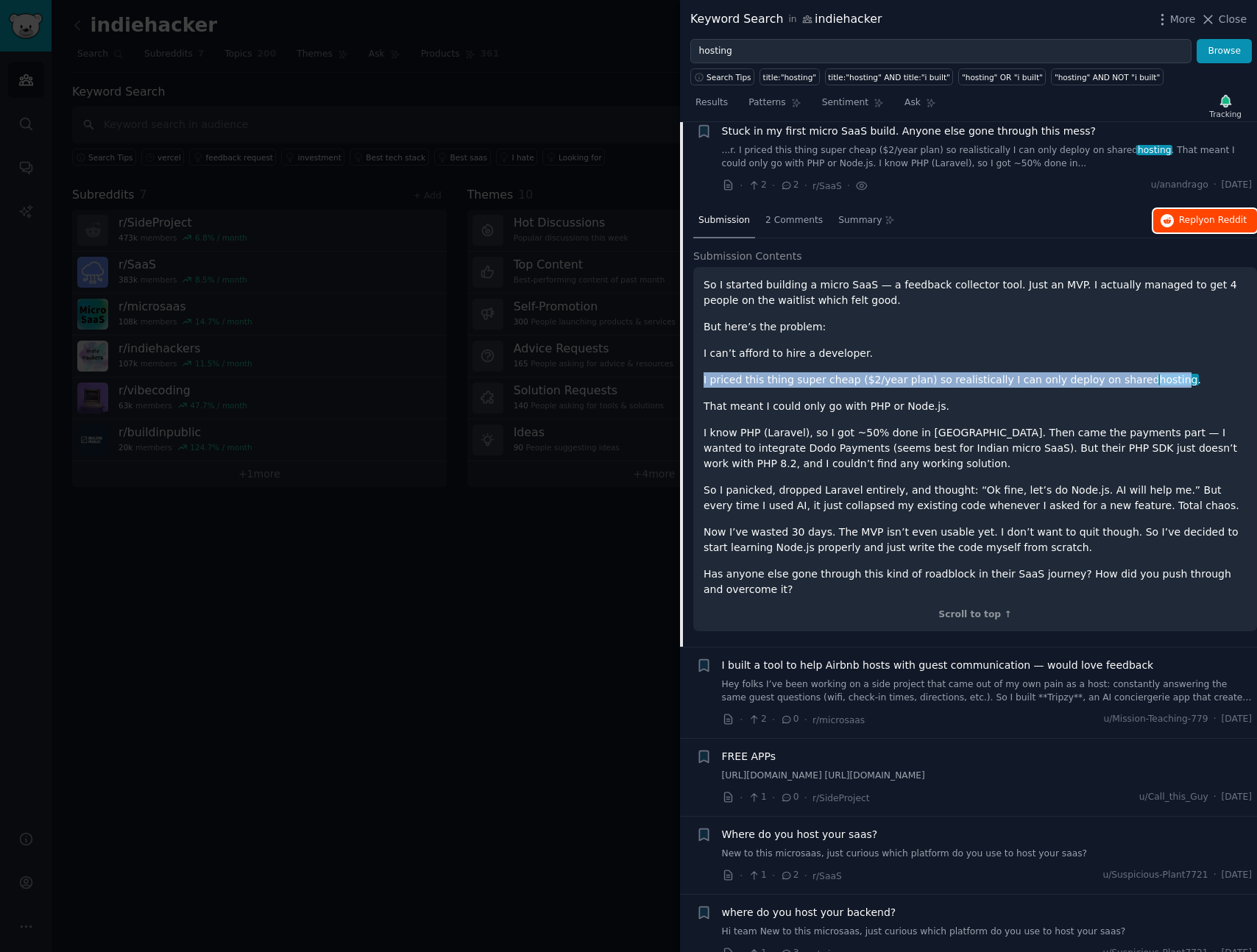
click at [1195, 218] on span "Reply on Reddit" at bounding box center [1213, 220] width 68 height 13
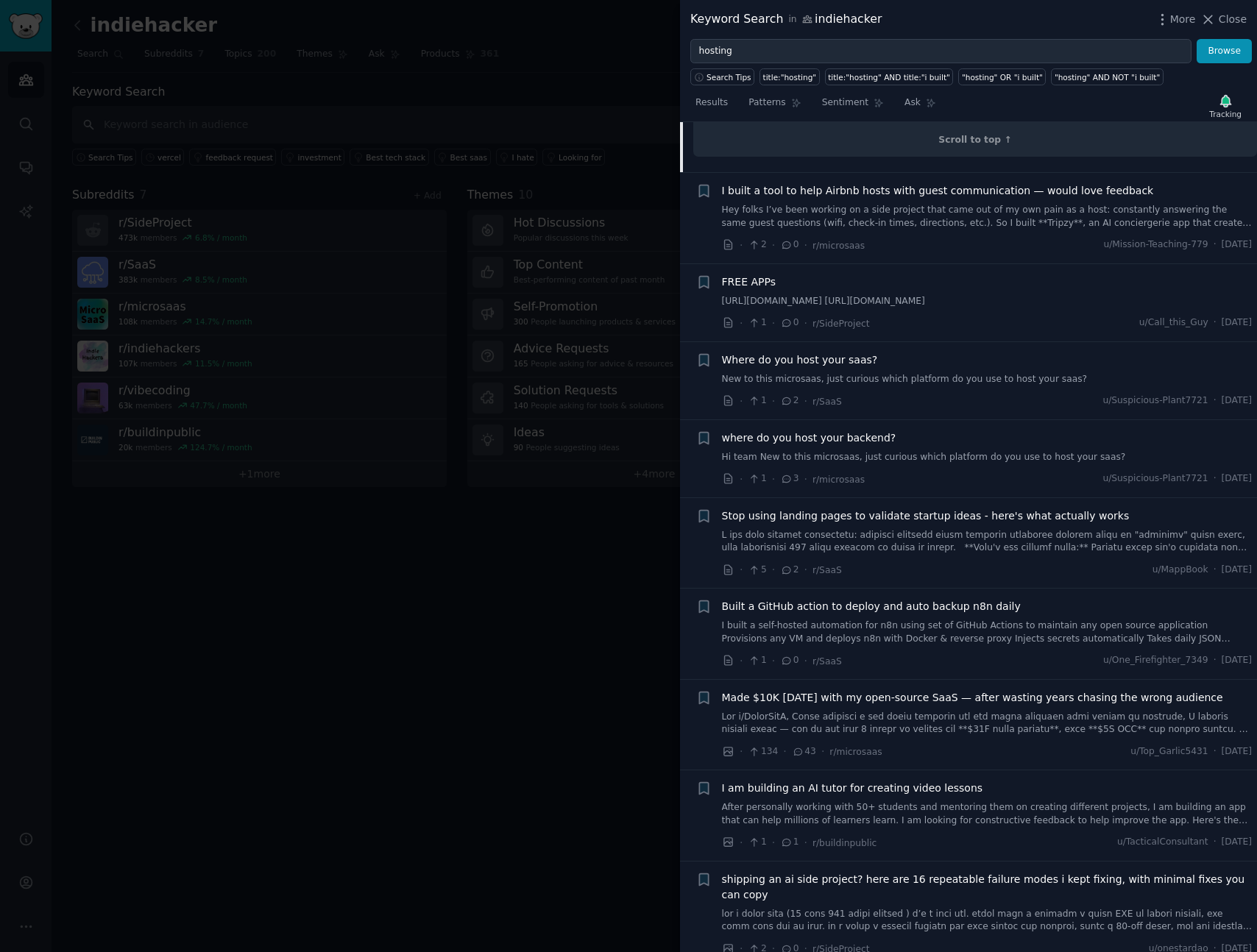
scroll to position [1893, 0]
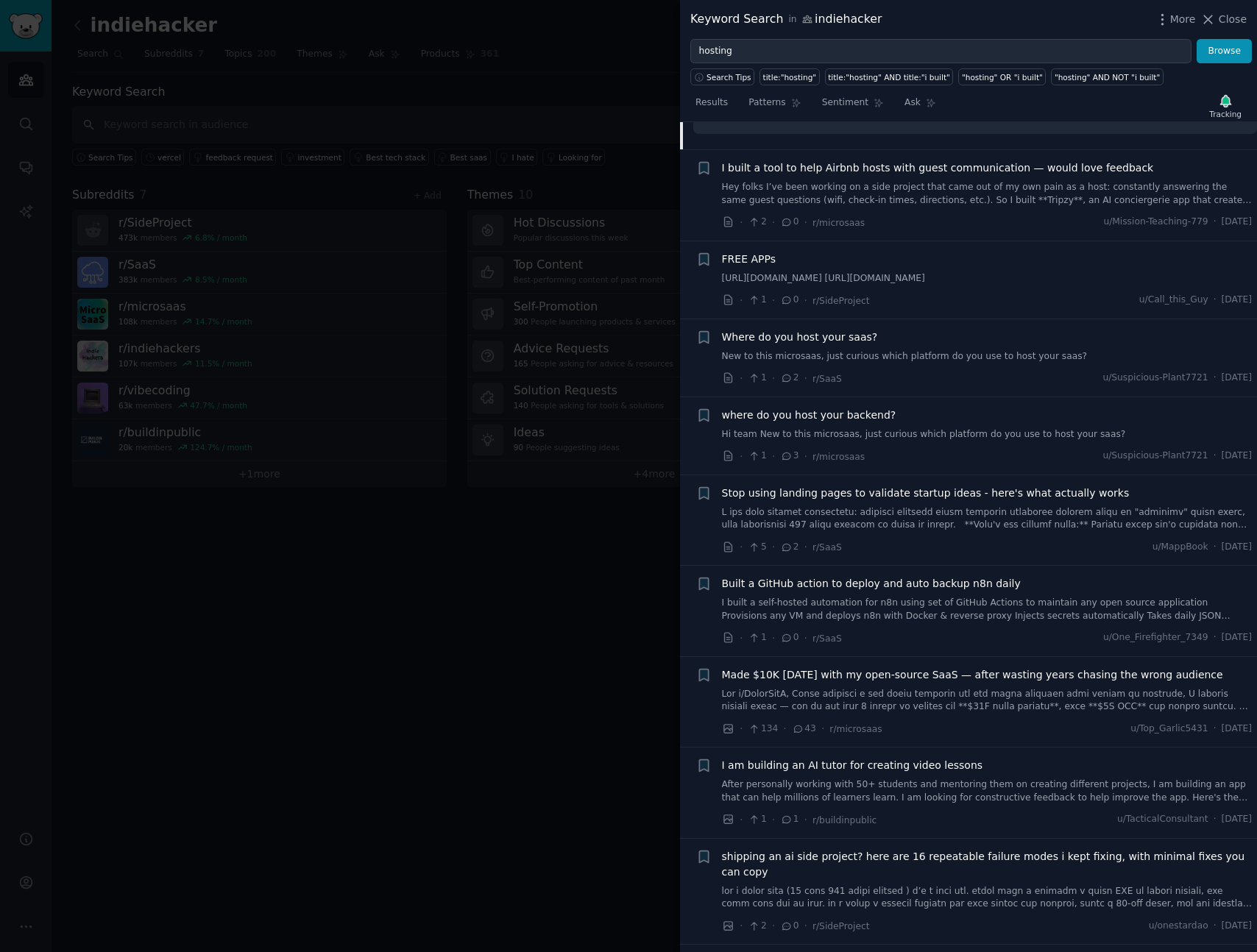
click at [944, 352] on link "New to this microsaas, just curious which platform do you use to host your saas?" at bounding box center [987, 357] width 531 height 13
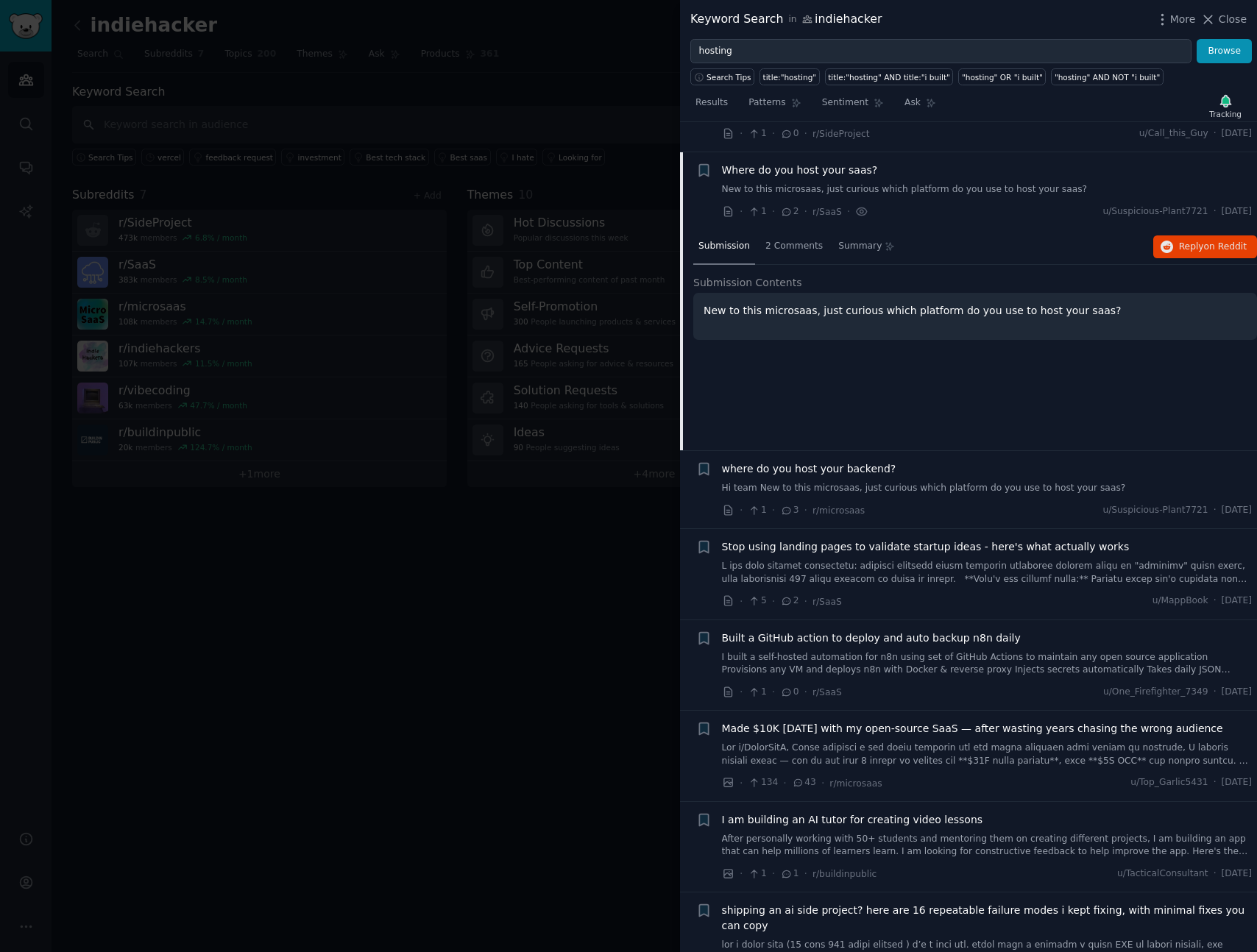
scroll to position [1426, 0]
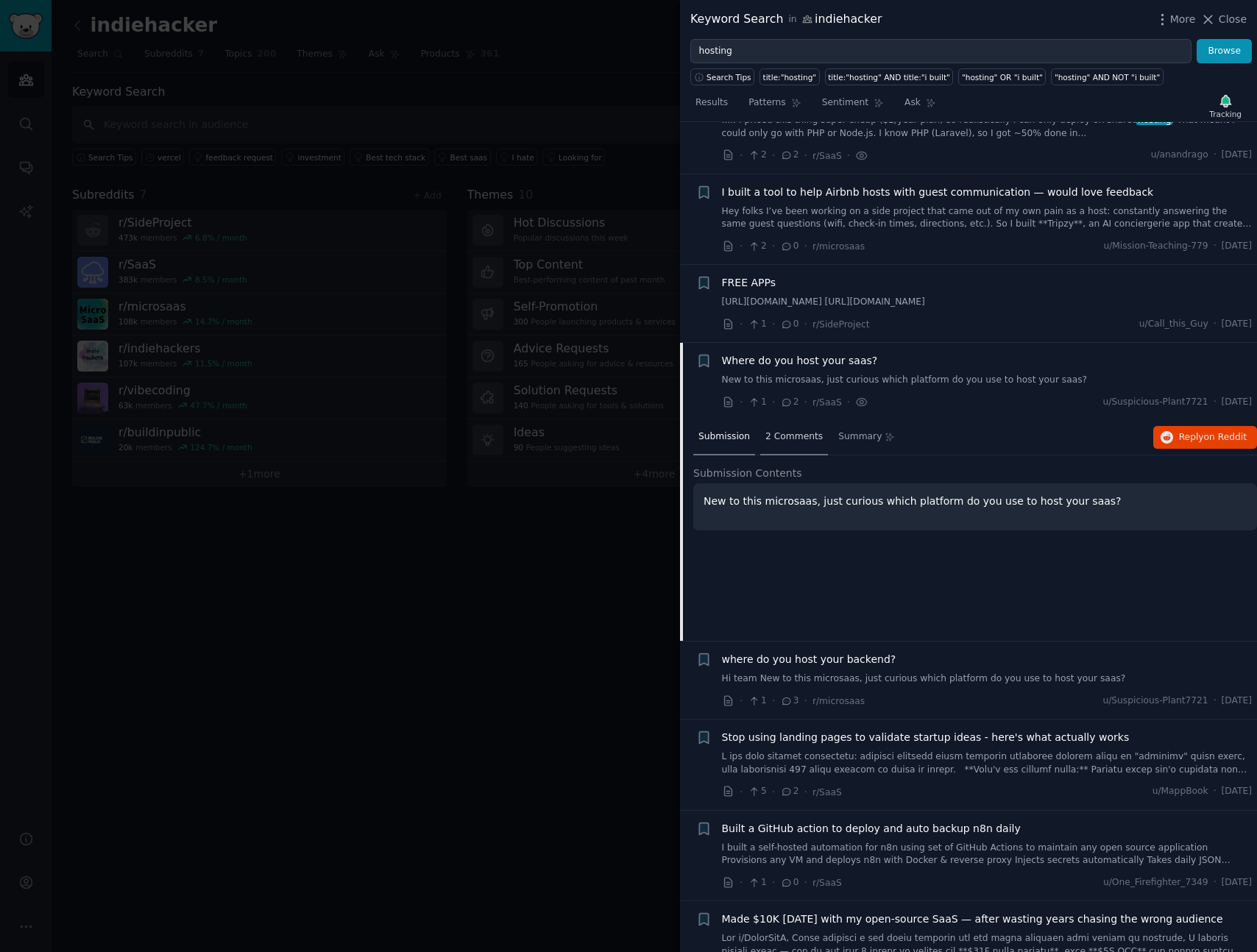
click at [784, 435] on span "2 Comments" at bounding box center [795, 436] width 58 height 13
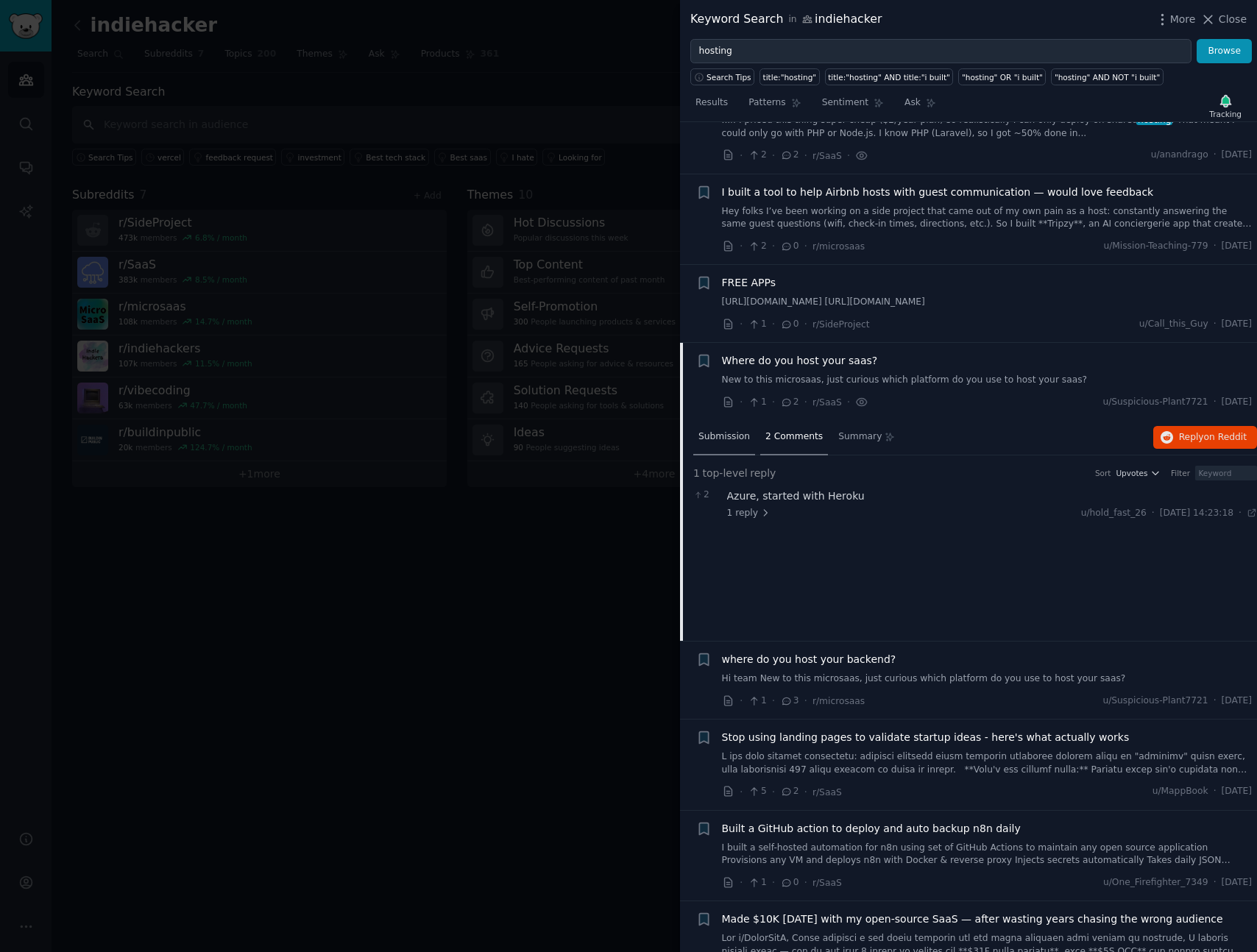
click at [718, 436] on span "Submission" at bounding box center [724, 436] width 52 height 13
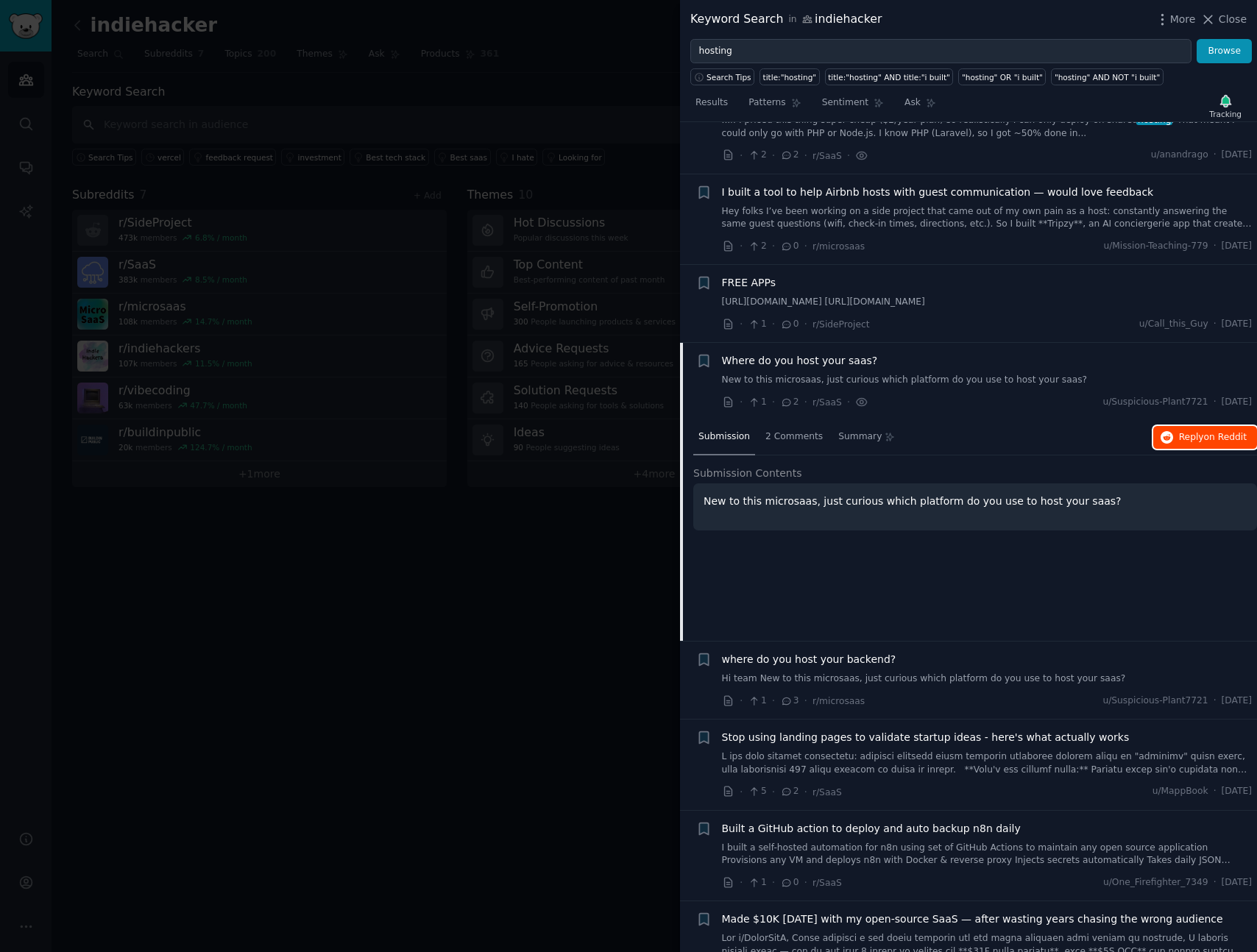
click at [1206, 443] on span "Reply on Reddit" at bounding box center [1213, 437] width 68 height 13
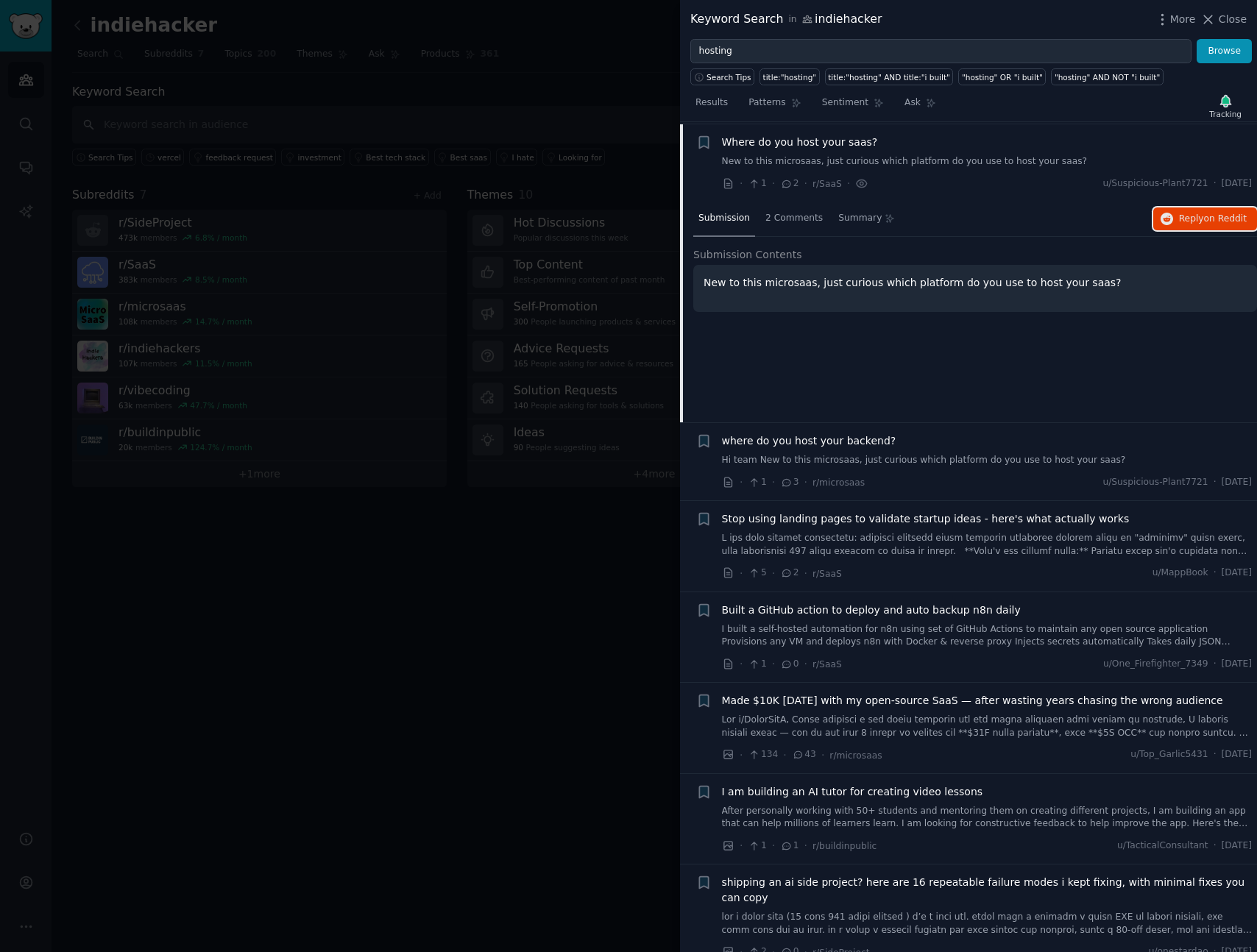
scroll to position [1720, 0]
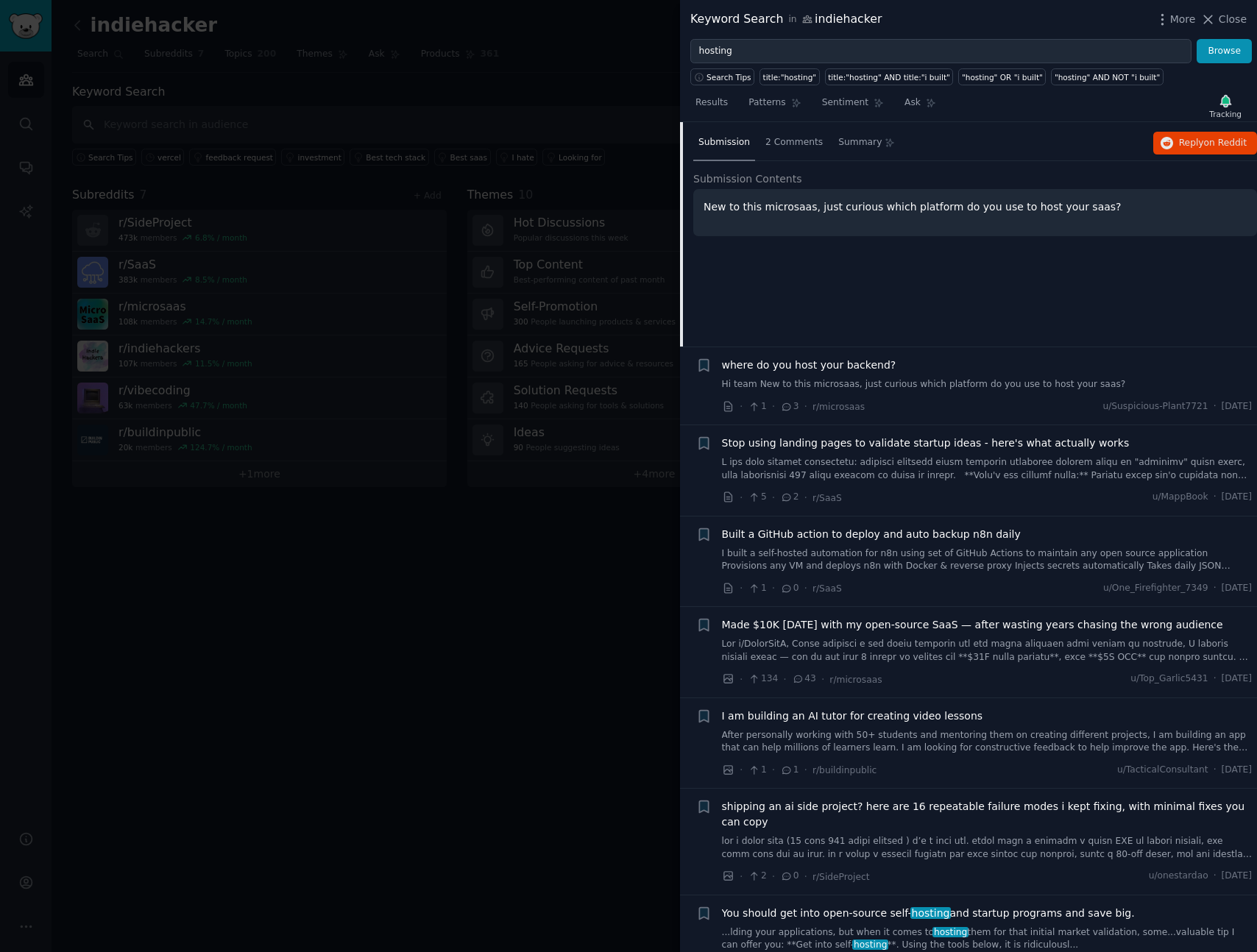
click at [971, 376] on div "where do you host your backend? Hi team New to this microsaas, just curious whi…" at bounding box center [987, 374] width 531 height 34
click at [836, 379] on link "Hi team New to this microsaas, just curious which platform do you use to host y…" at bounding box center [987, 384] width 531 height 13
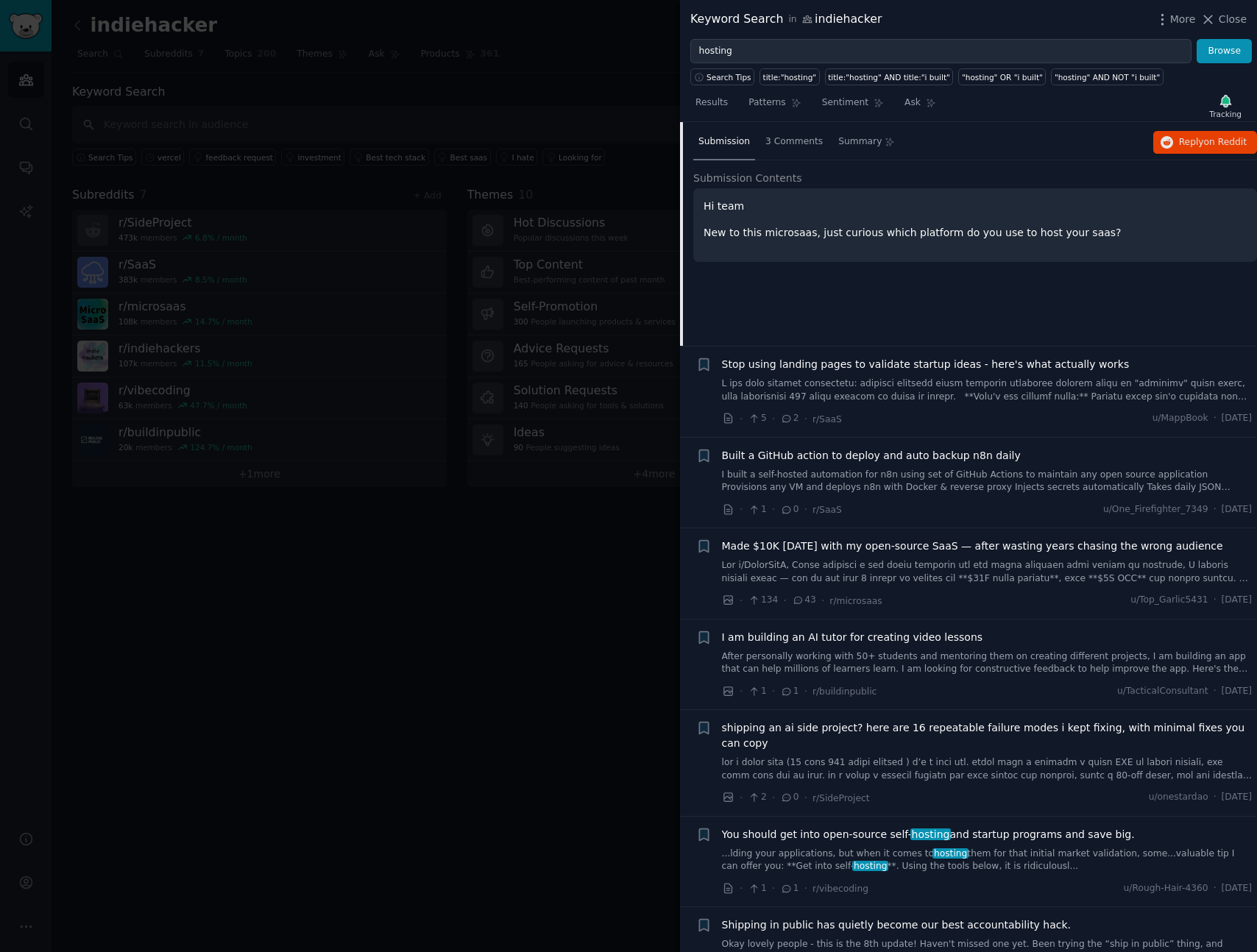
scroll to position [1780, 0]
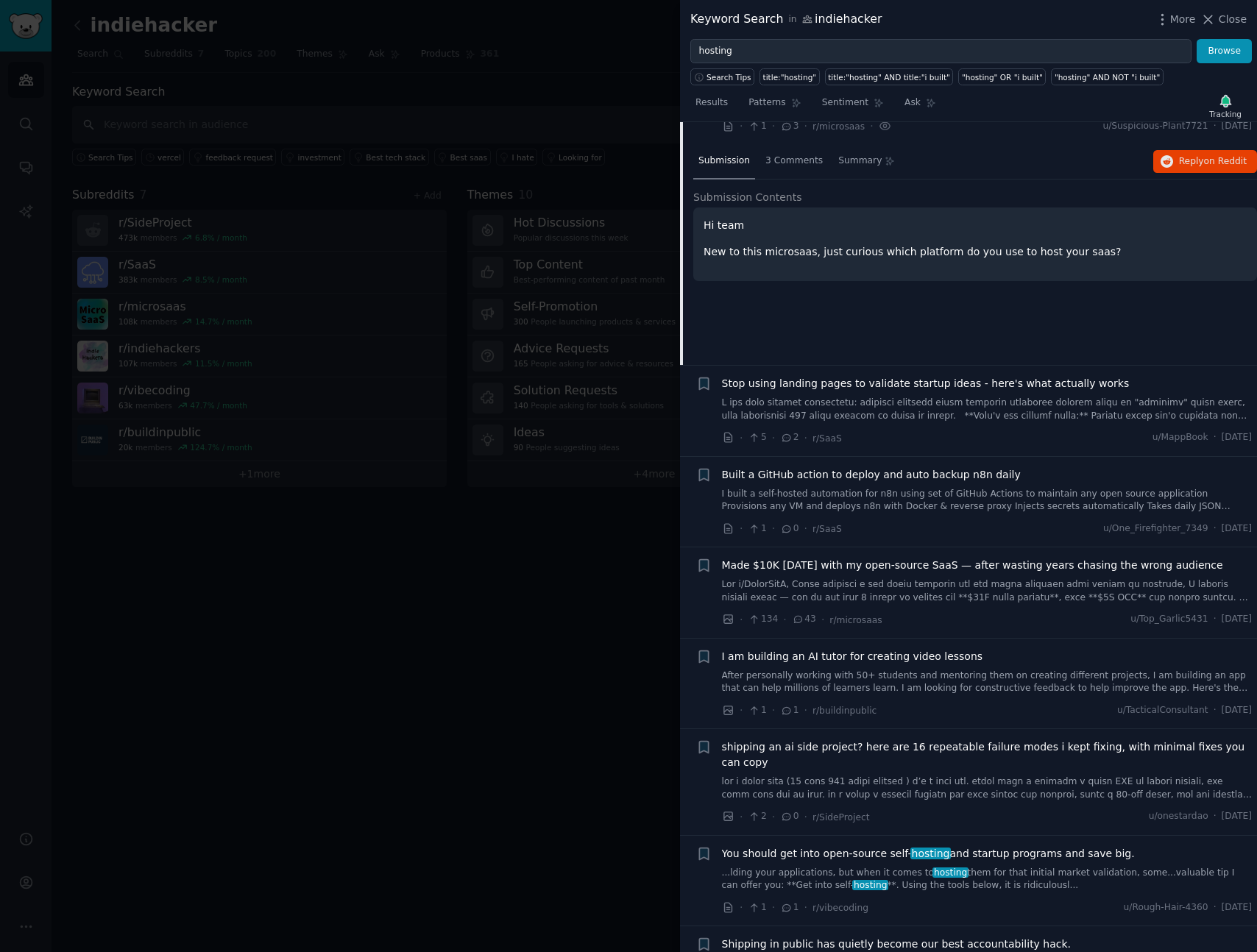
click at [997, 414] on link at bounding box center [987, 409] width 531 height 26
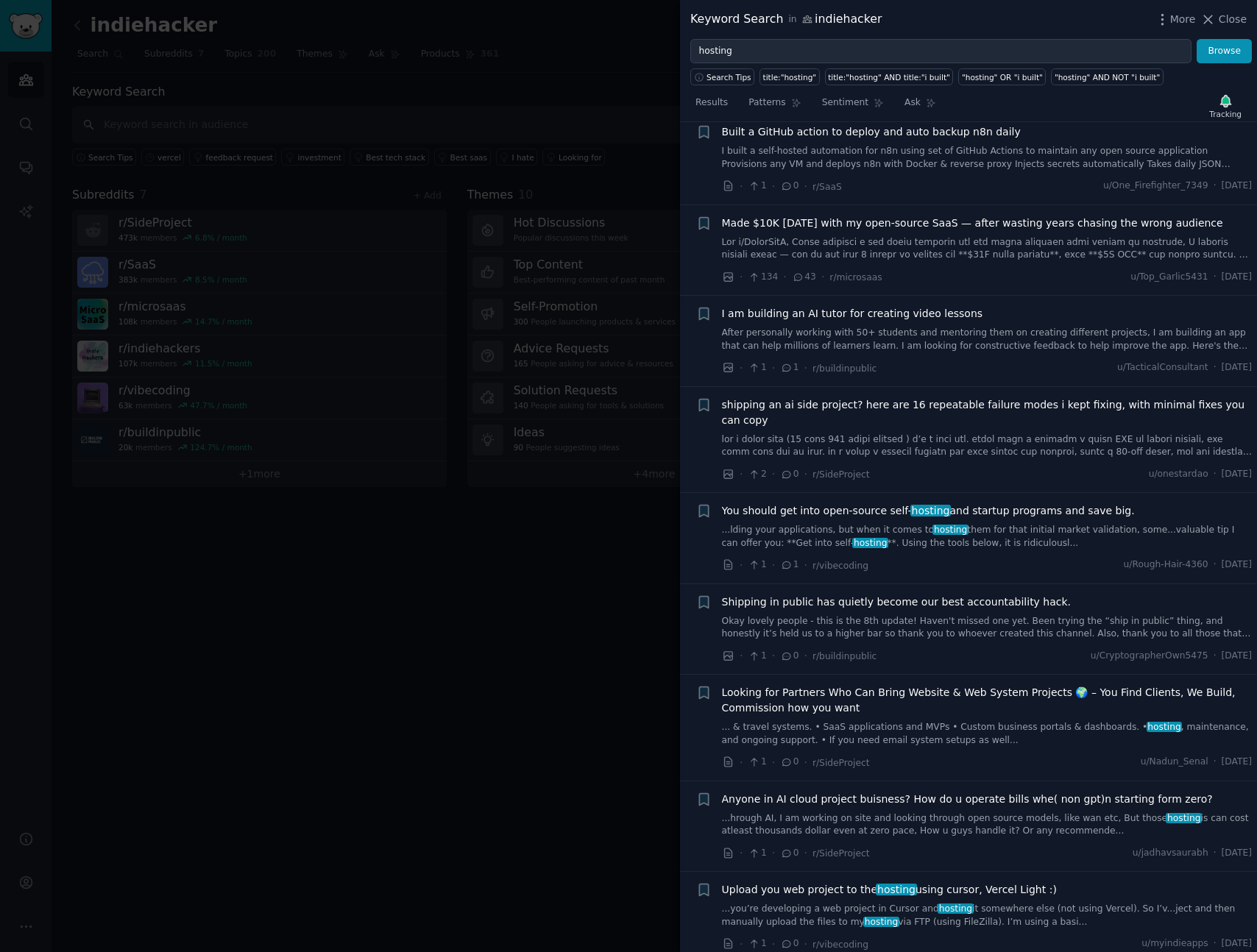
scroll to position [2907, 0]
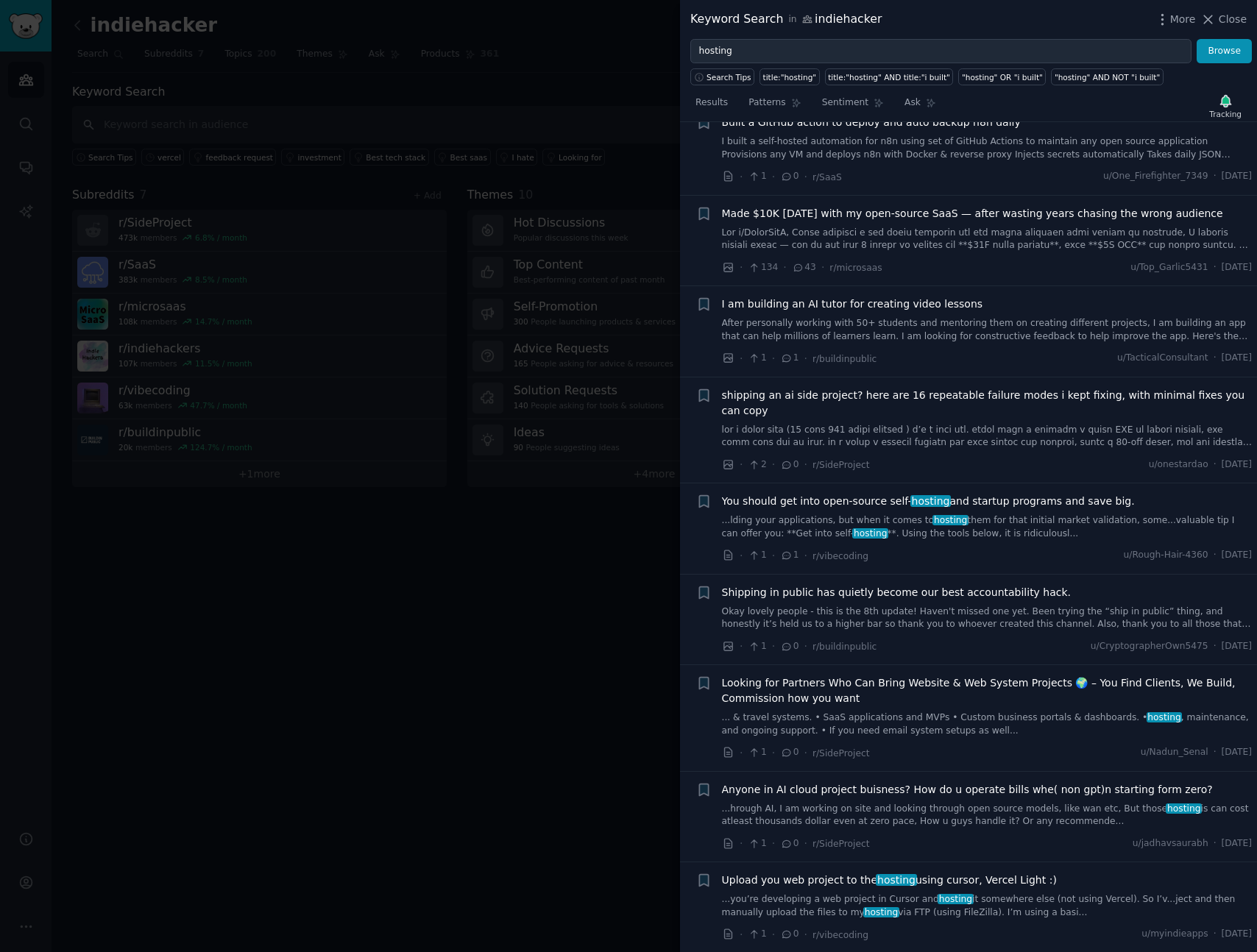
click at [989, 207] on div "Made $10K [DATE] with my open-source SaaS — after wasting years chasing the wro…" at bounding box center [987, 229] width 531 height 47
click at [991, 227] on link at bounding box center [987, 240] width 531 height 26
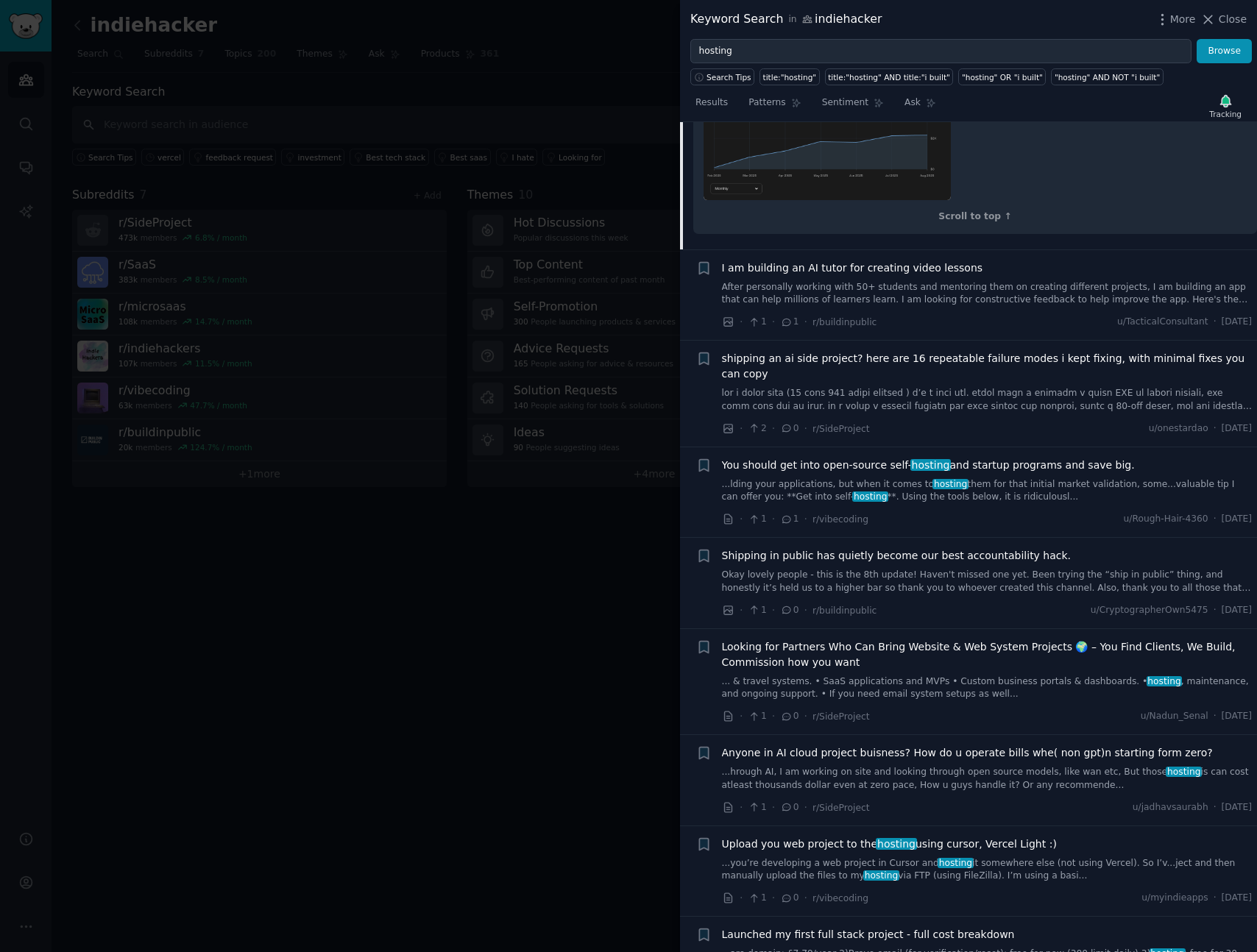
scroll to position [2925, 0]
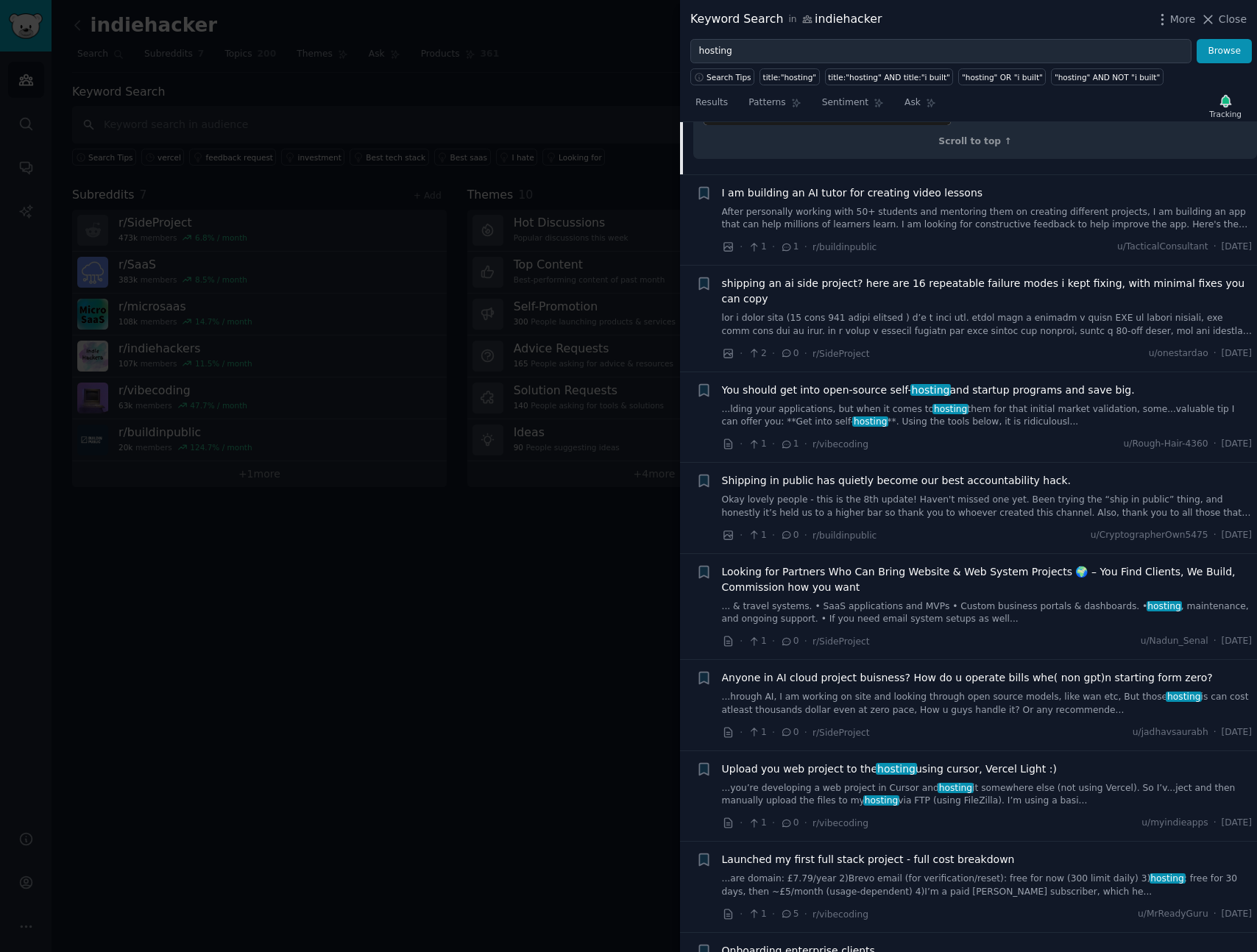
click at [1018, 395] on span "You should get into open-source self- hosting and startup programs and save big." at bounding box center [928, 390] width 413 height 16
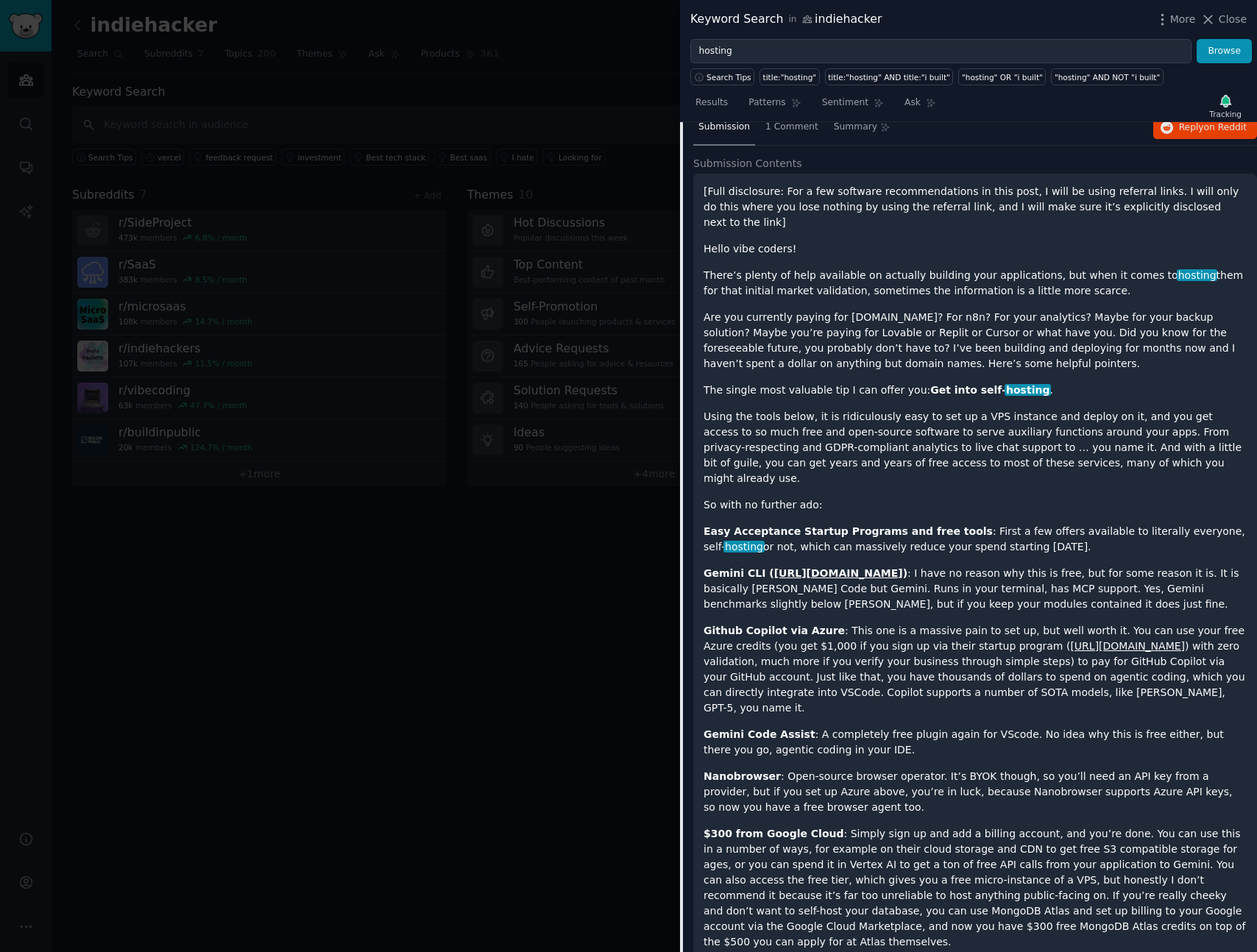
scroll to position [2272, 0]
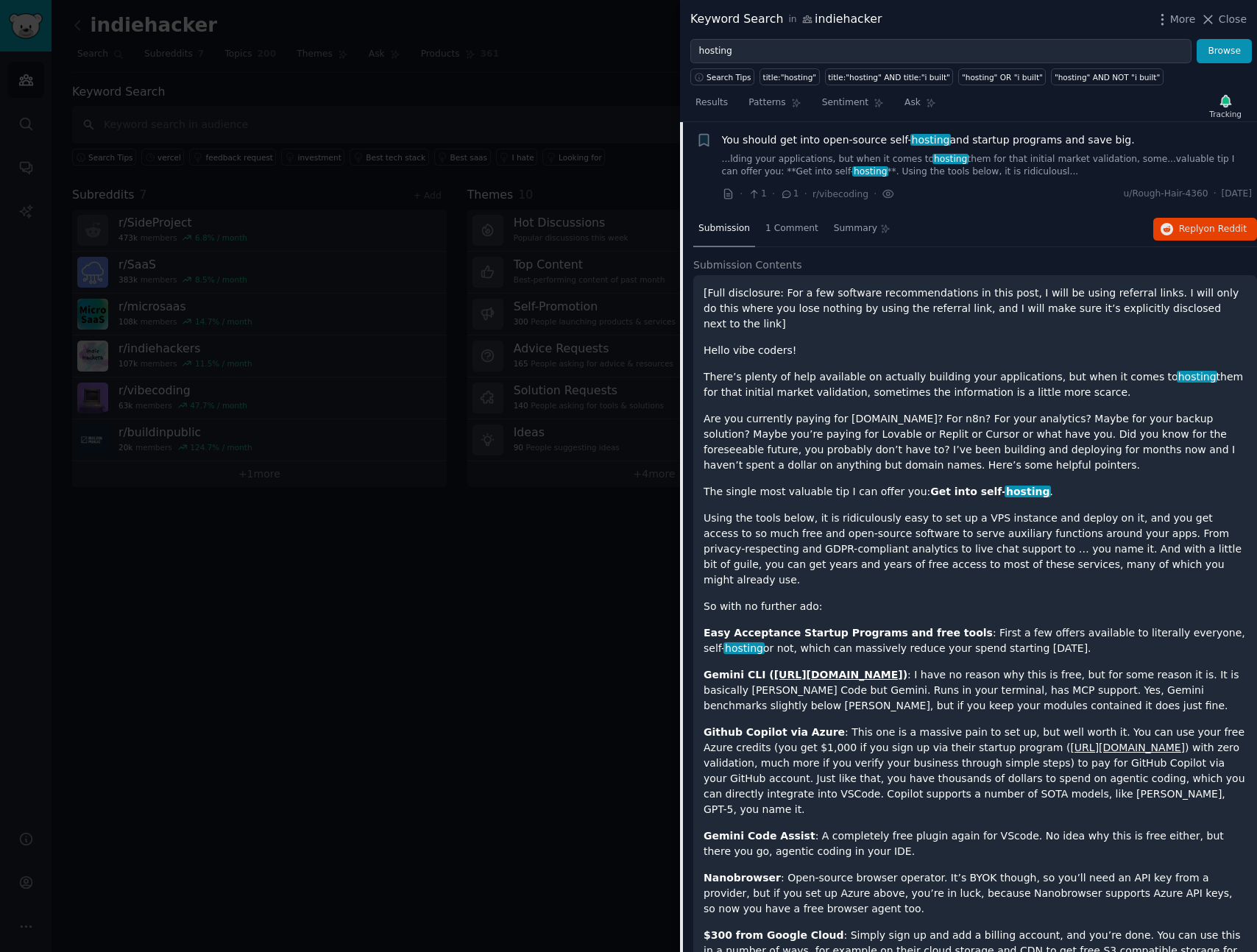
drag, startPoint x: 1069, startPoint y: 371, endPoint x: 687, endPoint y: 367, distance: 382.0
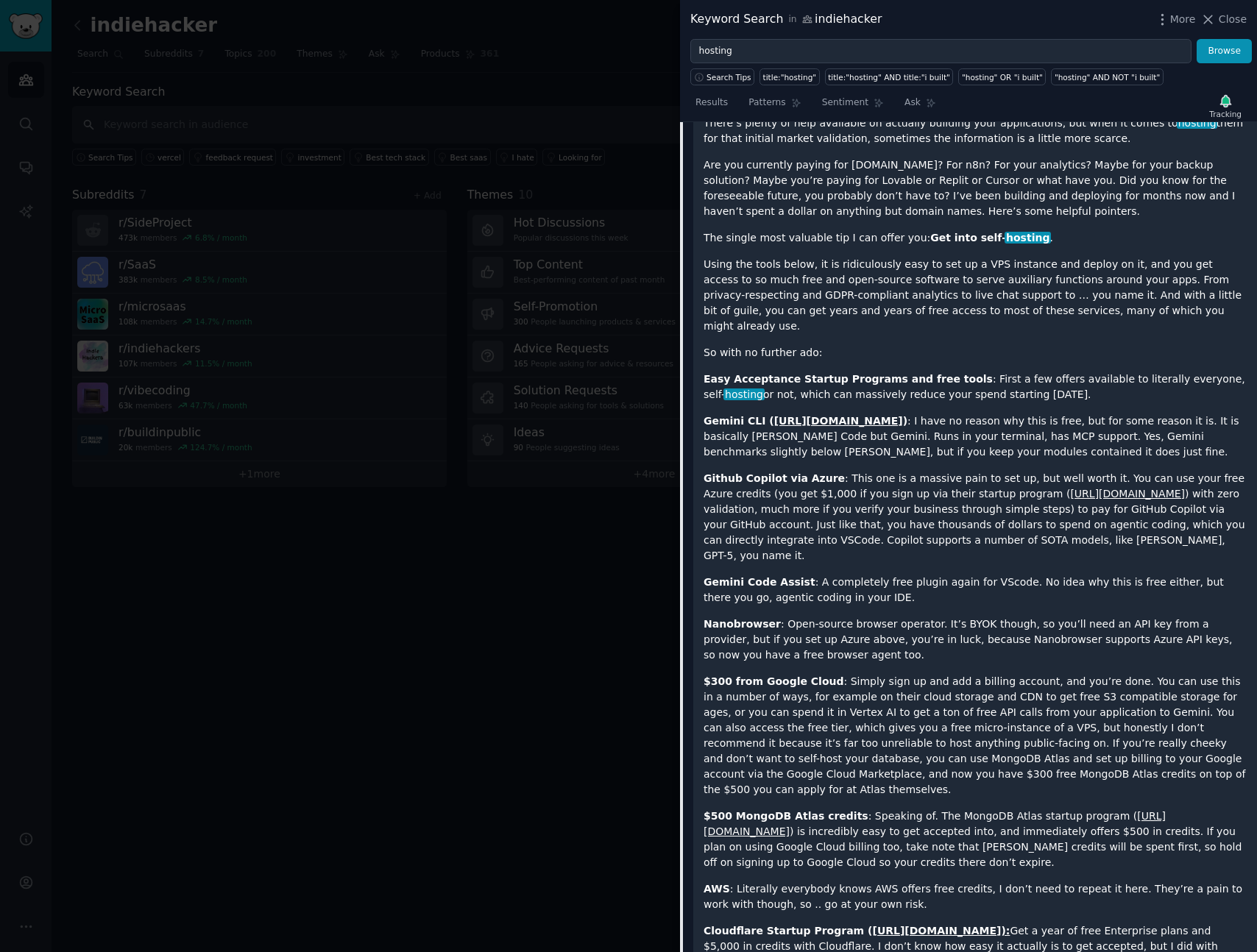
scroll to position [2545, 0]
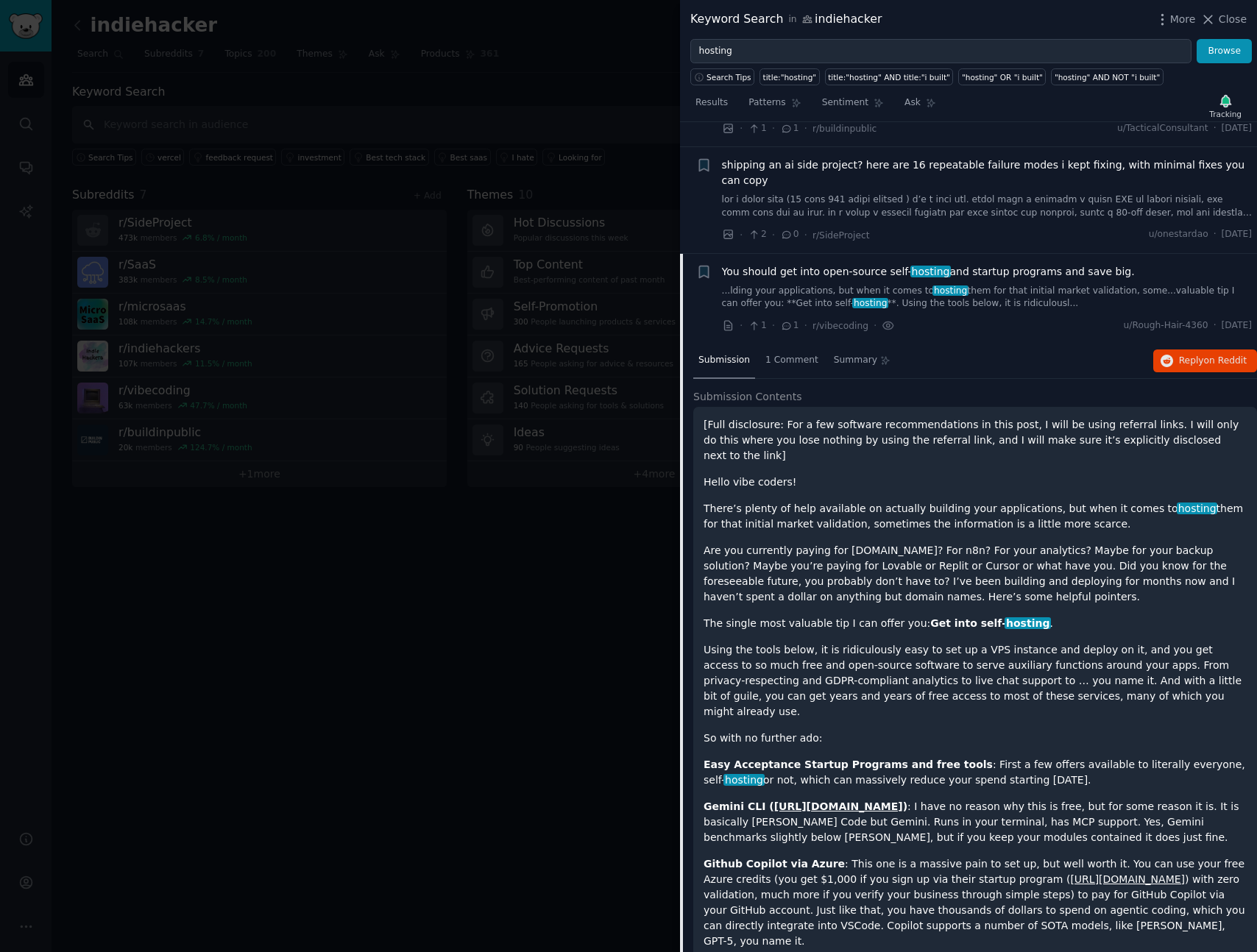
scroll to position [2065, 0]
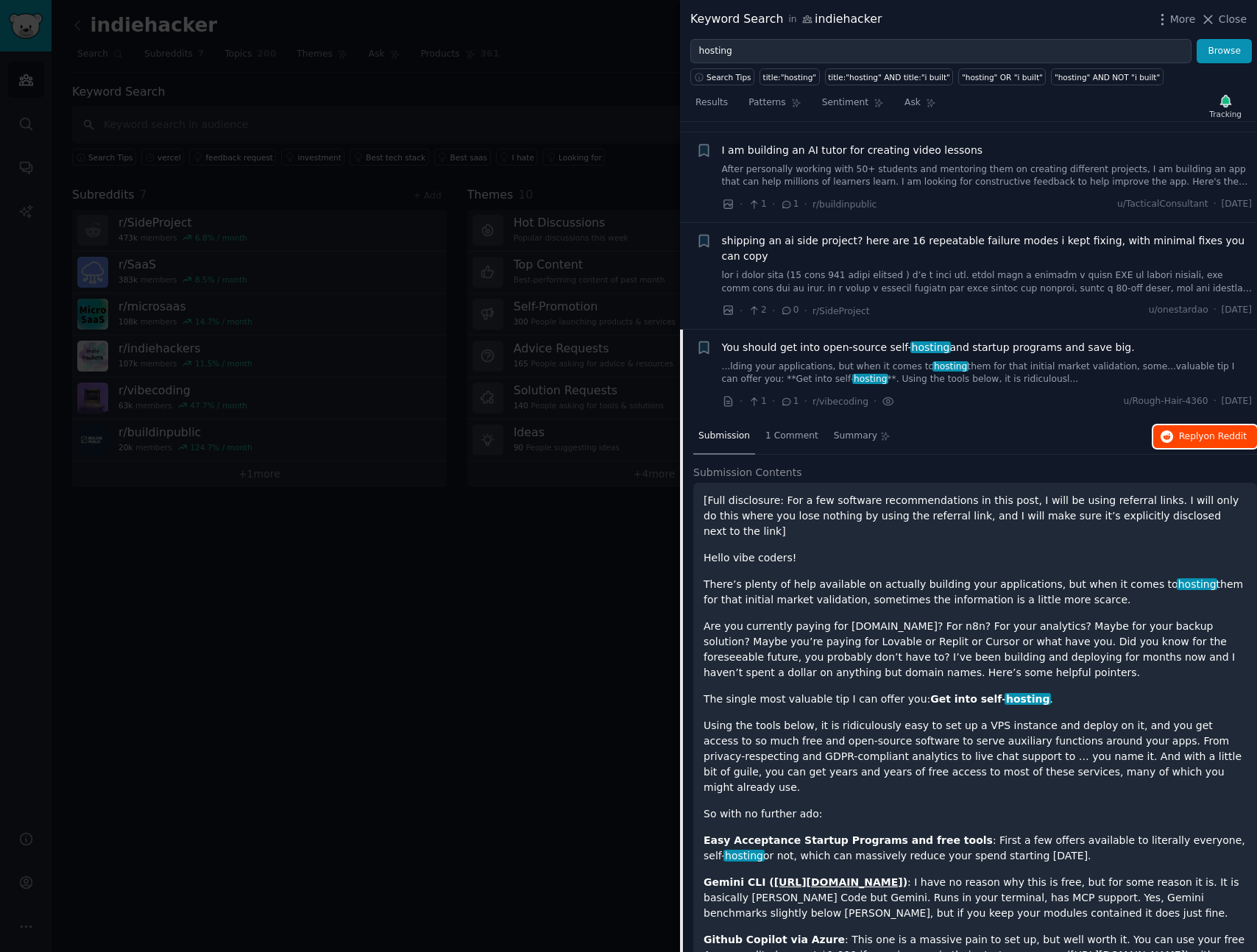
click at [1204, 436] on span "on Reddit" at bounding box center [1225, 436] width 43 height 10
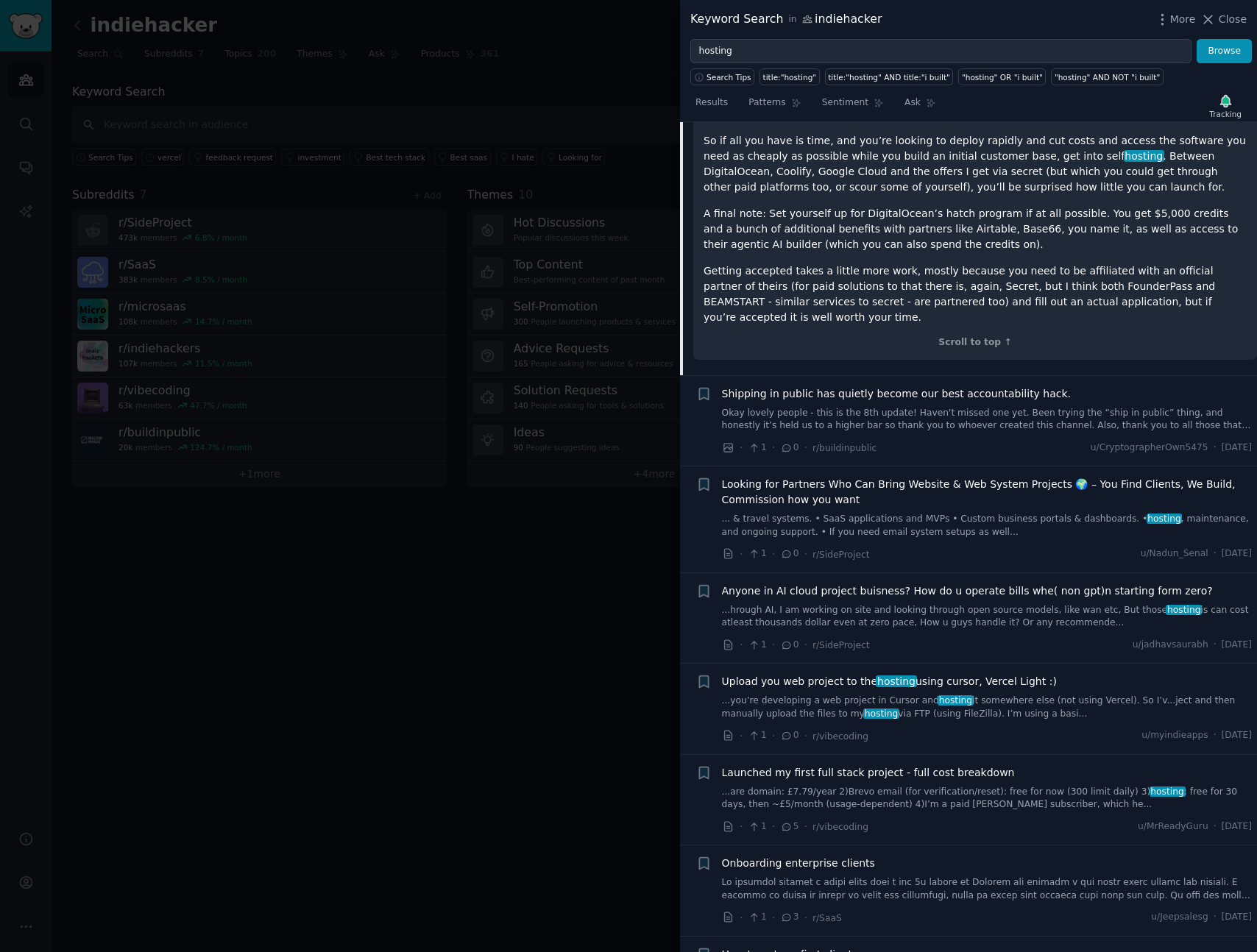
scroll to position [4261, 0]
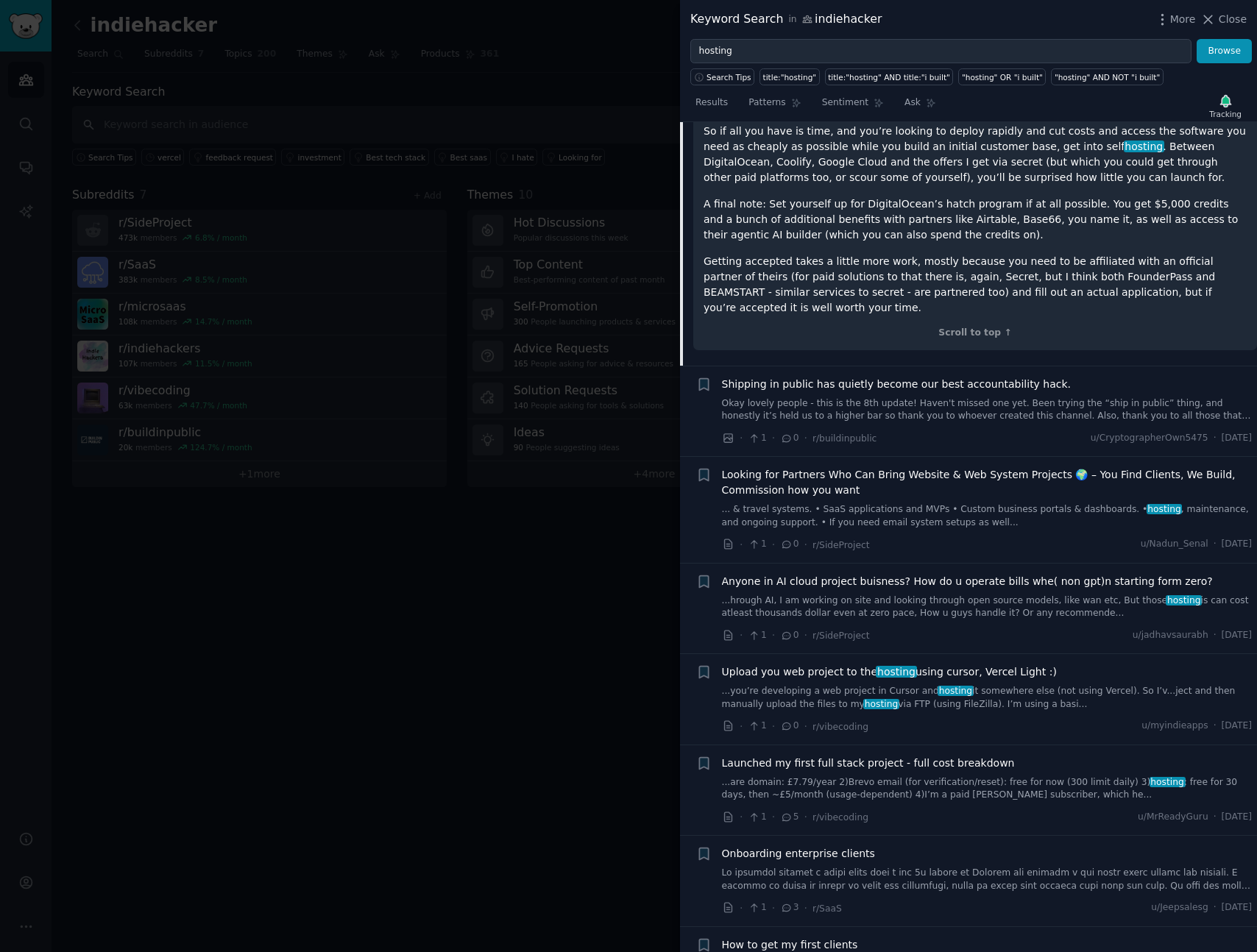
click at [1020, 504] on link "... & travel systems. • SaaS applications and MVPs • Custom business portals & …" at bounding box center [987, 517] width 531 height 26
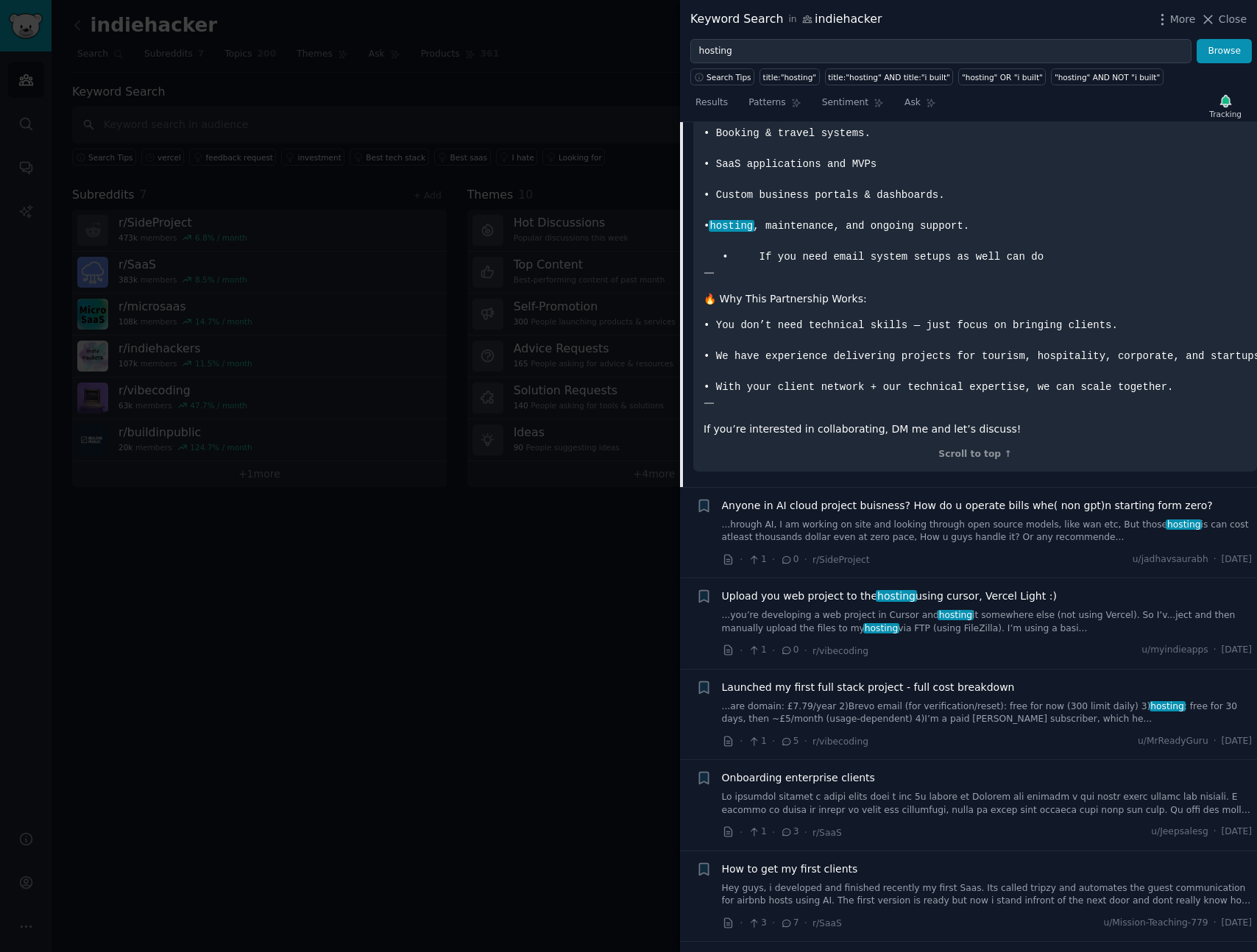
scroll to position [3019, 0]
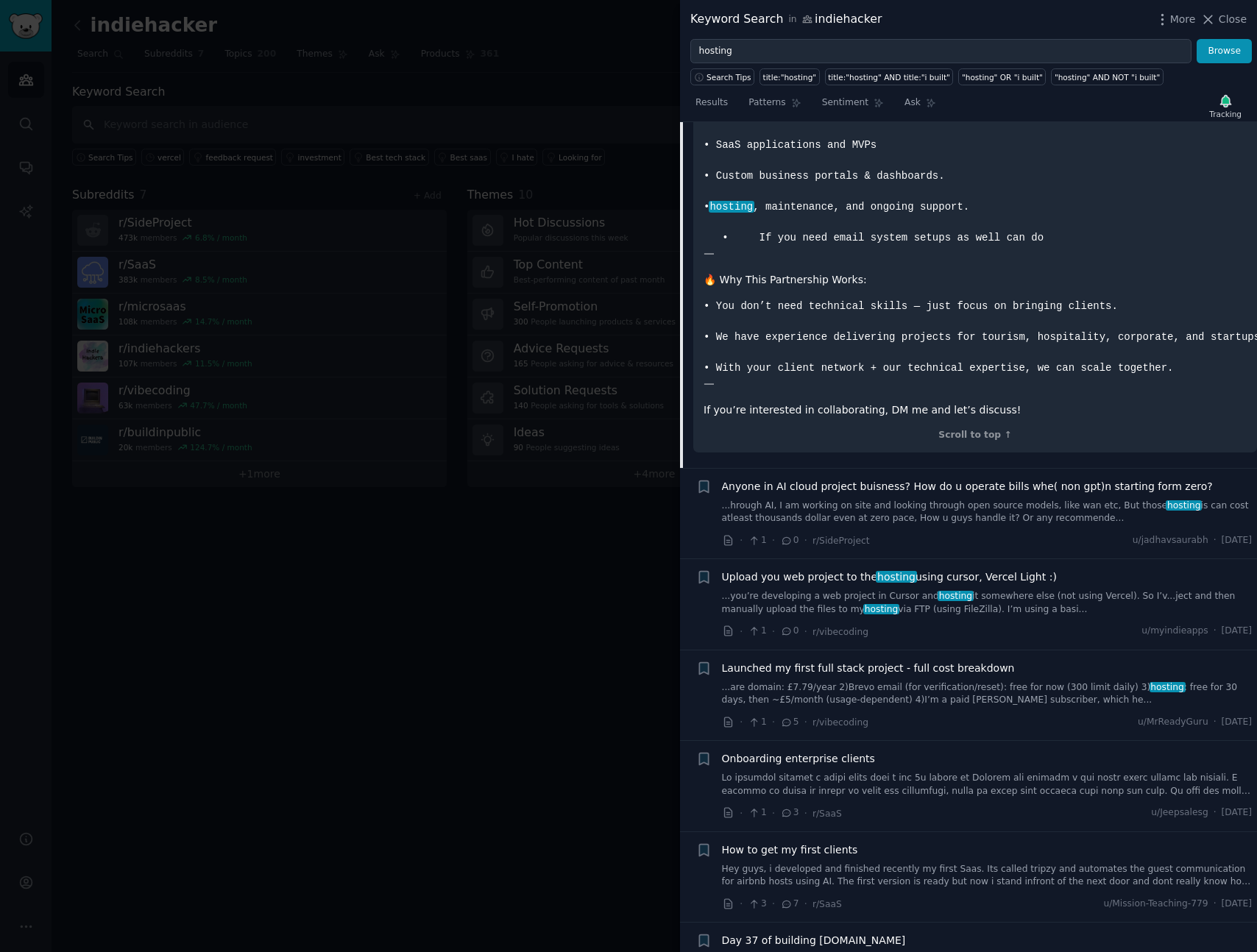
click at [990, 500] on link "...hrough AI, I am working on site and looking through open source models, like…" at bounding box center [987, 513] width 531 height 26
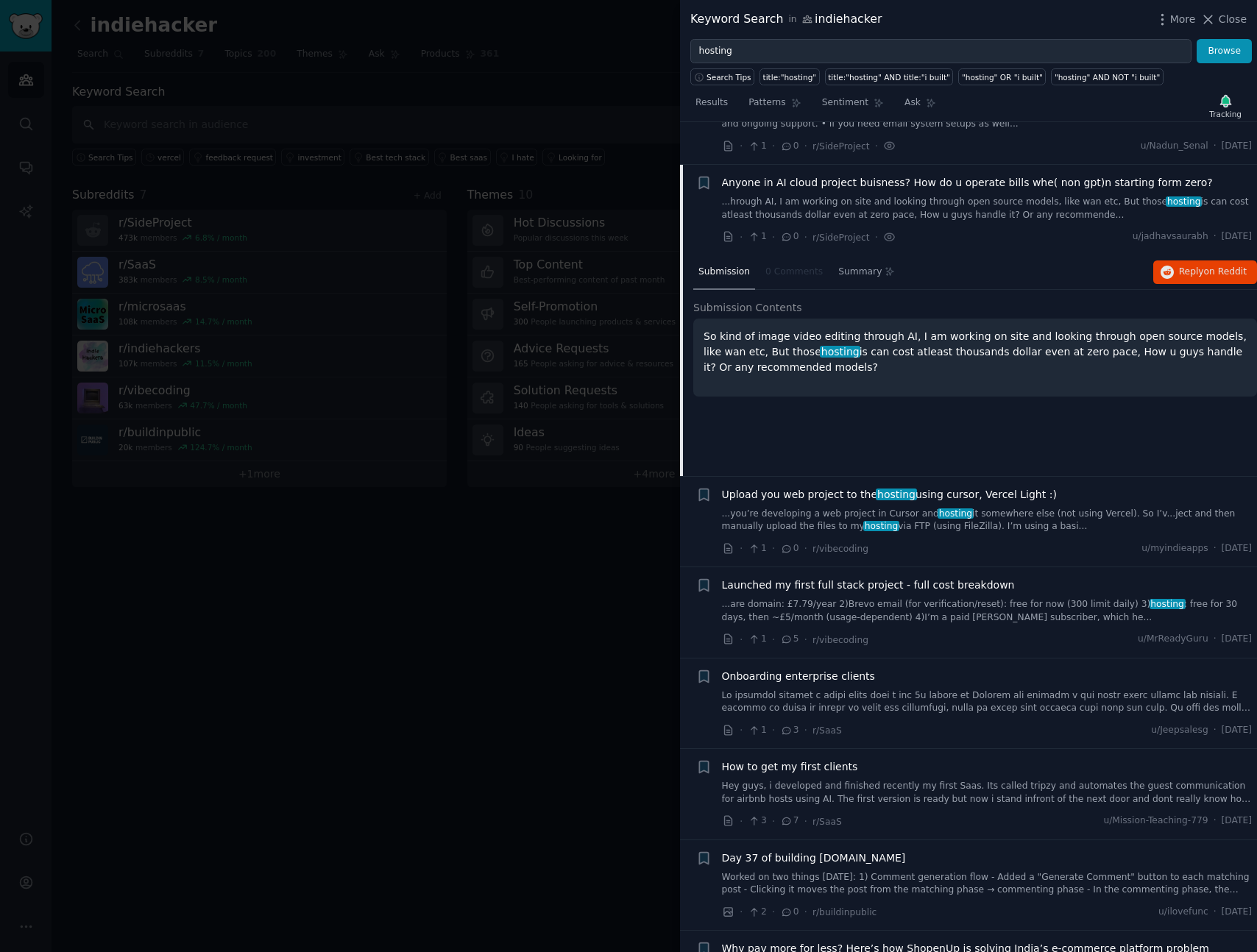
scroll to position [2477, 0]
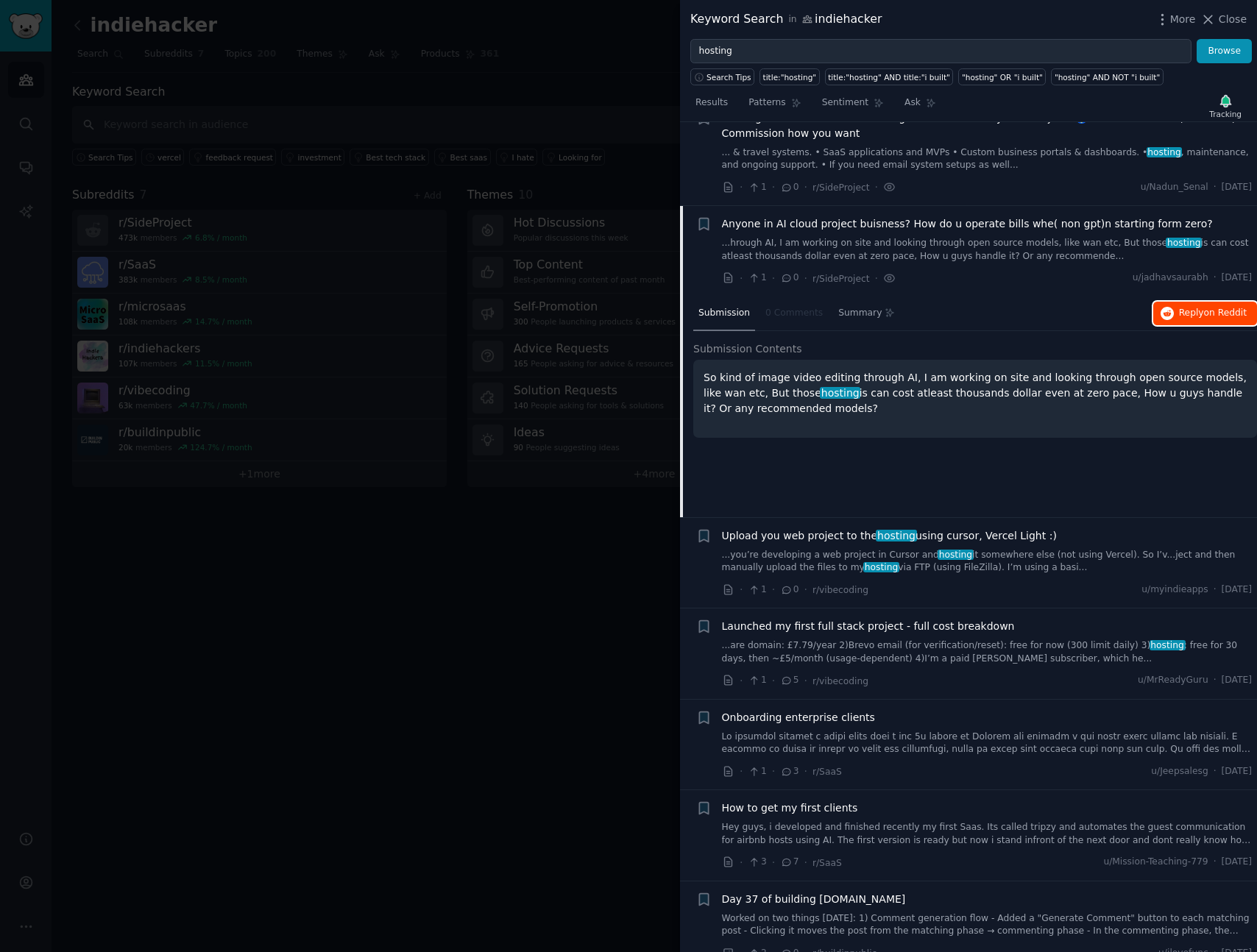
click at [1218, 311] on span "on Reddit" at bounding box center [1225, 313] width 43 height 10
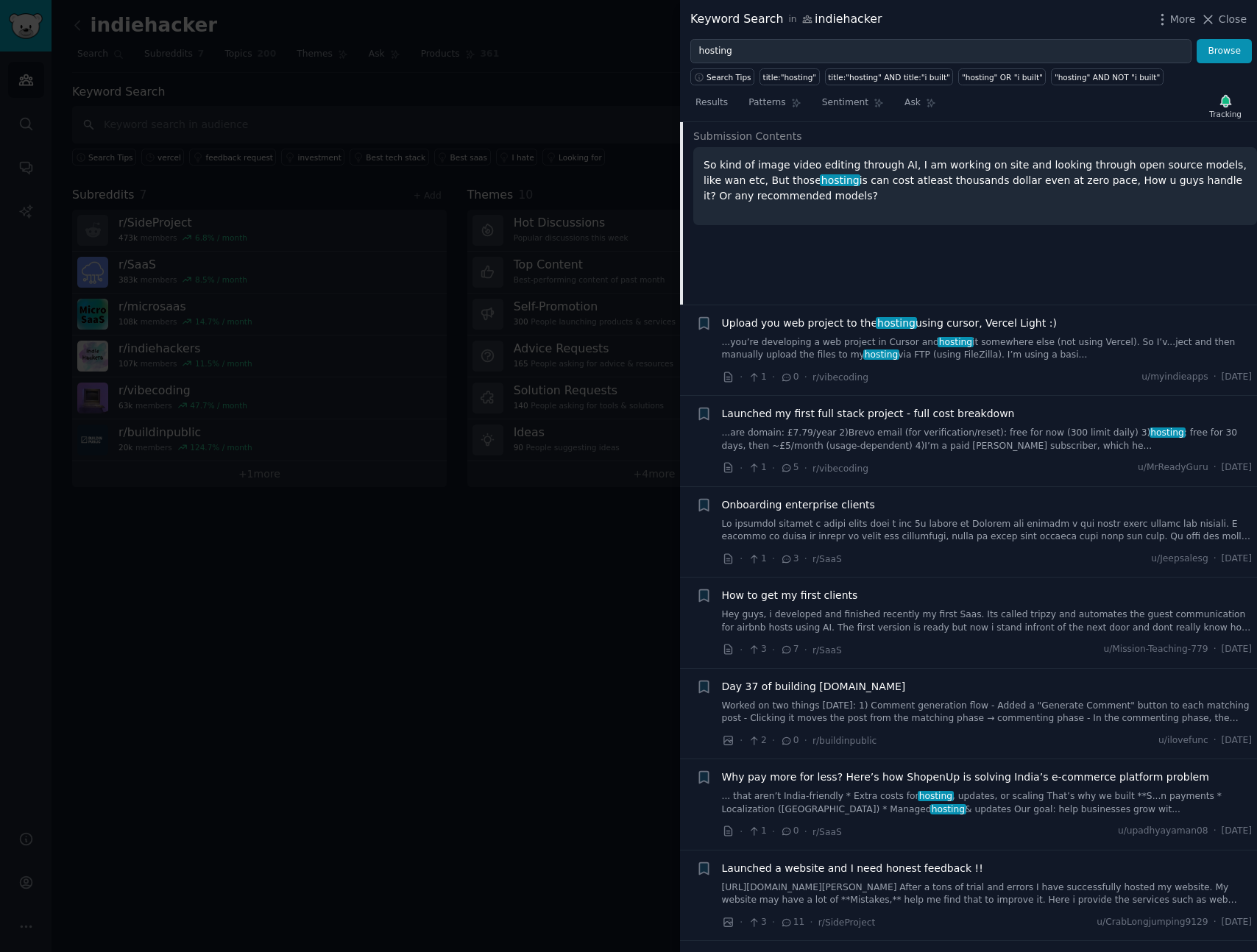
scroll to position [2765, 0]
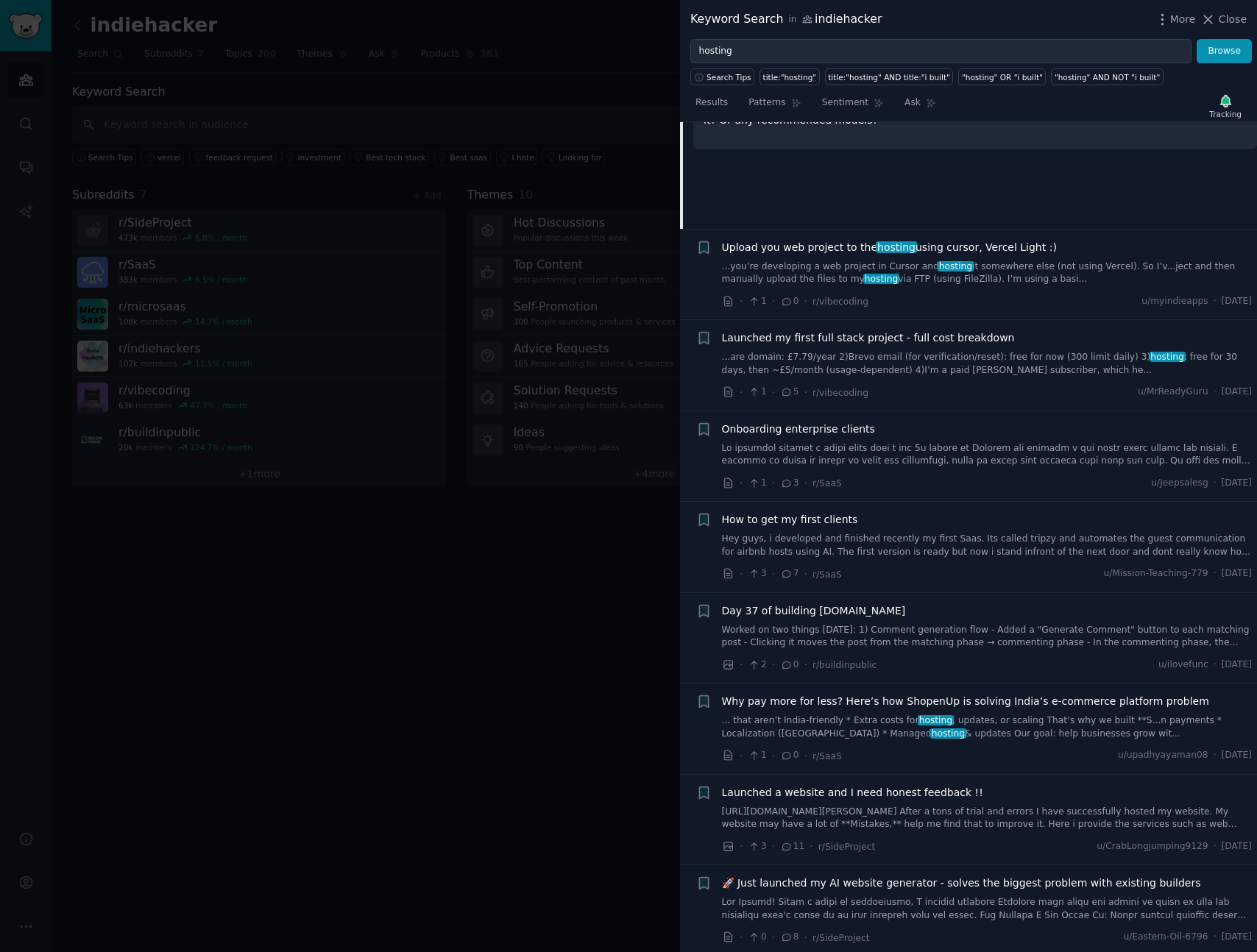
click at [1050, 289] on div "Upload you web project to the hosting using cursor, Vercel Light :) ...you’re d…" at bounding box center [987, 275] width 531 height 70
click at [1057, 250] on div "Upload you web project to the hosting using cursor, Vercel Light :)" at bounding box center [987, 248] width 531 height 16
click at [996, 278] on link "...you’re developing a web project in [GEOGRAPHIC_DATA] and hosting it somewher…" at bounding box center [987, 274] width 531 height 26
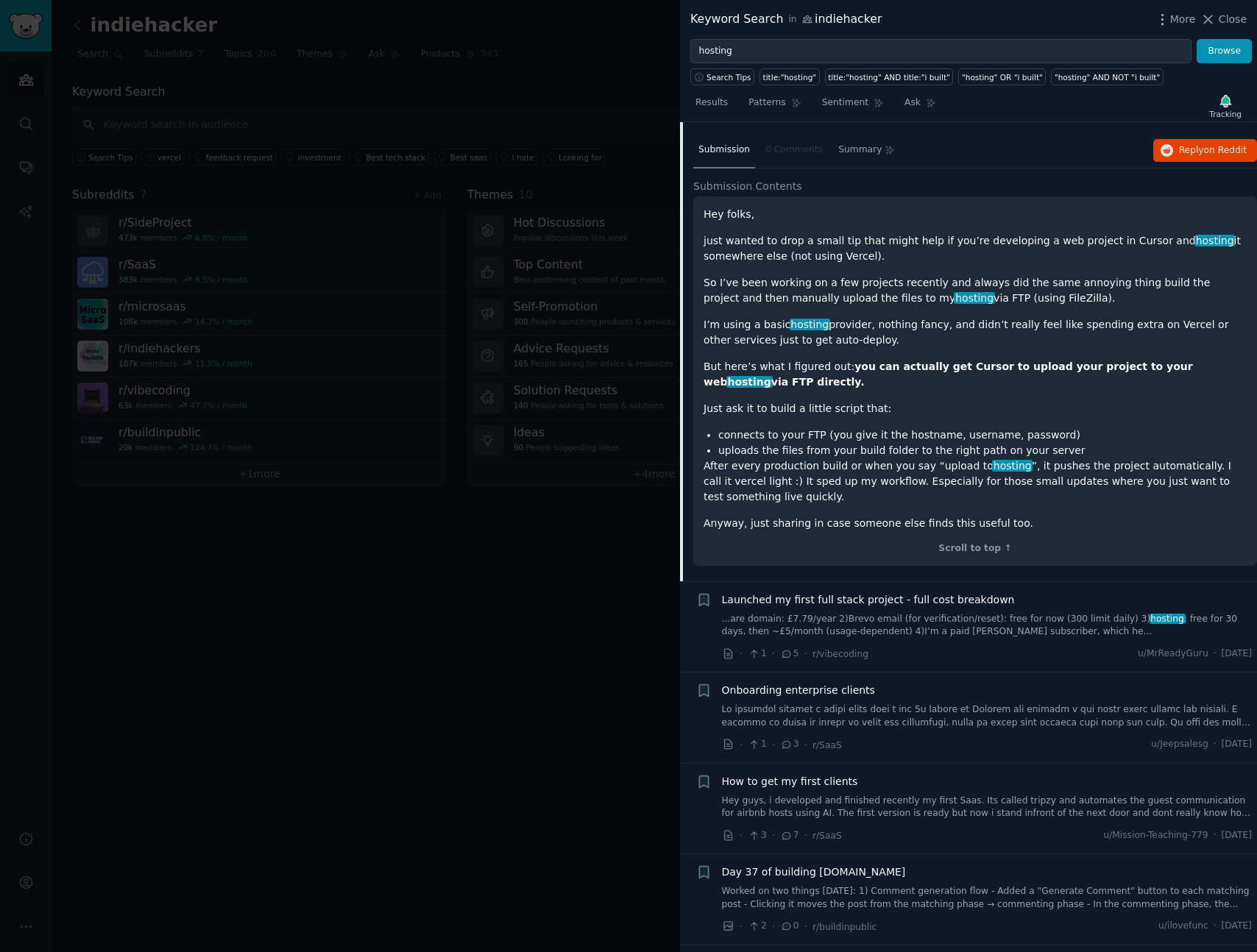
scroll to position [2652, 0]
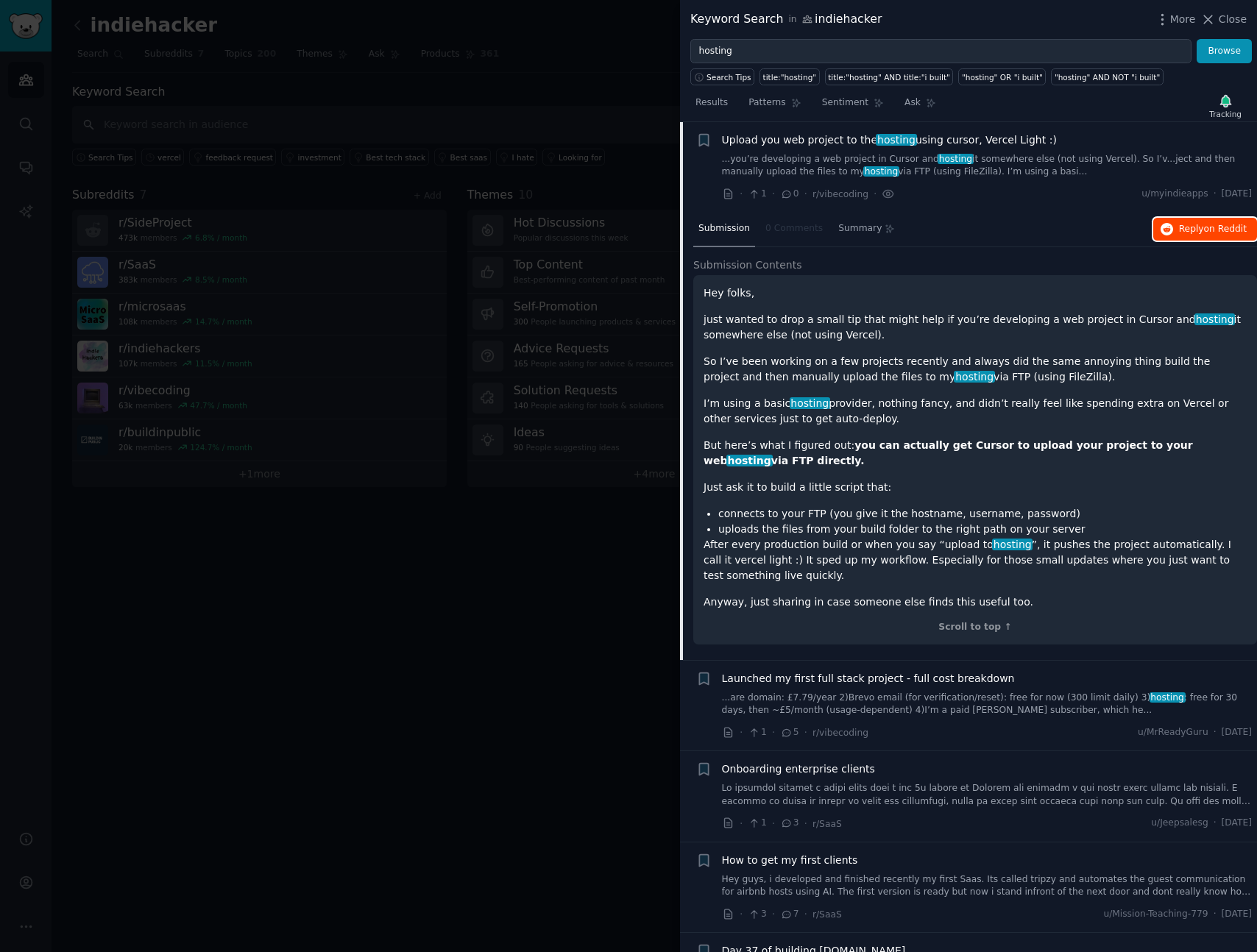
click at [1197, 233] on span "Reply on Reddit" at bounding box center [1213, 229] width 68 height 13
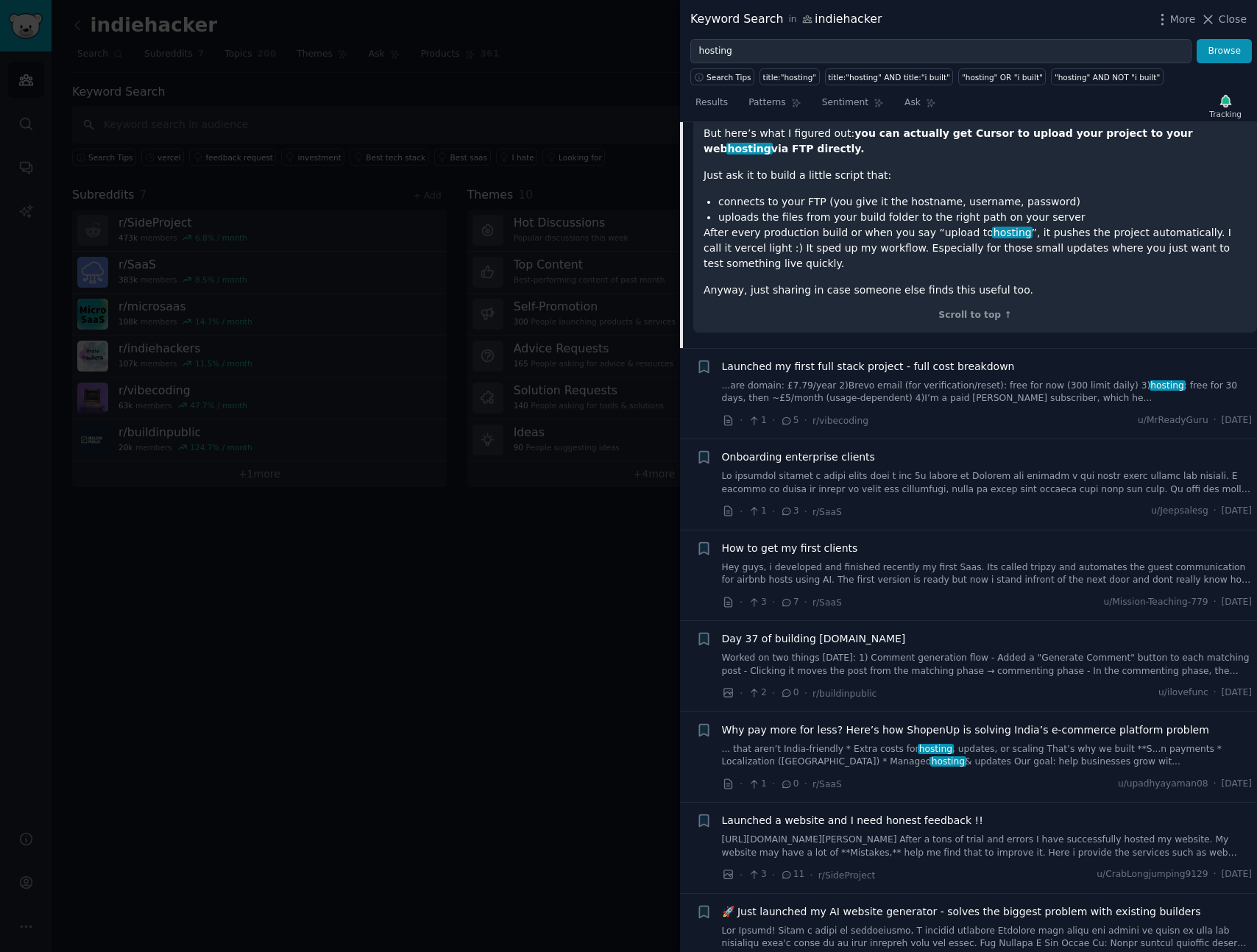
scroll to position [3039, 0]
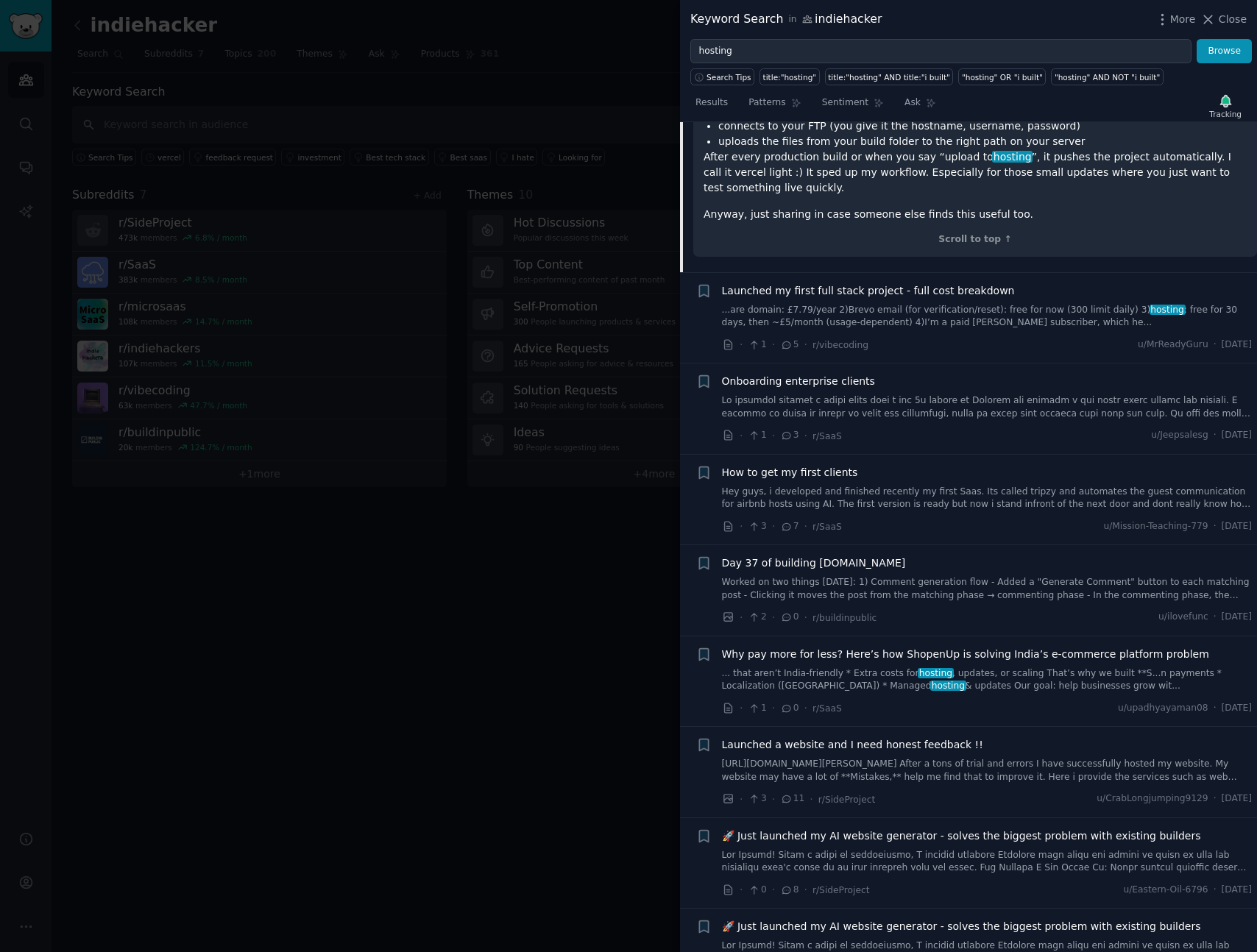
click at [998, 324] on link "...are domain: £7.79/year 2)Brevo email (for verification/reset): free for now …" at bounding box center [987, 317] width 531 height 26
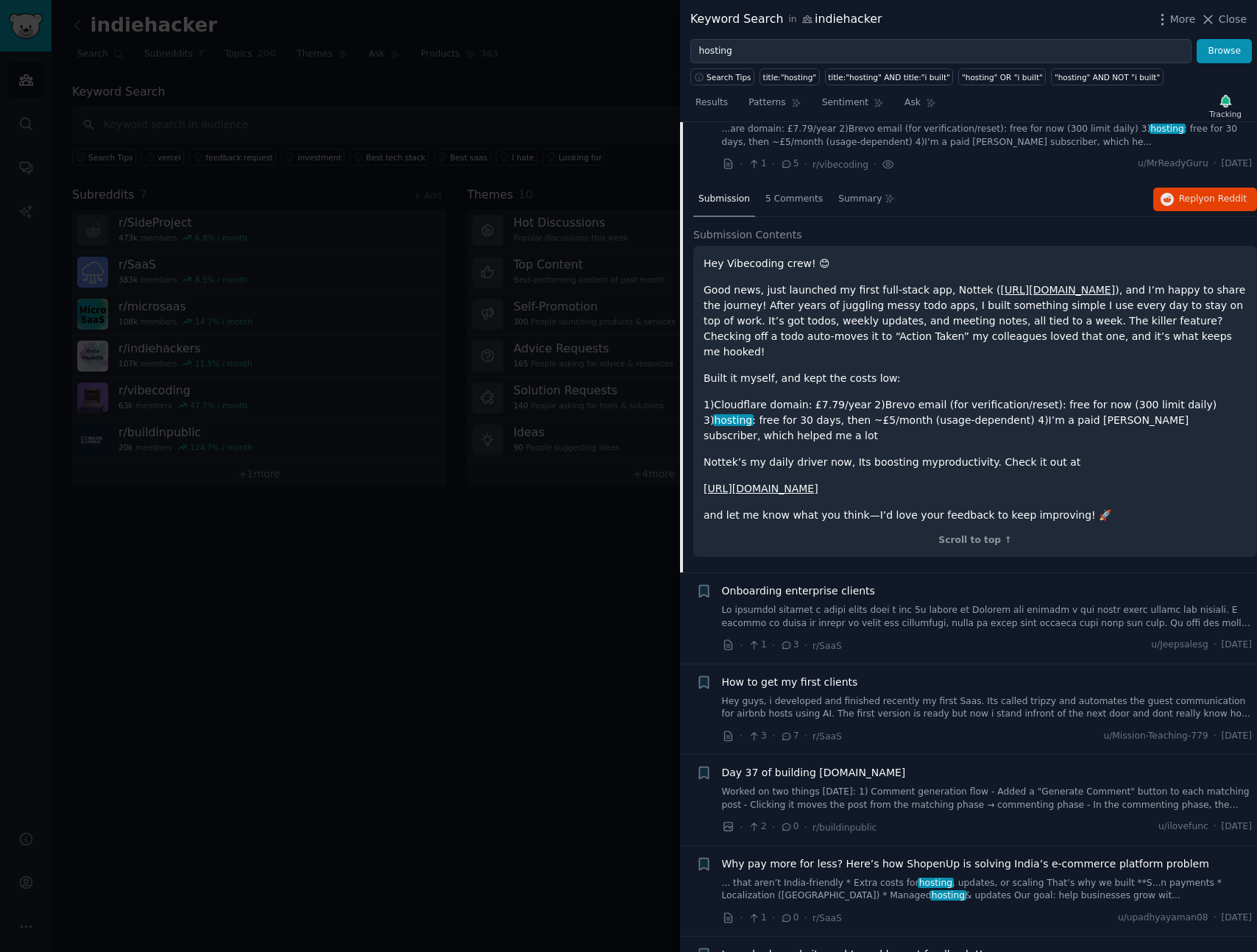
scroll to position [2742, 0]
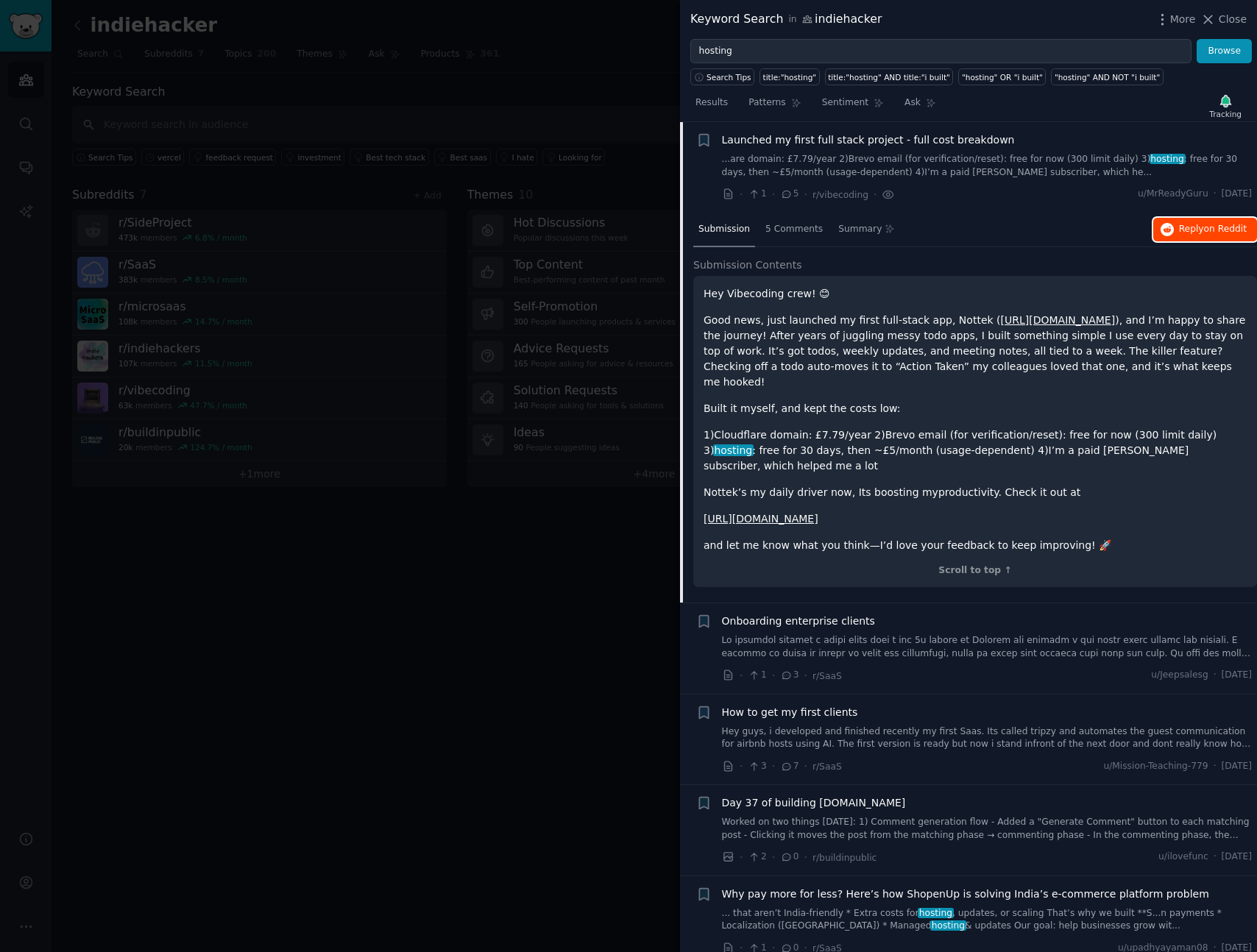
click at [1192, 238] on button "Reply on Reddit" at bounding box center [1205, 230] width 104 height 24
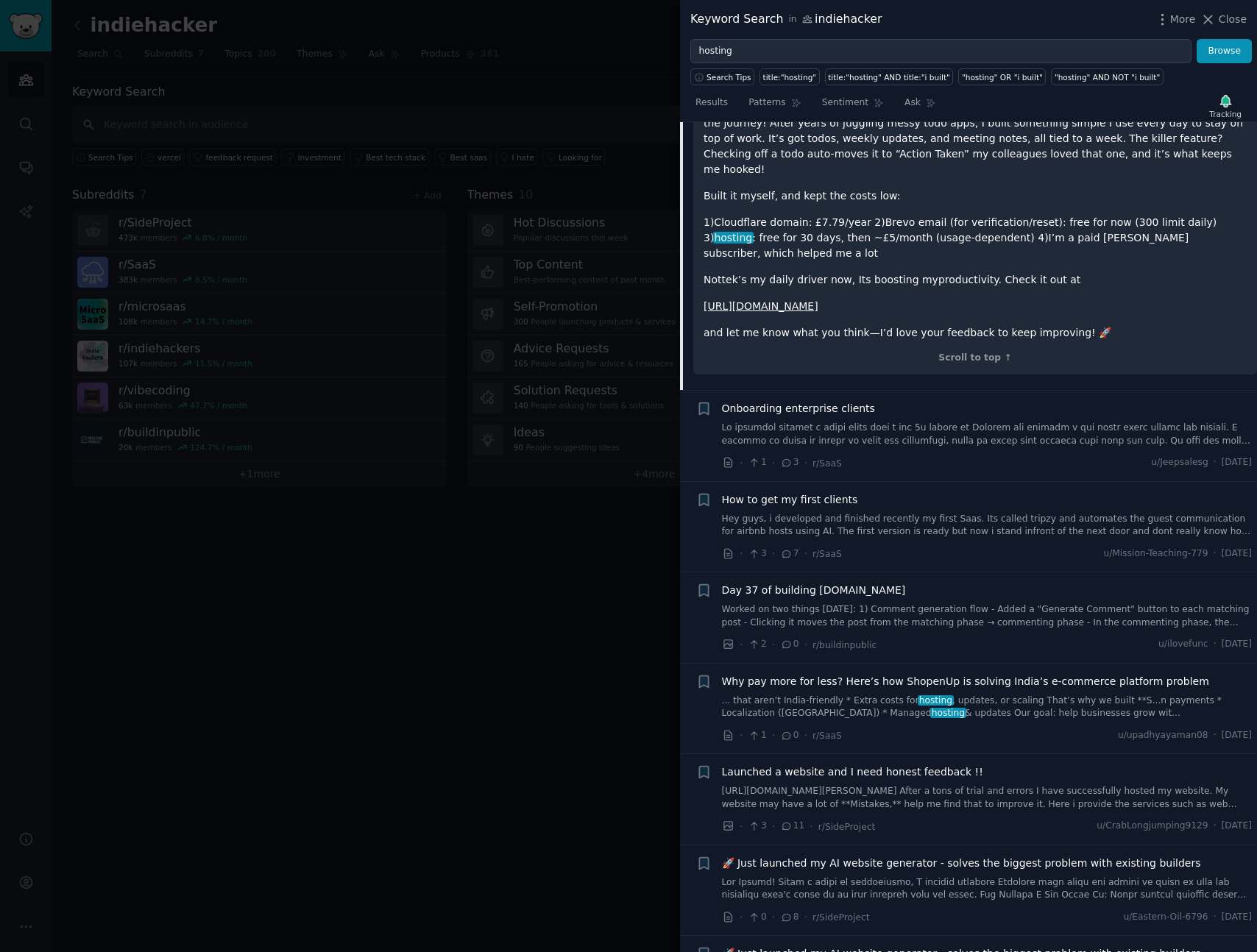
click at [980, 421] on link at bounding box center [987, 434] width 531 height 26
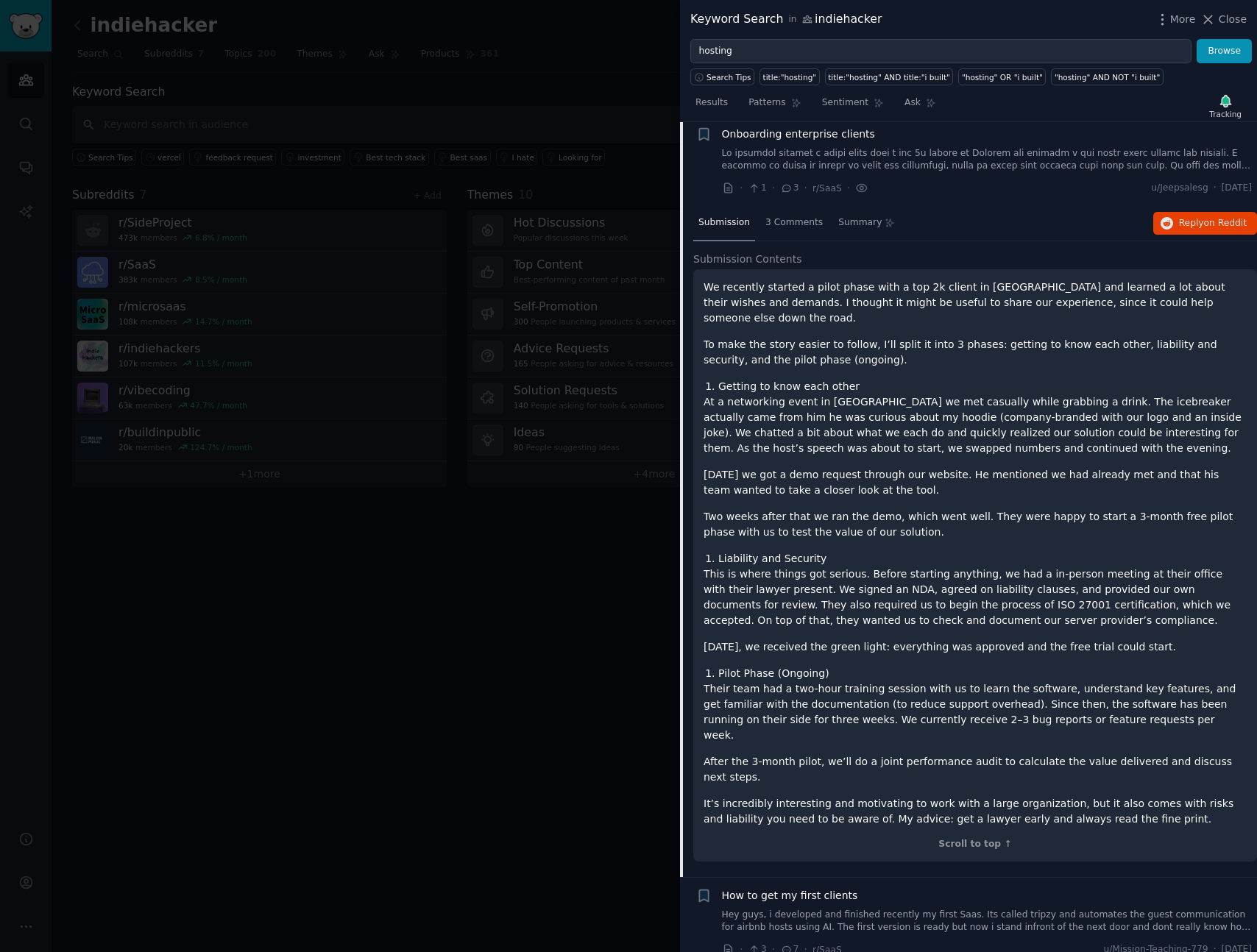
scroll to position [2833, 0]
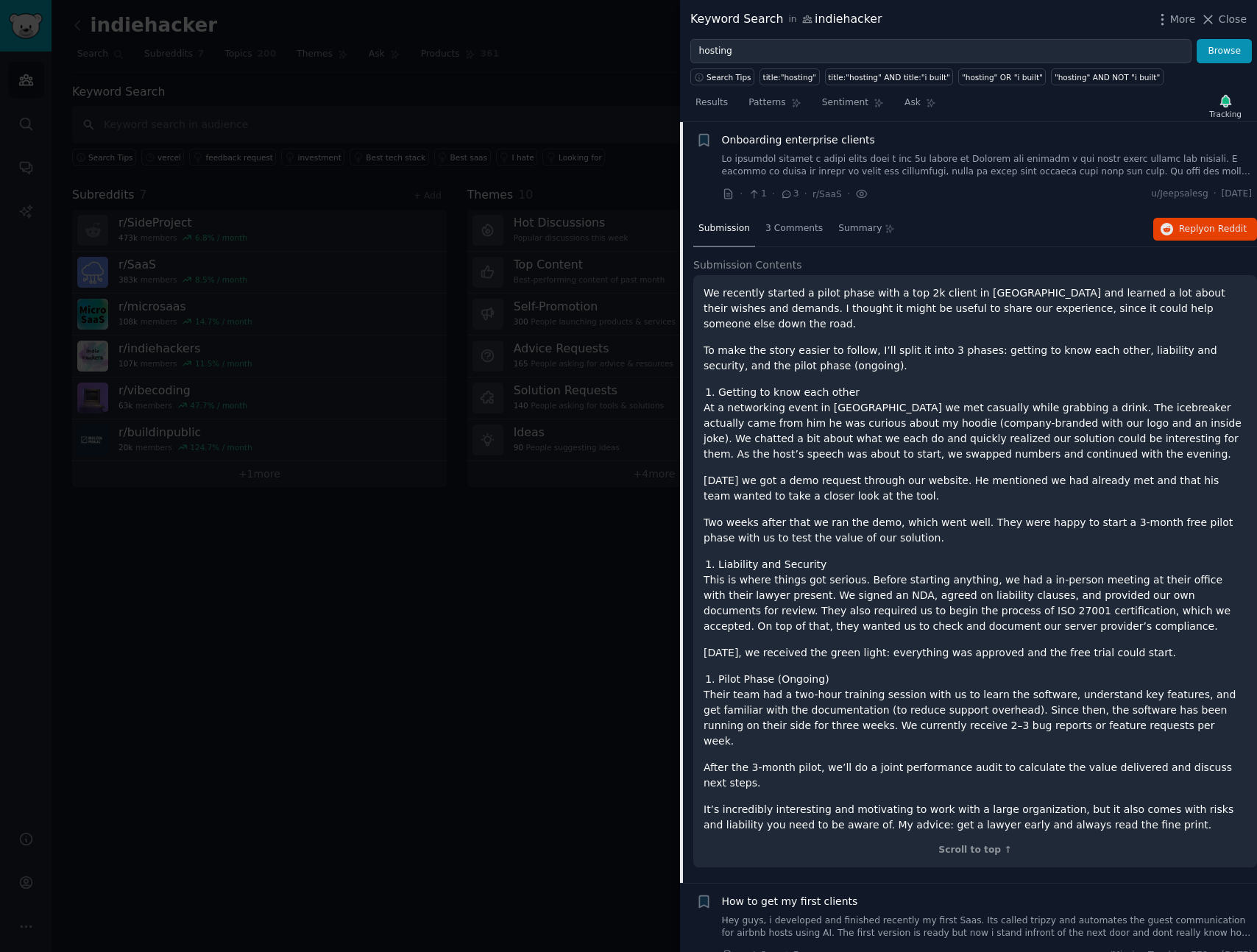
click at [980, 410] on p "At a networking event in [GEOGRAPHIC_DATA] we met casually while grabbing a dri…" at bounding box center [975, 431] width 543 height 62
click at [1057, 447] on div "We recently started a pilot phase with a top 2k client in [GEOGRAPHIC_DATA] and…" at bounding box center [975, 560] width 543 height 548
click at [1029, 441] on p "At a networking event in [GEOGRAPHIC_DATA] we met casually while grabbing a dri…" at bounding box center [975, 431] width 543 height 62
click at [1039, 445] on p "At a networking event in [GEOGRAPHIC_DATA] we met casually while grabbing a dri…" at bounding box center [975, 431] width 543 height 62
click at [1040, 445] on p "At a networking event in [GEOGRAPHIC_DATA] we met casually while grabbing a dri…" at bounding box center [975, 431] width 543 height 62
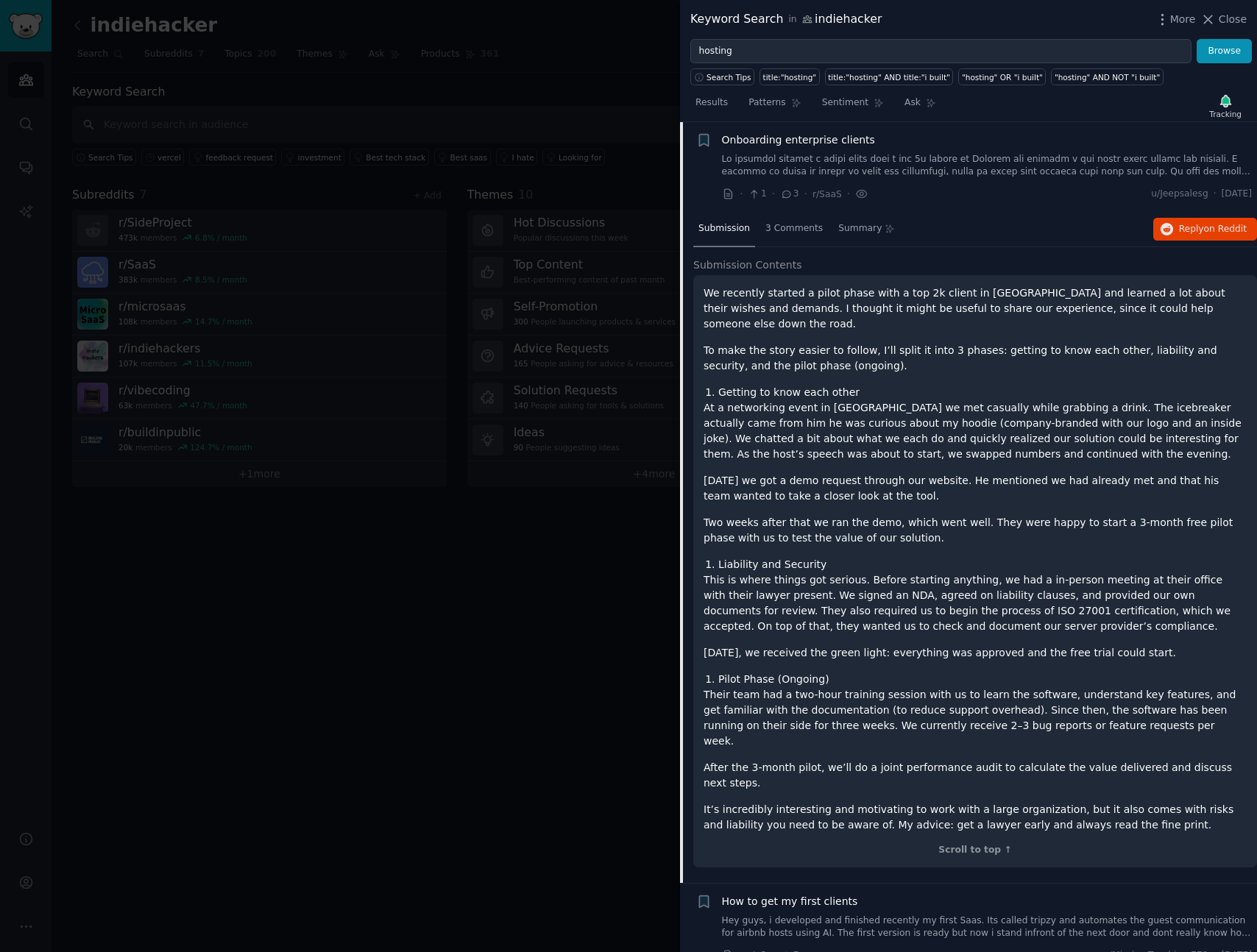
click at [1013, 487] on p "[DATE] we got a demo request through our website. He mentioned we had already m…" at bounding box center [975, 488] width 543 height 31
click at [950, 540] on div "We recently started a pilot phase with a top 2k client in [GEOGRAPHIC_DATA] and…" at bounding box center [975, 560] width 543 height 548
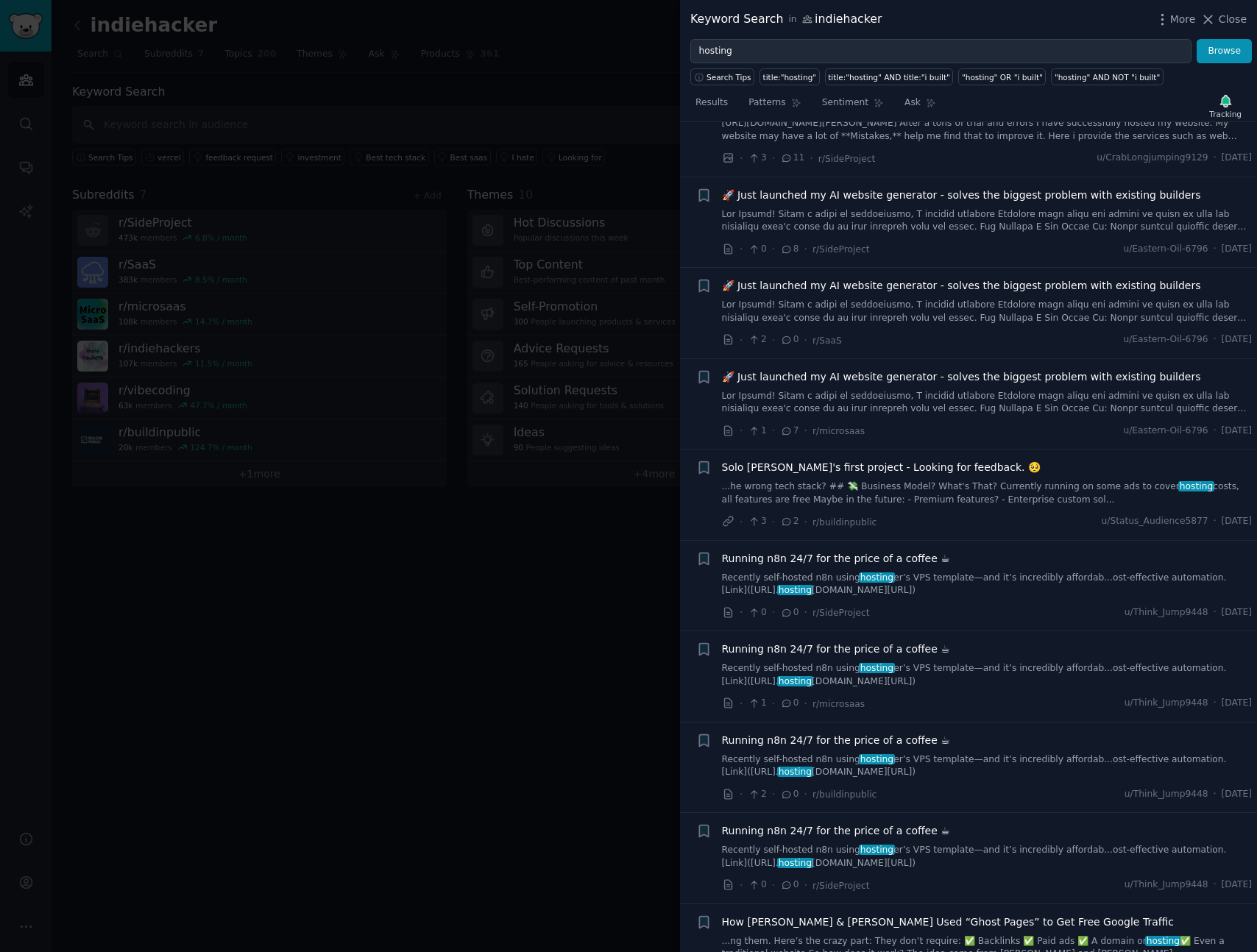
scroll to position [3923, 0]
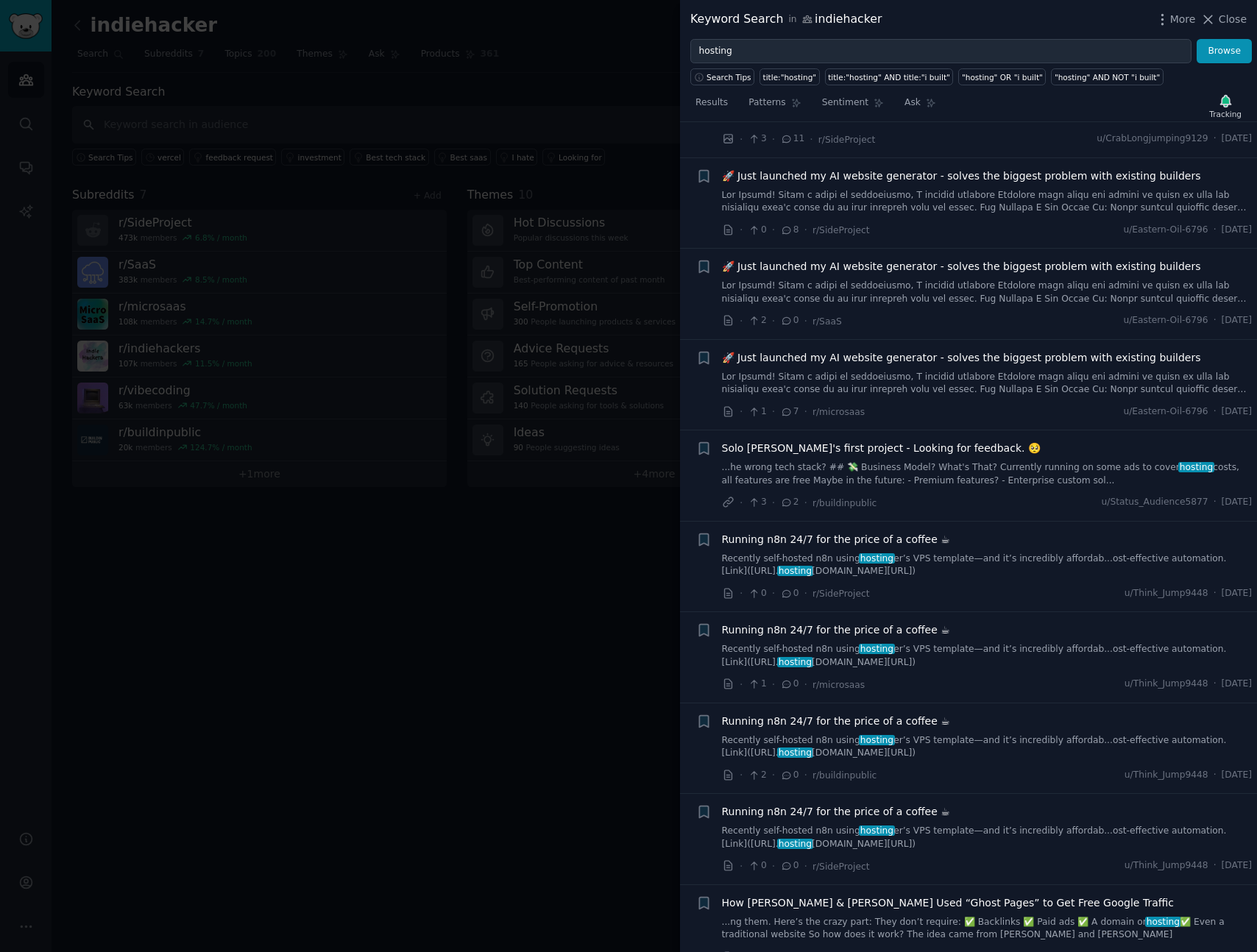
click at [1043, 370] on link at bounding box center [987, 383] width 531 height 26
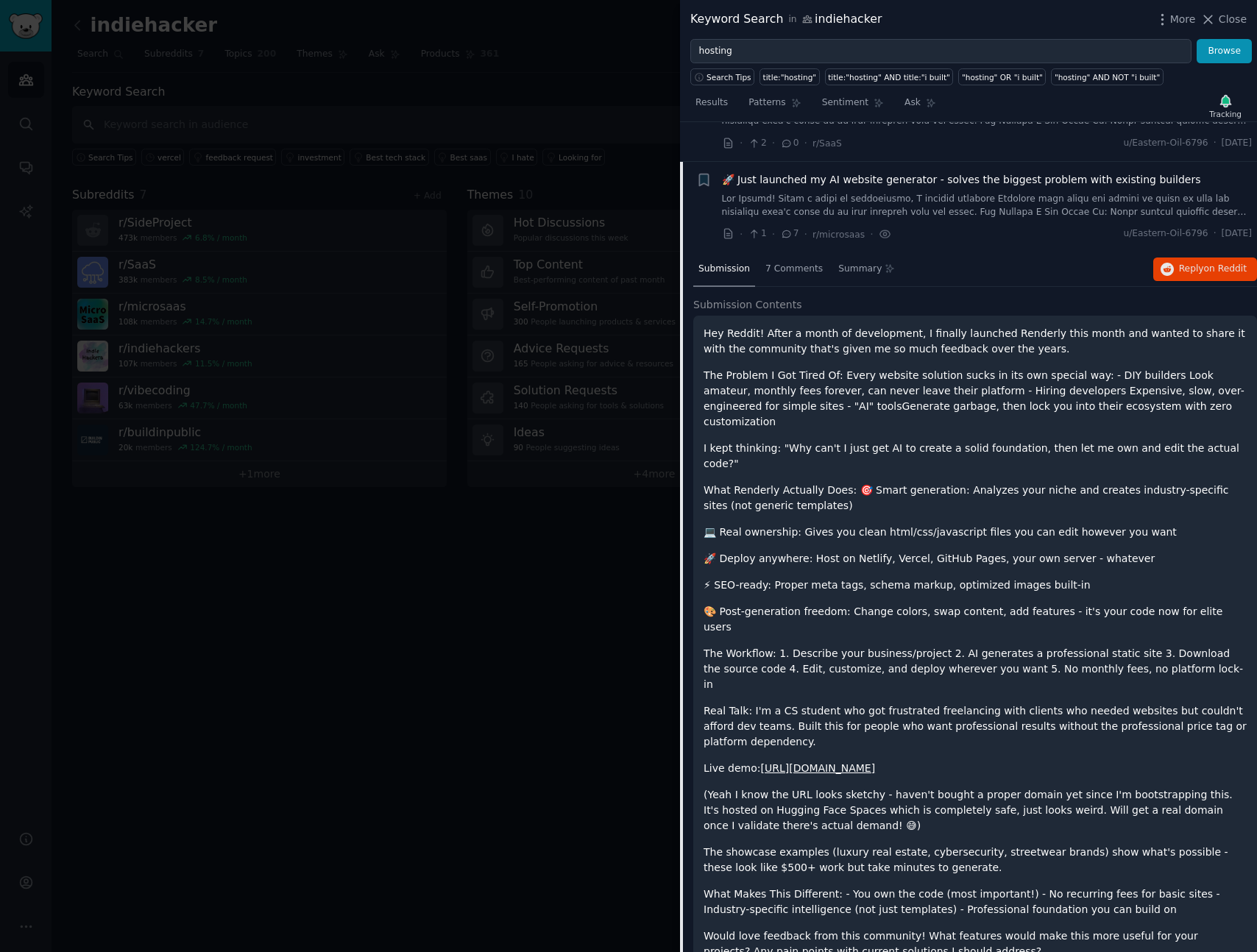
scroll to position [3469, 0]
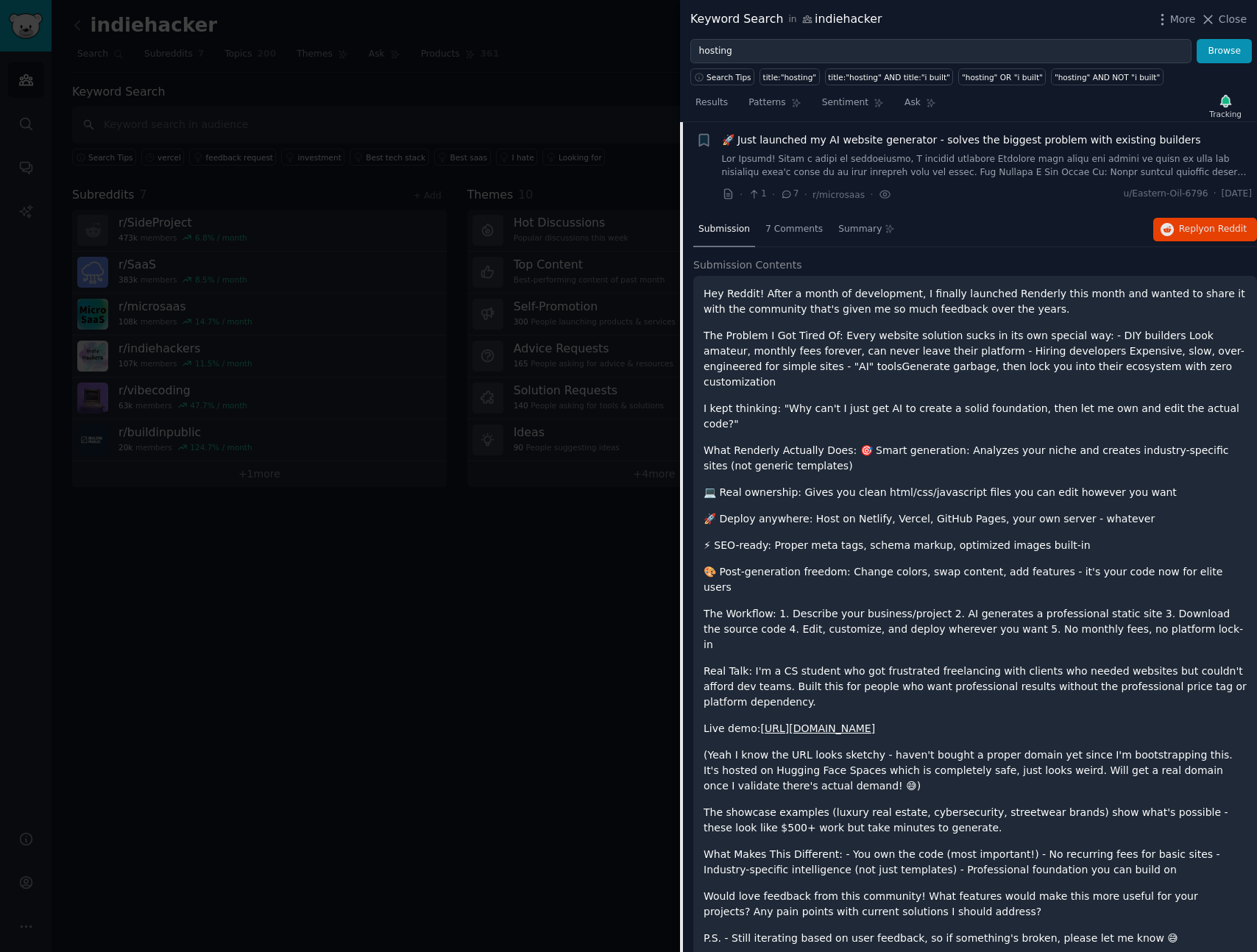
click at [1095, 606] on p "The Workflow: 1. Describe your business/project 2. AI generates a professional …" at bounding box center [975, 629] width 543 height 47
click at [975, 606] on p "The Workflow: 1. Describe your business/project 2. AI generates a professional …" at bounding box center [975, 629] width 543 height 47
click at [453, 562] on div at bounding box center [628, 476] width 1257 height 952
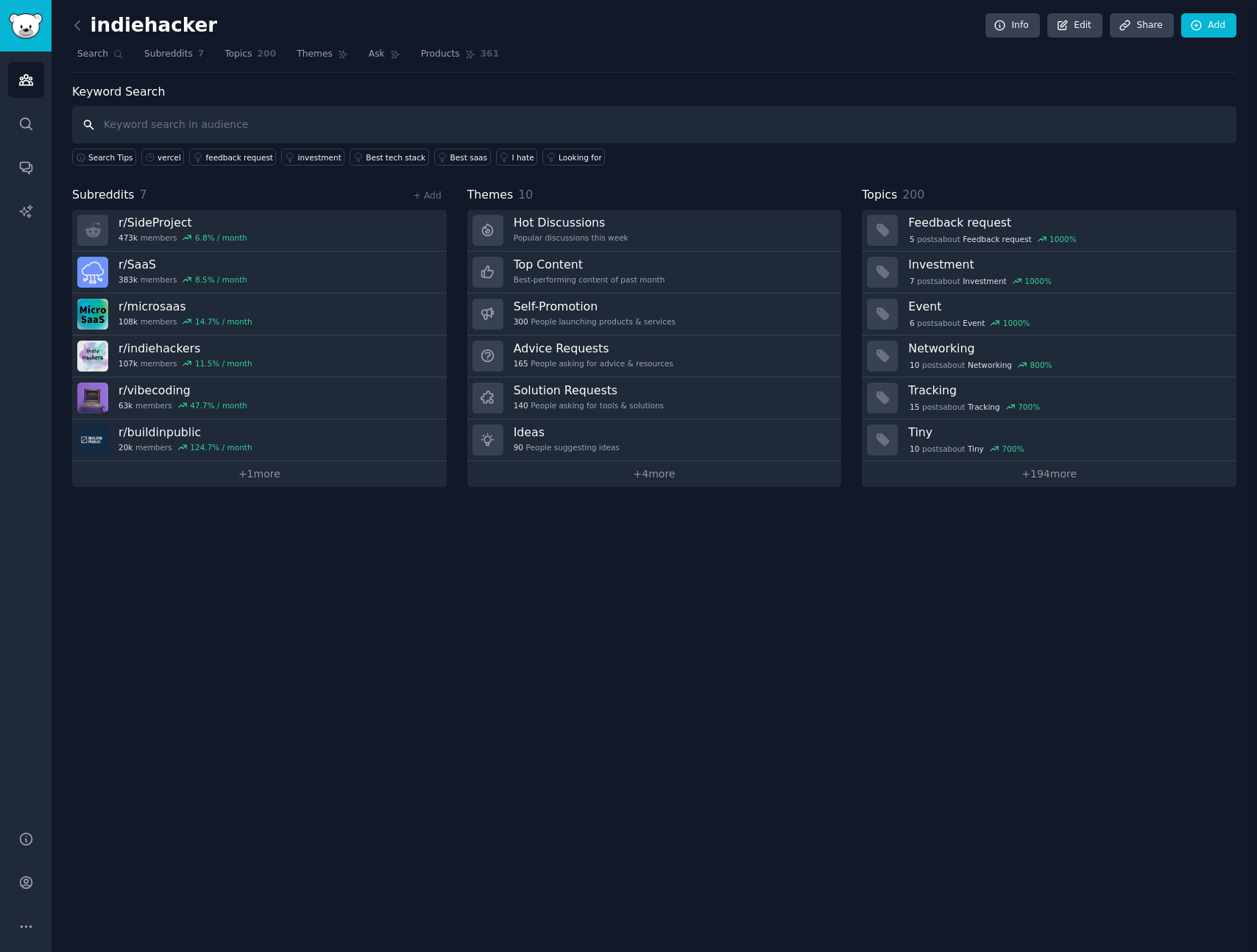
click at [444, 577] on div "indiehacker Info Edit Share Add Search Subreddits 7 Topics 200 Themes Ask Produ…" at bounding box center [654, 476] width 1206 height 952
click at [877, 76] on div "indiehacker Info Edit Share Add Search Subreddits 7 Topics 200 Themes Ask Produ…" at bounding box center [653, 254] width 1164 height 467
click at [33, 172] on icon "Sidebar" at bounding box center [26, 167] width 16 height 16
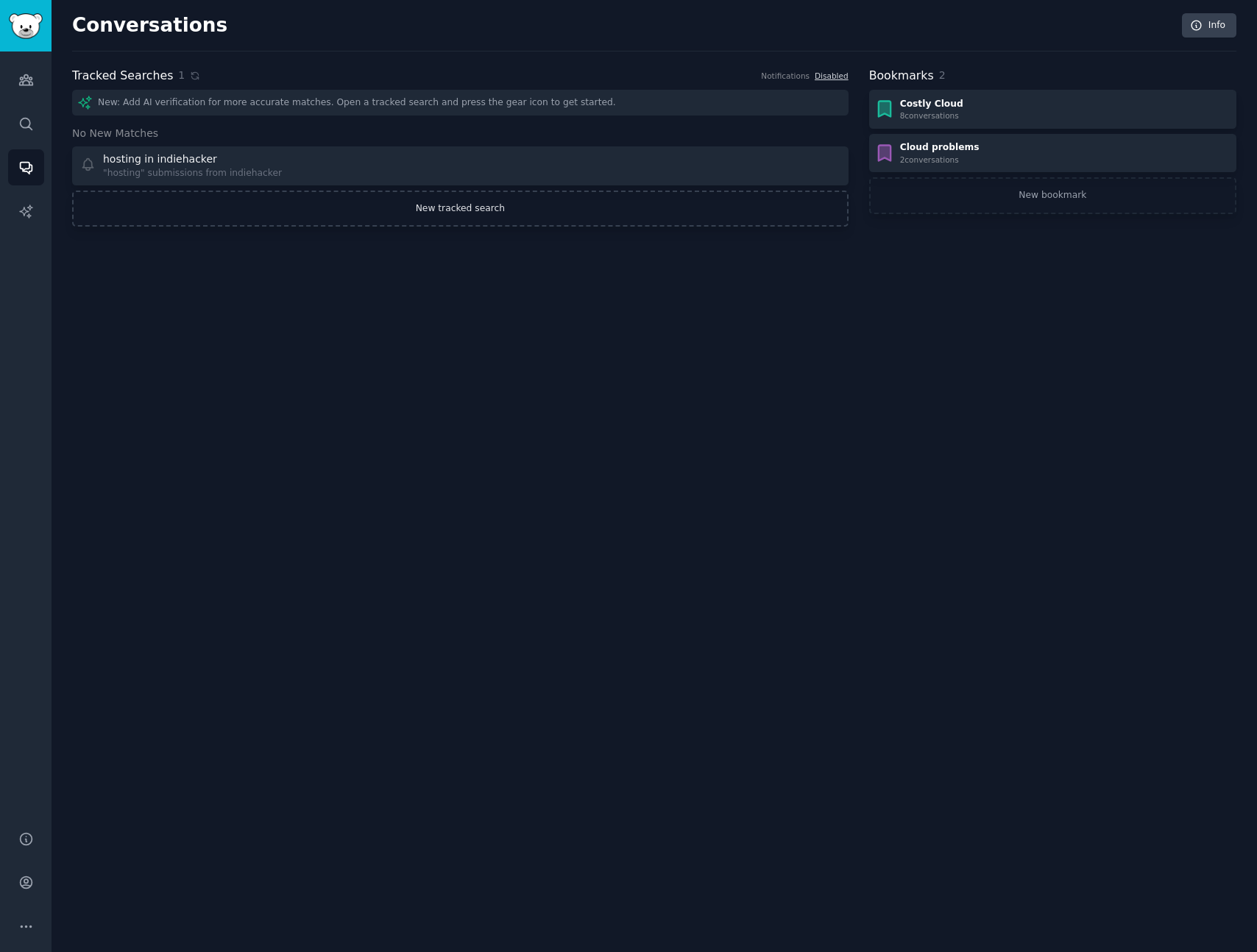
click at [207, 199] on link "New tracked search" at bounding box center [460, 208] width 777 height 37
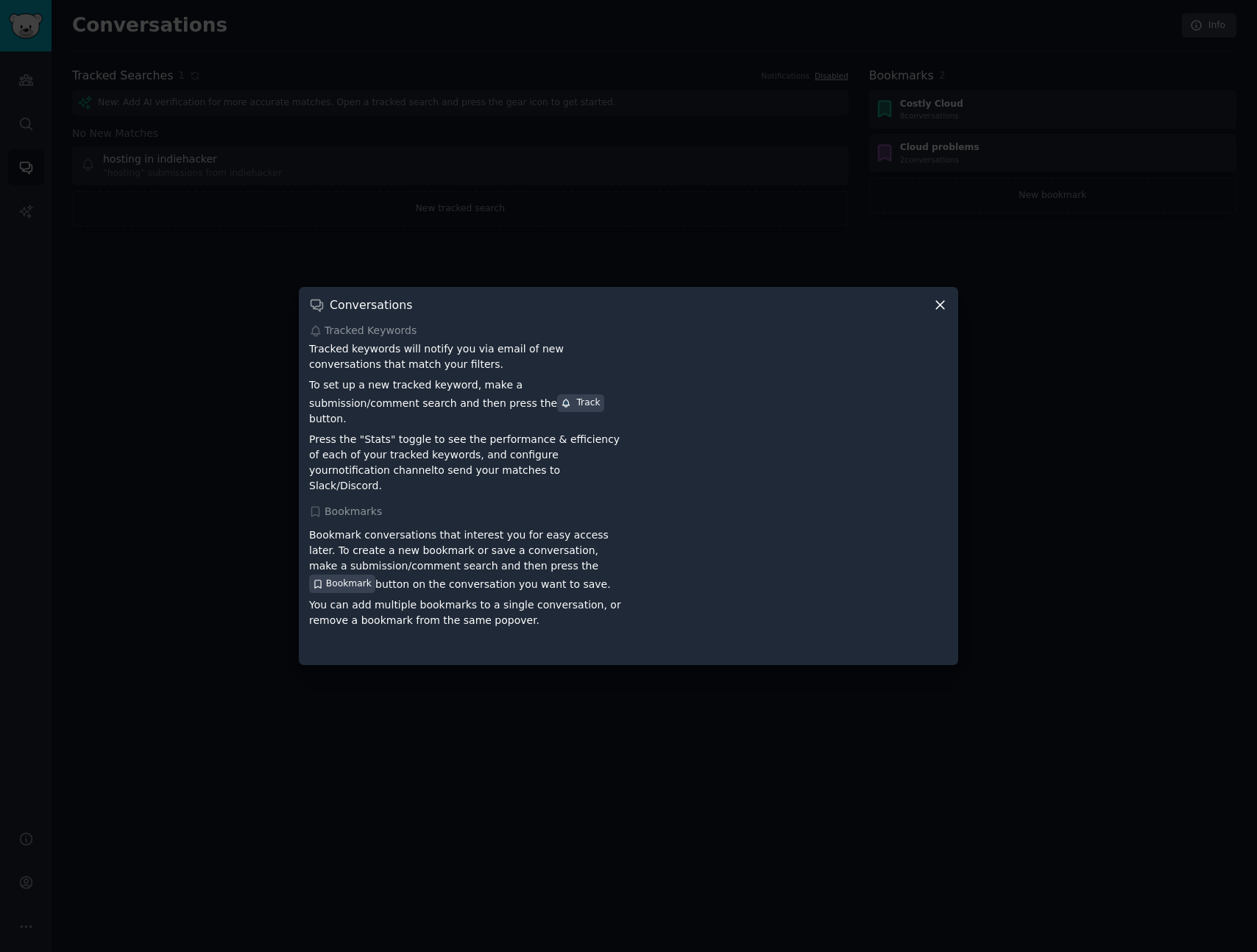
click at [193, 394] on div at bounding box center [628, 476] width 1257 height 952
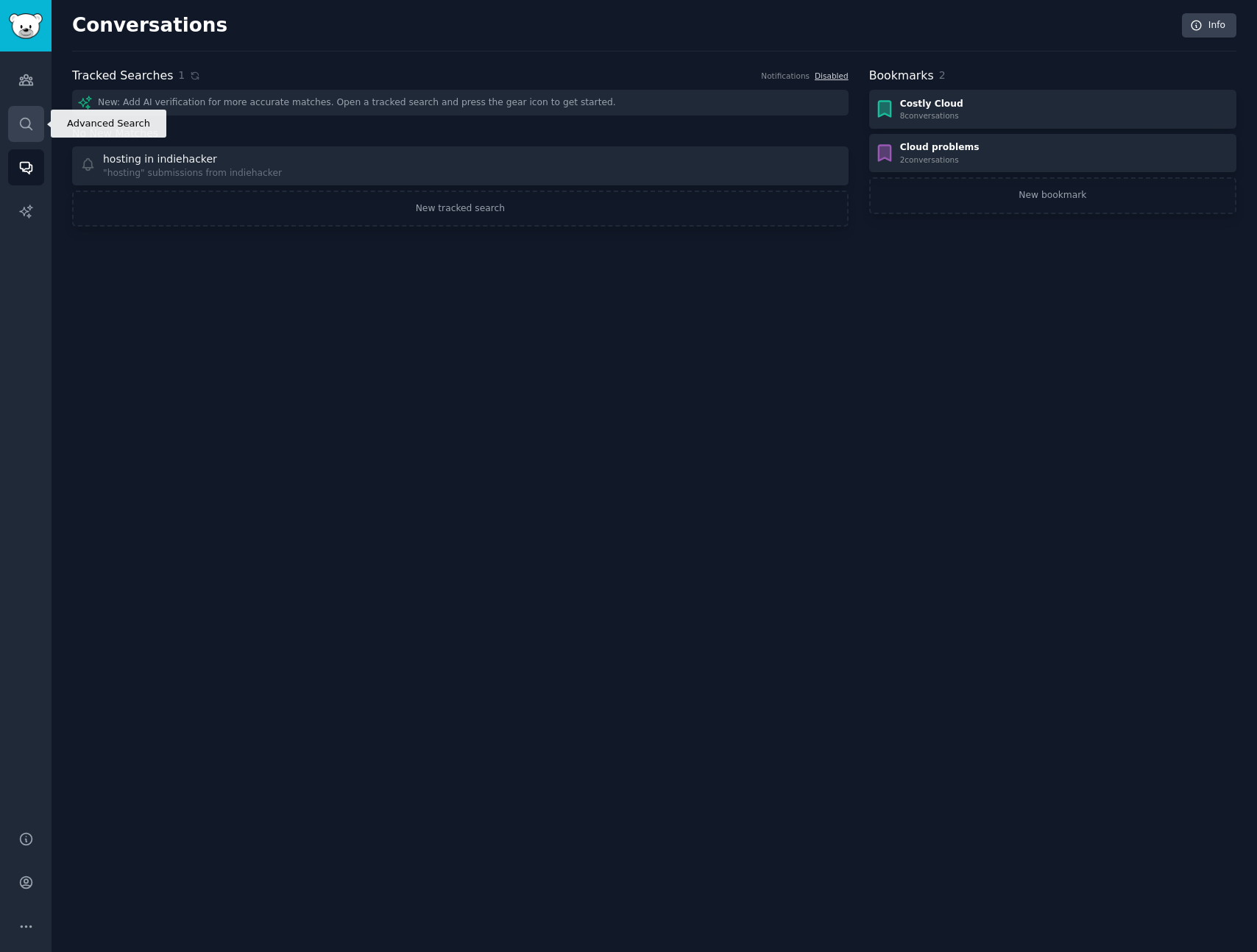
click at [36, 128] on link "Search" at bounding box center [26, 123] width 36 height 36
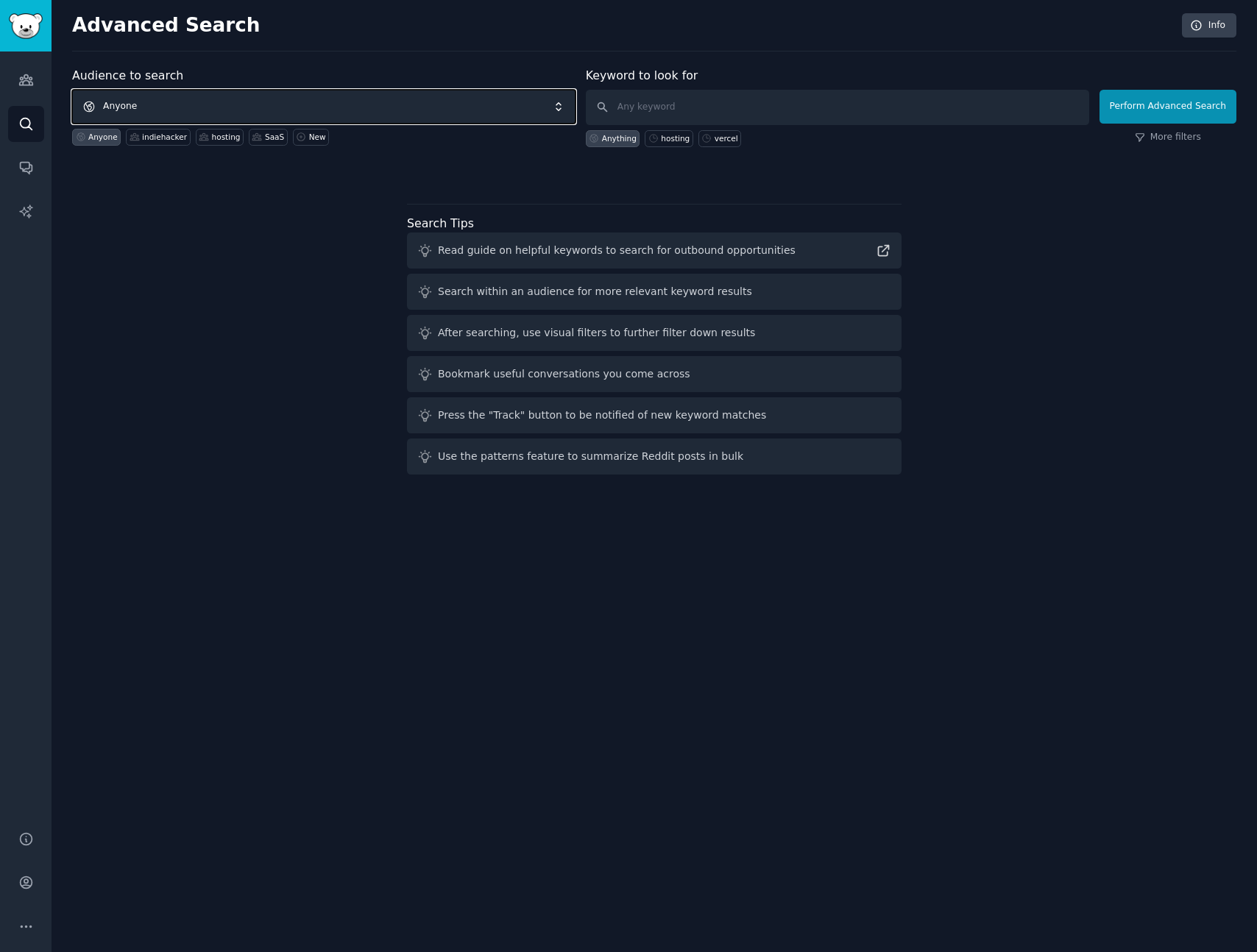
click at [334, 106] on span "Anyone" at bounding box center [324, 107] width 504 height 34
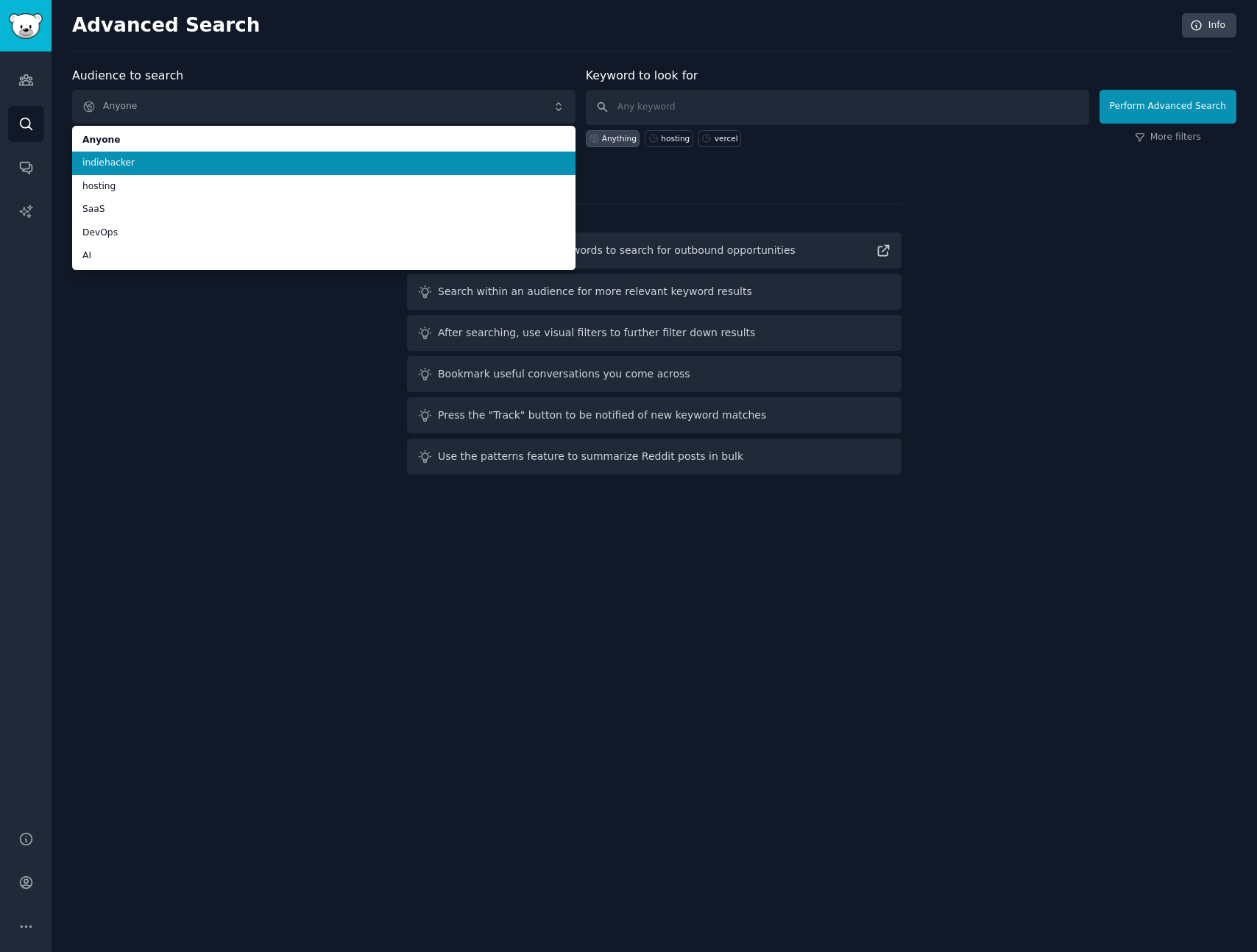
click at [154, 169] on span "indiehacker" at bounding box center [324, 162] width 483 height 13
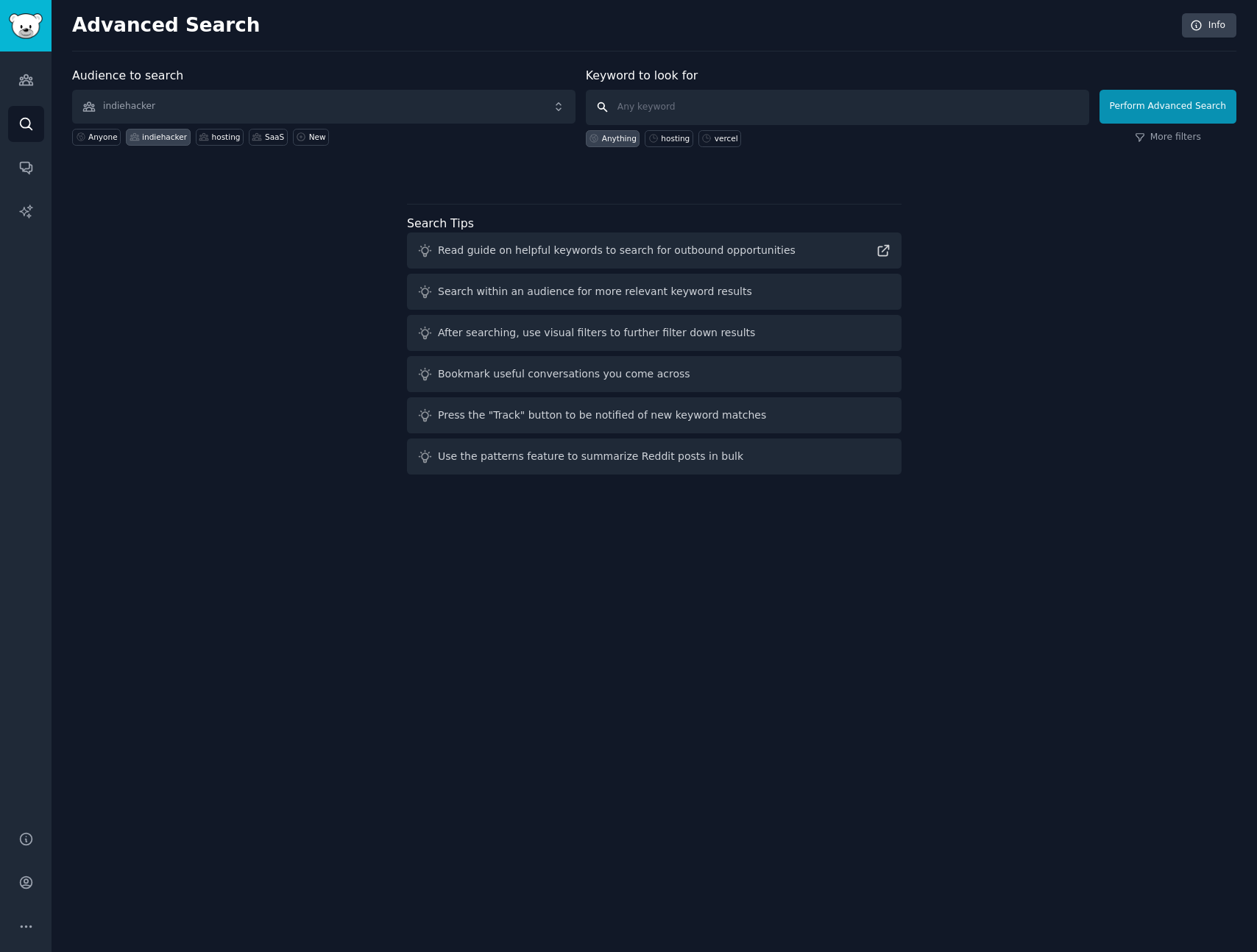
click at [753, 109] on input "text" at bounding box center [838, 107] width 504 height 35
type input "where do you host"
click button "Perform Advanced Search" at bounding box center [1167, 107] width 136 height 34
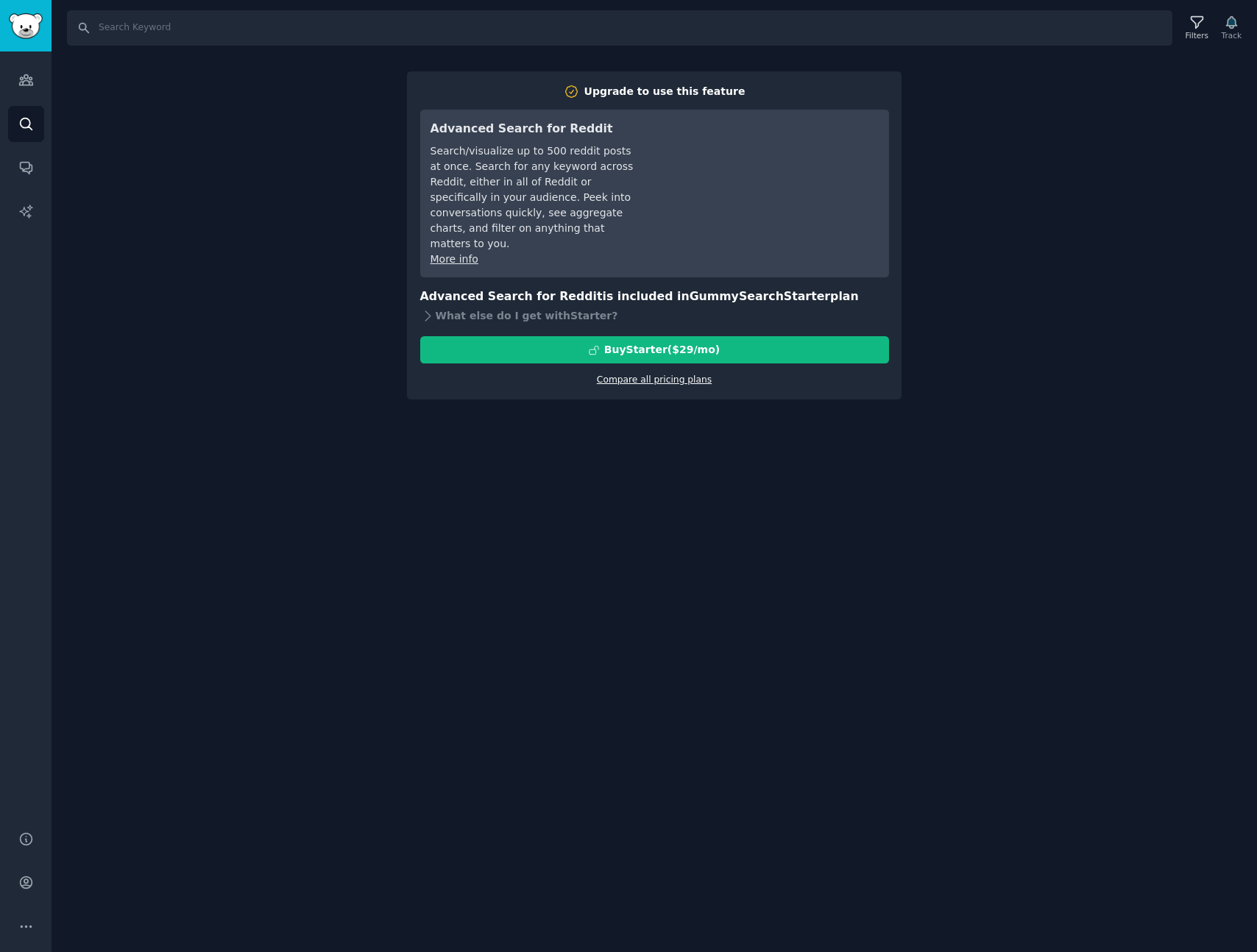
click at [660, 374] on link "Compare all pricing plans" at bounding box center [653, 379] width 115 height 10
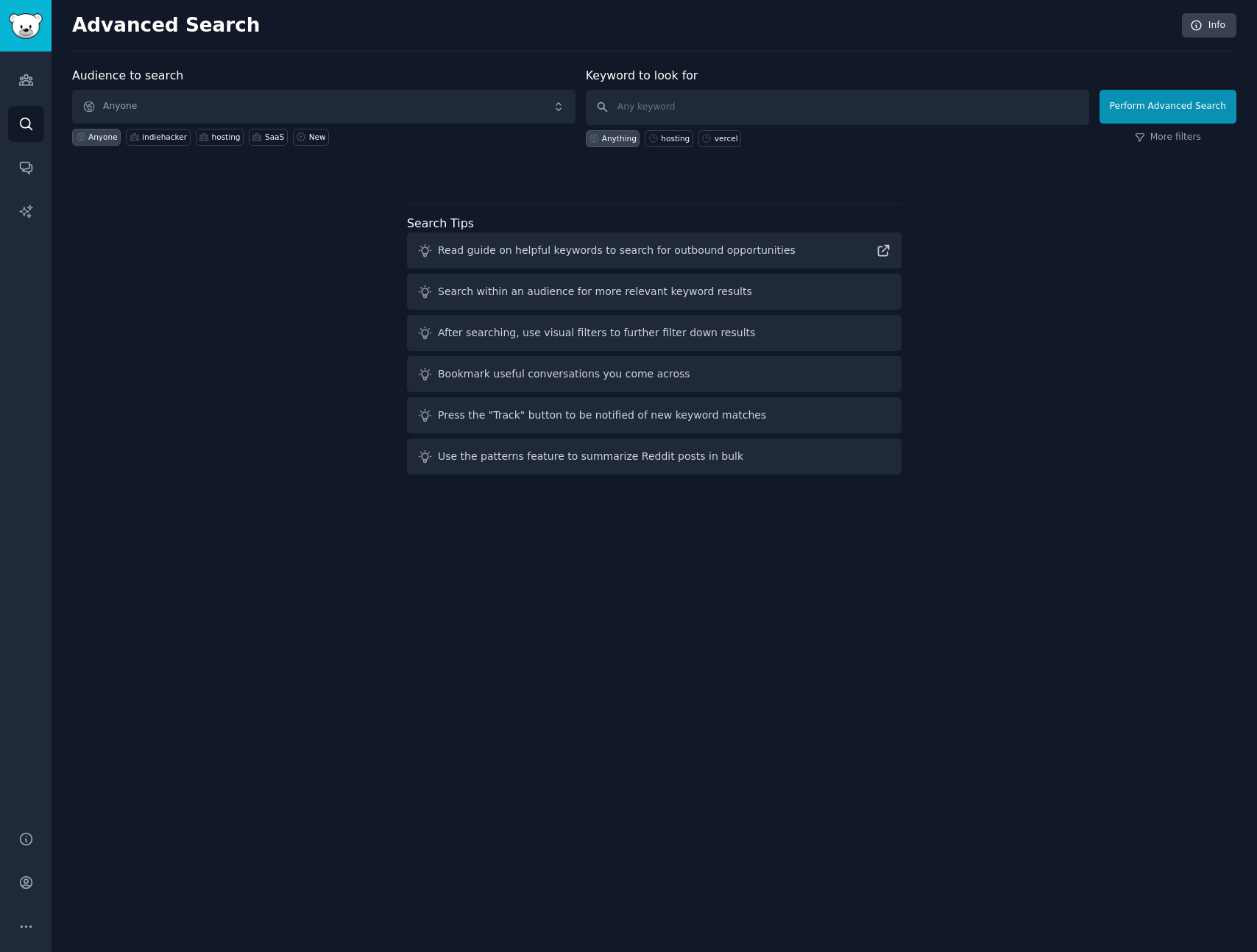
click at [5, 125] on div "Audiences Search Conversations AI Reports" at bounding box center [26, 432] width 52 height 762
click at [13, 127] on link "Search" at bounding box center [26, 123] width 36 height 36
click at [28, 84] on icon "Sidebar" at bounding box center [25, 80] width 13 height 10
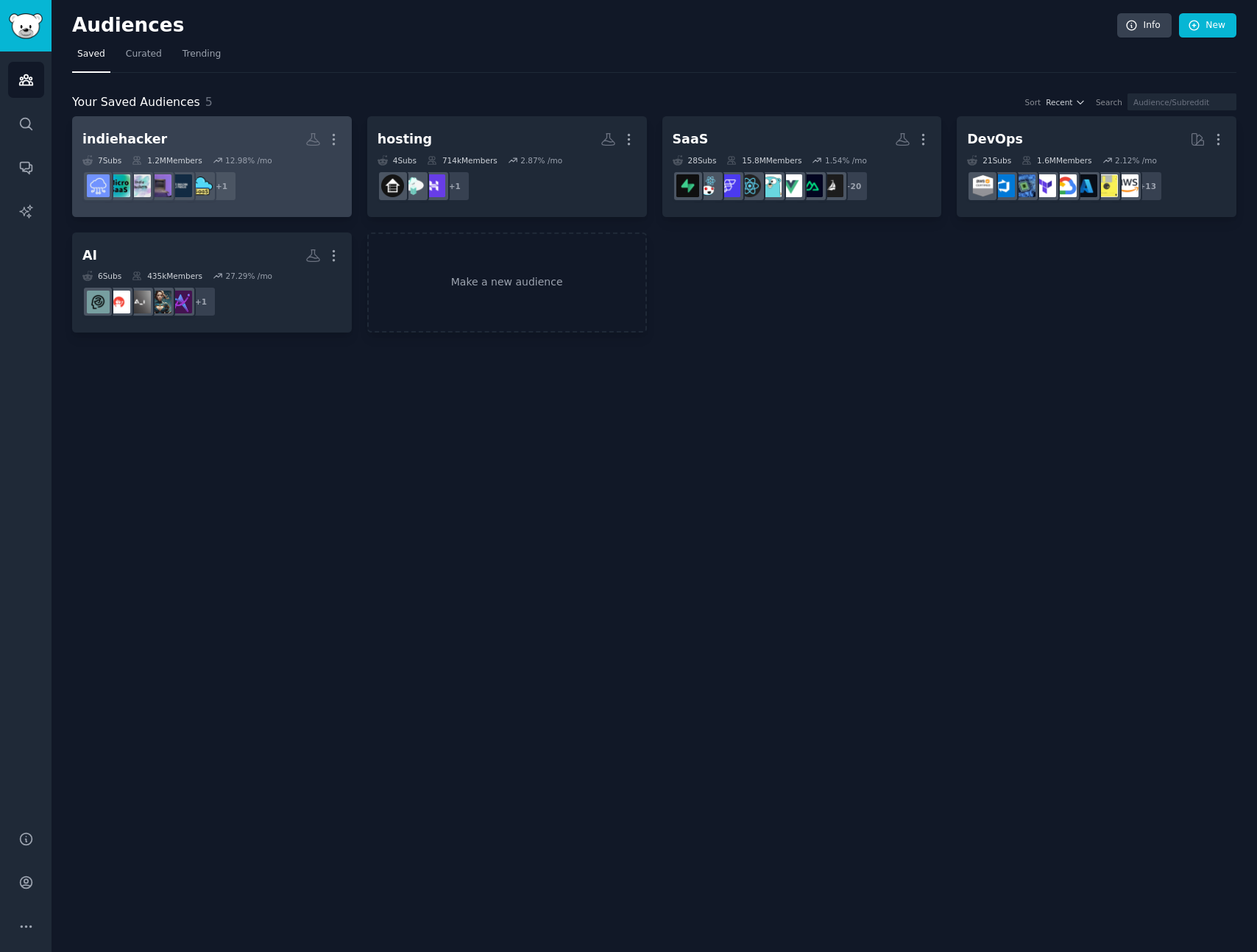
click at [232, 131] on h2 "indiehacker More" at bounding box center [212, 139] width 259 height 26
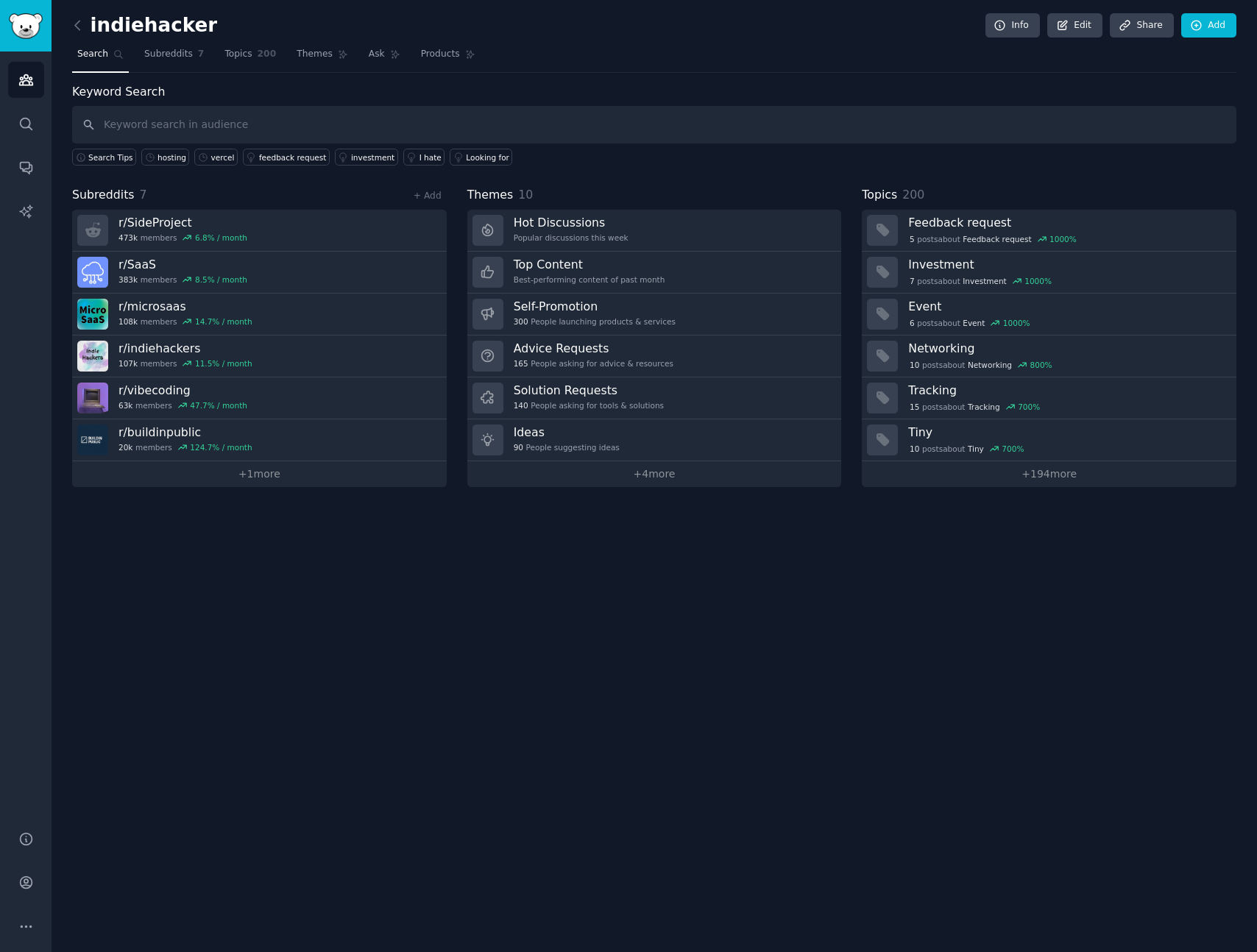
click at [646, 191] on div "Themes 10" at bounding box center [654, 195] width 375 height 18
click at [646, 190] on div "Themes 10" at bounding box center [654, 195] width 375 height 18
click at [183, 132] on input "text" at bounding box center [653, 124] width 1164 height 38
type input "where do you host"
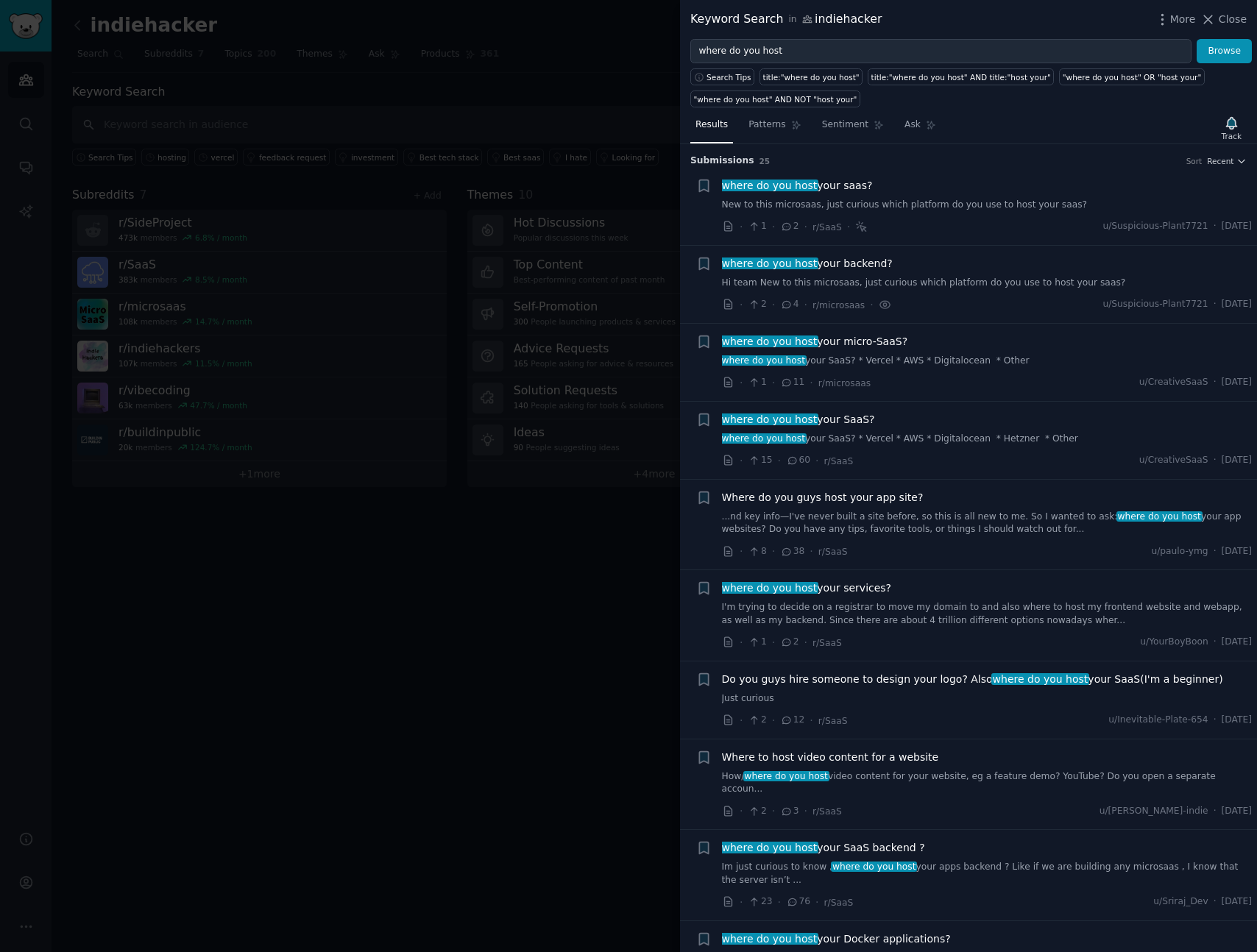
scroll to position [19, 0]
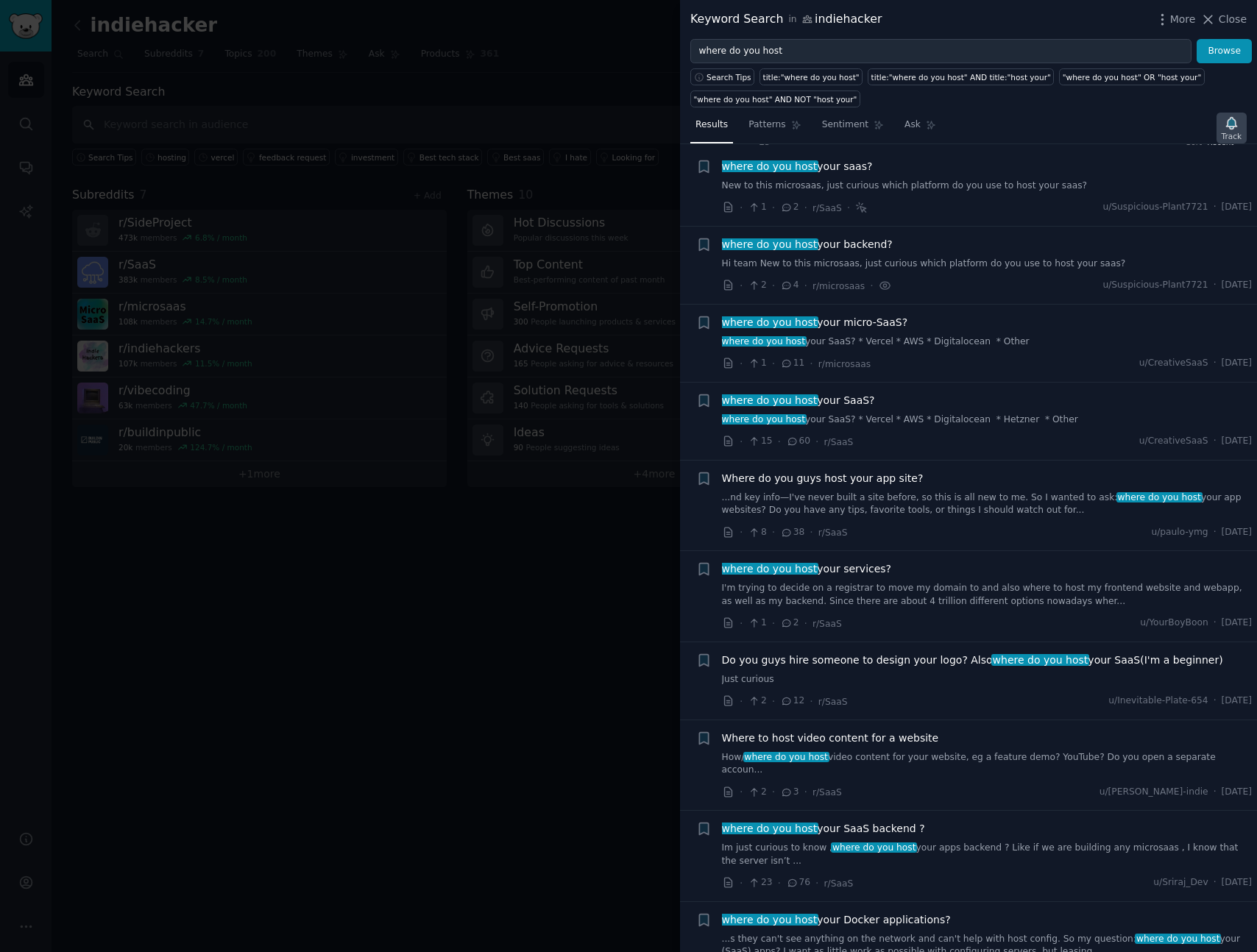
click at [1234, 126] on icon "button" at bounding box center [1232, 123] width 16 height 16
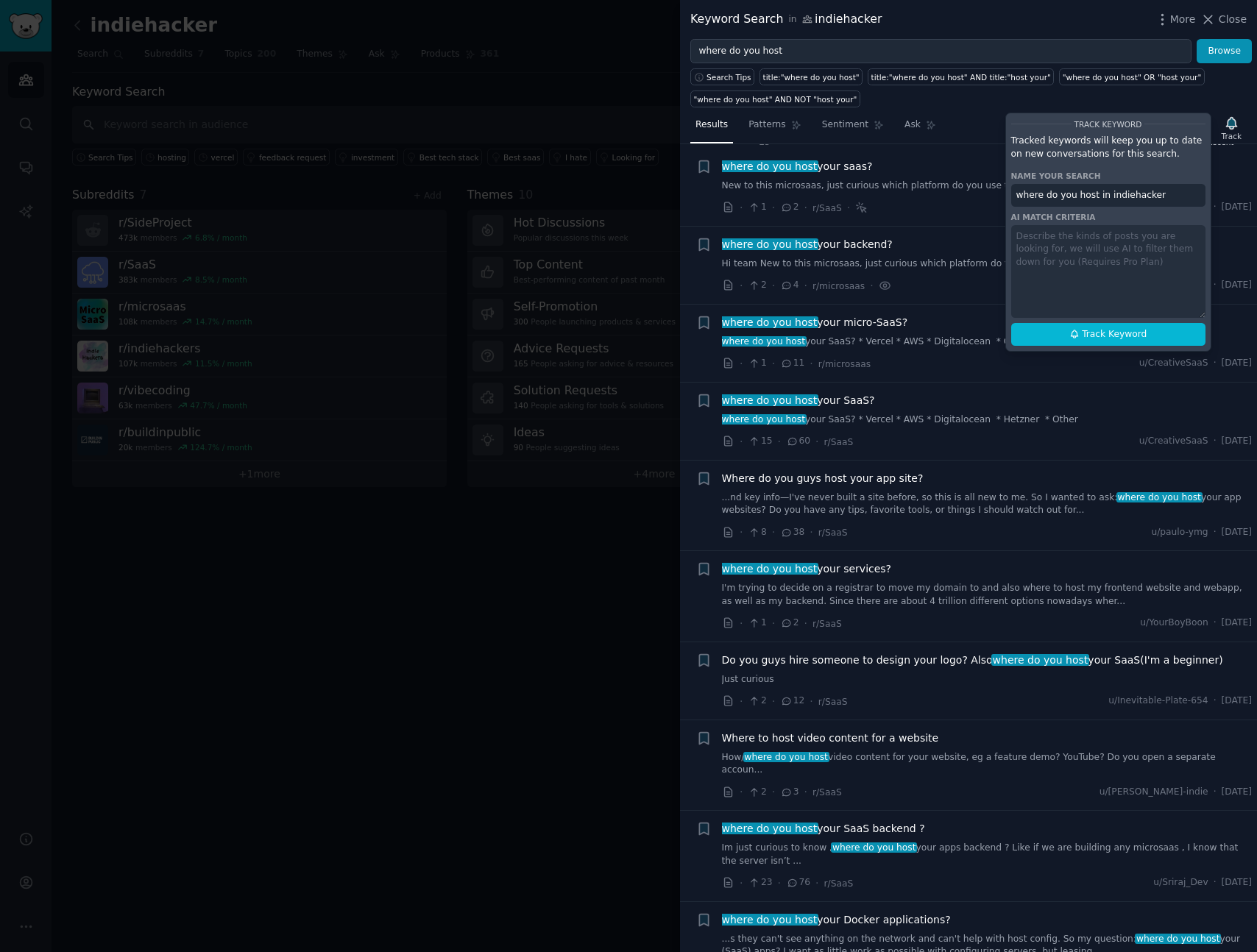
click at [1095, 191] on input "where do you host in indiehacker" at bounding box center [1109, 196] width 194 height 24
click at [1096, 338] on span "Track Keyword" at bounding box center [1114, 335] width 65 height 13
type input ""where do you host" in indiehacker"
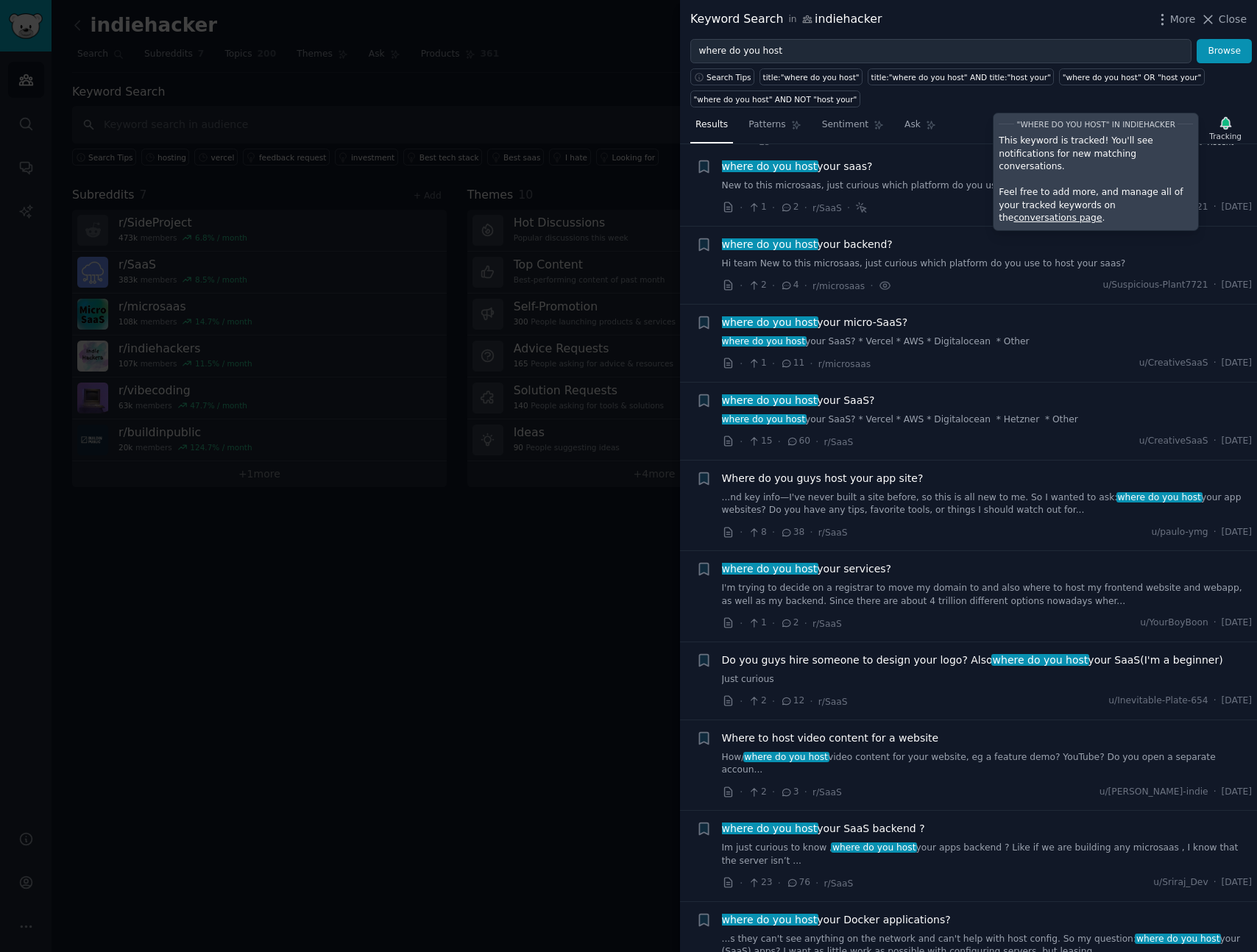
click at [936, 111] on div "Results Patterns Sentiment Ask Tracking "where do you host" in indiehacker This…" at bounding box center [968, 530] width 577 height 844
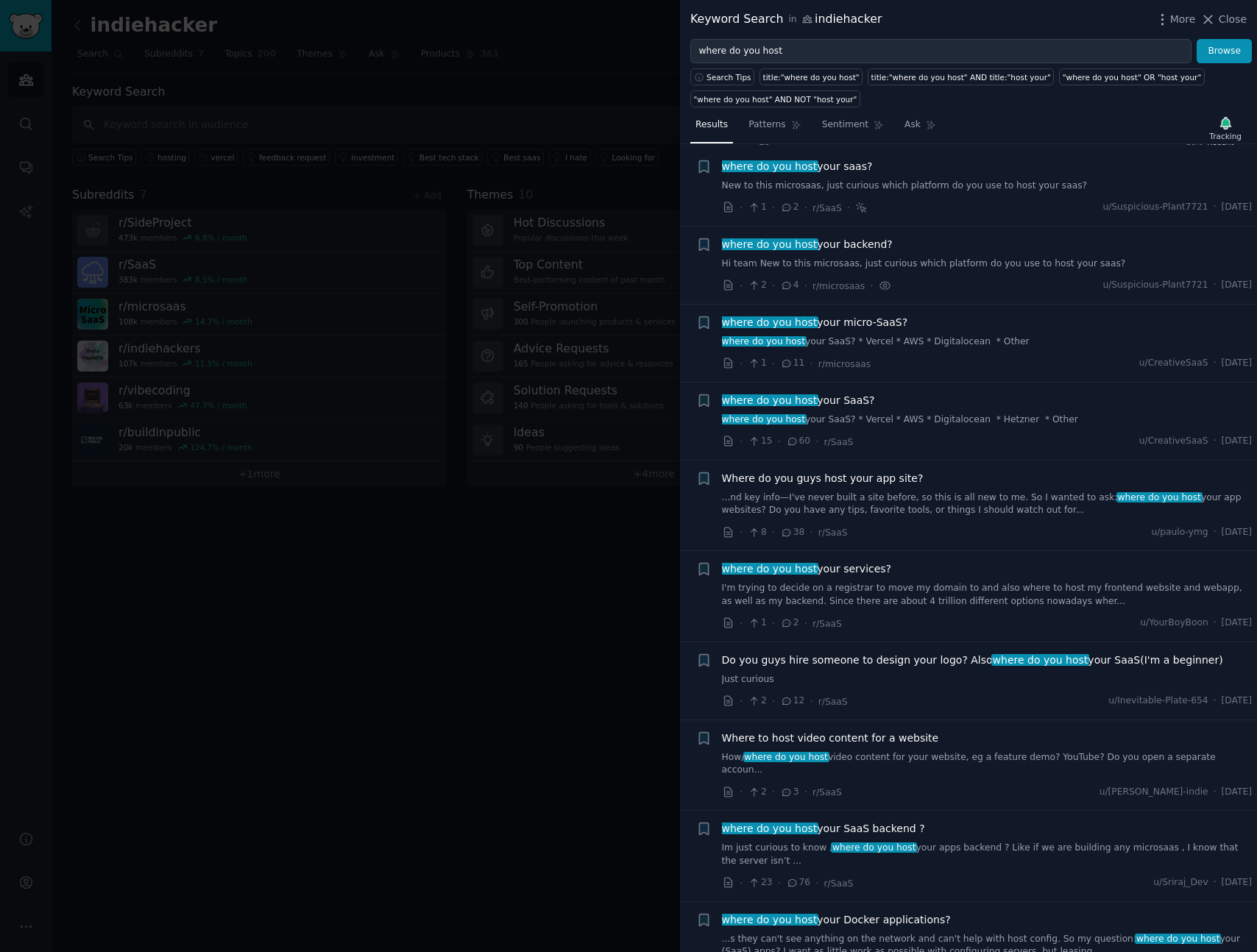
click at [948, 109] on div "Results Patterns Sentiment Ask Tracking Submission s 25 Sort Recent + where do …" at bounding box center [968, 530] width 577 height 844
click at [1000, 112] on div "Results Patterns Sentiment Ask Tracking Submission s 25 Sort Recent + where do …" at bounding box center [968, 530] width 577 height 844
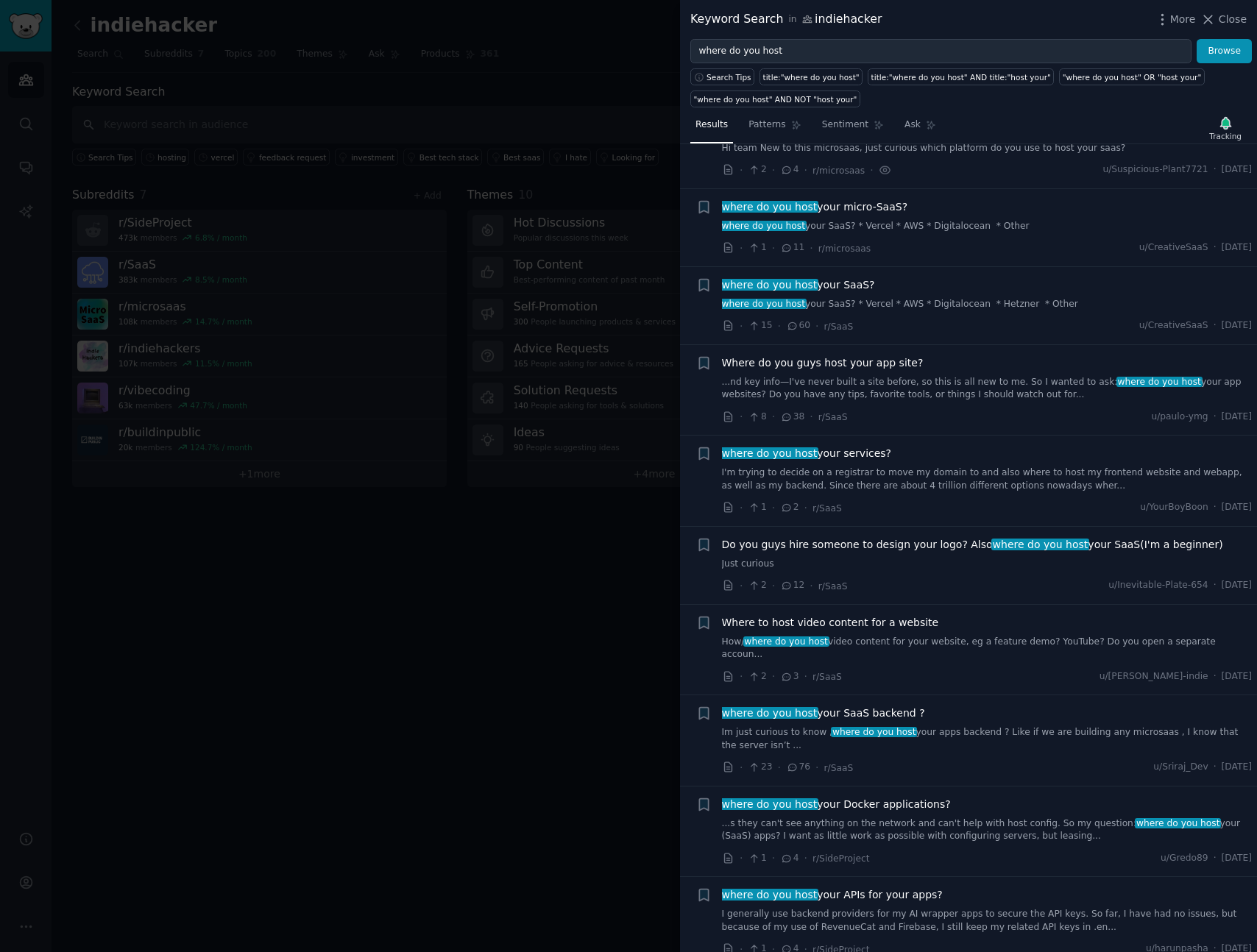
scroll to position [216, 0]
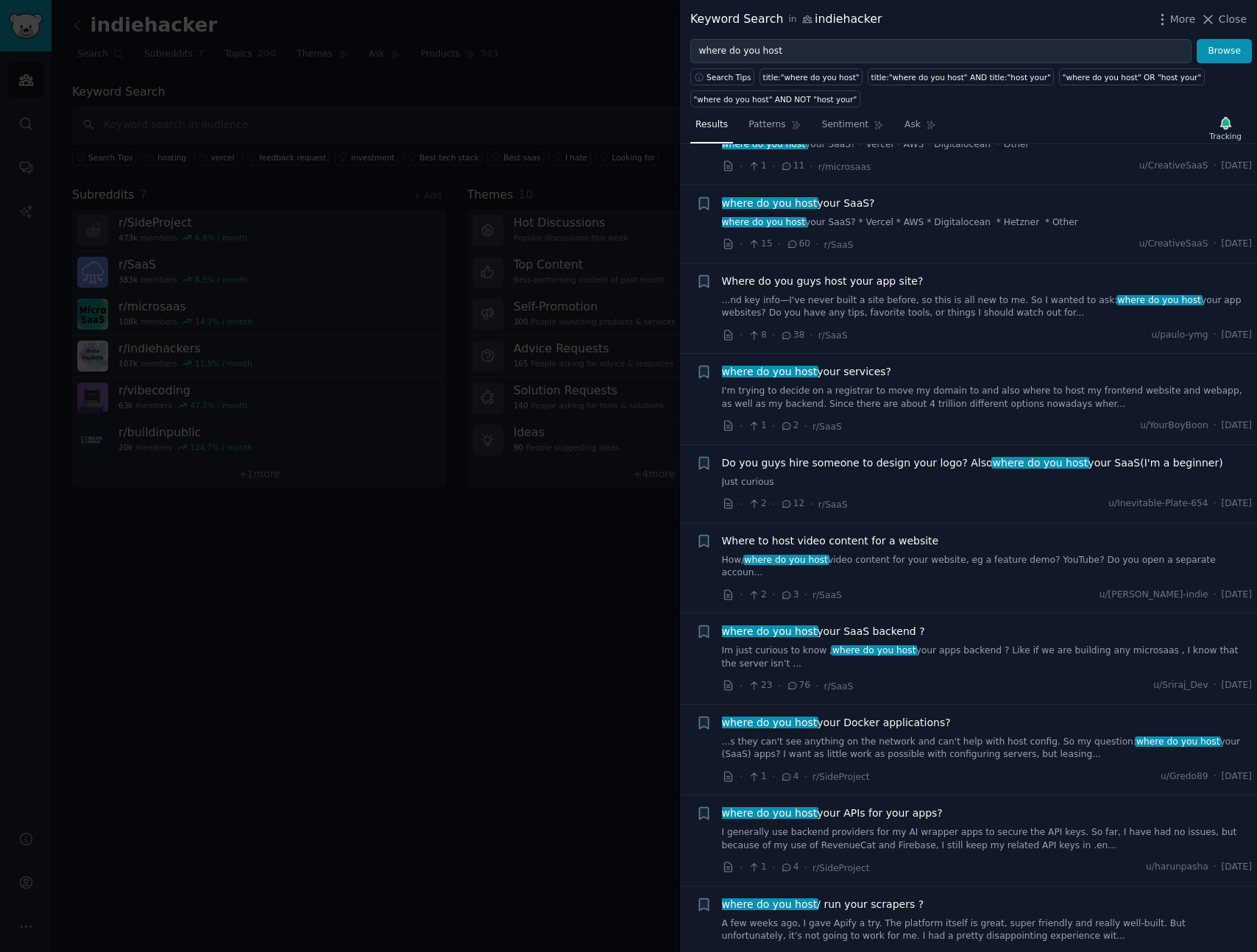
click at [791, 226] on span "where do you host" at bounding box center [764, 222] width 86 height 10
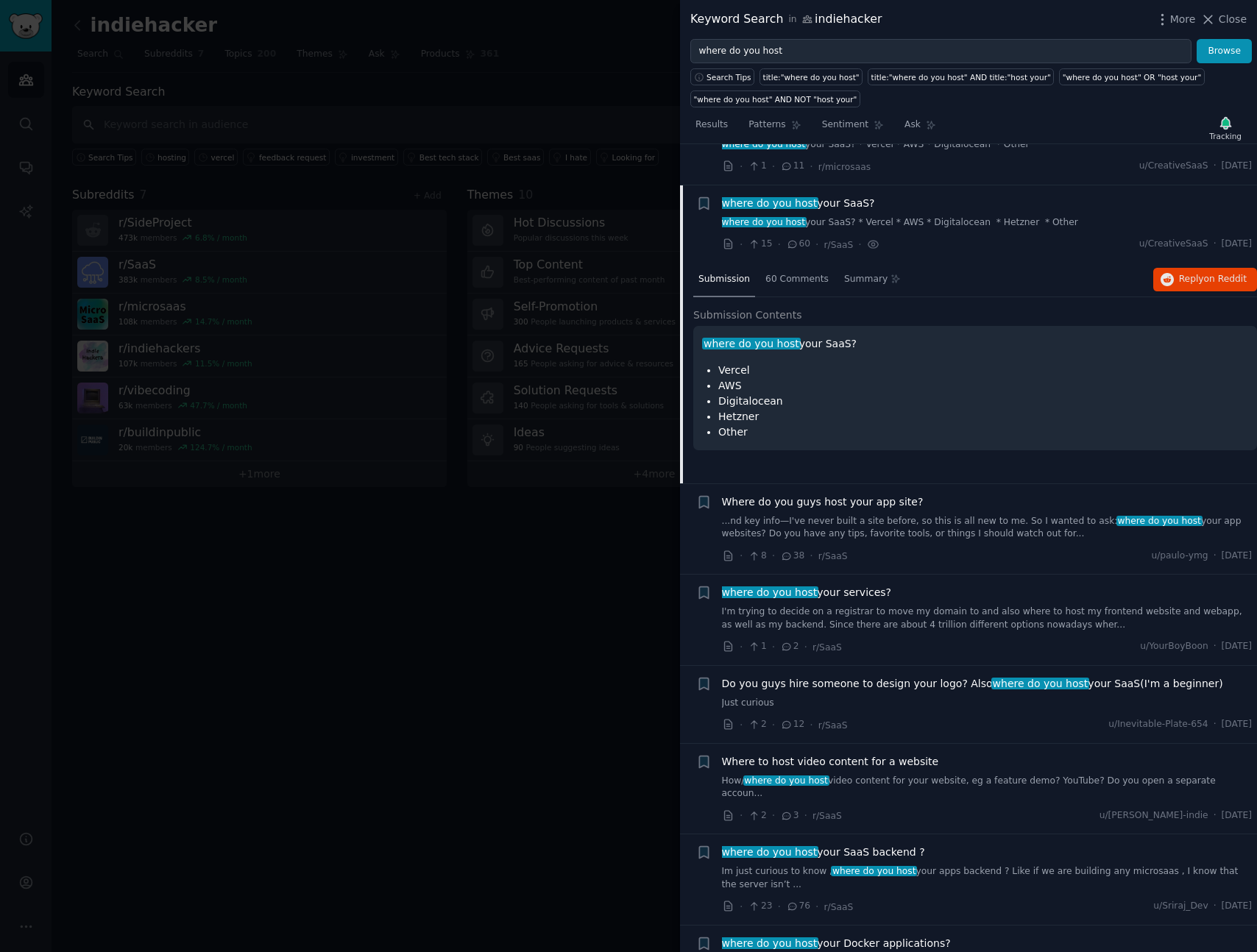
scroll to position [258, 0]
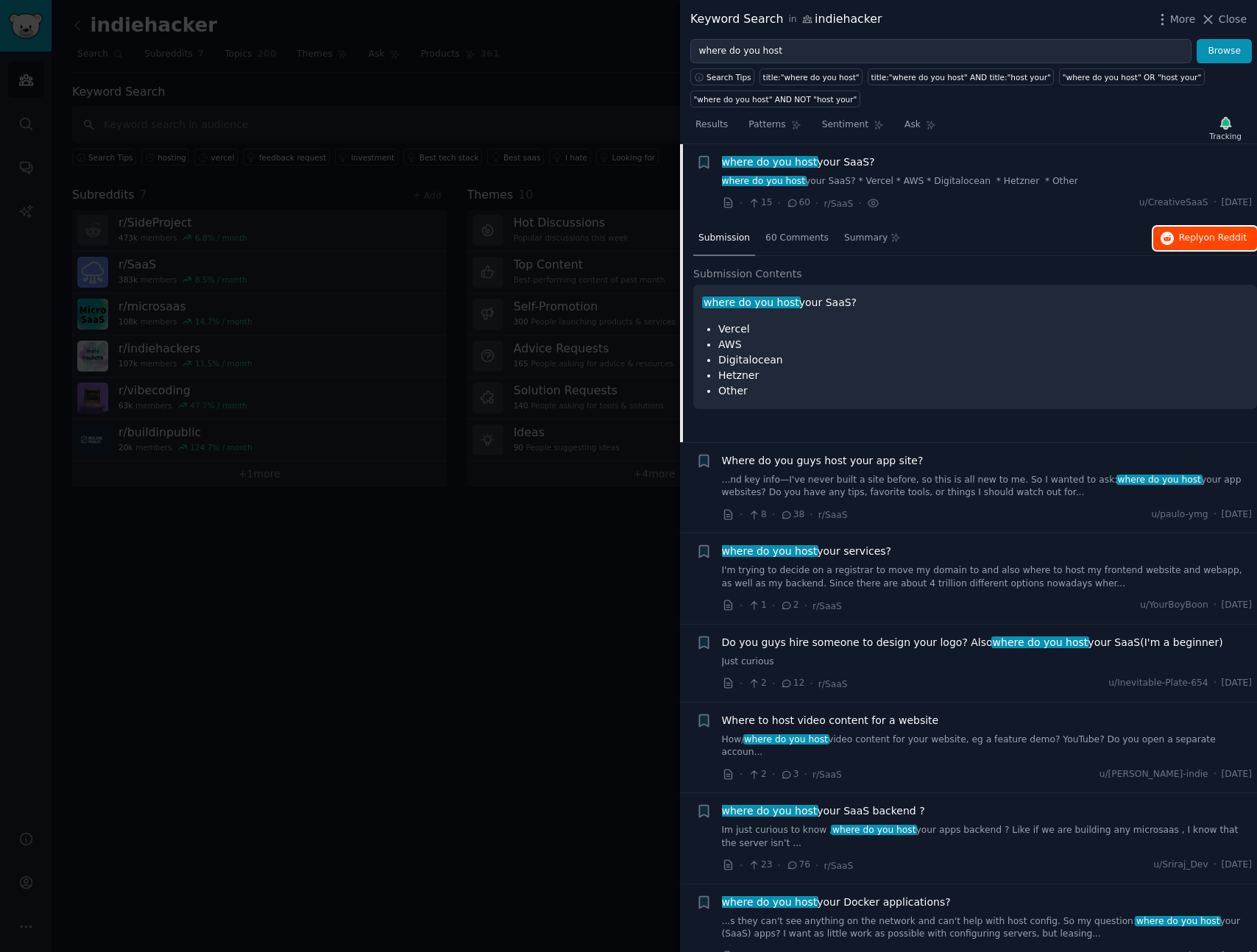
click at [1200, 244] on button "Reply on Reddit" at bounding box center [1205, 239] width 104 height 24
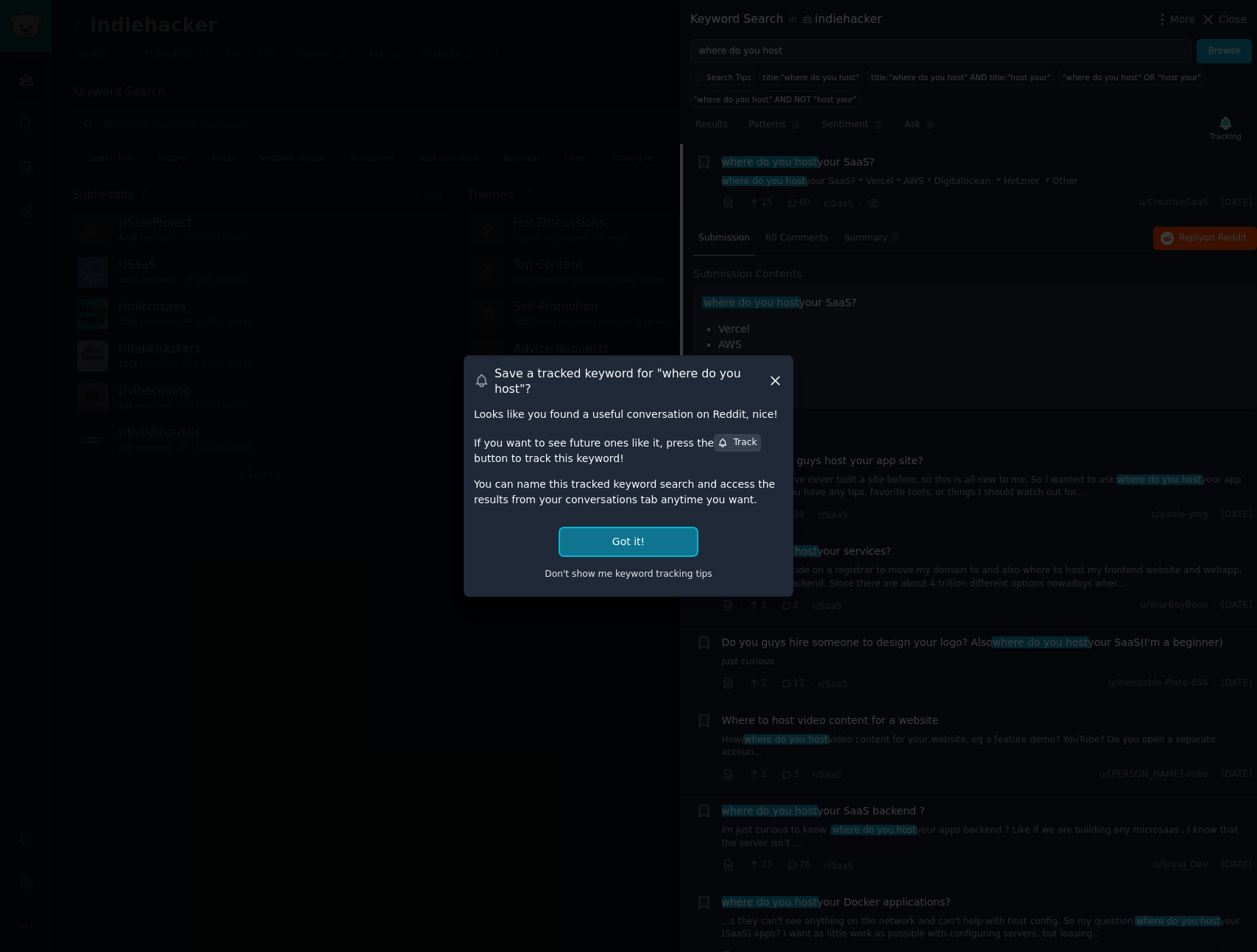
click at [628, 535] on button "Got it!" at bounding box center [628, 542] width 136 height 27
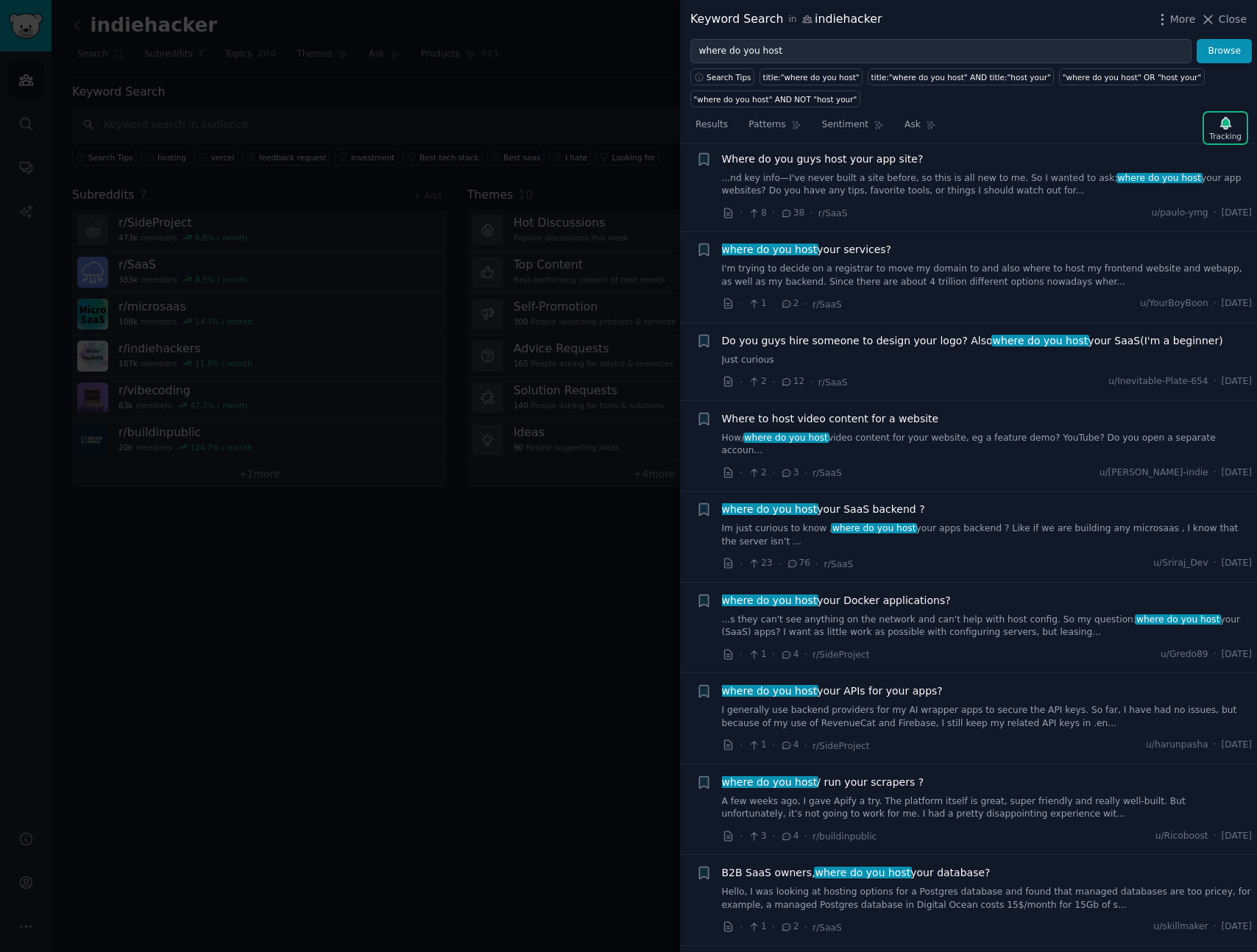
scroll to position [635, 0]
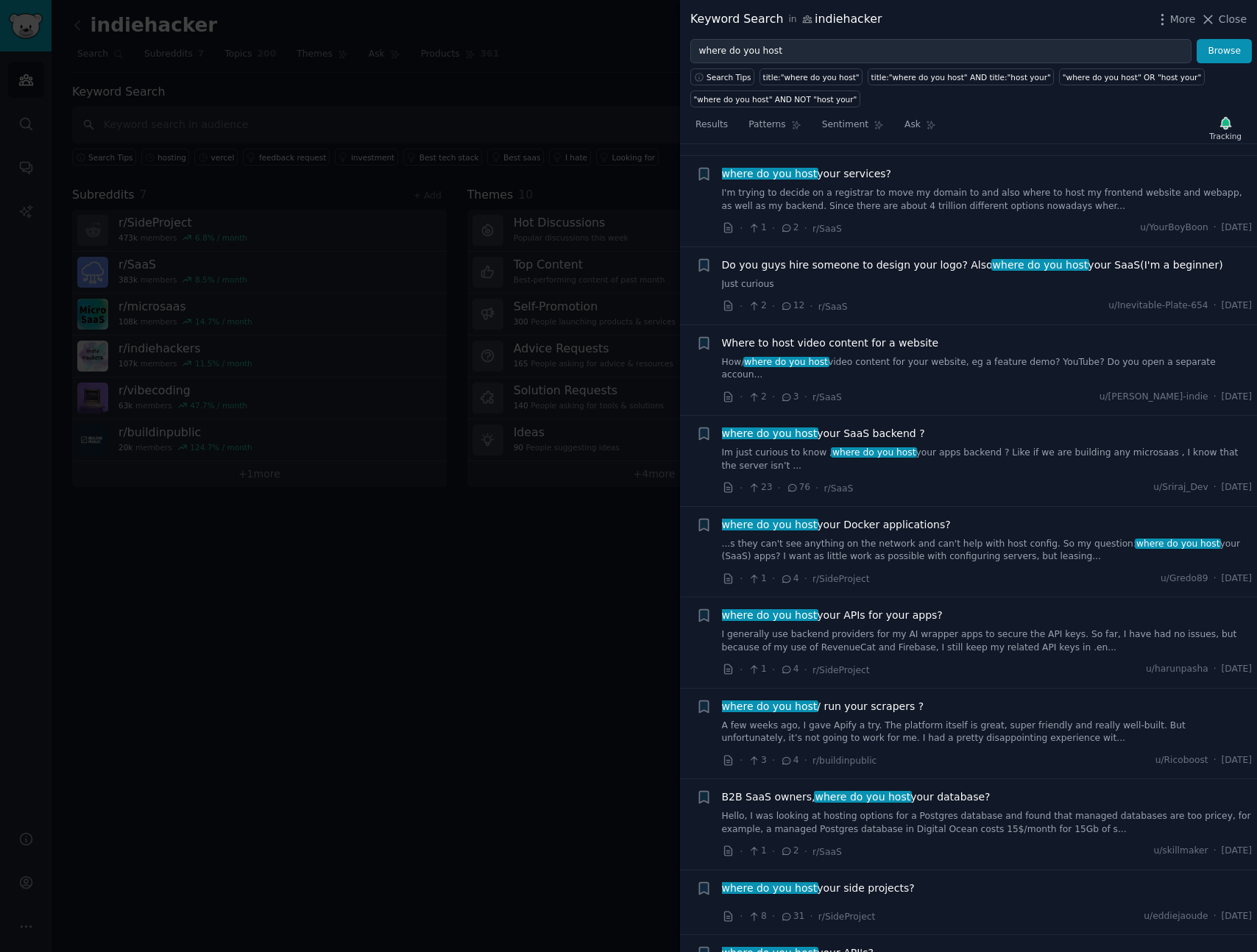
click at [948, 183] on div "where do you host your services? I'm trying to decide on a registrar to move my…" at bounding box center [987, 189] width 531 height 47
click at [949, 204] on link "I'm trying to decide on a registrar to move my domain to and also where to host…" at bounding box center [987, 200] width 531 height 26
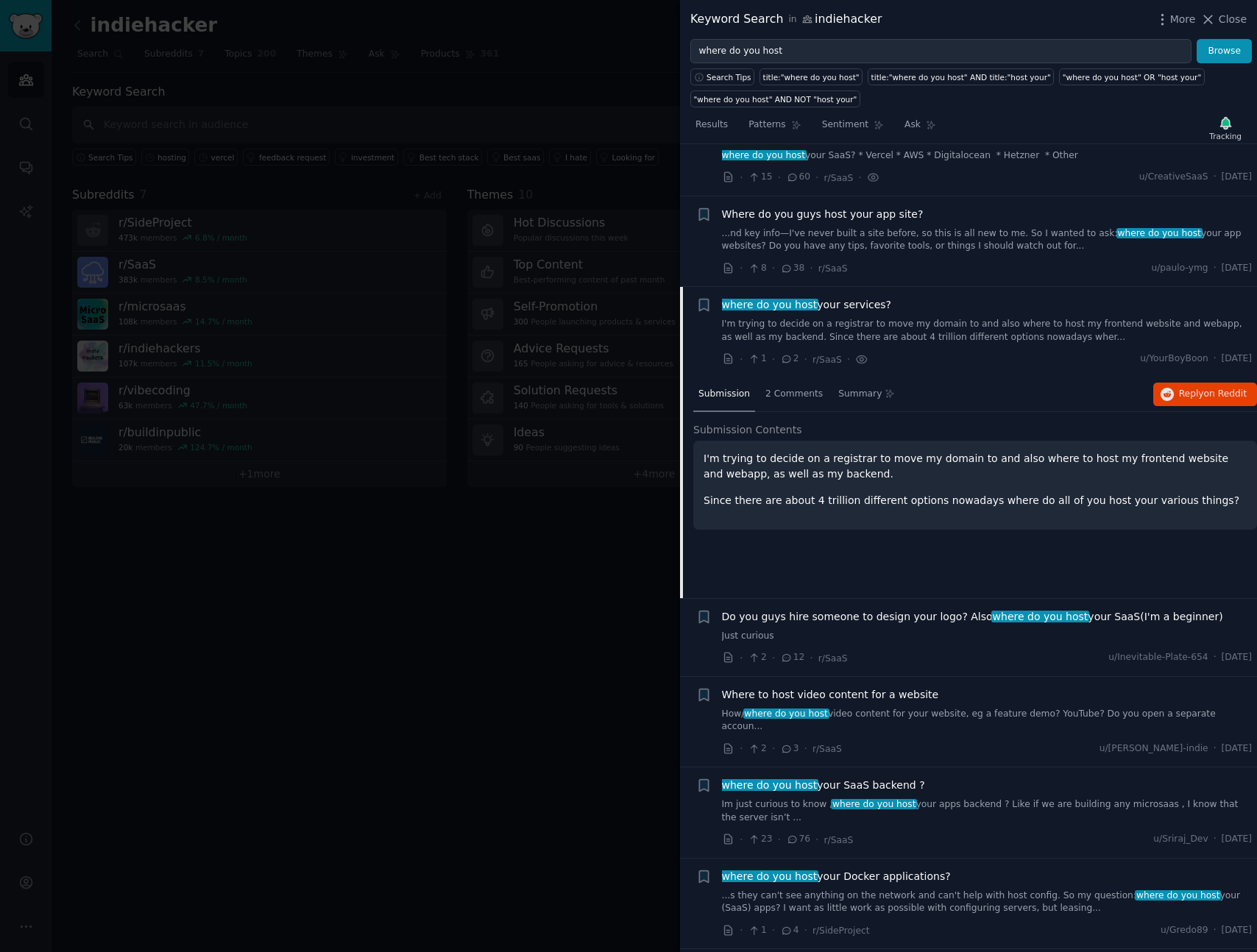
scroll to position [274, 0]
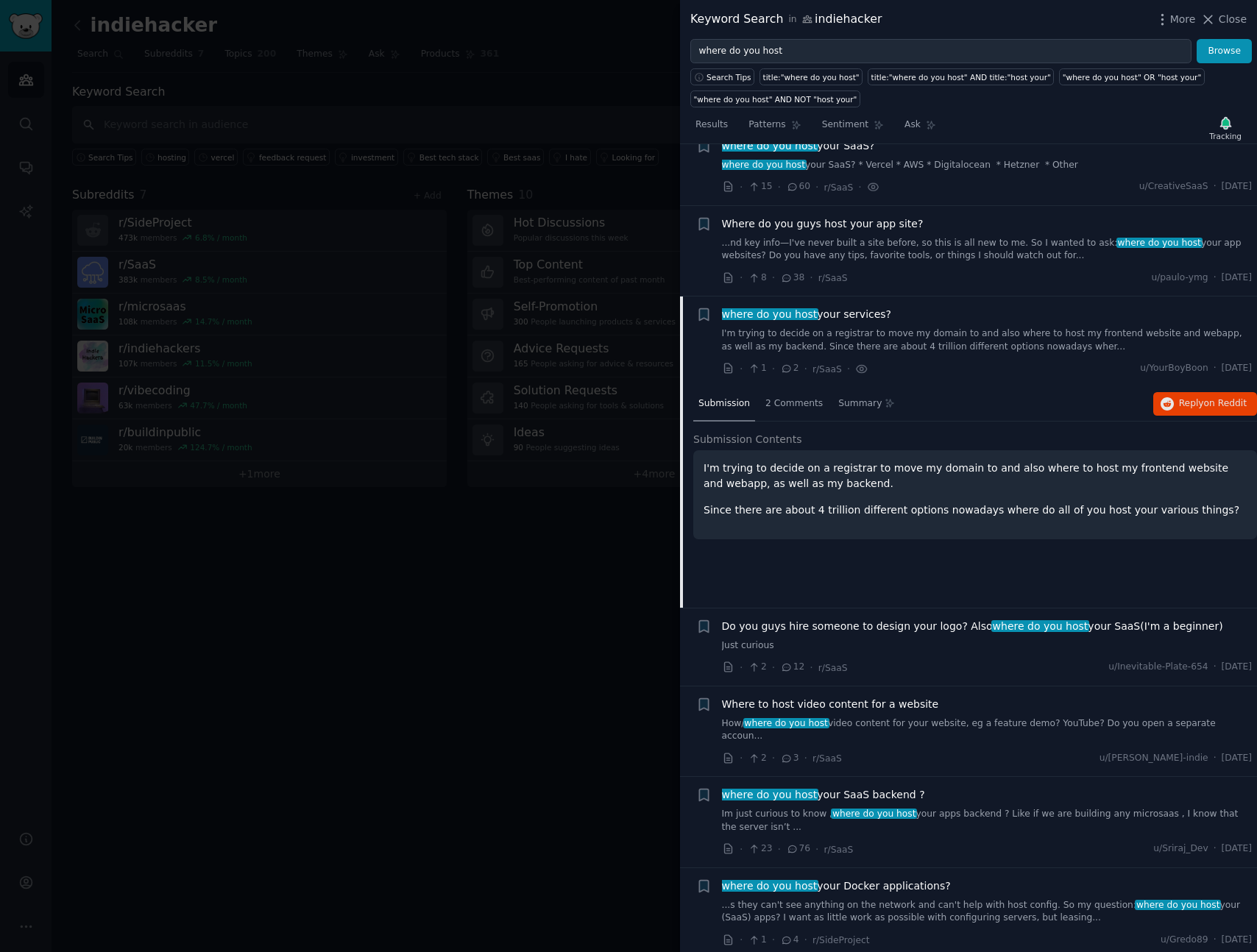
click at [1000, 335] on link "I'm trying to decide on a registrar to move my domain to and also where to host…" at bounding box center [987, 341] width 531 height 26
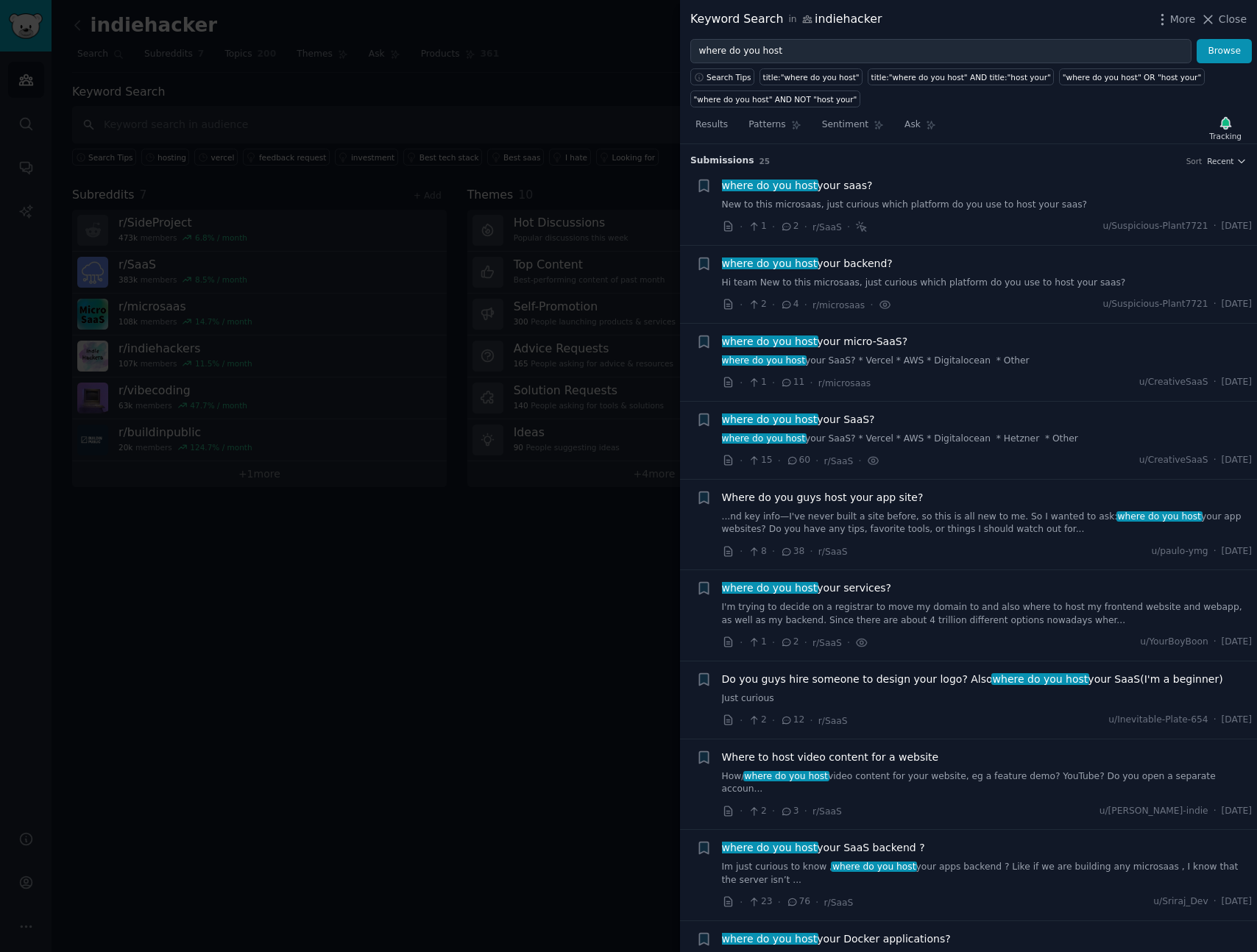
click at [568, 527] on div at bounding box center [628, 476] width 1257 height 952
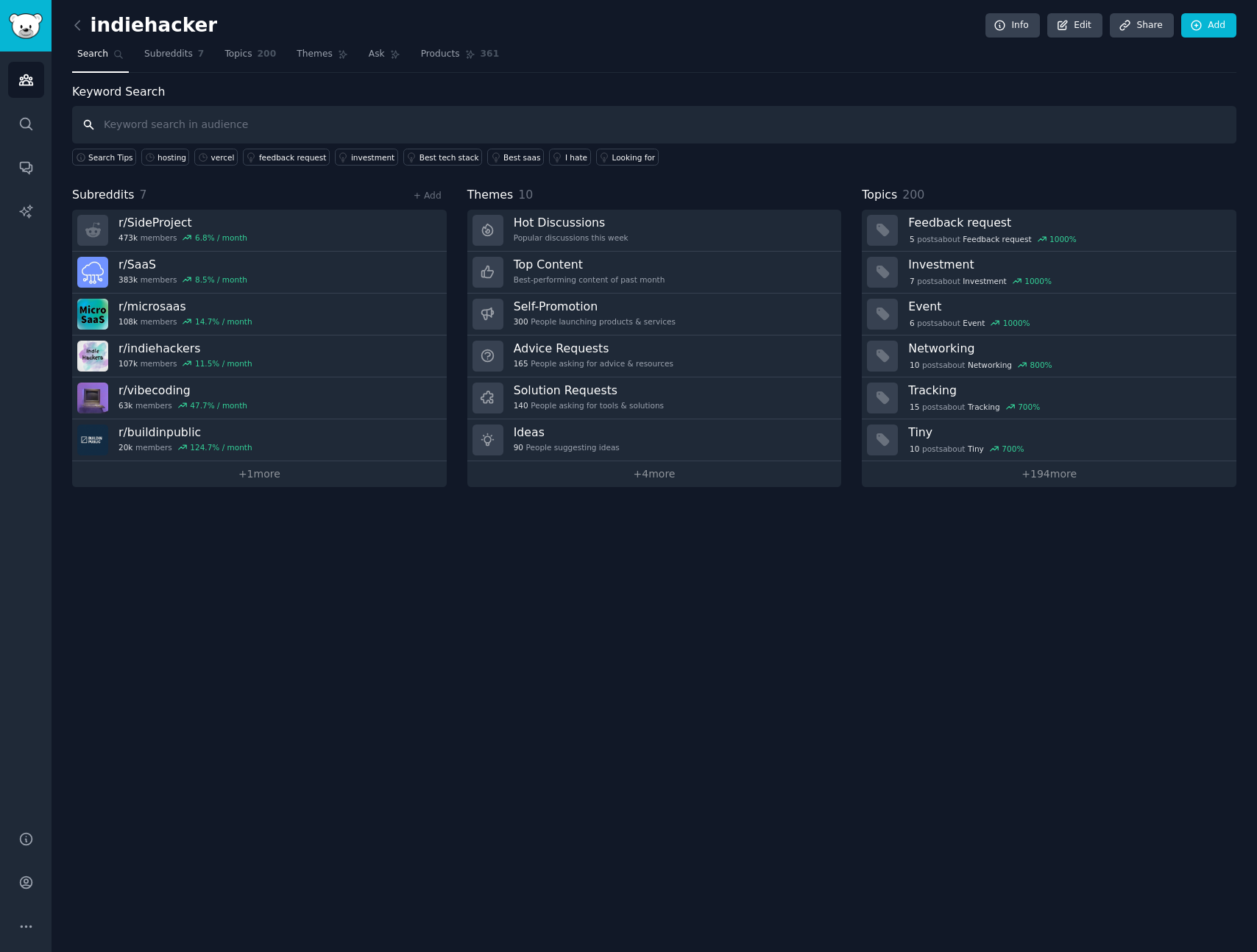
click at [288, 125] on input "text" at bounding box center [653, 124] width 1164 height 38
type input "vercel alternative"
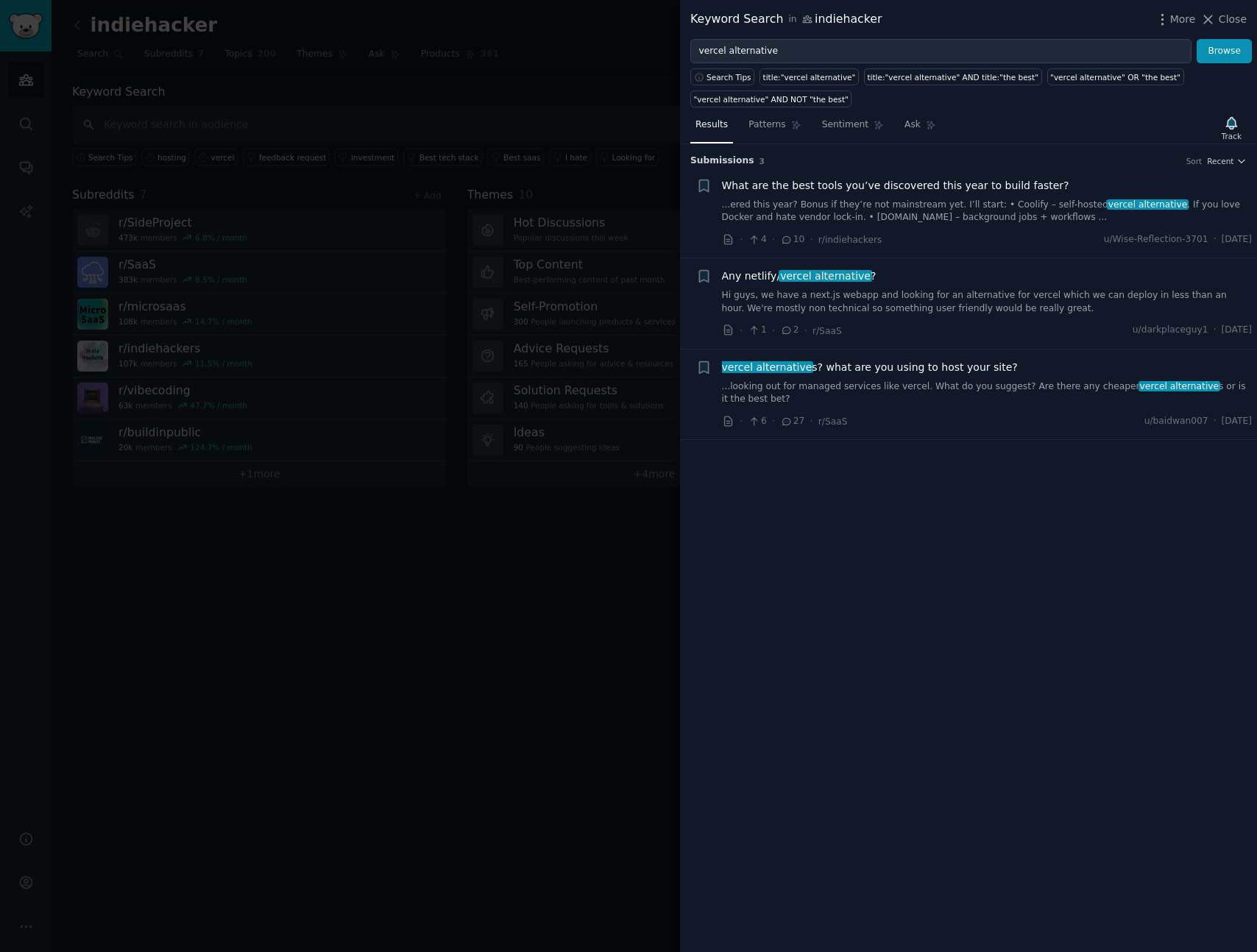
click at [894, 528] on div "Submission s 3 Sort Recent + What are the best tools you’ve discovered this yea…" at bounding box center [968, 549] width 577 height 809
click at [934, 82] on div "title:"vercel alternative" AND title:"the best"" at bounding box center [953, 77] width 171 height 10
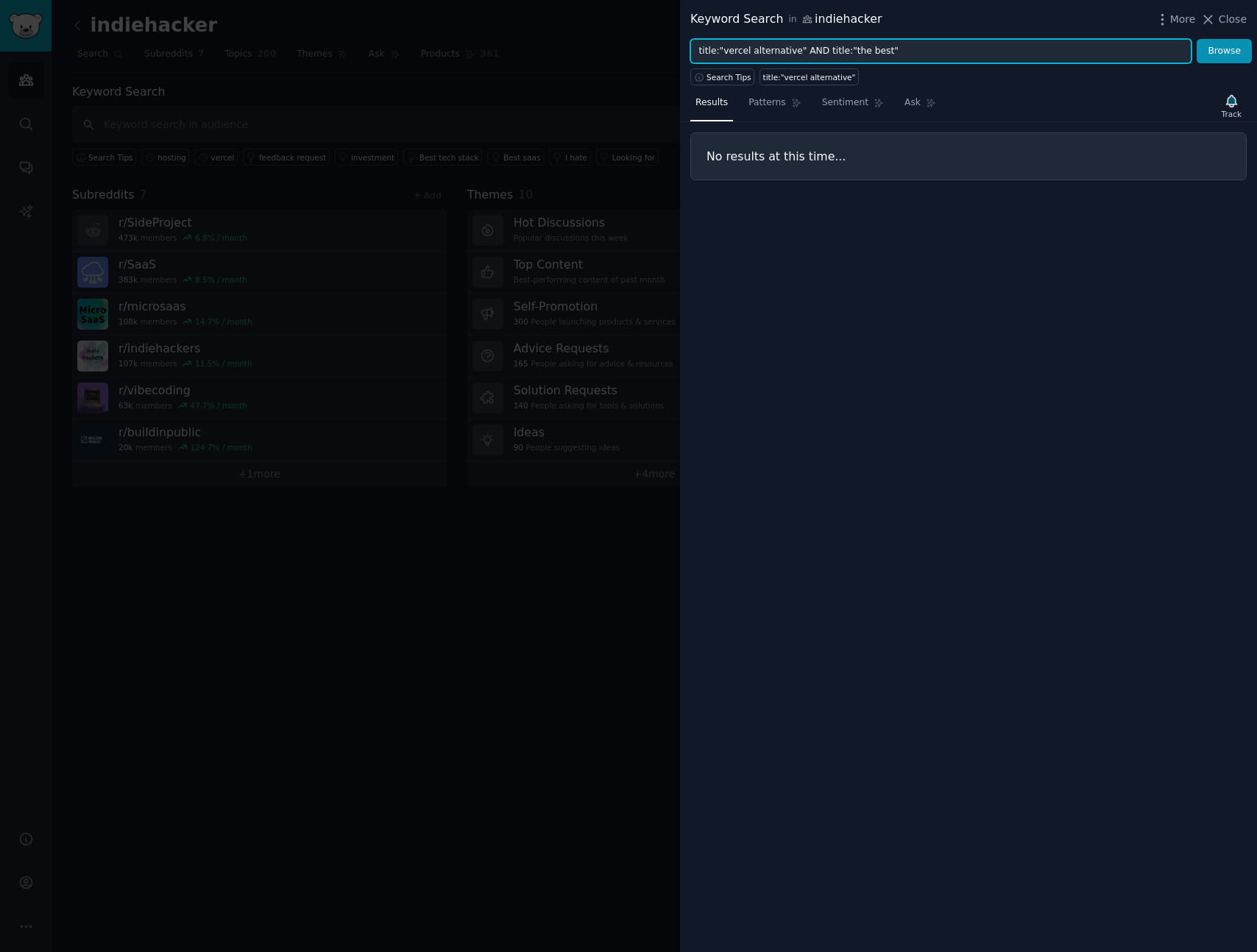
click at [718, 51] on input "title:"vercel alternative" AND title:"the best"" at bounding box center [940, 51] width 501 height 25
click at [746, 52] on input ""vercel alternative" AND title:"the best"" at bounding box center [940, 51] width 501 height 25
click at [798, 52] on input ""vercel" AND title:"the best"" at bounding box center [940, 51] width 501 height 25
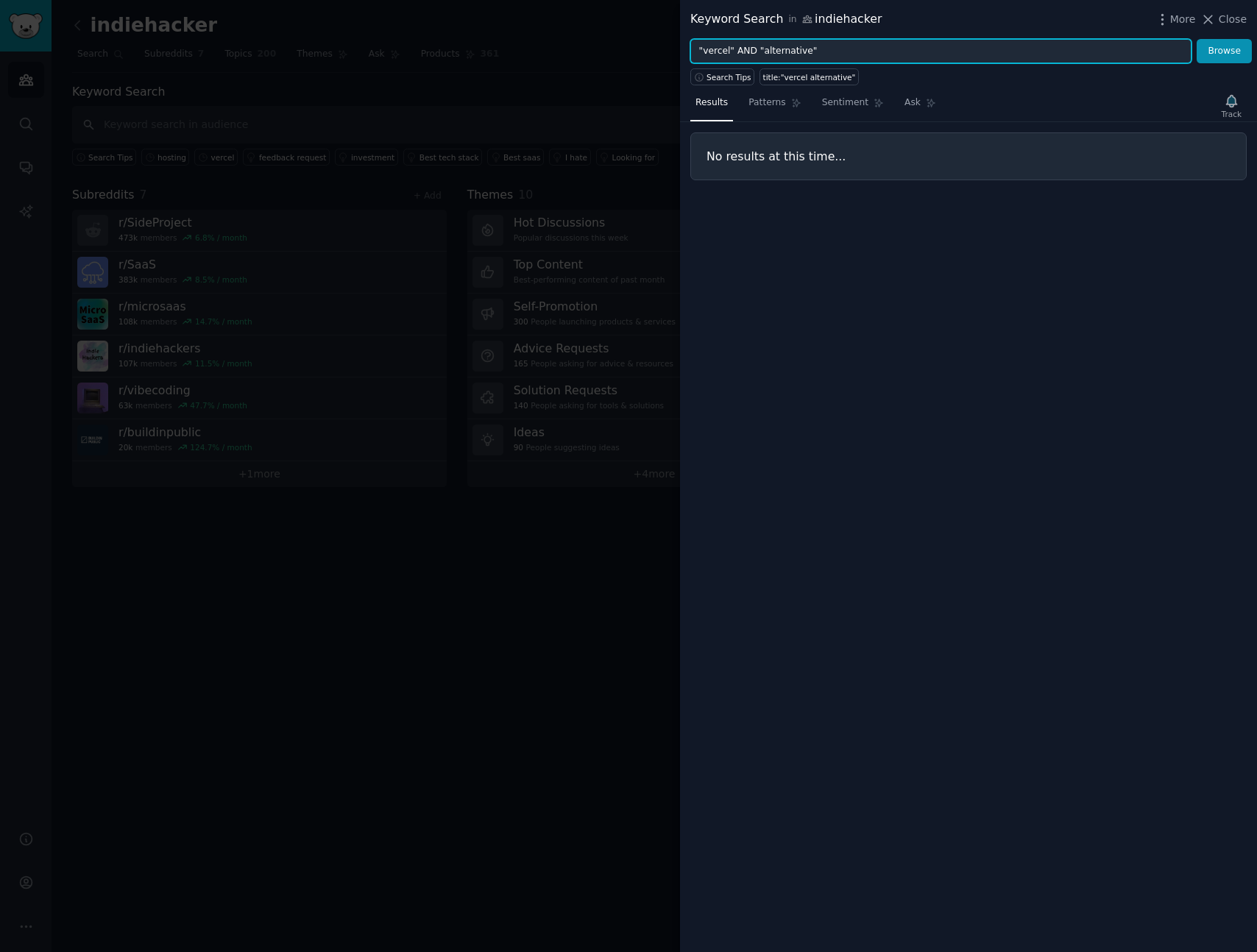
type input ""vercel" AND "alternative""
click at [1197, 39] on button "Browse" at bounding box center [1224, 51] width 55 height 25
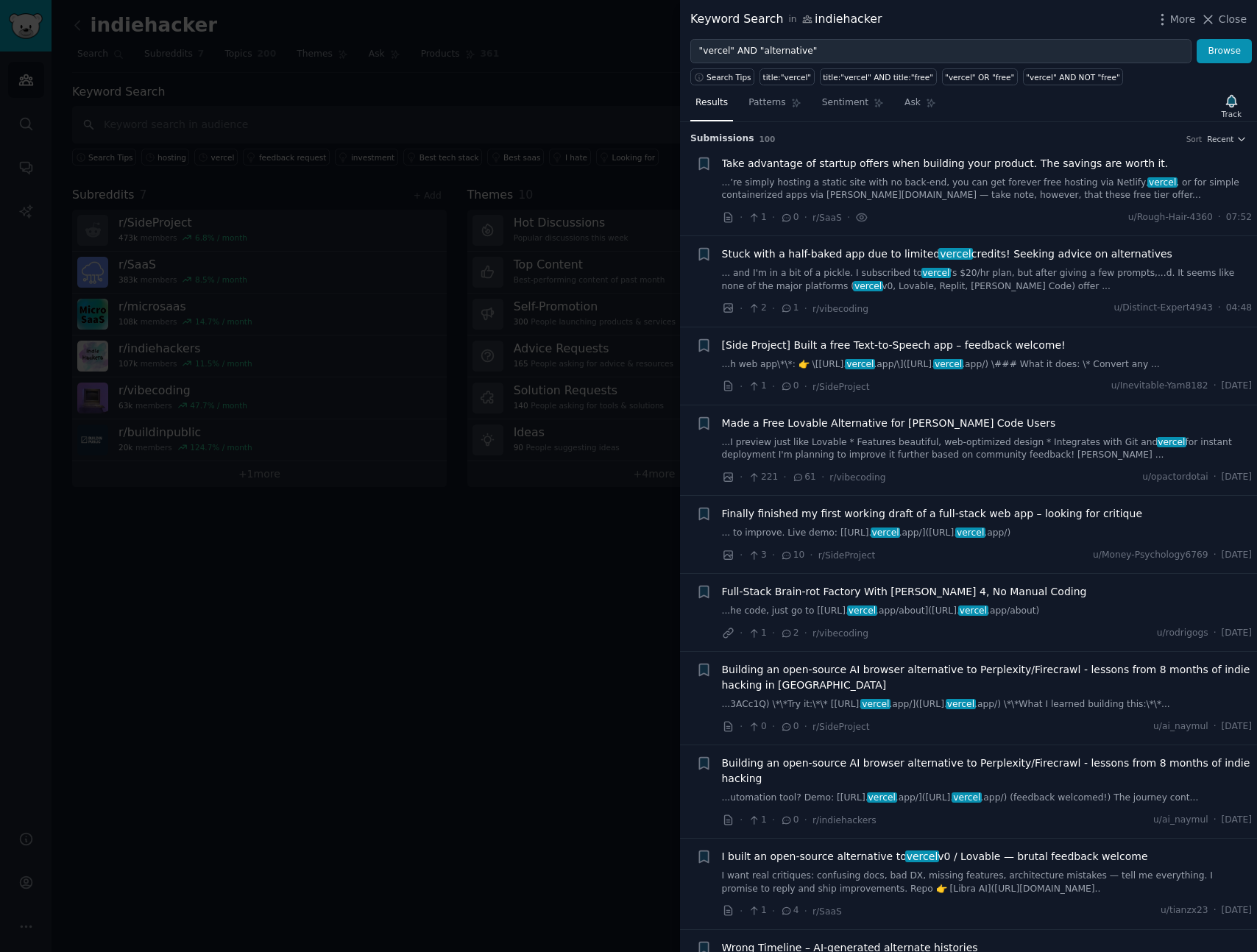
click at [504, 607] on div at bounding box center [628, 476] width 1257 height 952
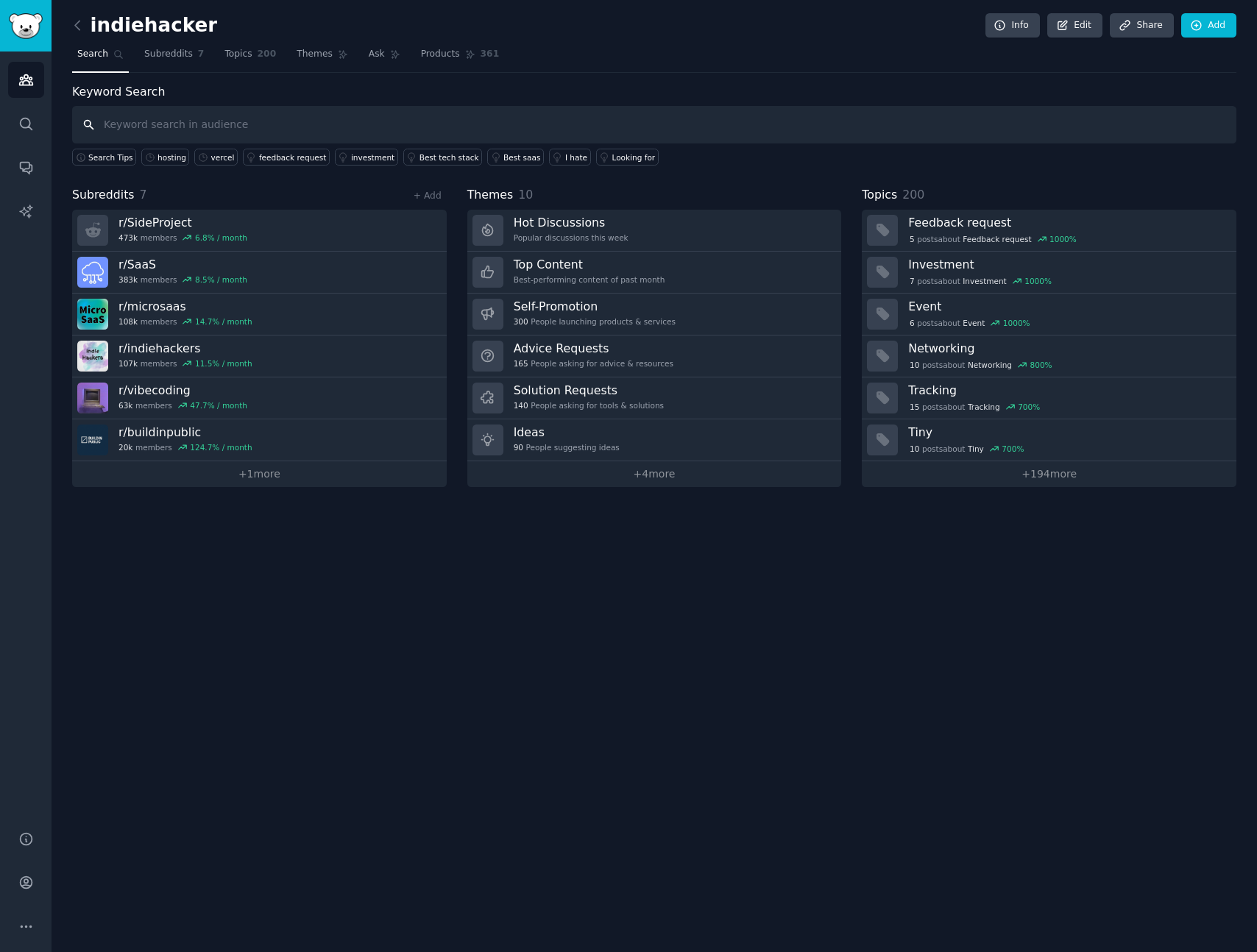
click at [203, 131] on input "text" at bounding box center [653, 124] width 1164 height 38
type input "backend hosting"
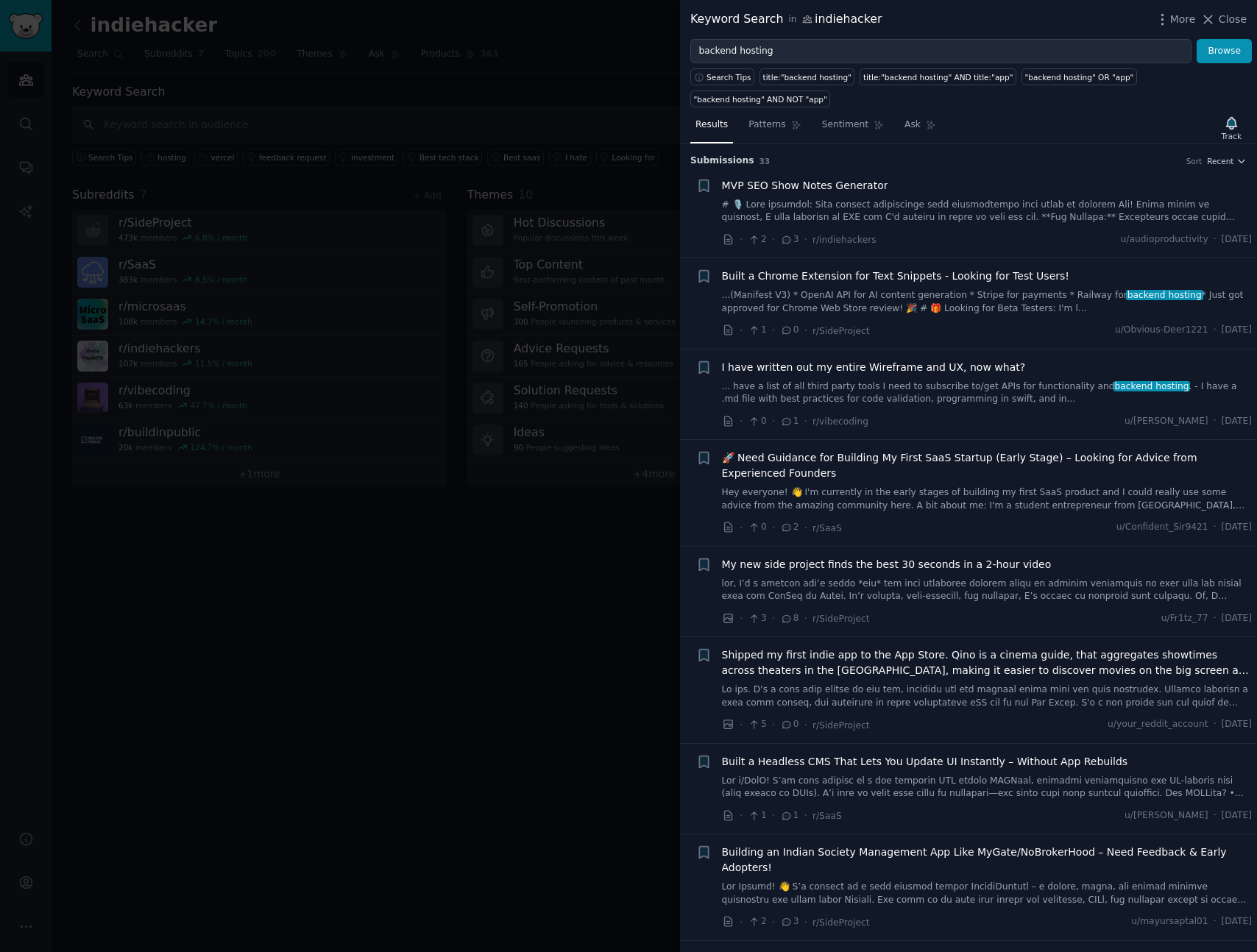
click at [969, 463] on span "🚀 Need Guidance for Building My First SaaS Startup (Early Stage) – Looking for …" at bounding box center [987, 465] width 531 height 31
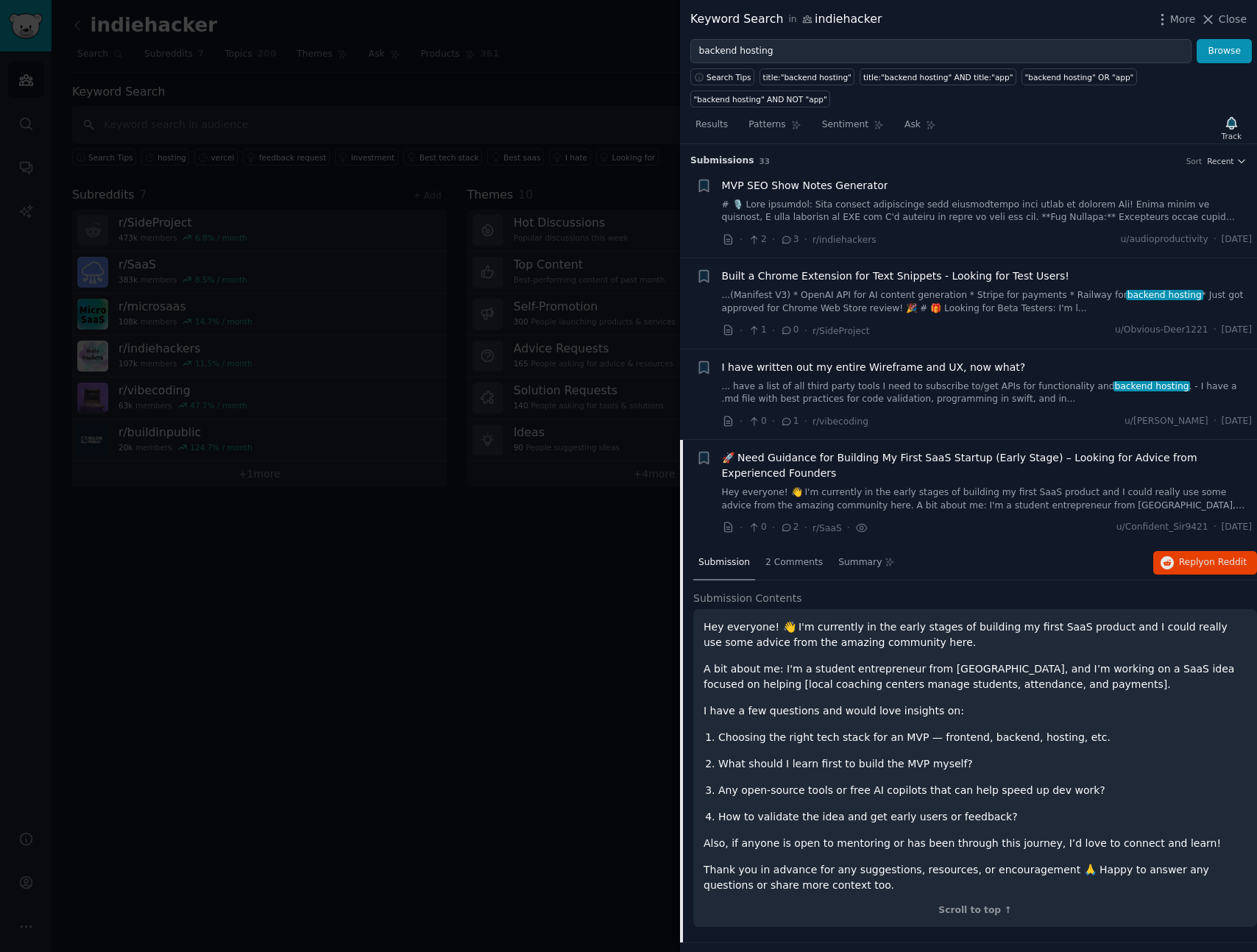
click at [469, 623] on div at bounding box center [628, 476] width 1257 height 952
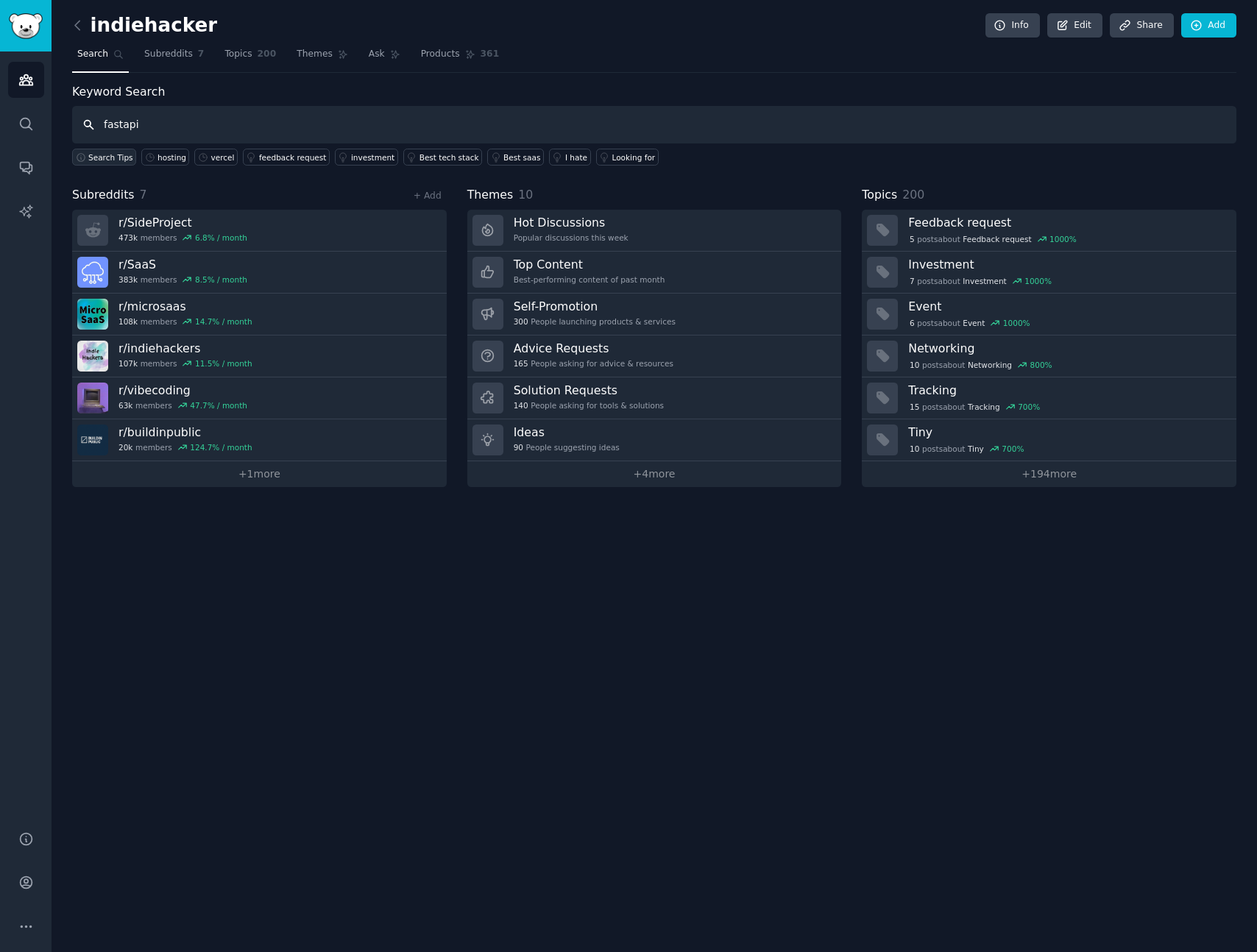
click at [102, 151] on button "Search Tips" at bounding box center [104, 156] width 64 height 17
type input "fastapi"
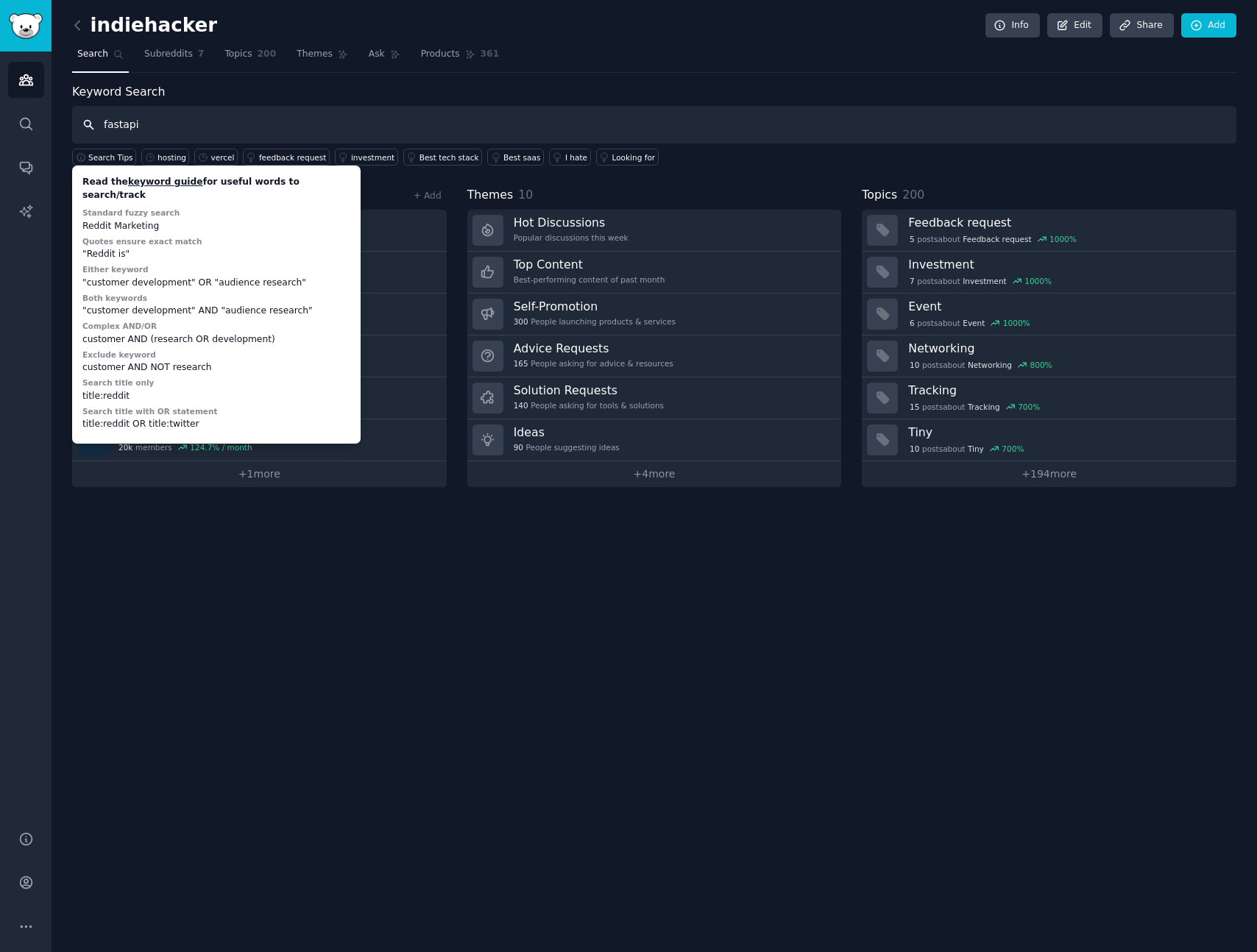
click at [189, 115] on input "fastapi" at bounding box center [653, 124] width 1164 height 38
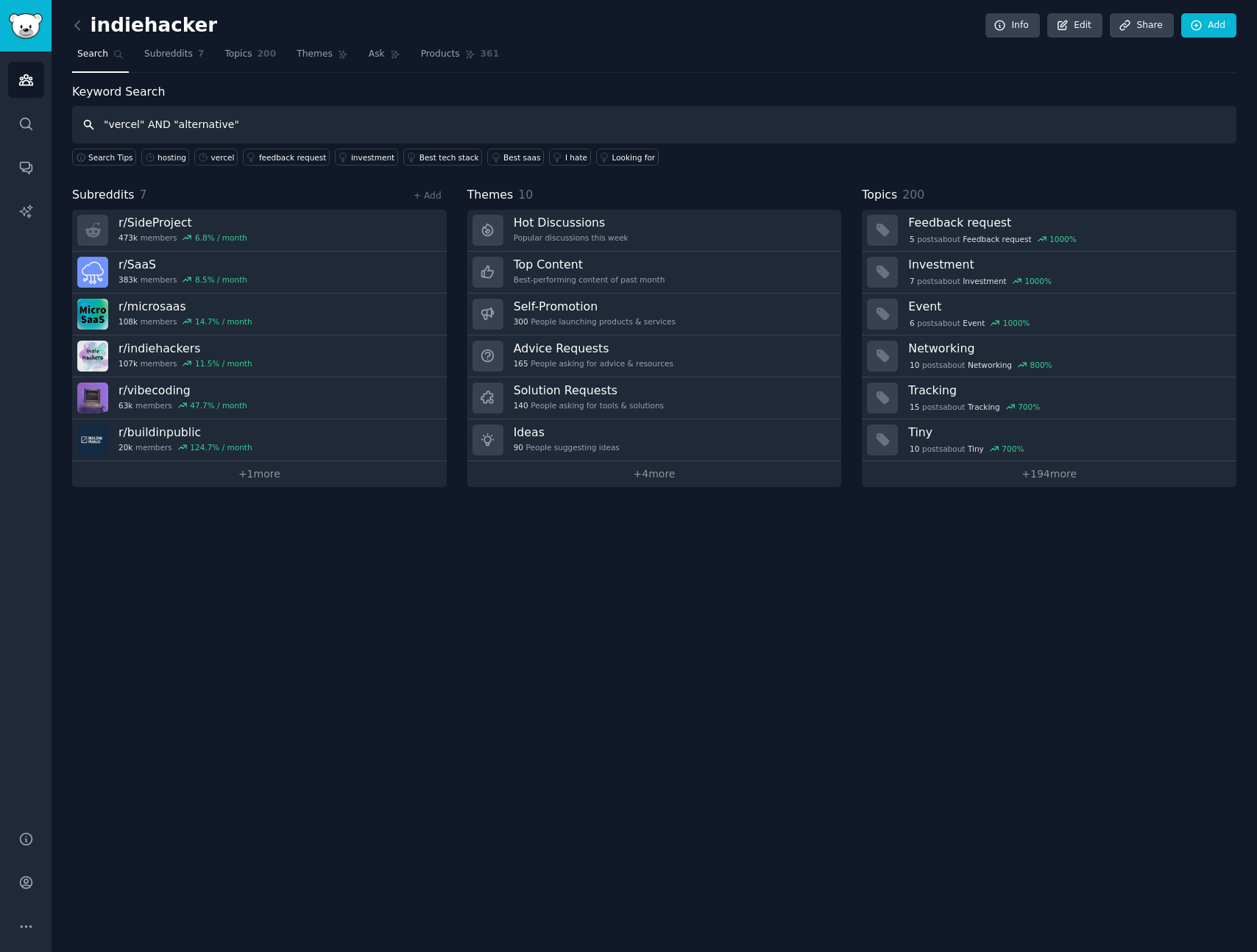
type input ""vercel" AND "alternative""
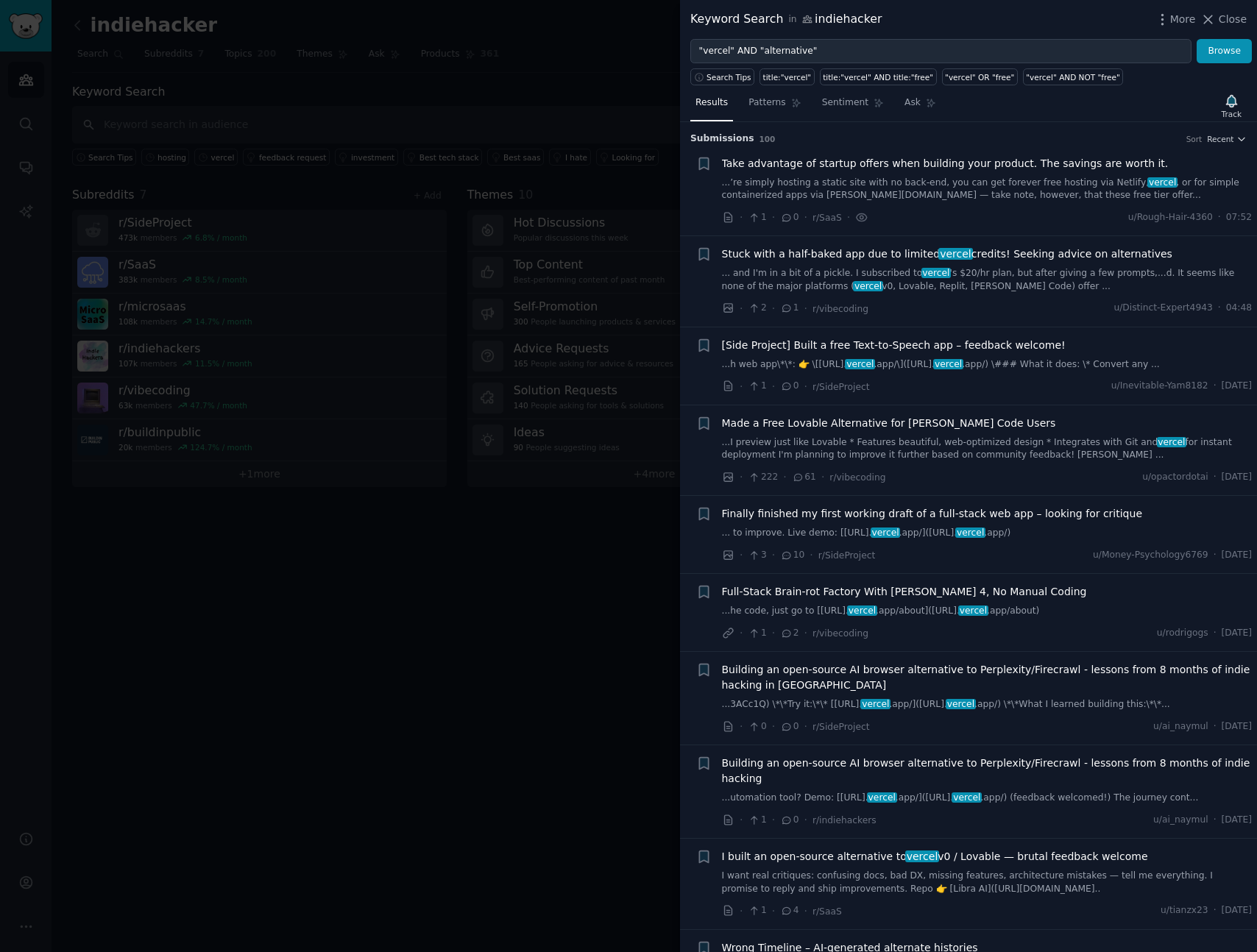
scroll to position [18, 0]
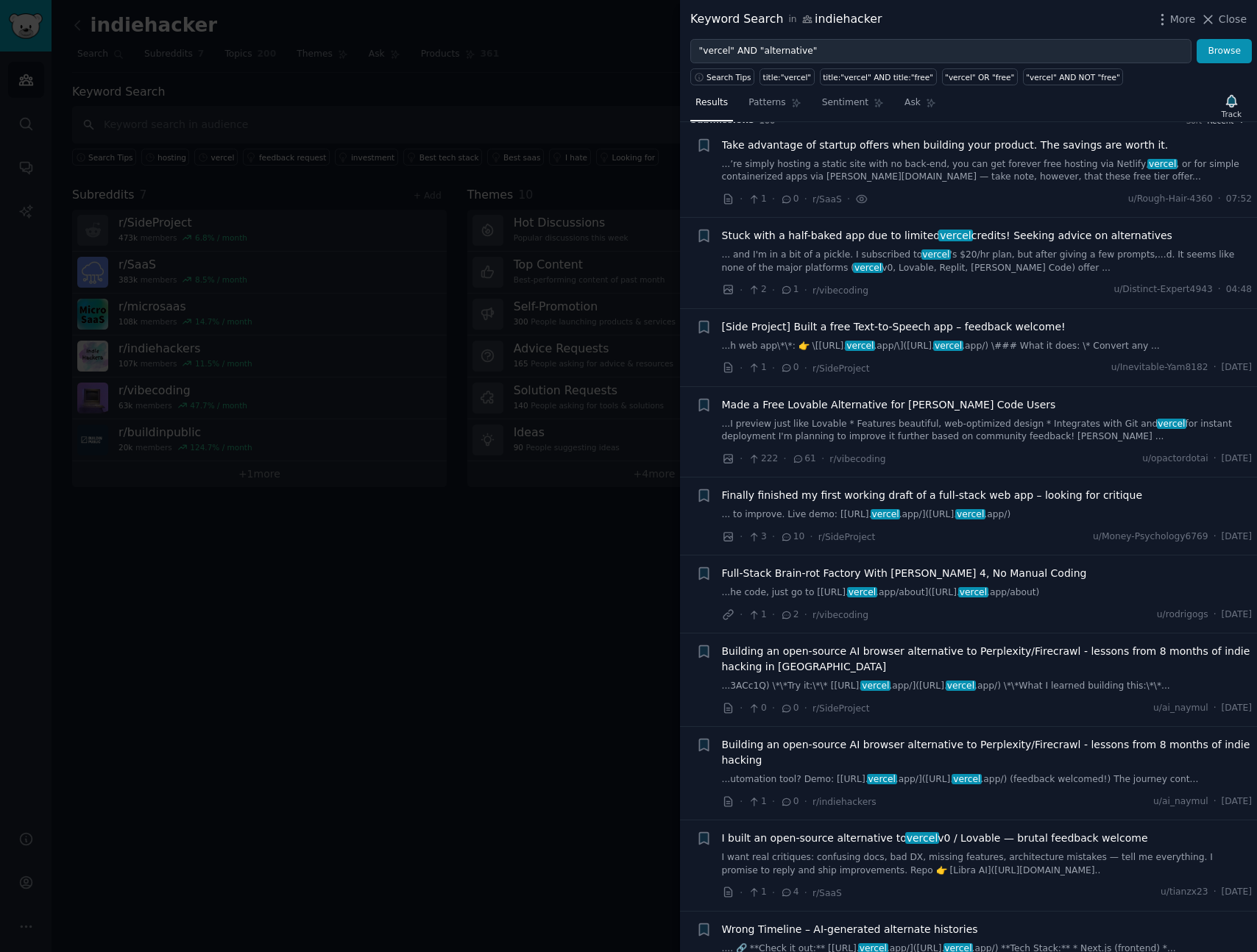
click at [1017, 244] on div "Stuck with a half-baked app due to limited vercel credits! Seeking advice on al…" at bounding box center [987, 251] width 531 height 47
click at [1029, 249] on link "... and I'm in a bit of a pickle. I subscribed to vercel 's $20/hr plan, but af…" at bounding box center [987, 262] width 531 height 26
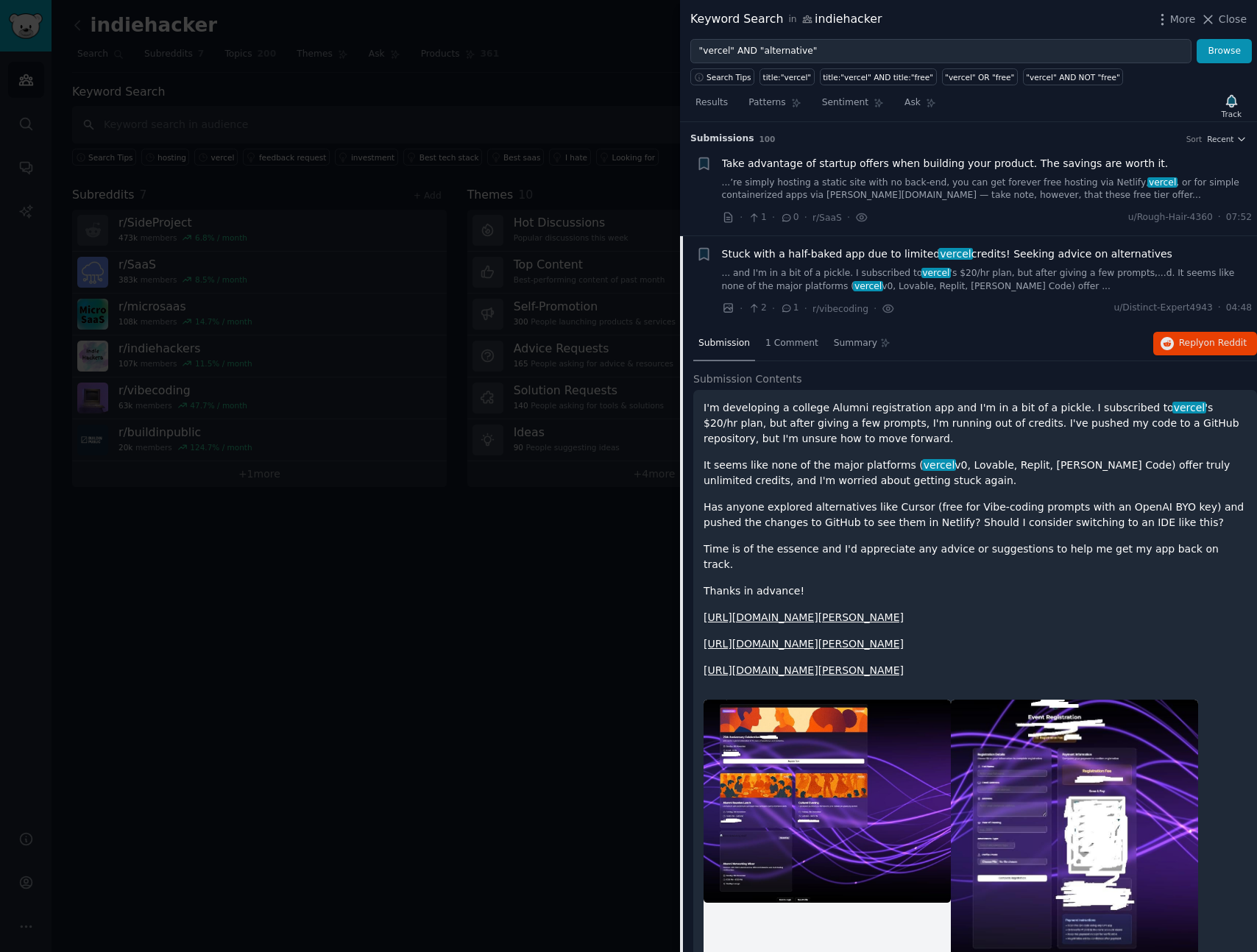
click at [983, 448] on div "I'm developing a college Alumni registration app and I'm in a bit of a pickle. …" at bounding box center [975, 539] width 543 height 278
click at [455, 531] on div at bounding box center [628, 476] width 1257 height 952
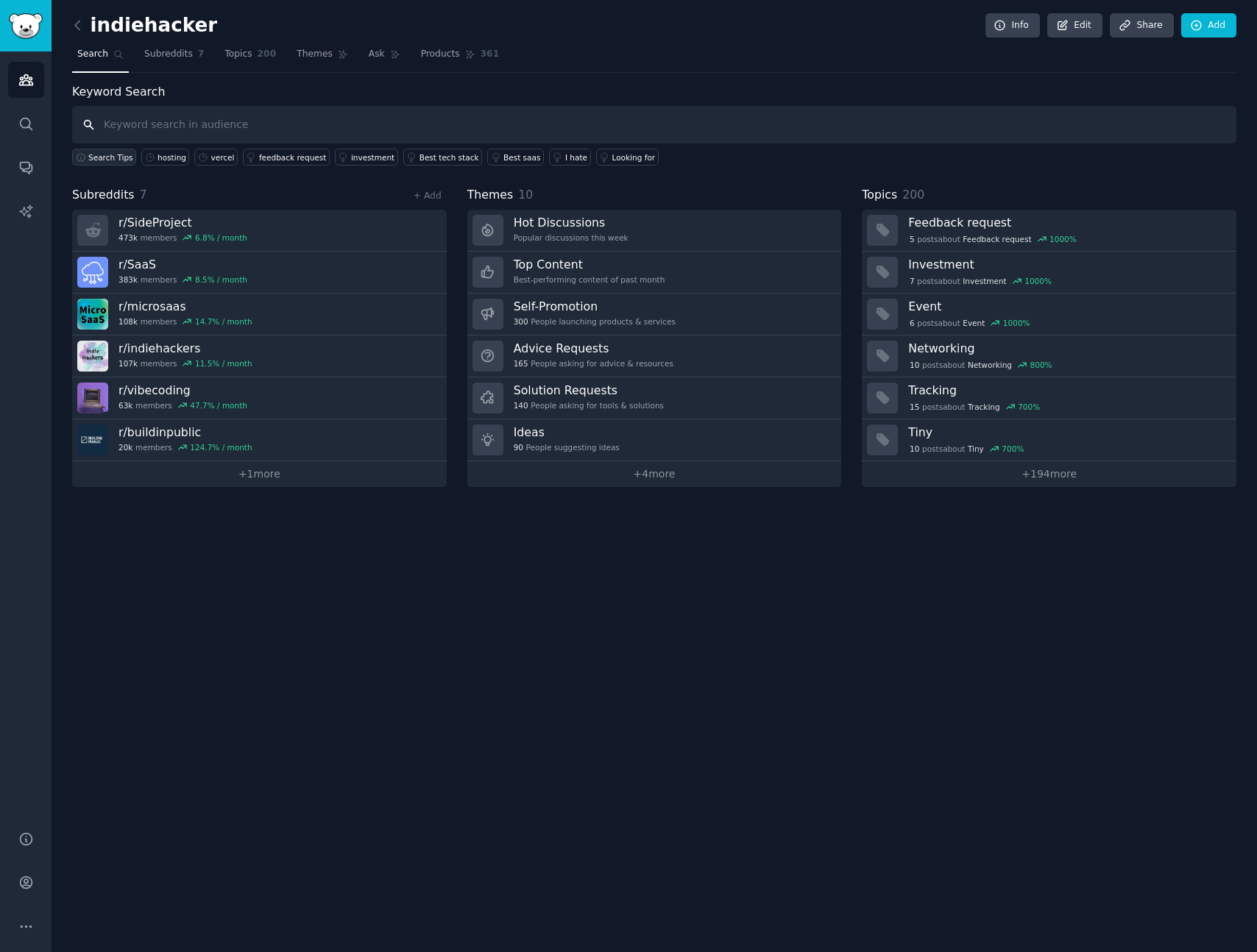
click at [118, 158] on span "Search Tips" at bounding box center [111, 157] width 45 height 10
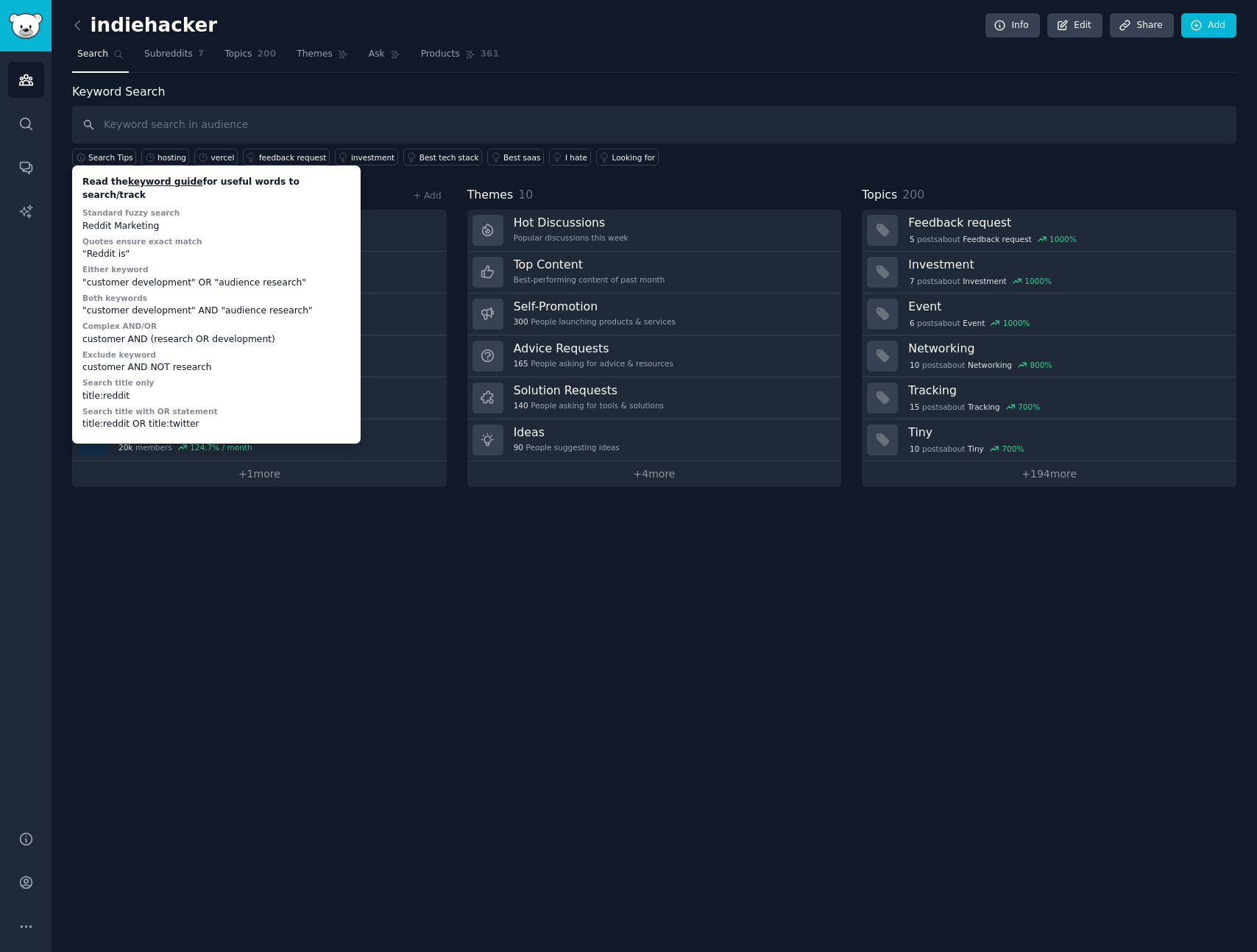
click at [148, 248] on div ""Reddit is"" at bounding box center [216, 254] width 268 height 13
click at [145, 130] on input "text" at bounding box center [653, 124] width 1164 height 38
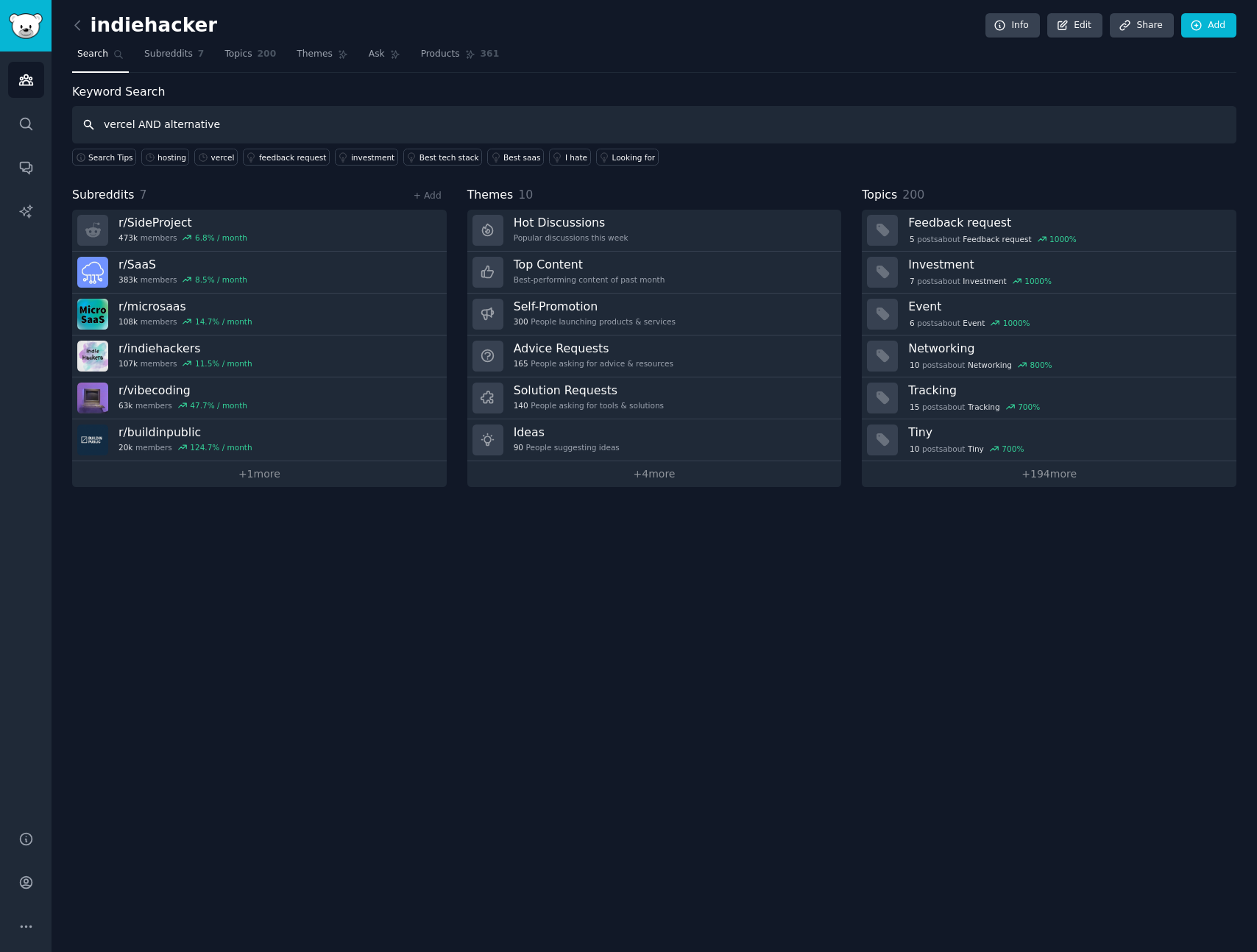
type input "vercel AND alternative"
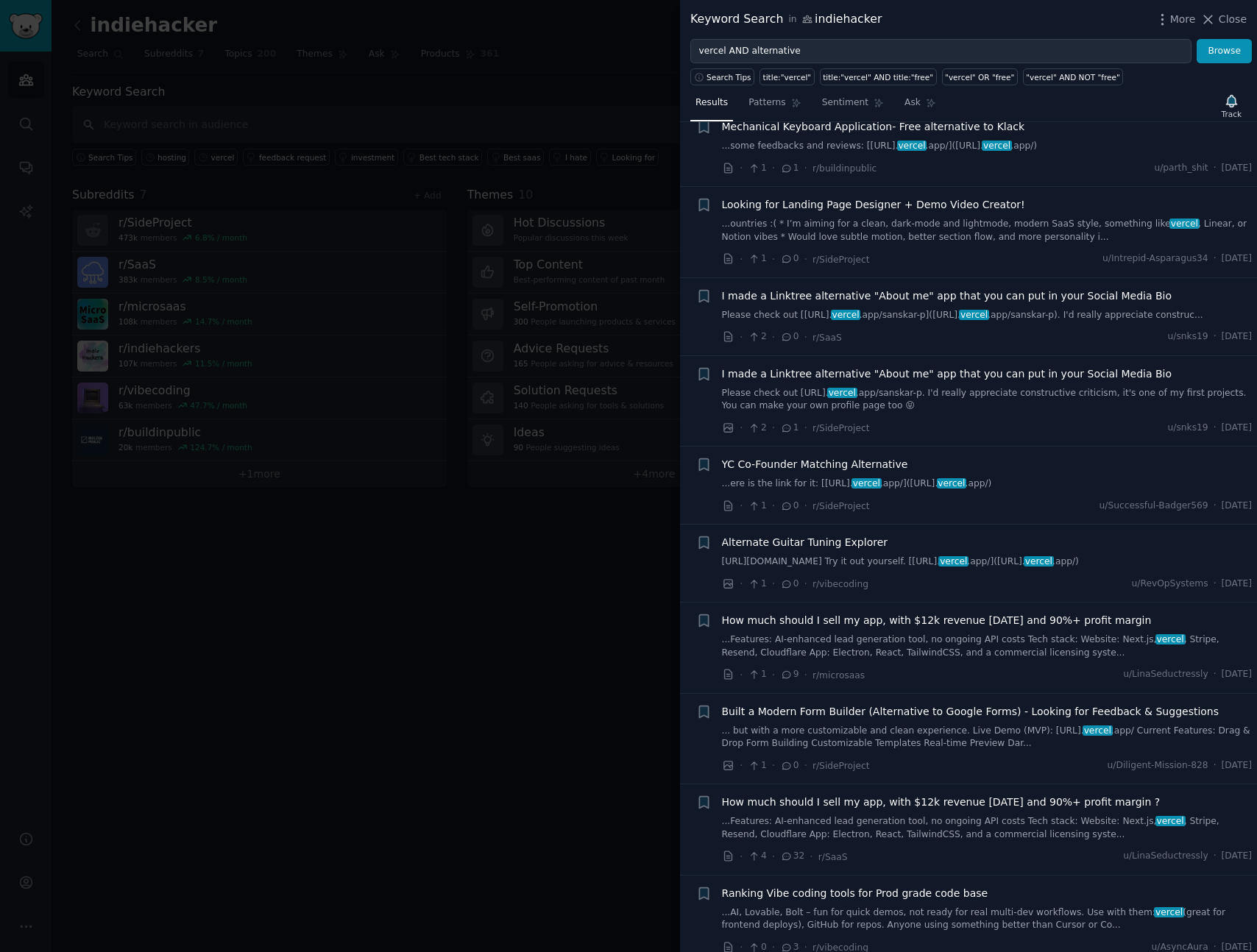
scroll to position [2603, 0]
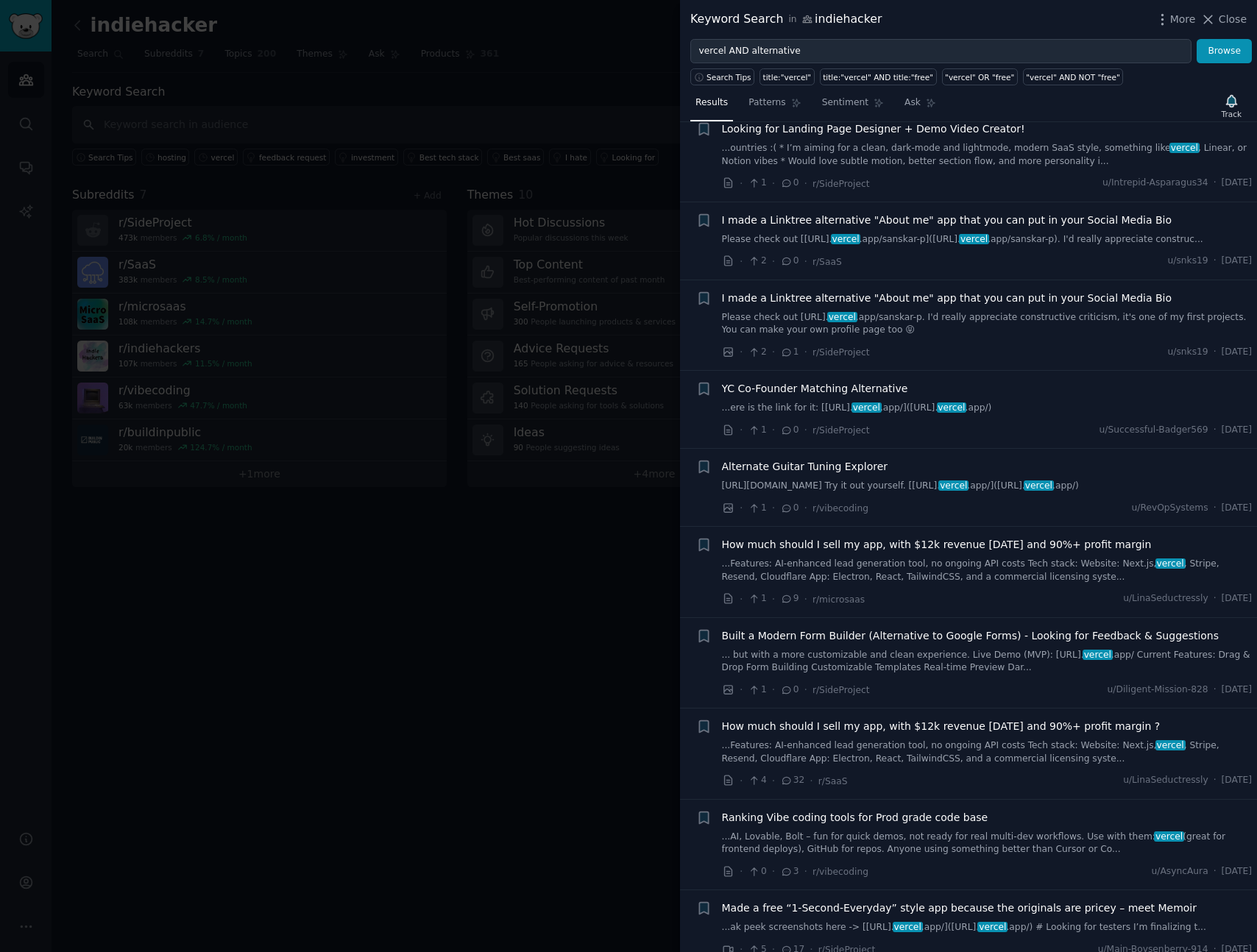
click at [435, 597] on div at bounding box center [628, 476] width 1257 height 952
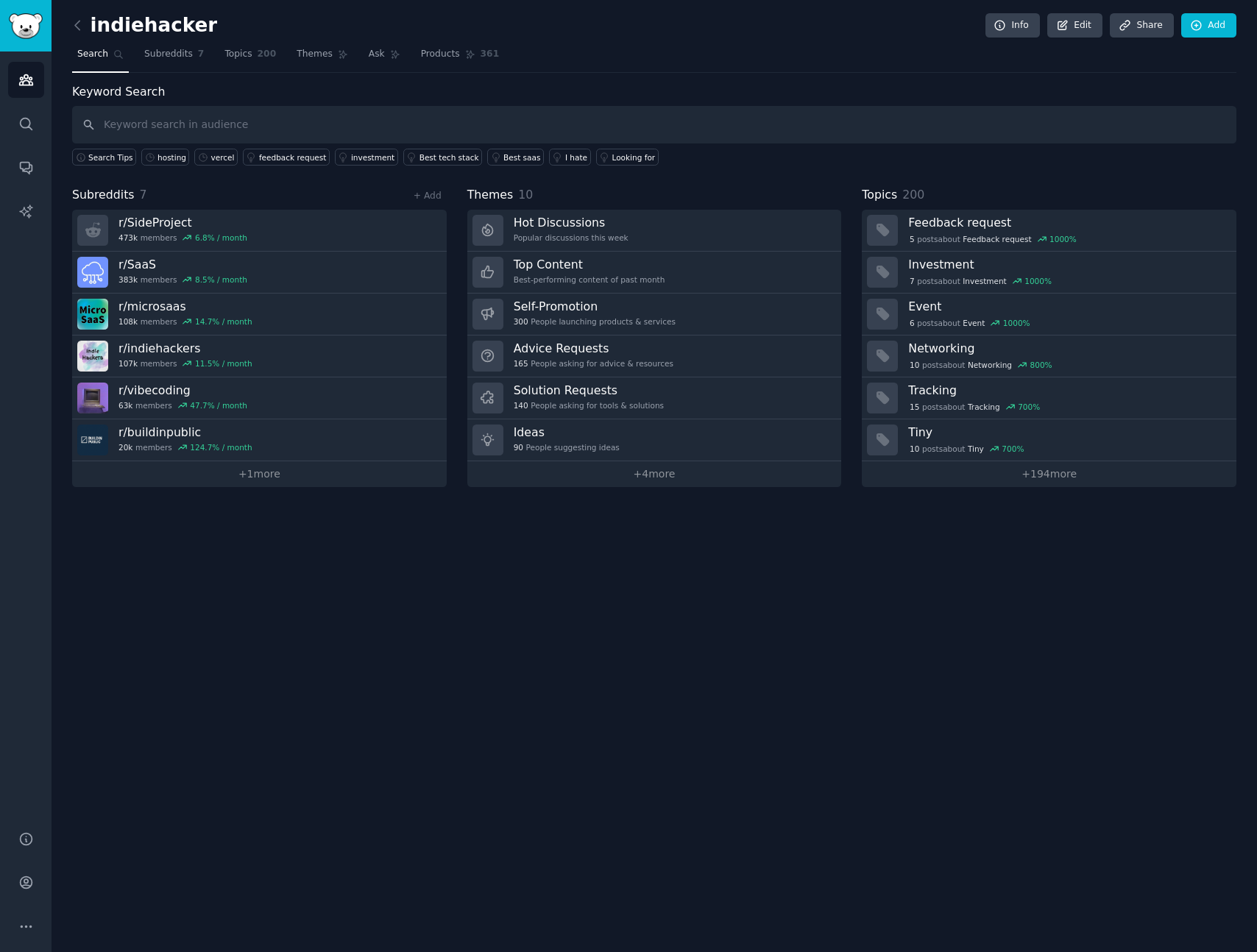
click at [239, 106] on div "Keyword Search Search Tips hosting vercel feedback request investment Best tech…" at bounding box center [653, 125] width 1164 height 84
click at [246, 123] on input "text" at bounding box center [653, 124] width 1164 height 38
type input "alternative vercel"
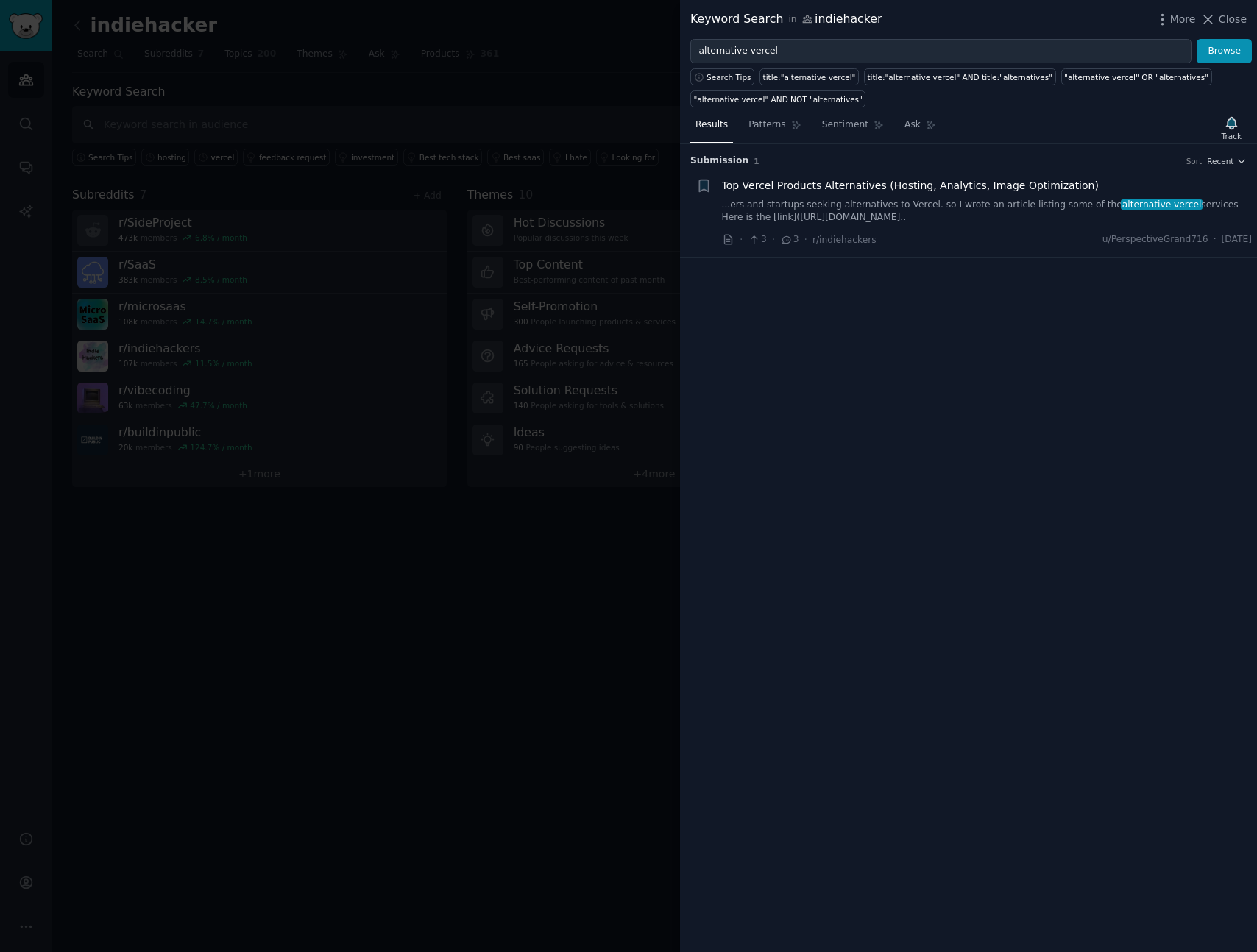
click at [385, 620] on div at bounding box center [628, 476] width 1257 height 952
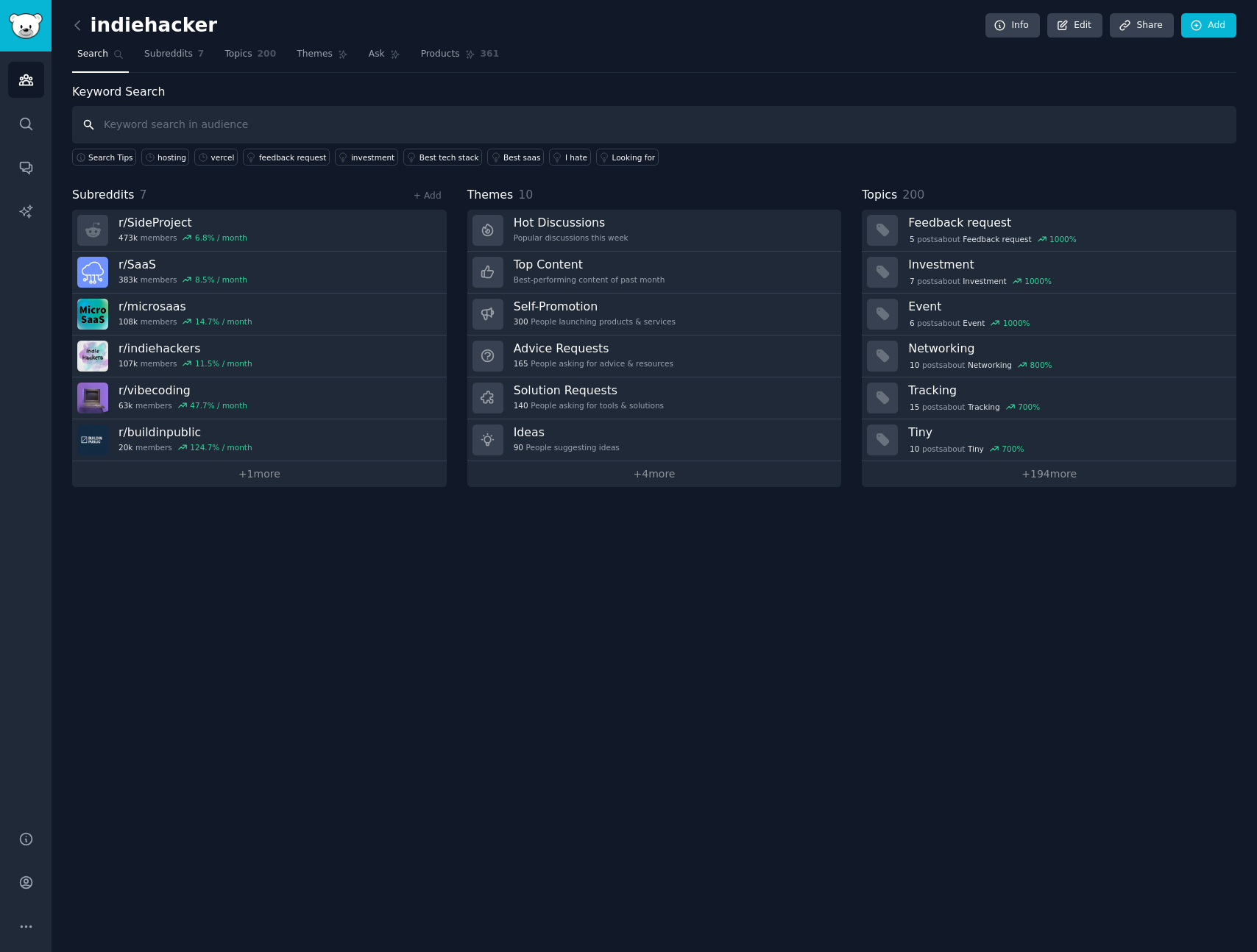
type input """
click at [184, 128] on input "vercel AND alterantive" at bounding box center [653, 124] width 1164 height 38
type input ""vercel" AND "alternative""
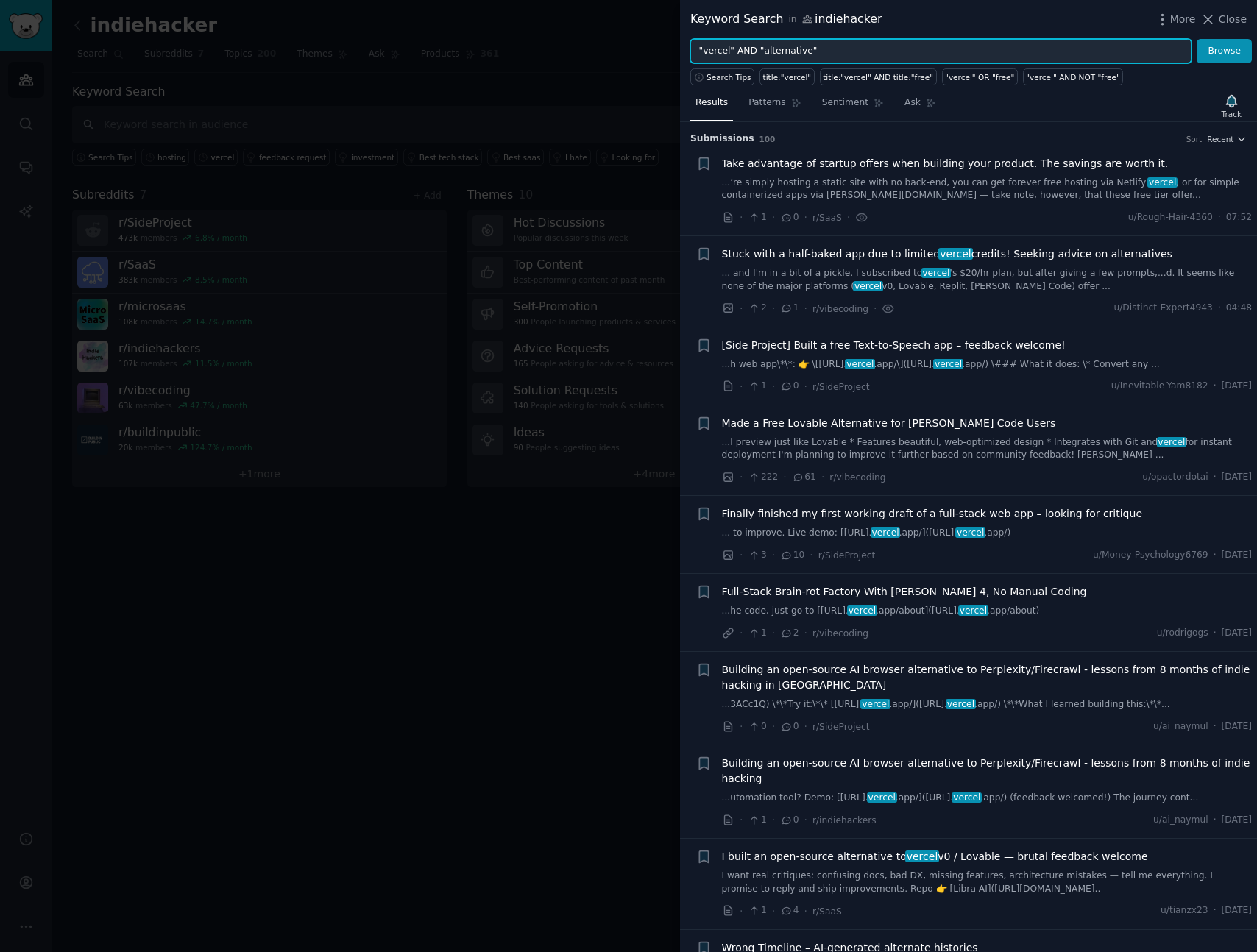
drag, startPoint x: 811, startPoint y: 50, endPoint x: 760, endPoint y: 53, distance: 51.1
click at [760, 53] on input ""vercel" AND "alternative"" at bounding box center [940, 51] width 501 height 25
paste input ""alternative""
type input ""alternative" AND "vercel""
click at [1197, 39] on button "Browse" at bounding box center [1224, 51] width 55 height 25
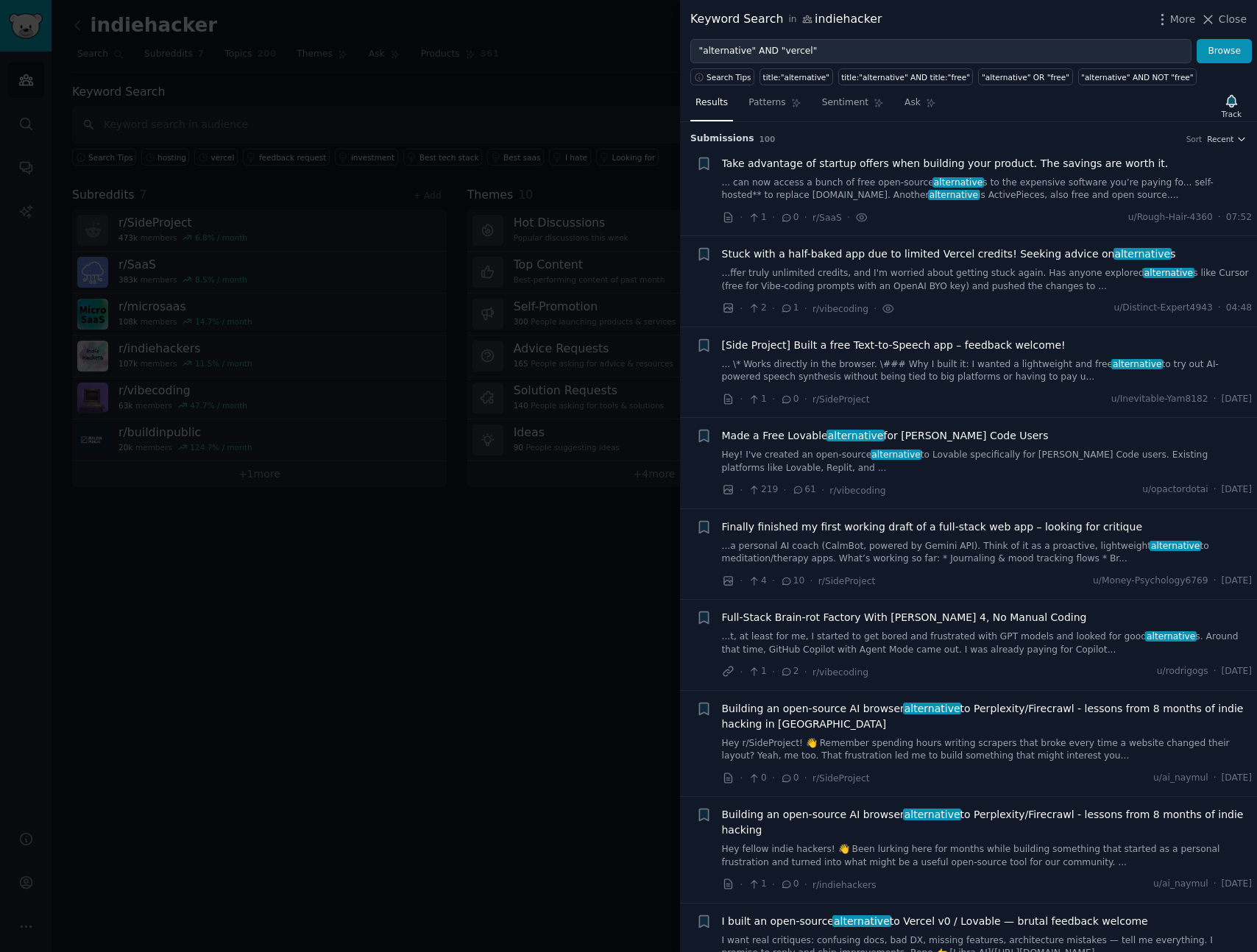
click at [865, 555] on link "...a personal AI coach (CalmBot, powered by Gemini API). Think of it as a proac…" at bounding box center [987, 553] width 531 height 26
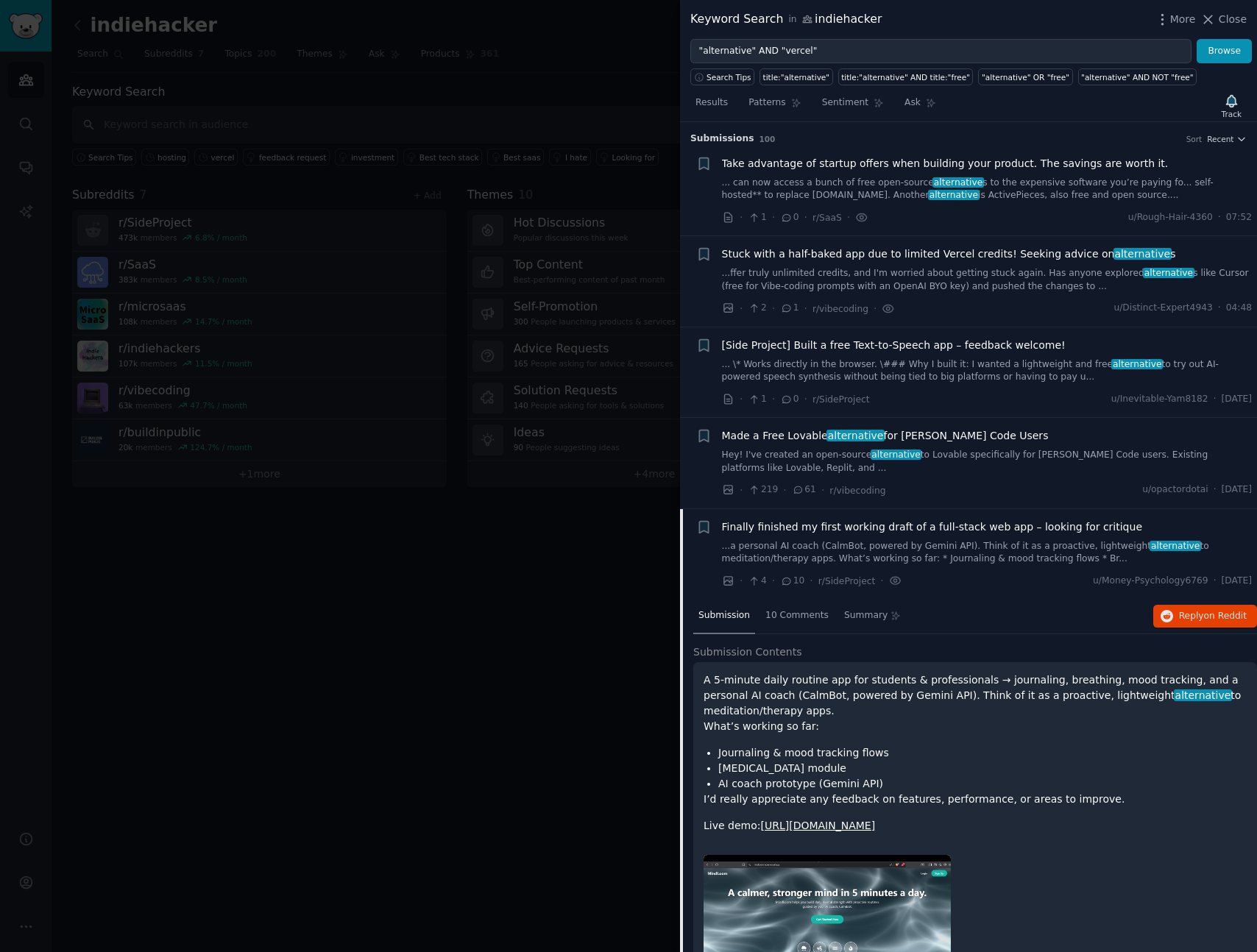
click at [313, 620] on div at bounding box center [628, 476] width 1257 height 952
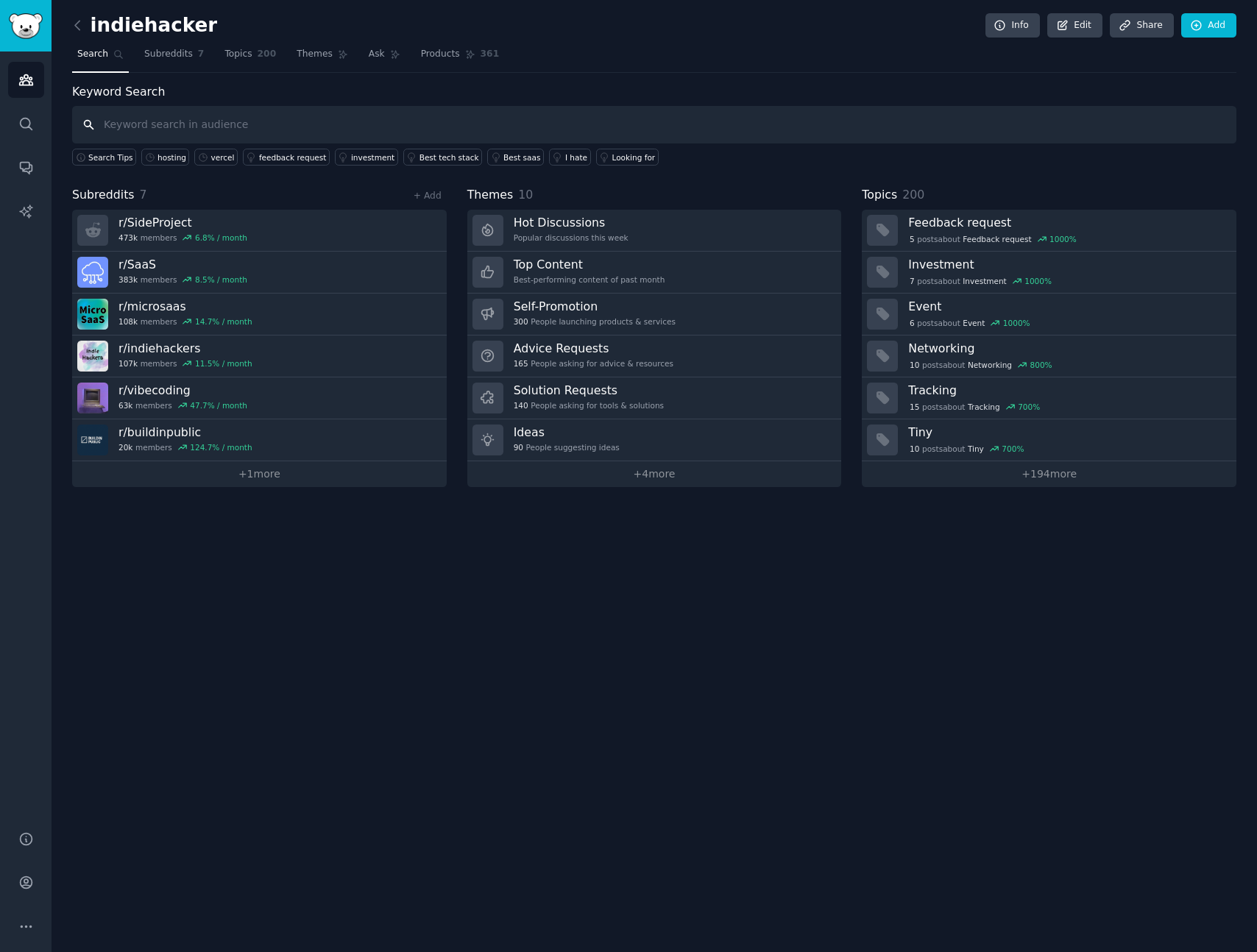
click at [119, 129] on input "text" at bounding box center [653, 124] width 1164 height 38
click at [261, 61] on link "Topics 200" at bounding box center [250, 58] width 62 height 30
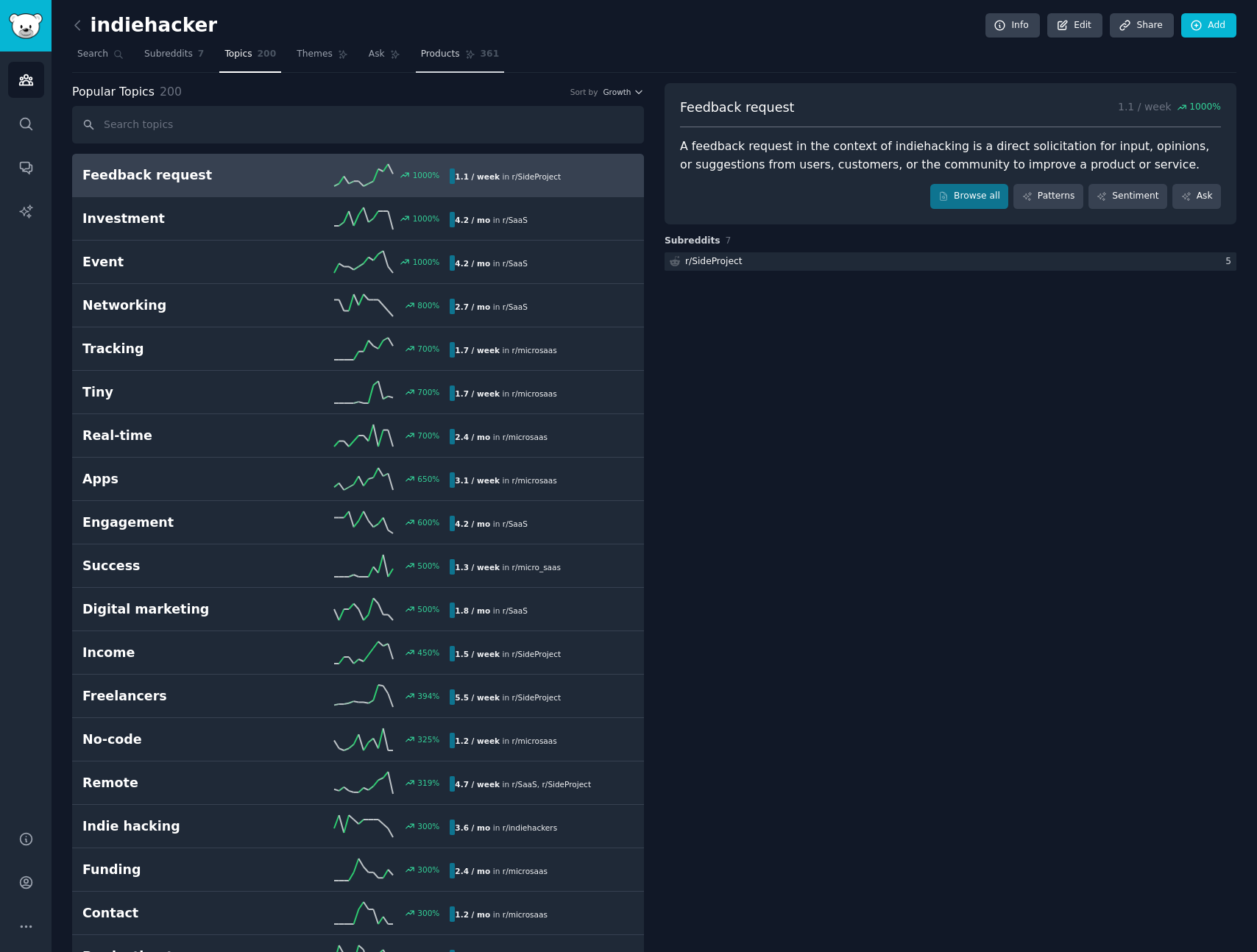
click at [428, 55] on span "Products" at bounding box center [440, 54] width 39 height 13
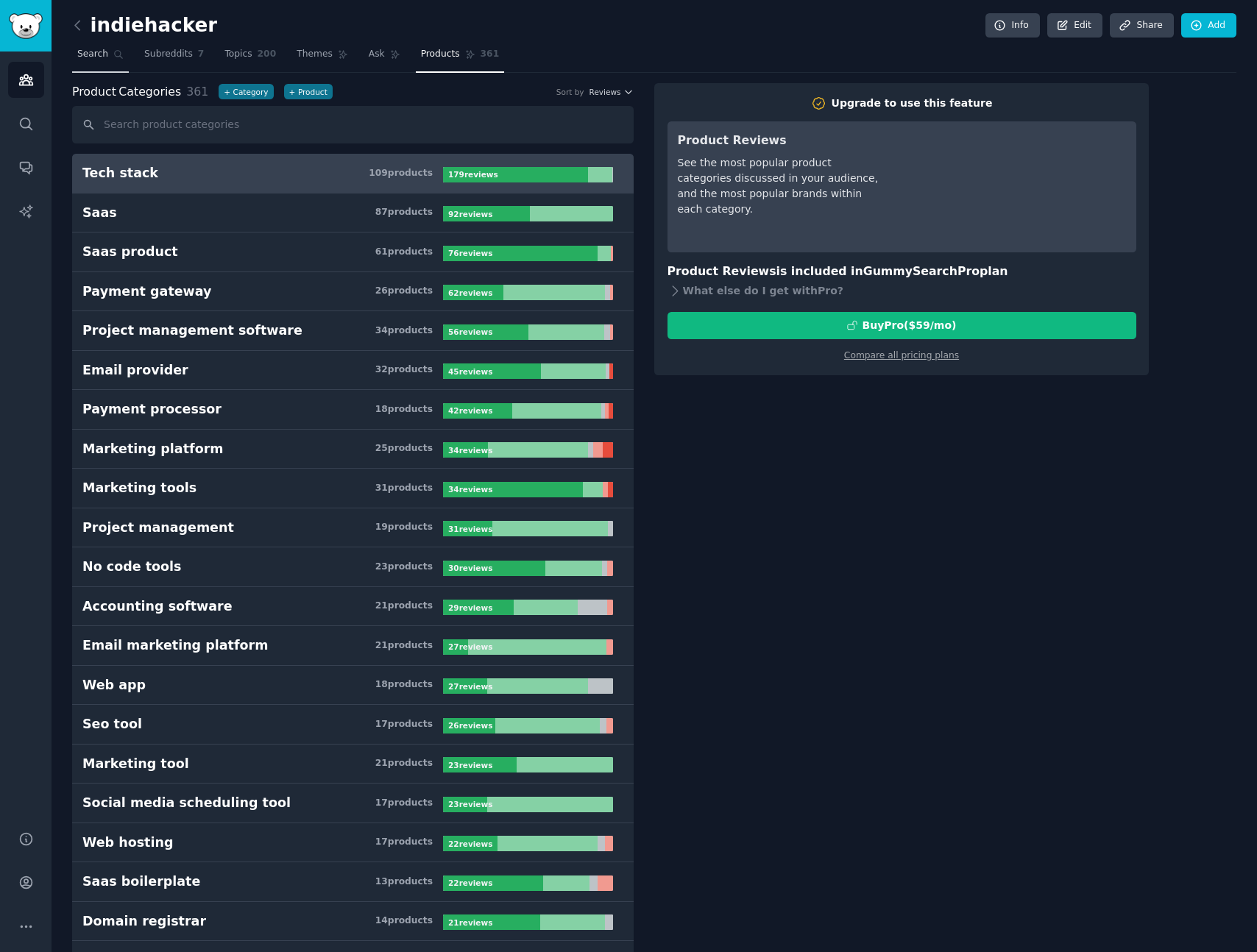
click at [115, 55] on icon at bounding box center [119, 55] width 8 height 8
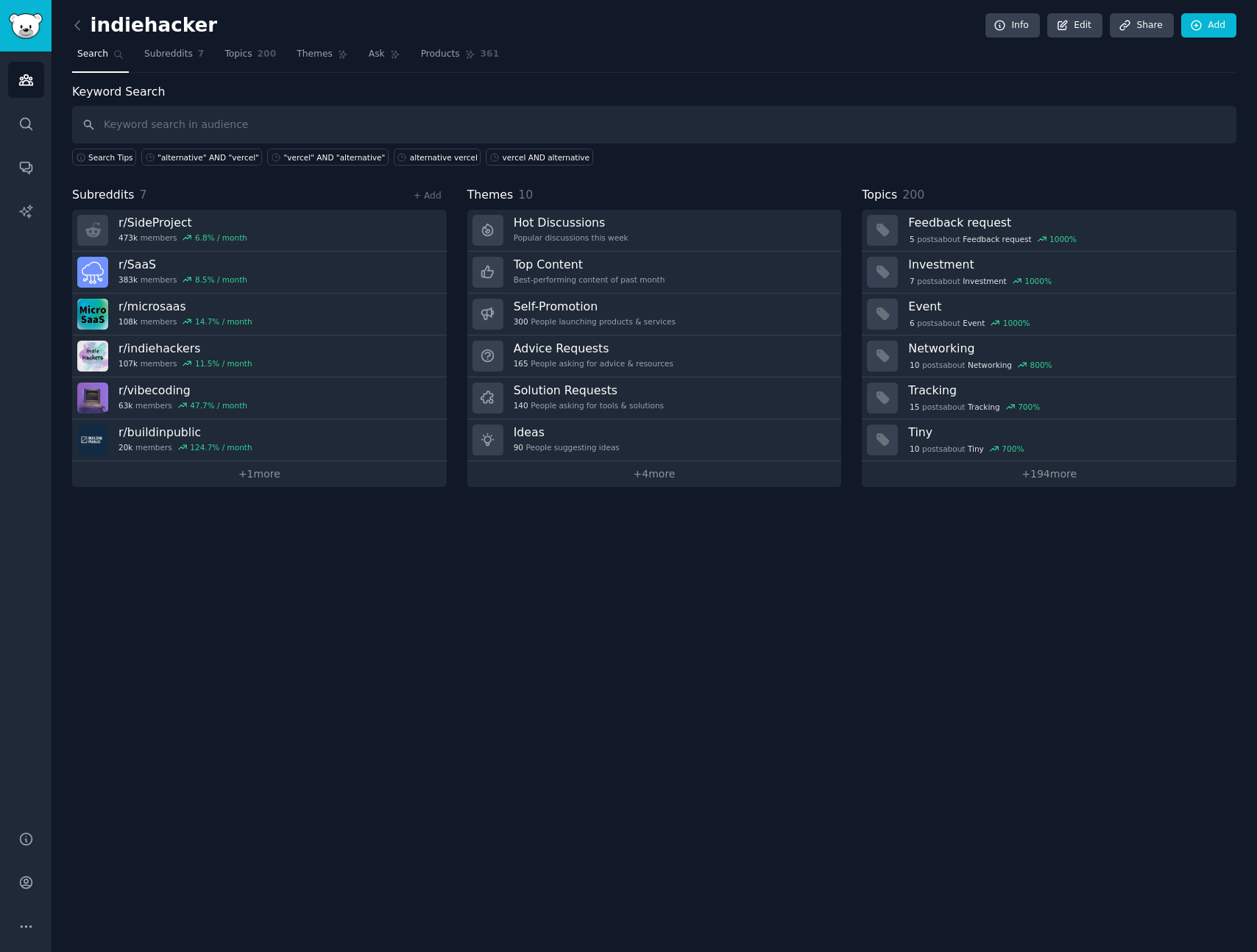
click at [209, 122] on input "text" at bounding box center [653, 124] width 1164 height 38
click at [321, 612] on div "indiehacker Info Edit Share Add Search Subreddits 7 Topics 200 Themes Ask Produ…" at bounding box center [654, 476] width 1206 height 952
click at [359, 616] on div "indiehacker Info Edit Share Add Search Subreddits 7 Topics 200 Themes Ask Produ…" at bounding box center [654, 476] width 1206 height 952
click at [405, 656] on div "indiehacker Info Edit Share Add Search Subreddits 7 Topics 200 Themes Ask Produ…" at bounding box center [654, 476] width 1206 height 952
click at [418, 557] on div "indiehacker Info Edit Share Add Search Subreddits 7 Topics 200 Themes Ask Produ…" at bounding box center [654, 476] width 1206 height 952
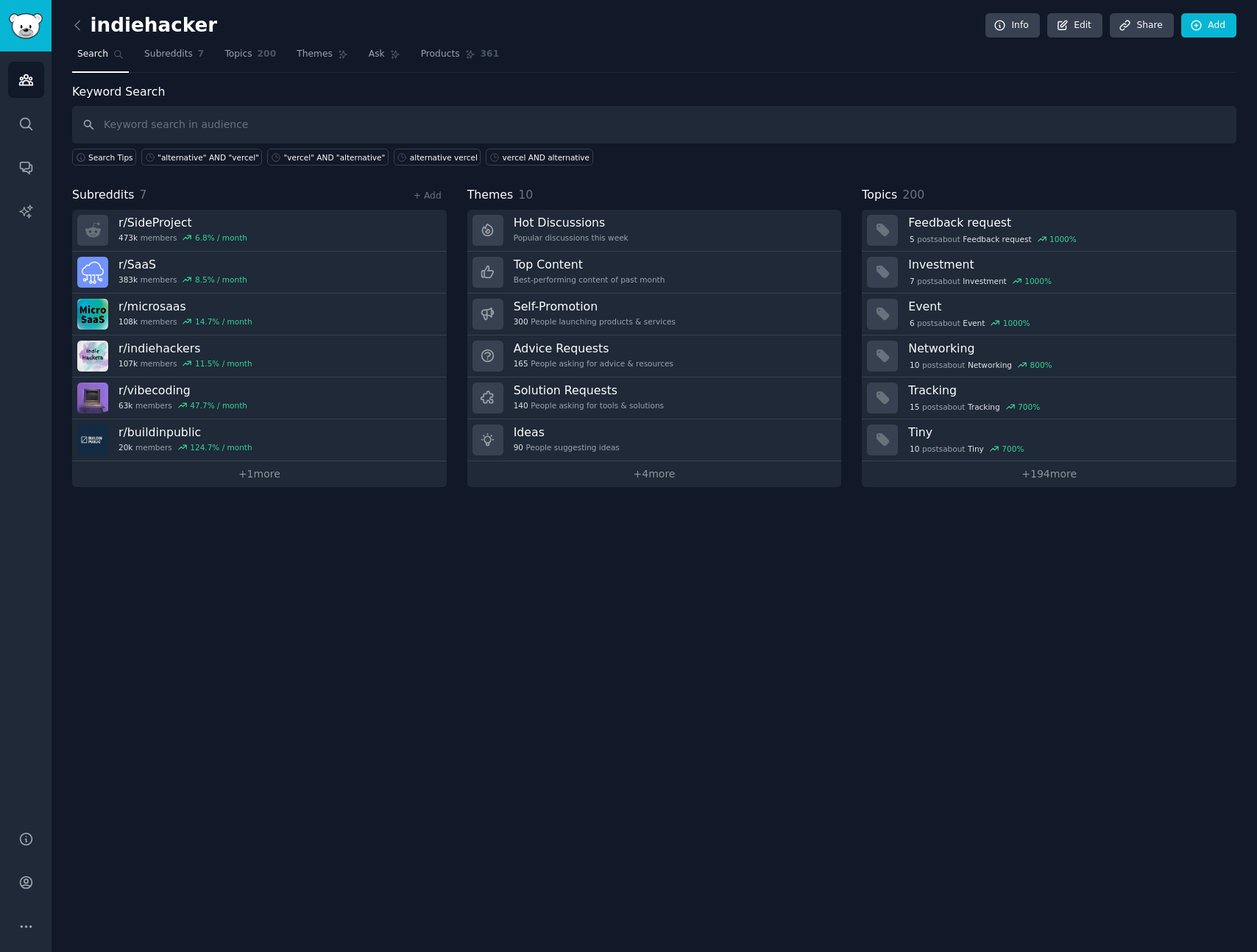
click at [475, 661] on div "indiehacker Info Edit Share Add Search Subreddits 7 Topics 200 Themes Ask Produ…" at bounding box center [654, 476] width 1206 height 952
click at [210, 121] on input "text" at bounding box center [653, 124] width 1164 height 38
click at [245, 51] on span "Topics" at bounding box center [237, 54] width 27 height 13
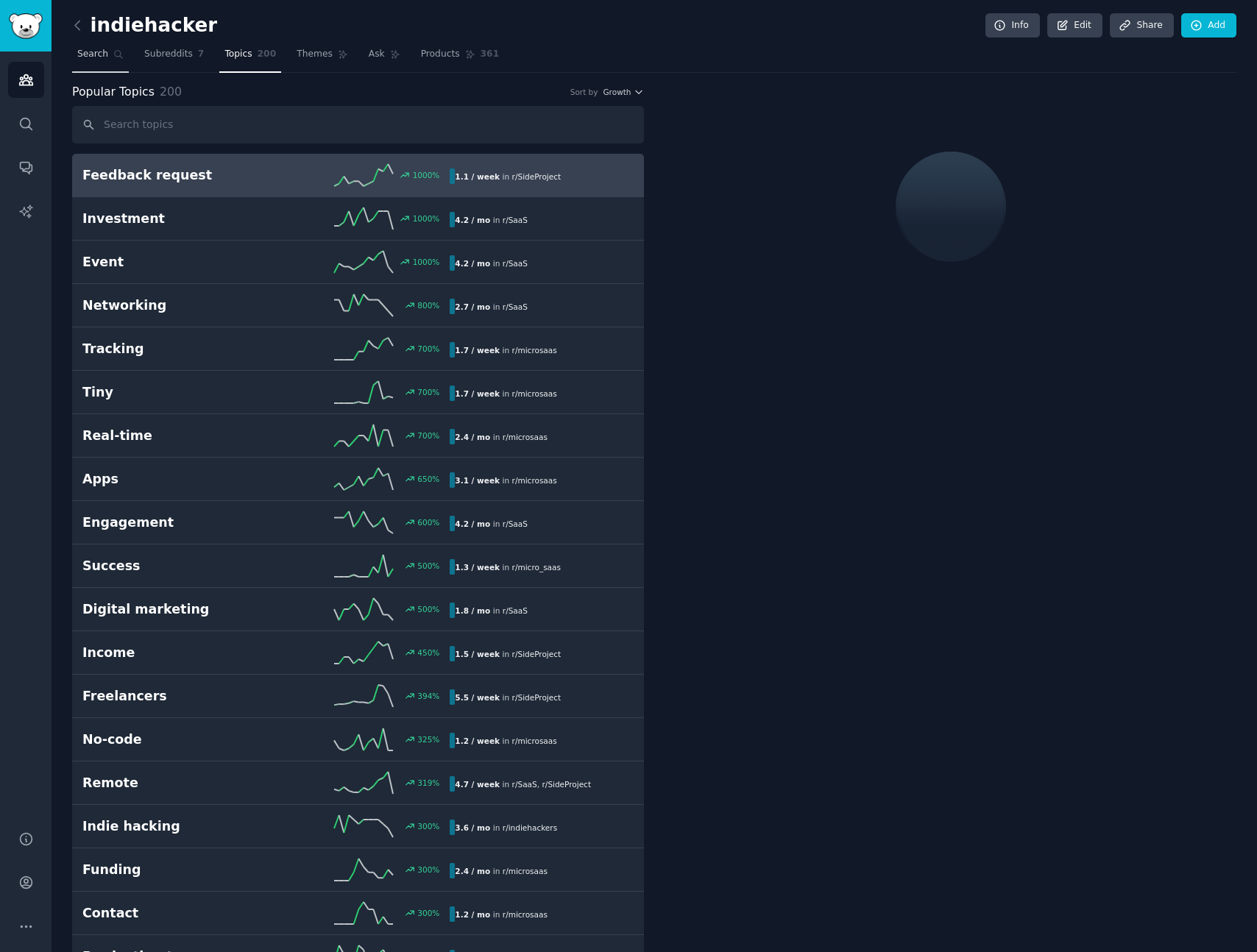
click at [111, 55] on link "Search" at bounding box center [100, 58] width 57 height 30
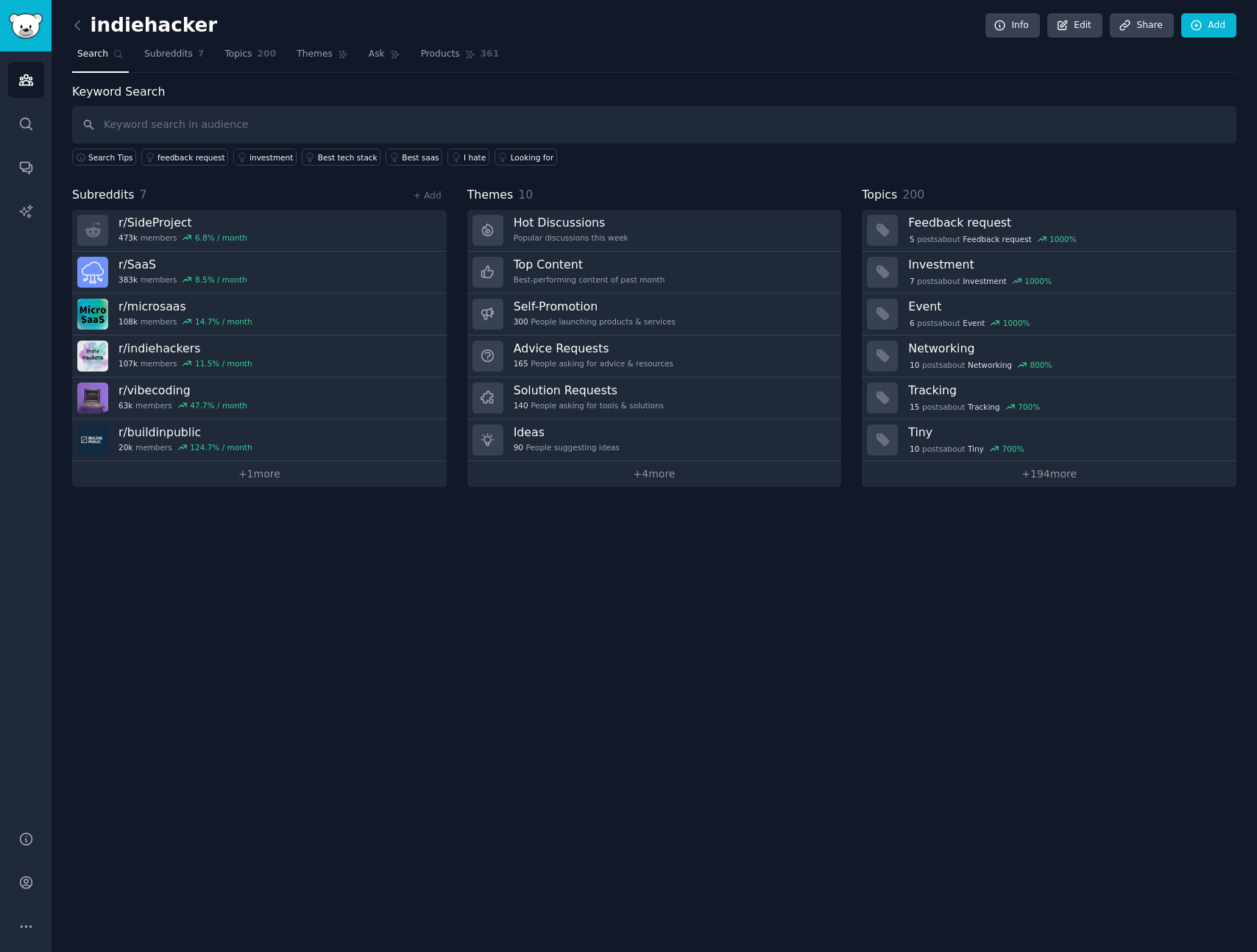
click at [284, 119] on input "text" at bounding box center [653, 124] width 1164 height 38
click at [31, 89] on link "Audiences" at bounding box center [26, 80] width 36 height 36
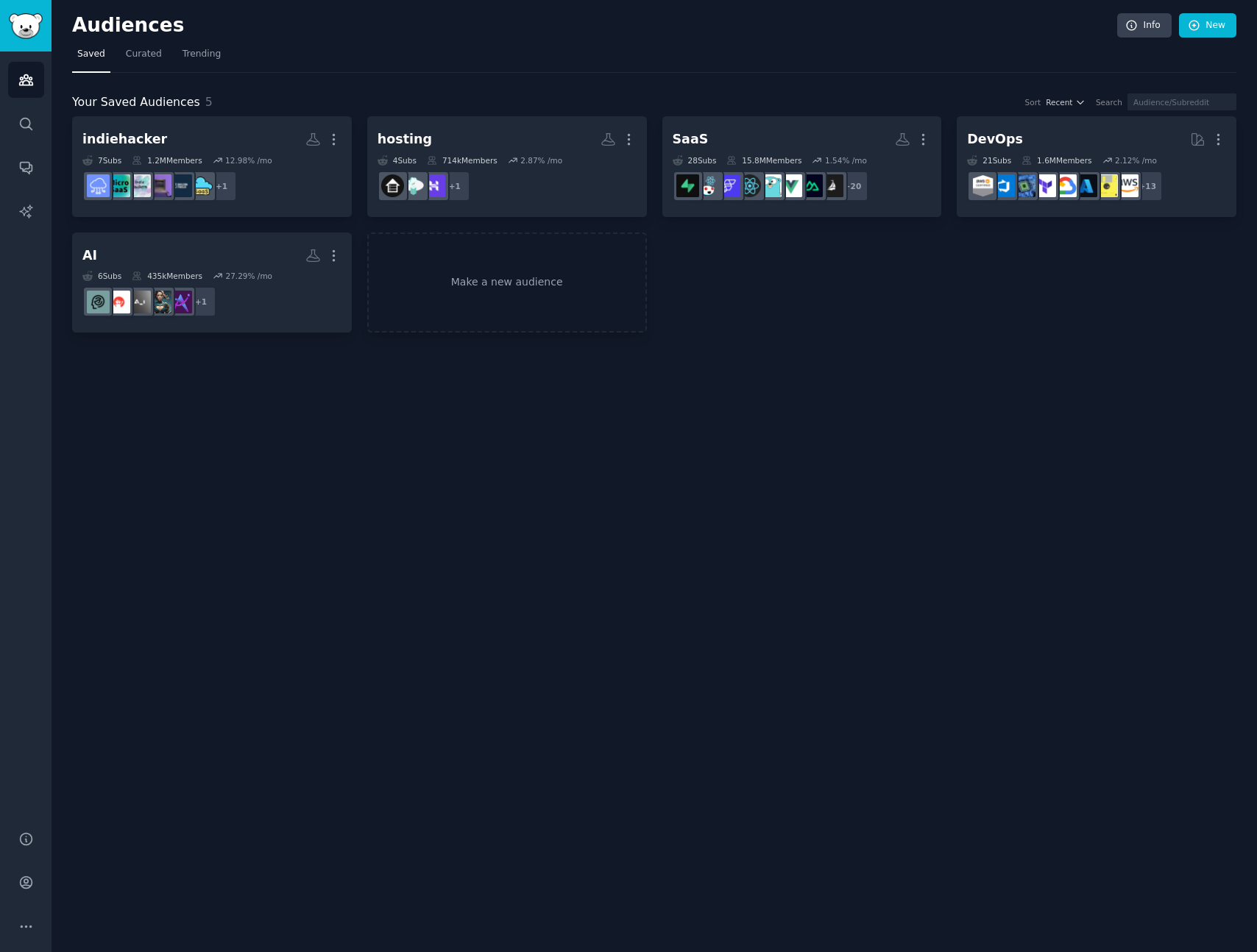
click at [801, 331] on div "indiehacker More 7 Sub s 1.2M Members 12.98 % /mo + 1 hosting More 4 Sub s 714k…" at bounding box center [653, 224] width 1164 height 216
click at [795, 382] on div "Audiences Info New Saved Curated Trending Your Saved Audiences 5 Sort Recent Se…" at bounding box center [654, 476] width 1206 height 952
click at [775, 395] on div "Audiences Info New Saved Curated Trending Your Saved Audiences 5 Sort Recent Se…" at bounding box center [654, 476] width 1206 height 952
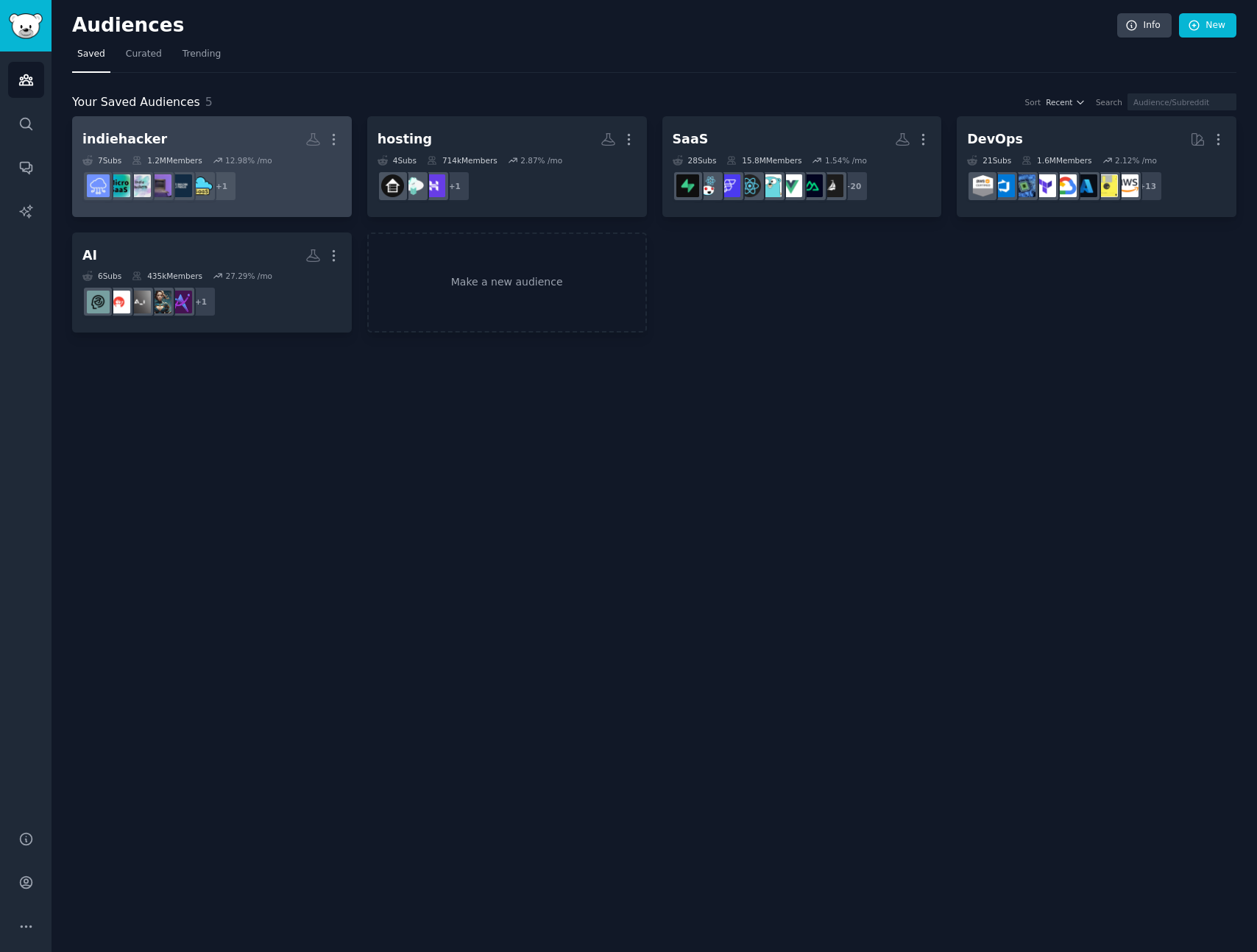
click at [257, 196] on dd "r/SideProject + 1" at bounding box center [212, 185] width 259 height 41
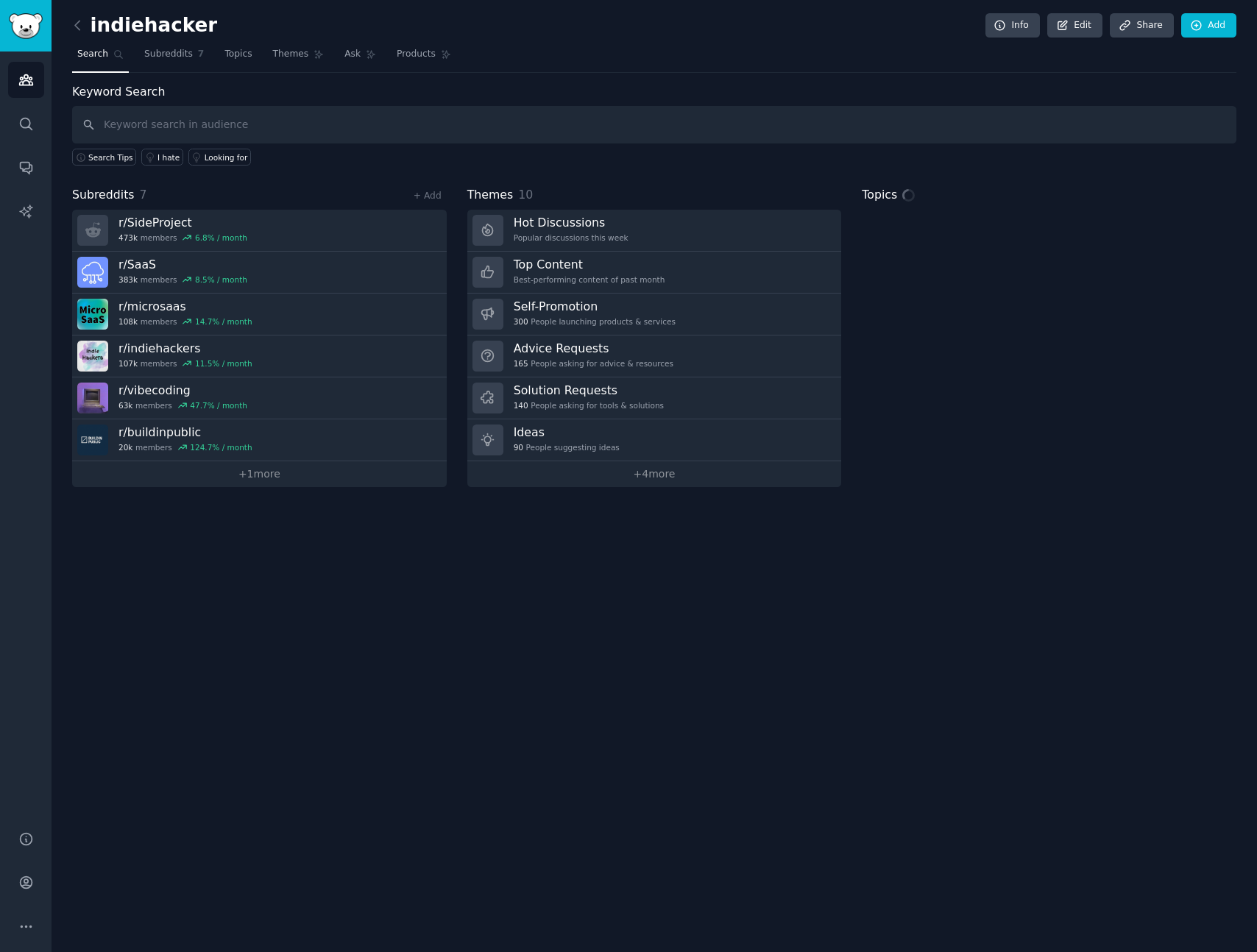
click at [407, 173] on div "Keyword Search Search Tips I hate Looking for Subreddits 7 + Add r/ SideProject…" at bounding box center [653, 286] width 1164 height 404
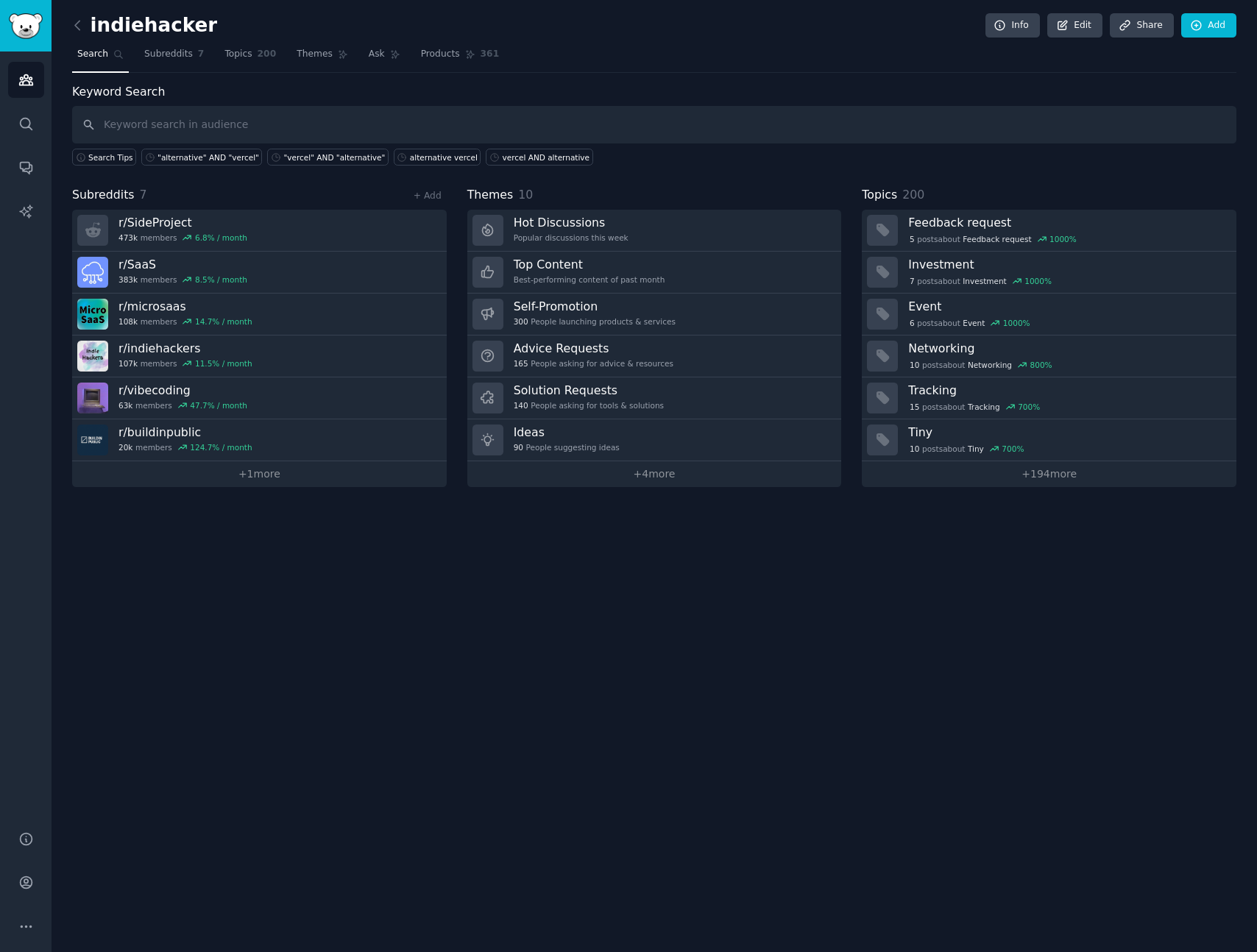
click at [407, 173] on div "Keyword Search Search Tips "alternative" AND "vercel" "vercel" AND "alternative…" at bounding box center [653, 286] width 1164 height 404
click at [404, 175] on div "Keyword Search Search Tips "alternative" AND "vercel" "vercel" AND "alternative…" at bounding box center [653, 286] width 1164 height 404
click at [402, 176] on div "Keyword Search Search Tips "alternative" AND "vercel" "vercel" AND "alternative…" at bounding box center [653, 286] width 1164 height 404
